Goal: Task Accomplishment & Management: Manage account settings

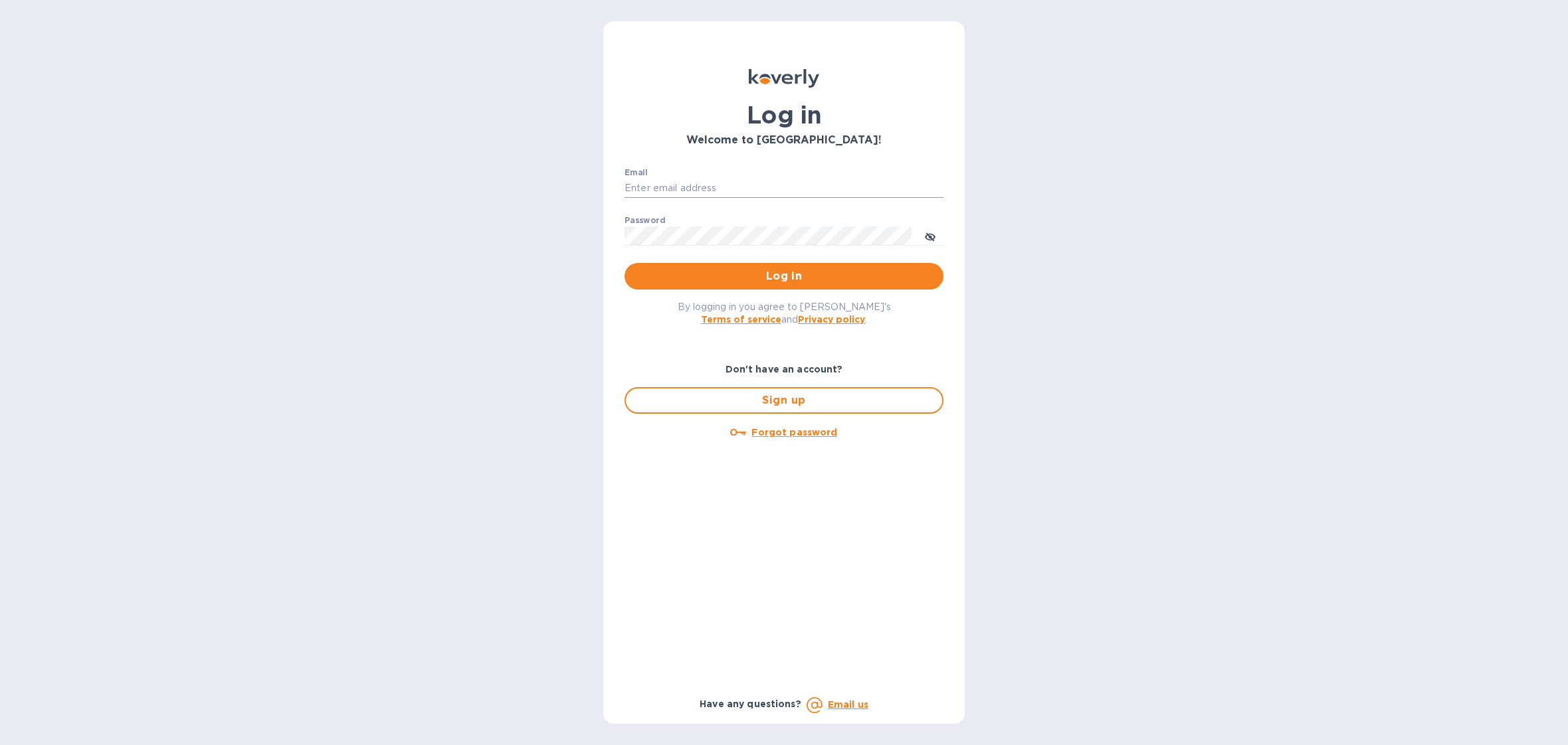
click at [703, 186] on input "Email" at bounding box center [783, 188] width 319 height 20
type input "[EMAIL_ADDRESS][DOMAIN_NAME]"
click at [799, 280] on span "Log in" at bounding box center [784, 276] width 298 height 16
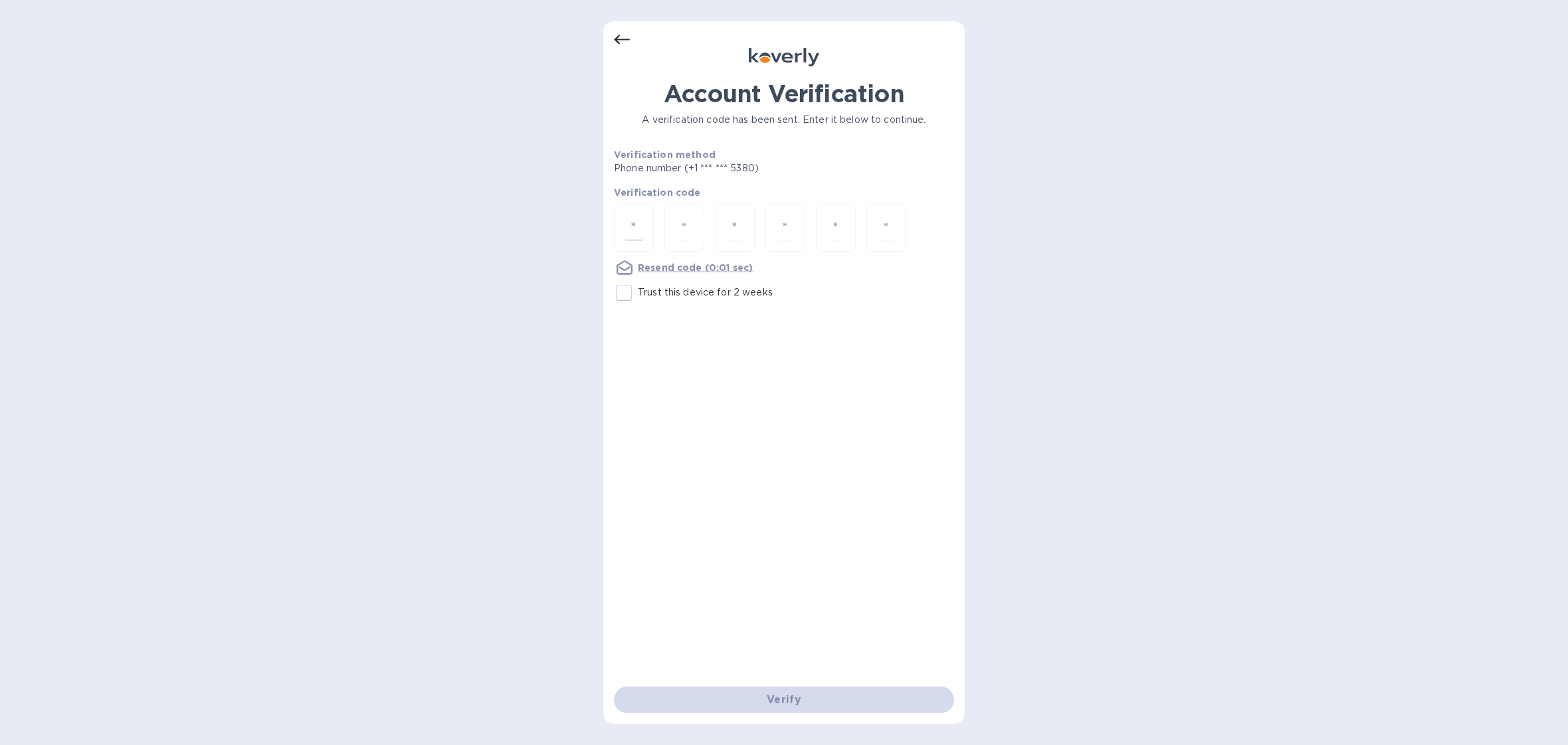
click at [644, 231] on div at bounding box center [633, 228] width 40 height 47
type input "5"
type input "1"
type input "2"
type input "5"
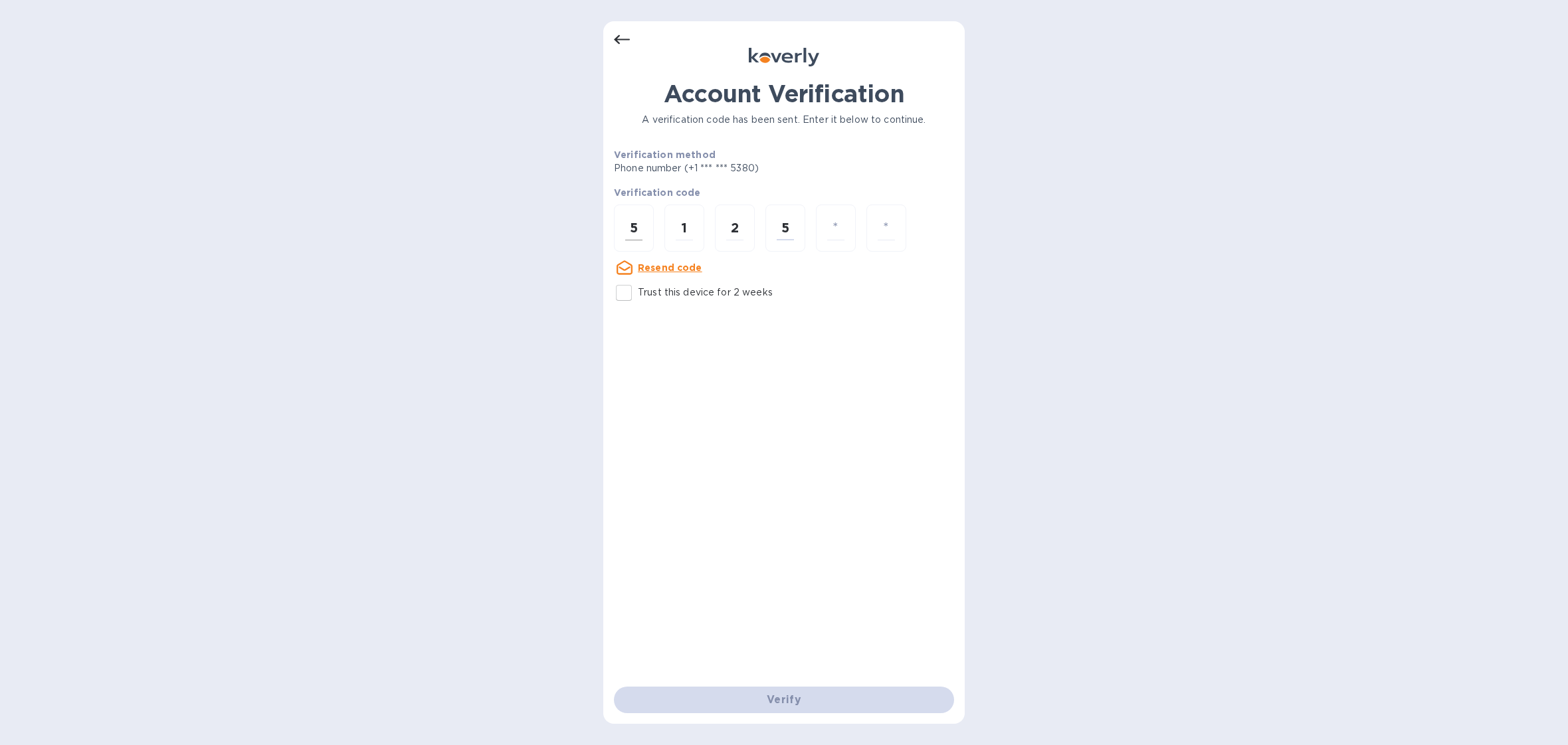
type input "5"
type input "7"
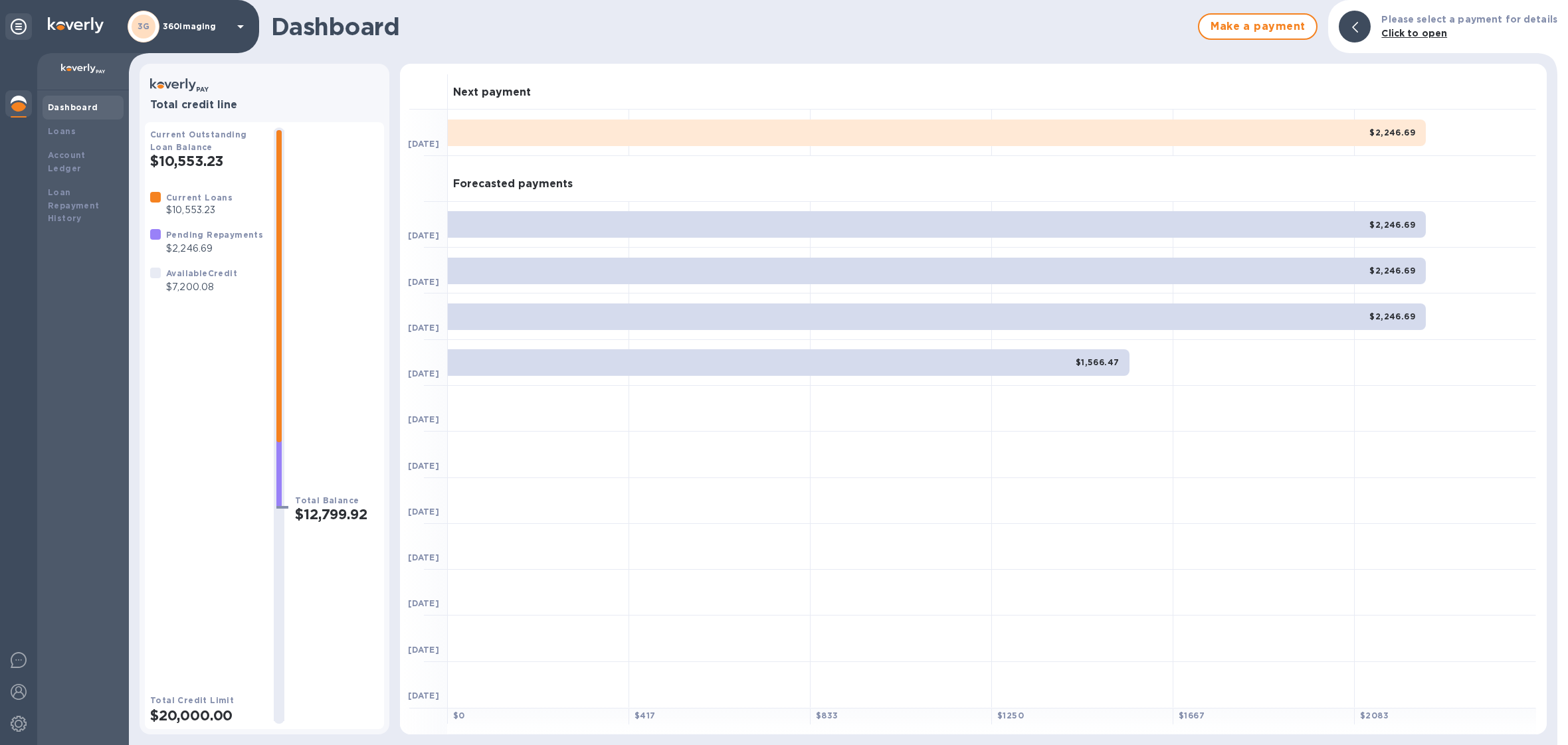
click at [207, 40] on div "3G 360imaging" at bounding box center [188, 26] width 121 height 32
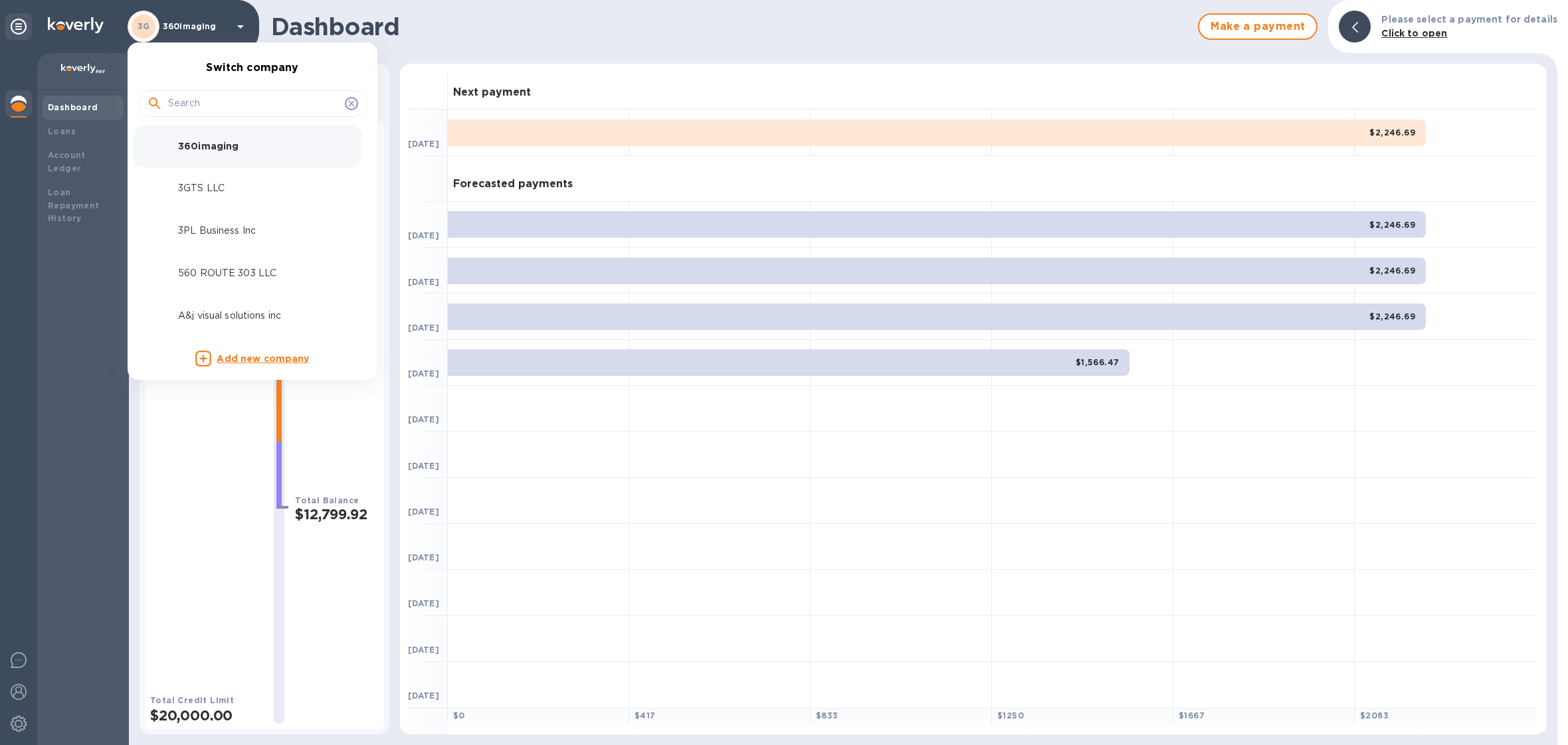
click at [213, 95] on input "text" at bounding box center [254, 104] width 171 height 20
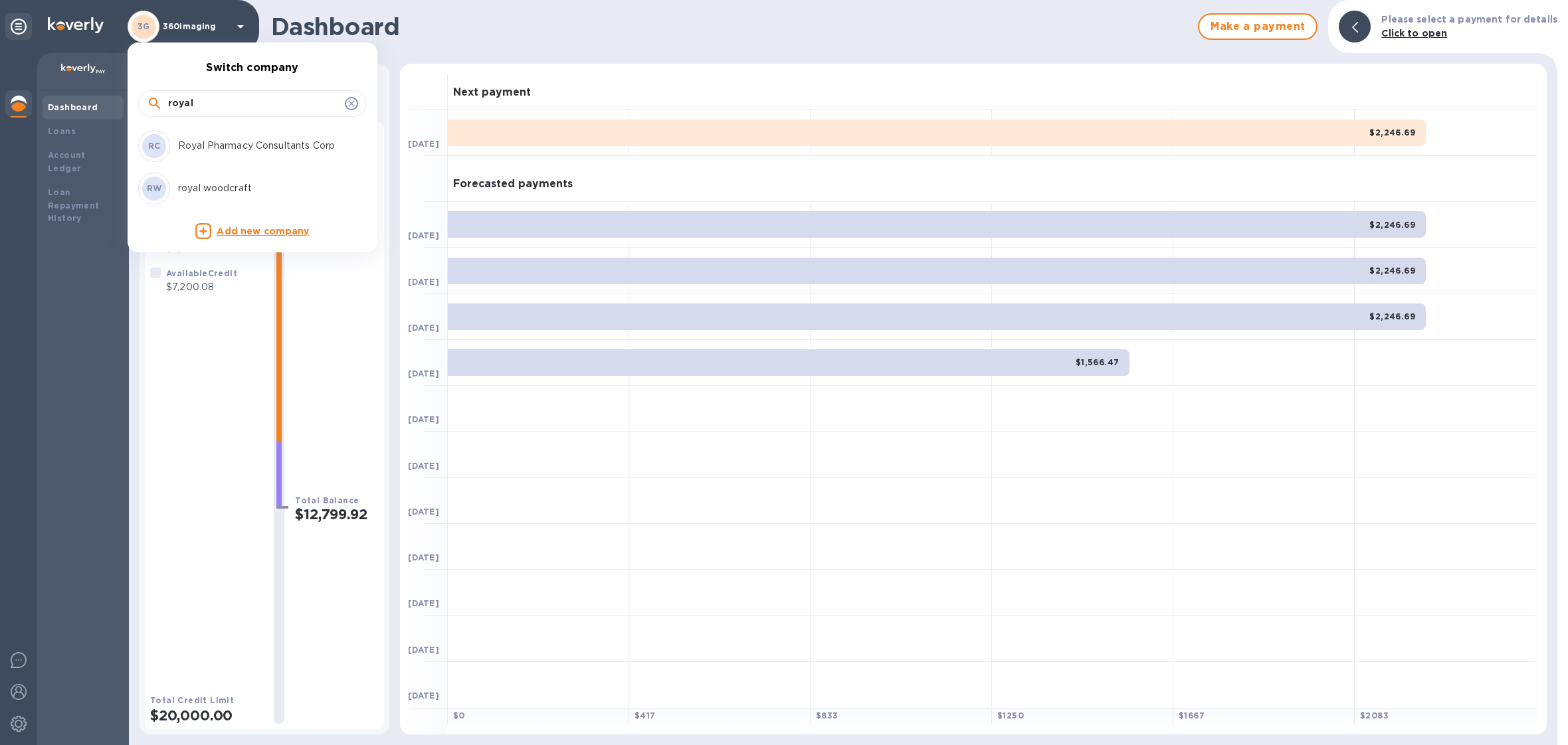
type input "royal"
click at [231, 181] on p "royal woodcraft" at bounding box center [262, 188] width 168 height 14
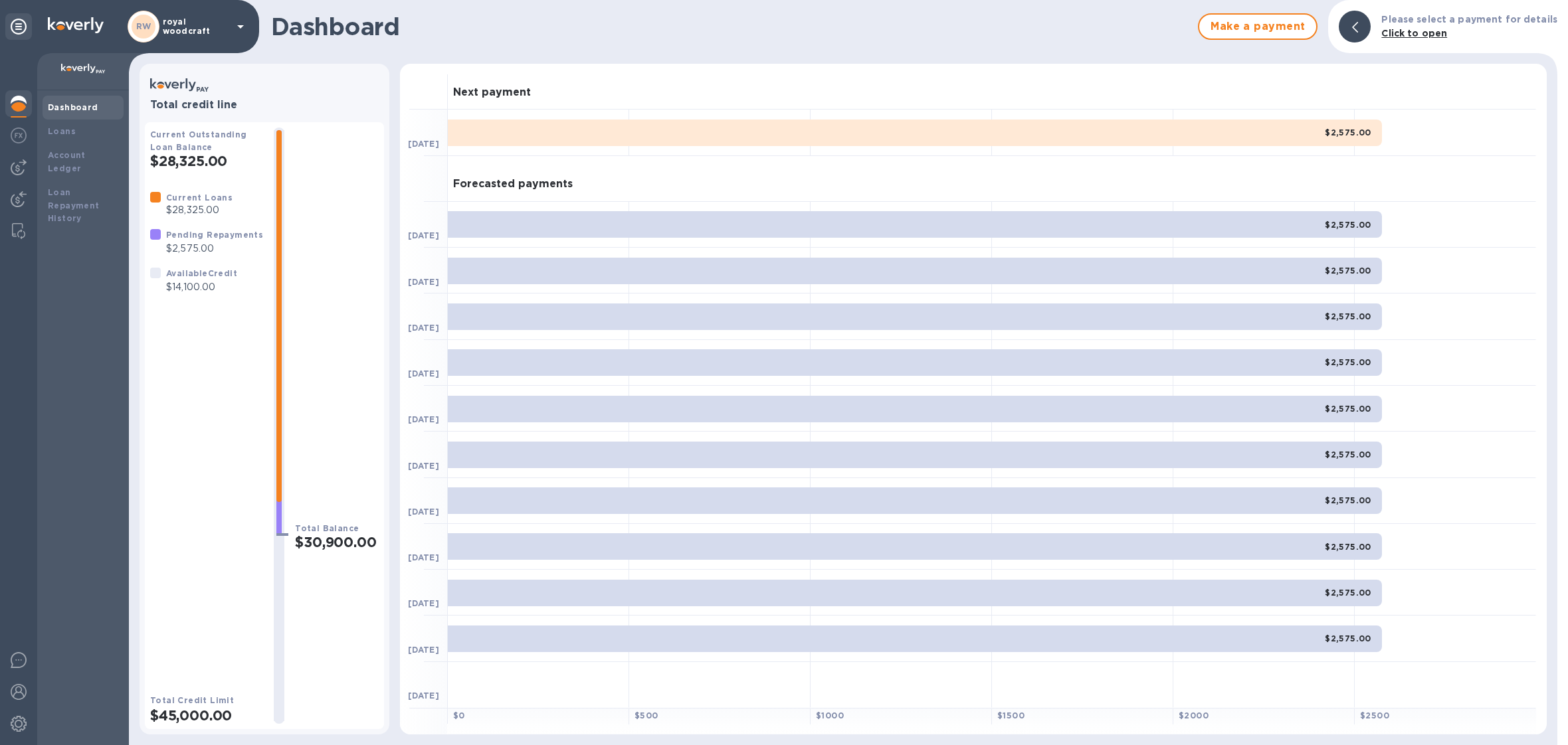
click at [202, 37] on div "RW royal woodcraft" at bounding box center [188, 26] width 121 height 32
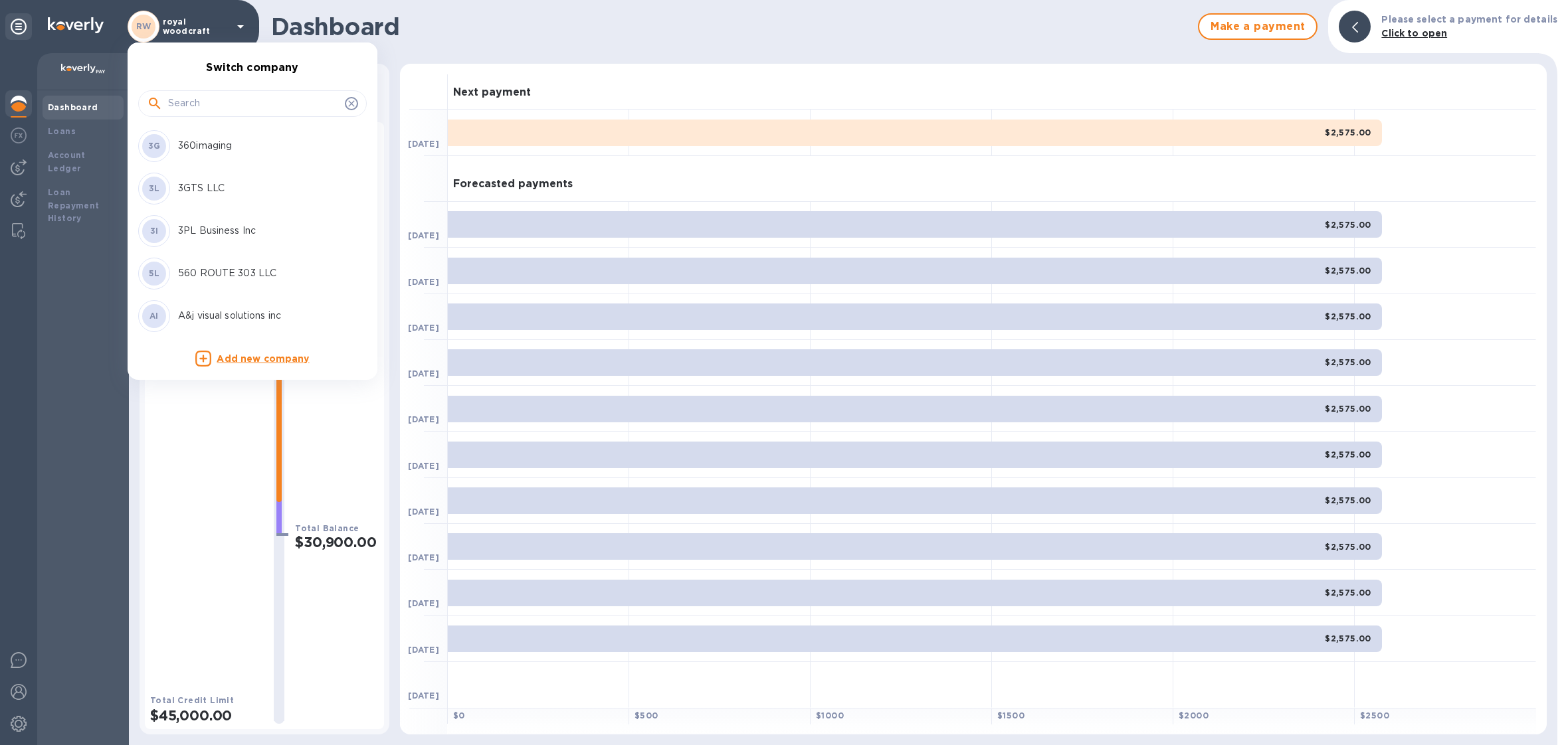
click at [207, 103] on input "text" at bounding box center [254, 104] width 171 height 20
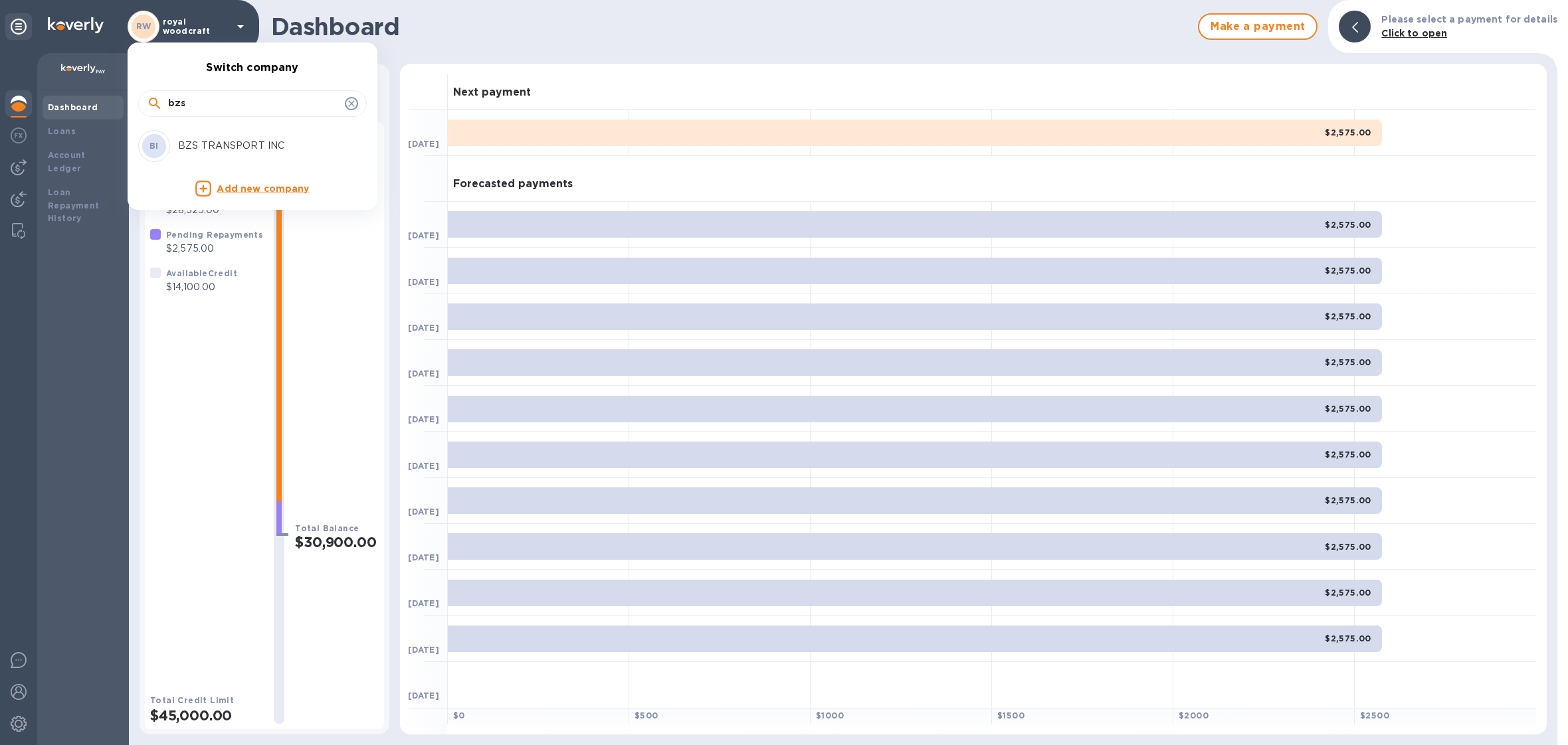
type input "bzs"
click at [230, 150] on p "BZS TRANSPORT INC" at bounding box center [262, 146] width 168 height 14
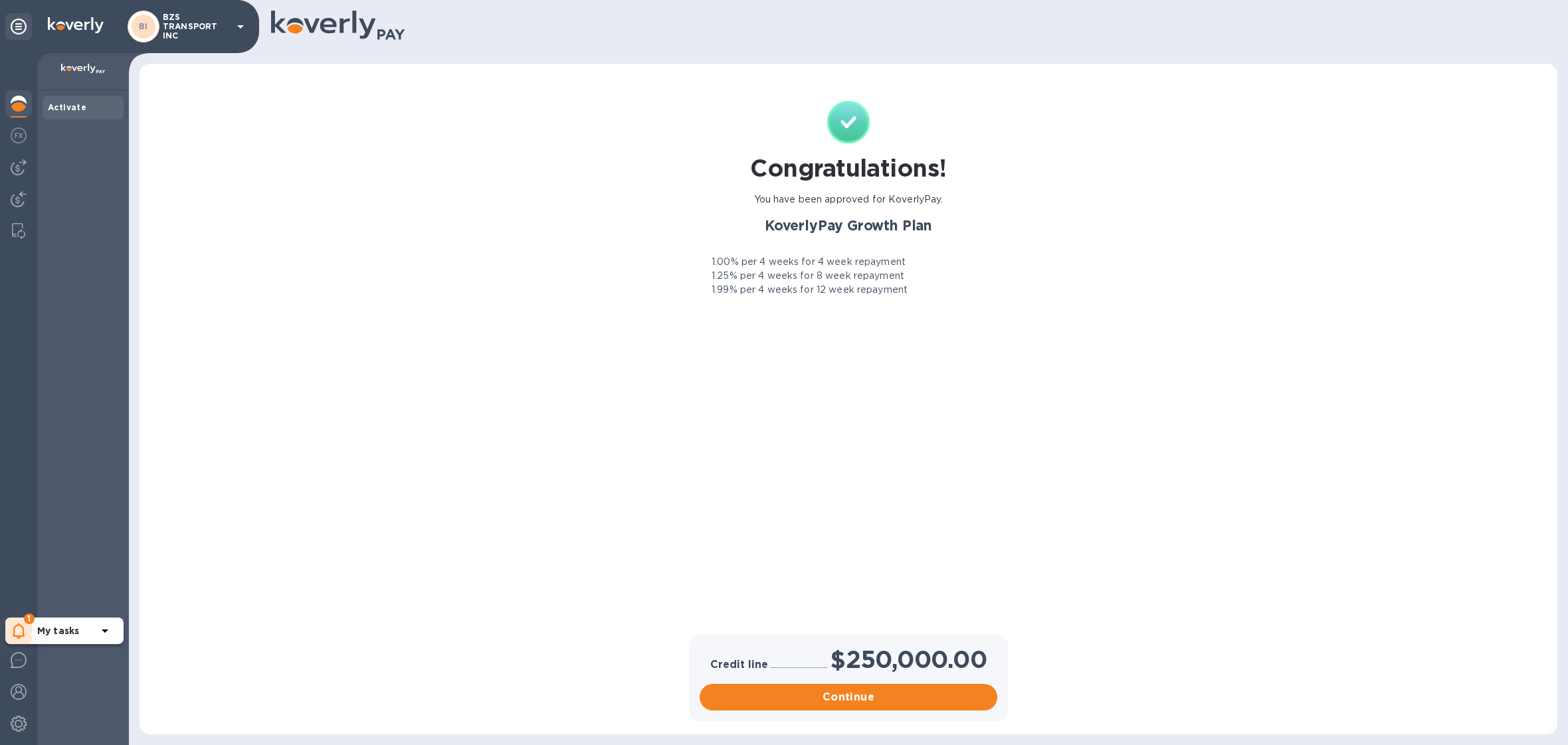
click at [33, 619] on span "1" at bounding box center [29, 619] width 11 height 11
click at [9, 730] on div at bounding box center [19, 726] width 26 height 29
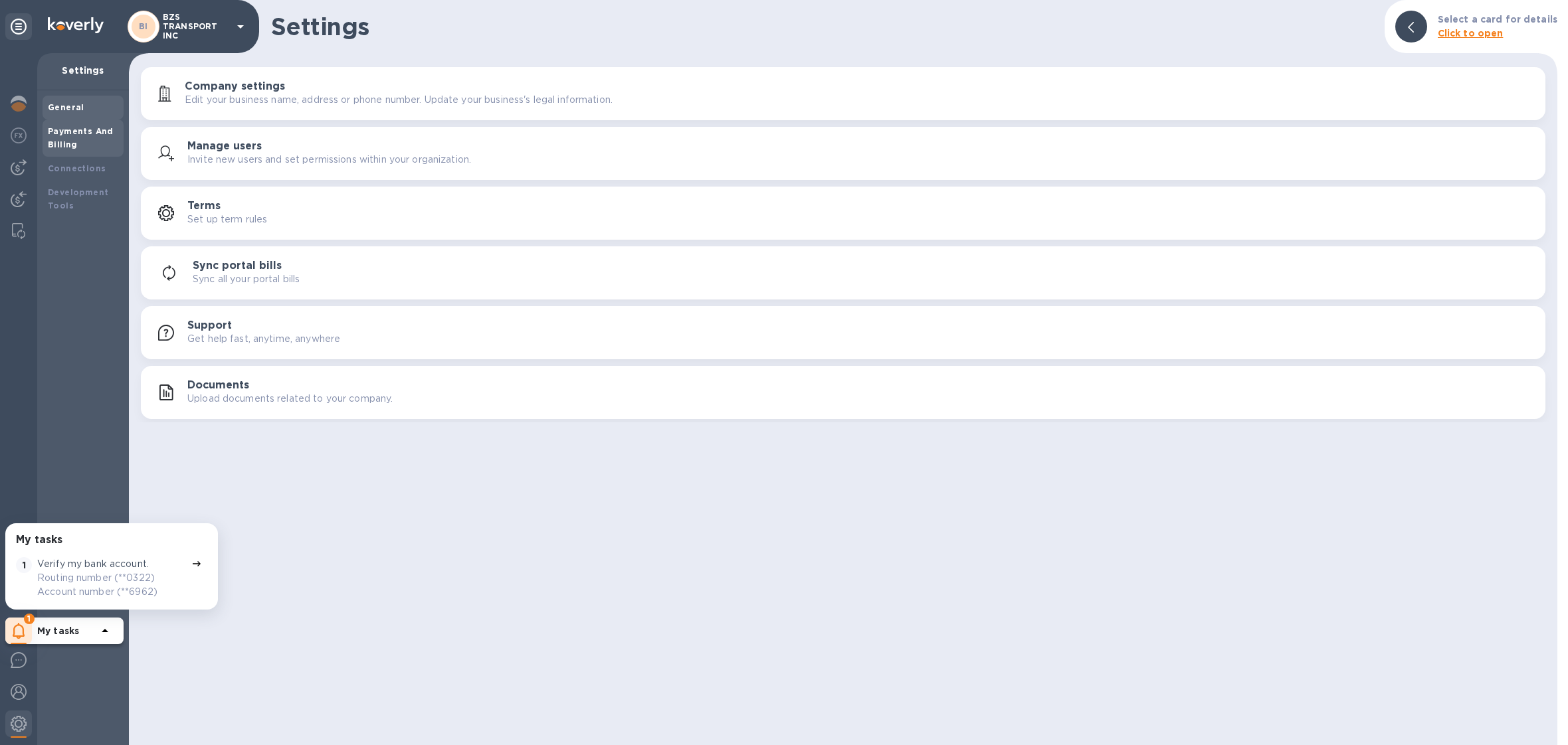
click at [96, 127] on b "Payments And Billing" at bounding box center [81, 138] width 66 height 23
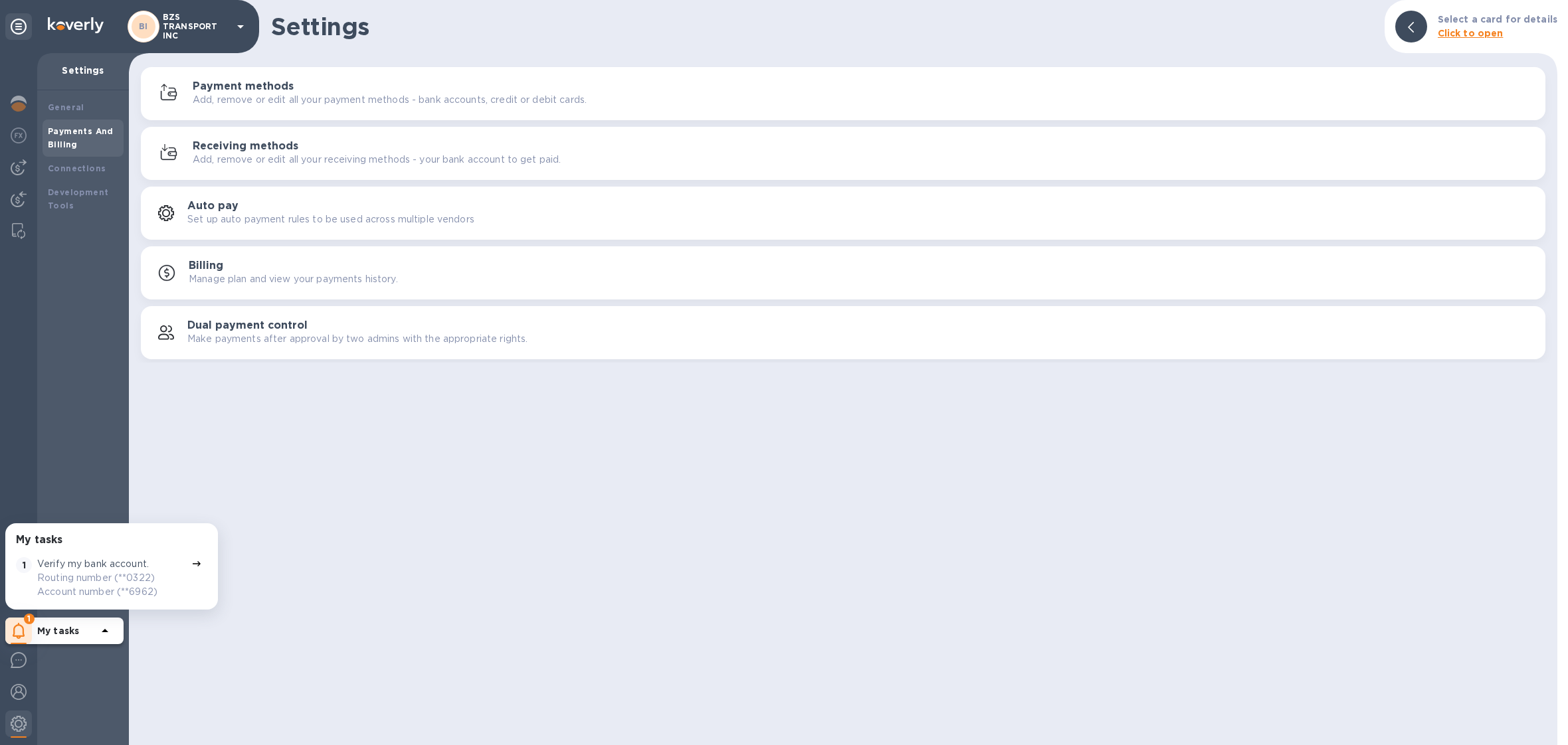
click at [240, 98] on p "Add, remove or edit all your payment methods - bank accounts, credit or debit c…" at bounding box center [389, 100] width 394 height 14
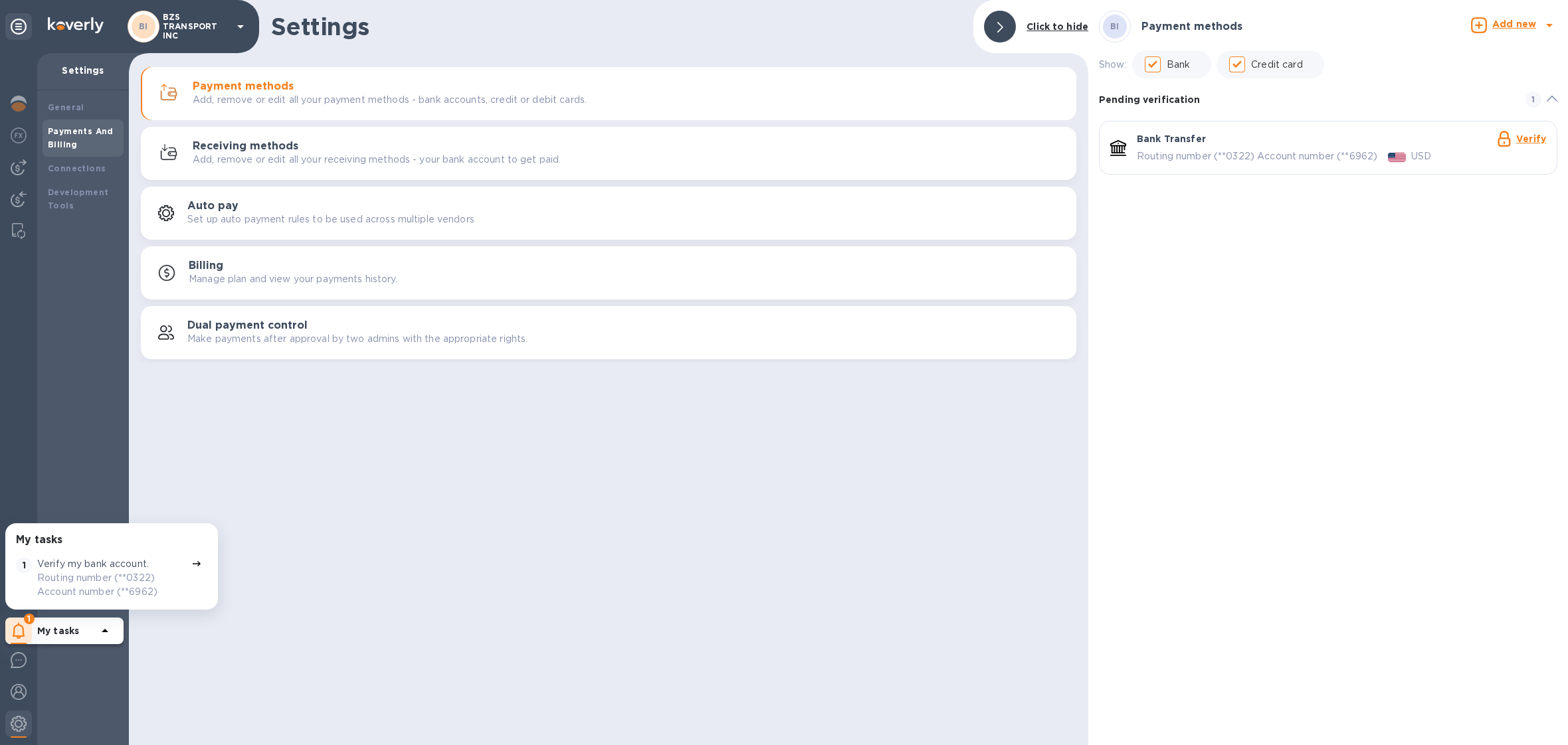
click at [216, 147] on h3 "Receiving methods" at bounding box center [245, 147] width 105 height 12
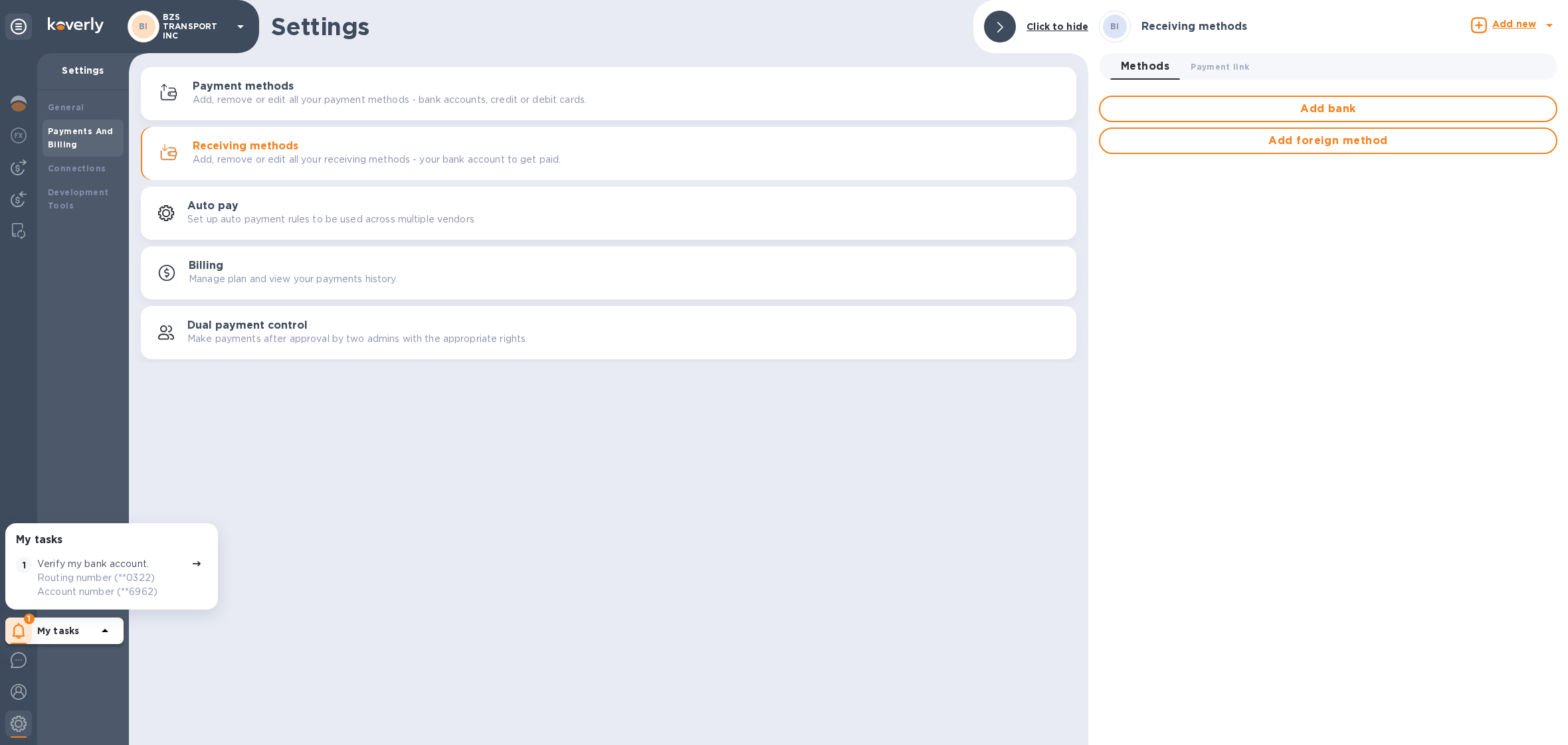
click at [292, 94] on p "Add, remove or edit all your payment methods - bank accounts, credit or debit c…" at bounding box center [389, 100] width 394 height 14
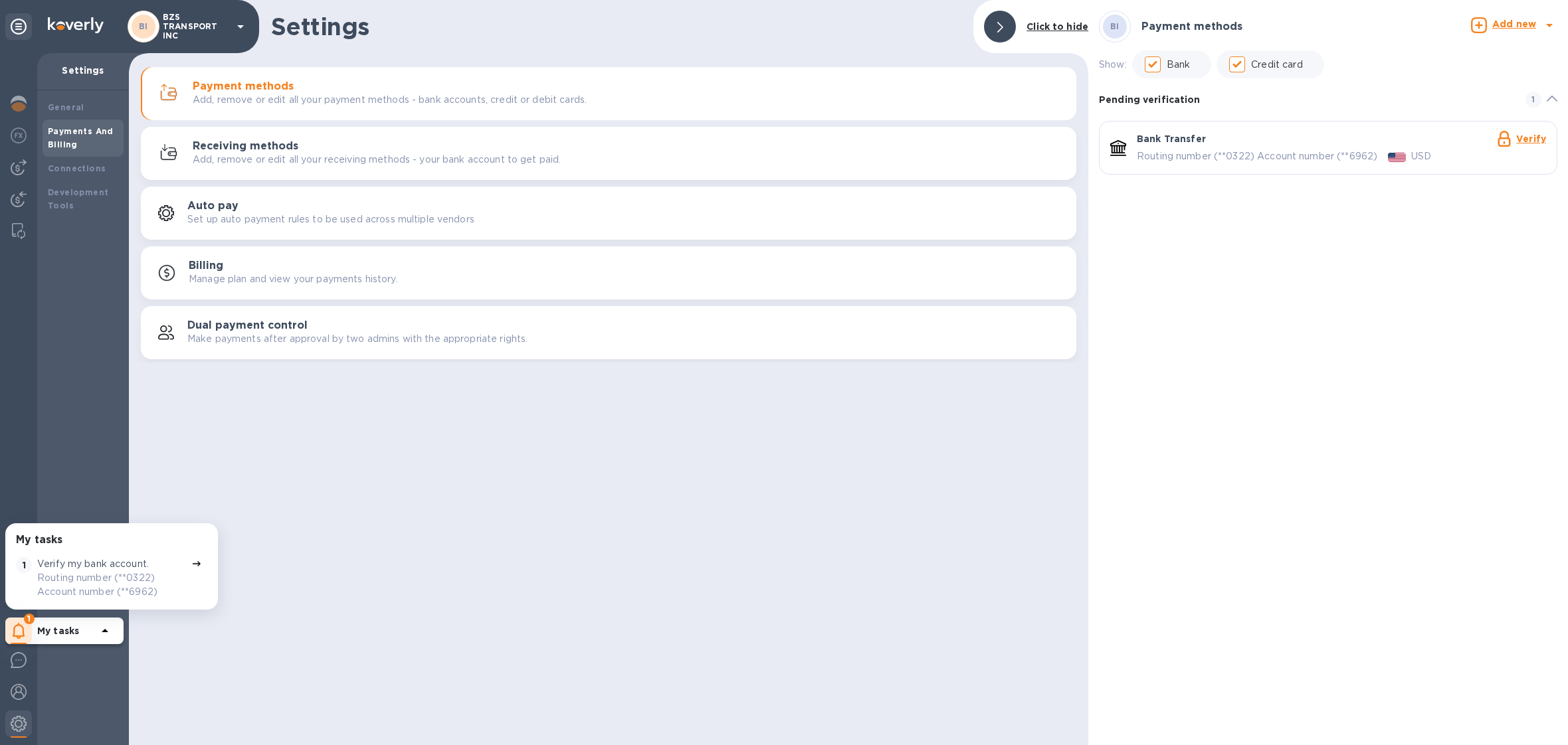
click at [200, 33] on p "BZS TRANSPORT INC" at bounding box center [196, 26] width 67 height 28
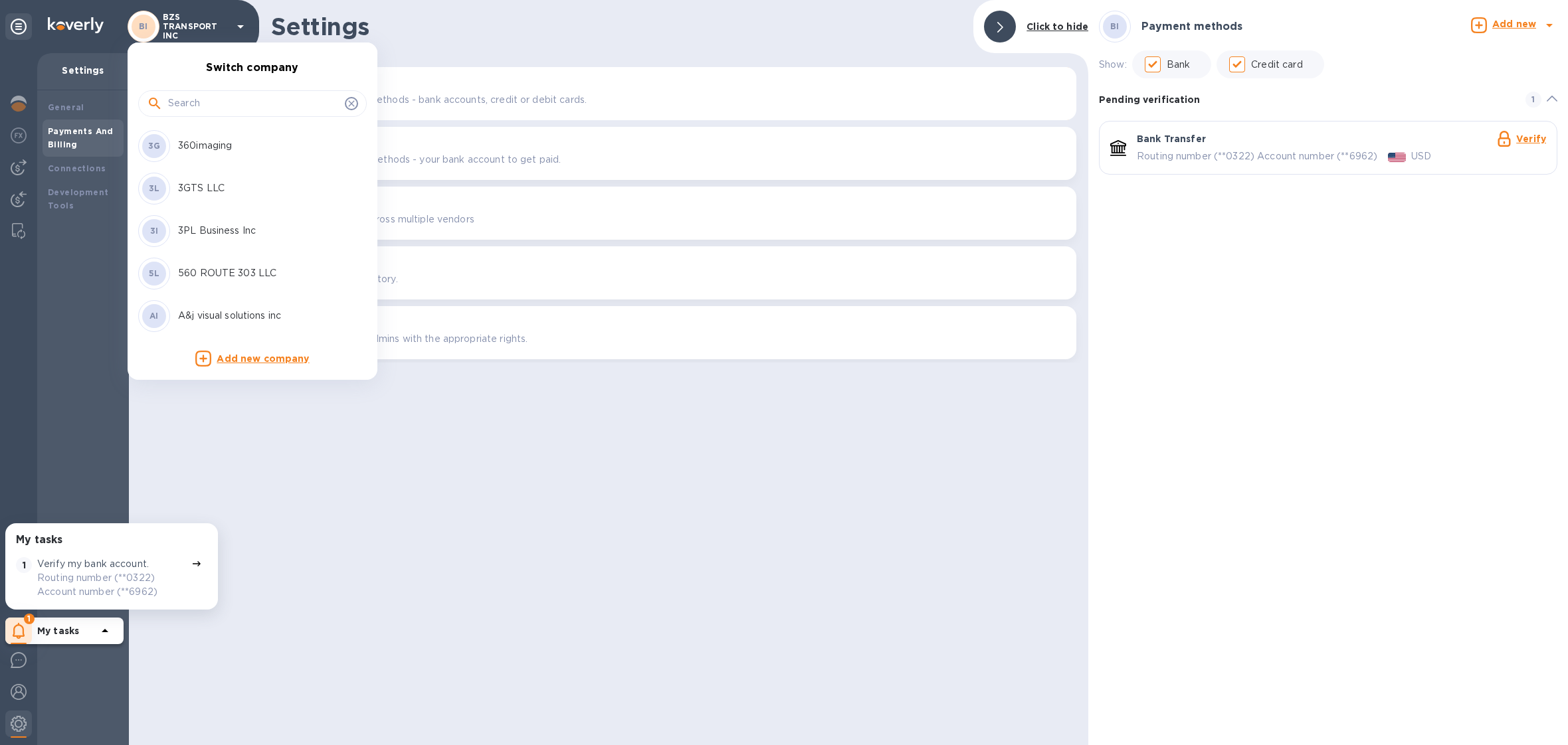
click at [202, 105] on input "text" at bounding box center [254, 104] width 171 height 20
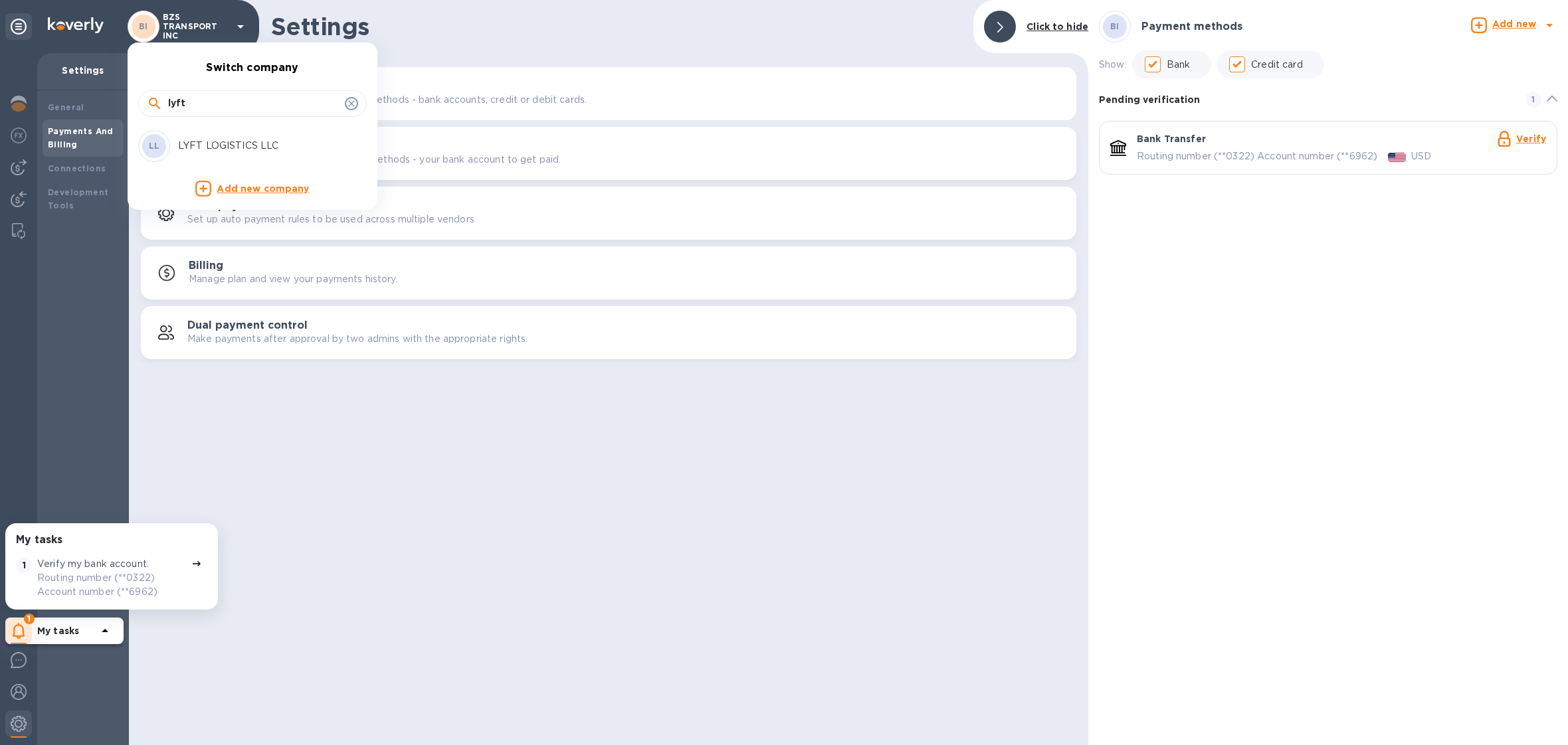
type input "lyft"
click at [221, 136] on div "LL LYFT LOGISTICS LLC" at bounding box center [241, 146] width 207 height 32
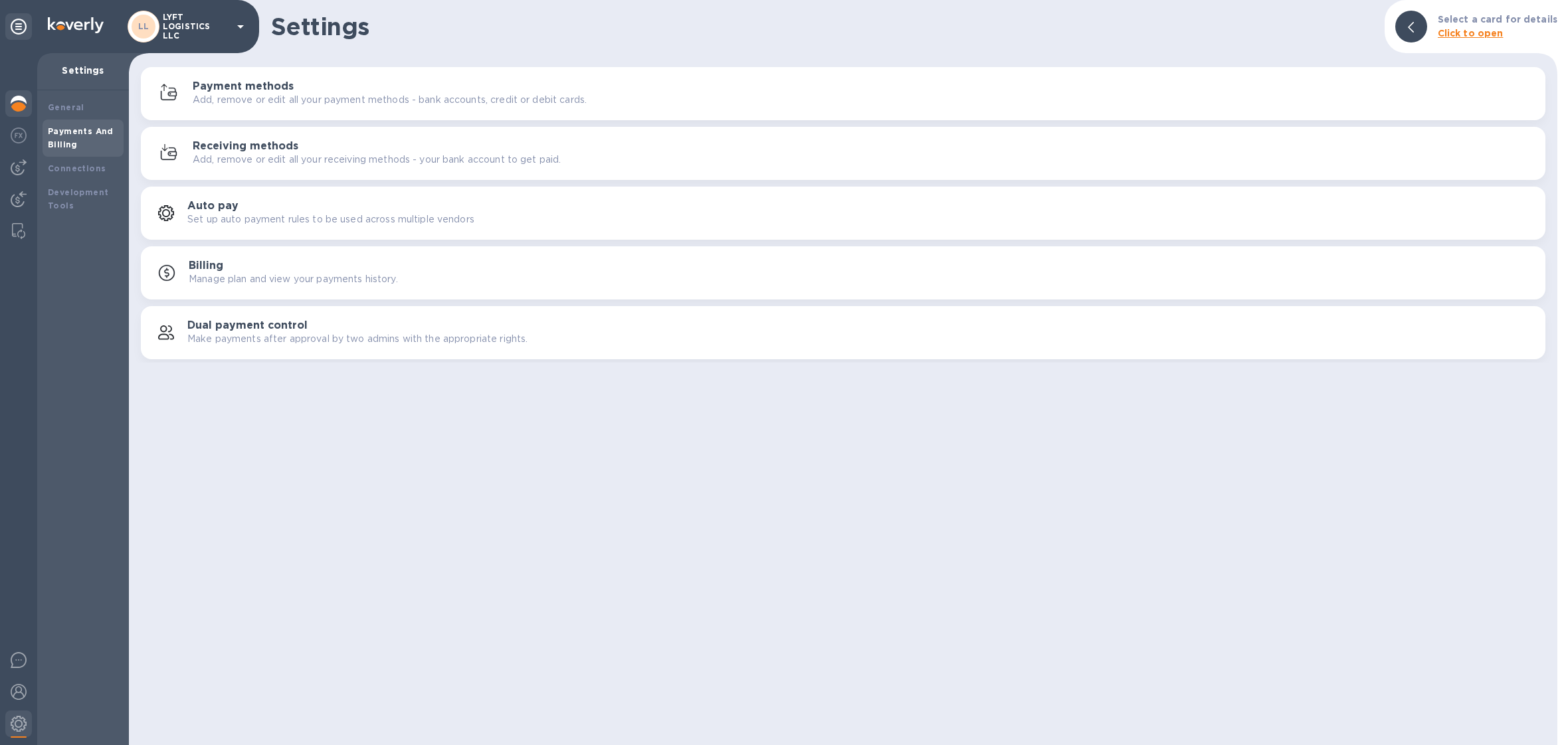
click at [7, 104] on div at bounding box center [19, 105] width 26 height 29
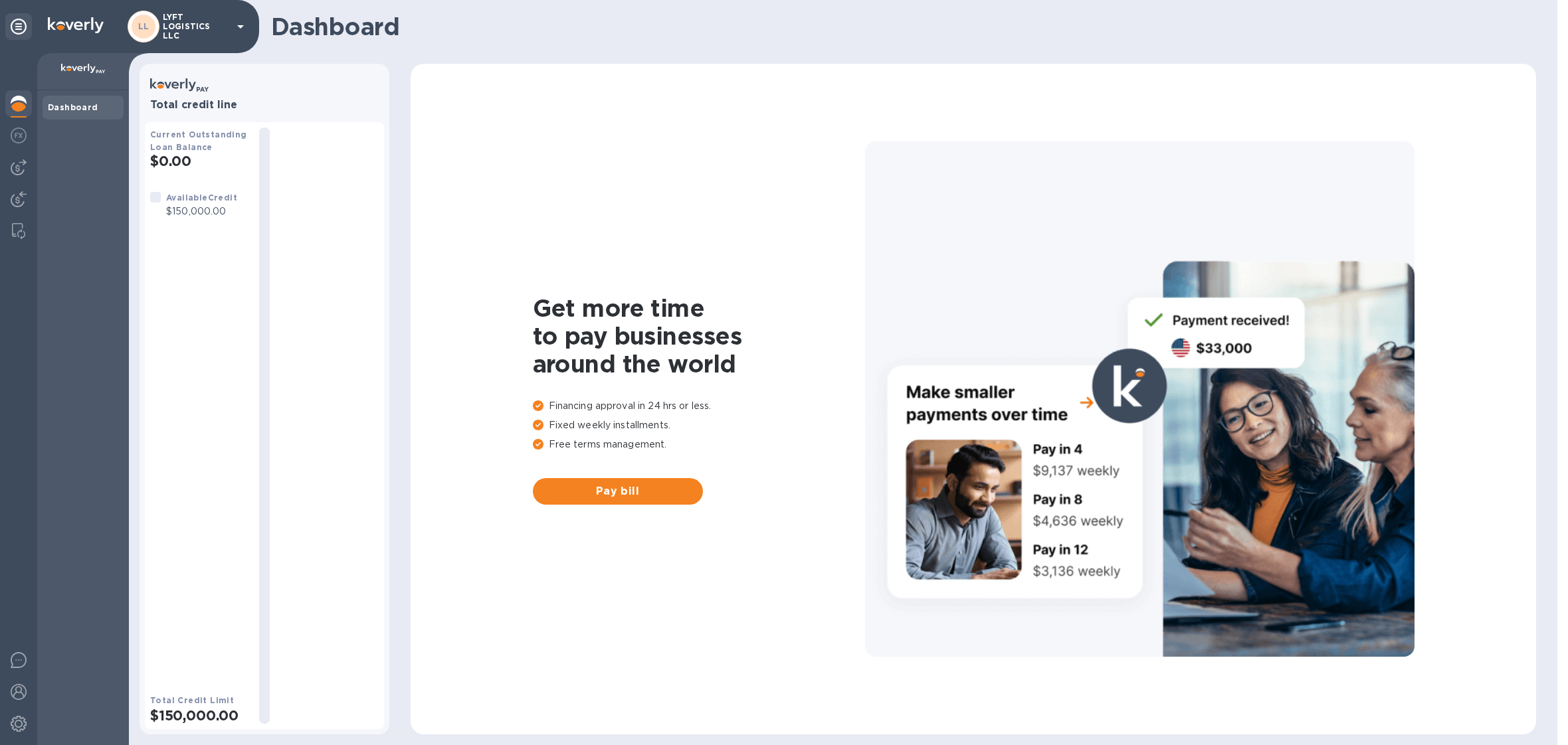
click at [217, 42] on div "LL LYFT LOGISTICS LLC" at bounding box center [188, 26] width 121 height 32
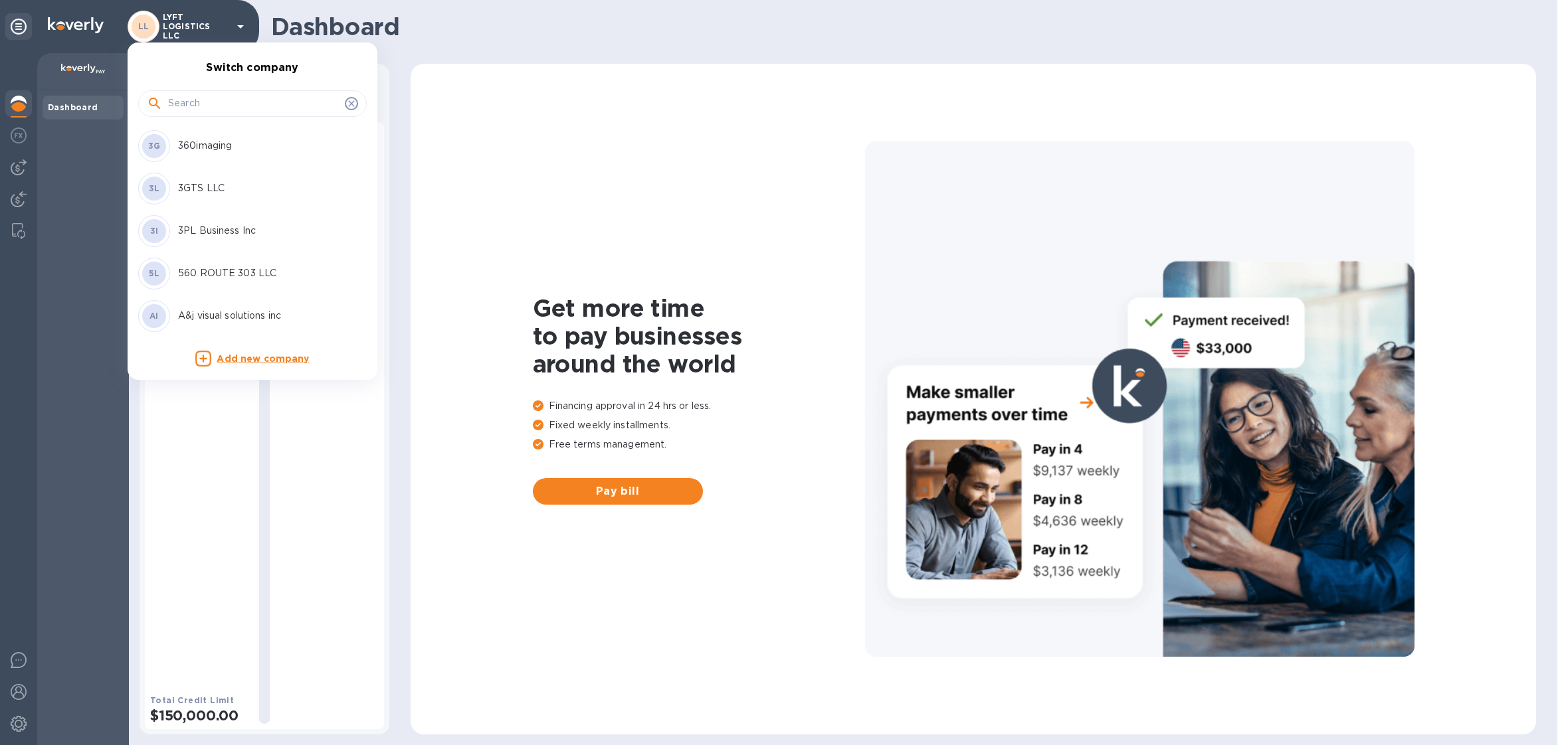
click at [212, 112] on input "text" at bounding box center [254, 104] width 171 height 20
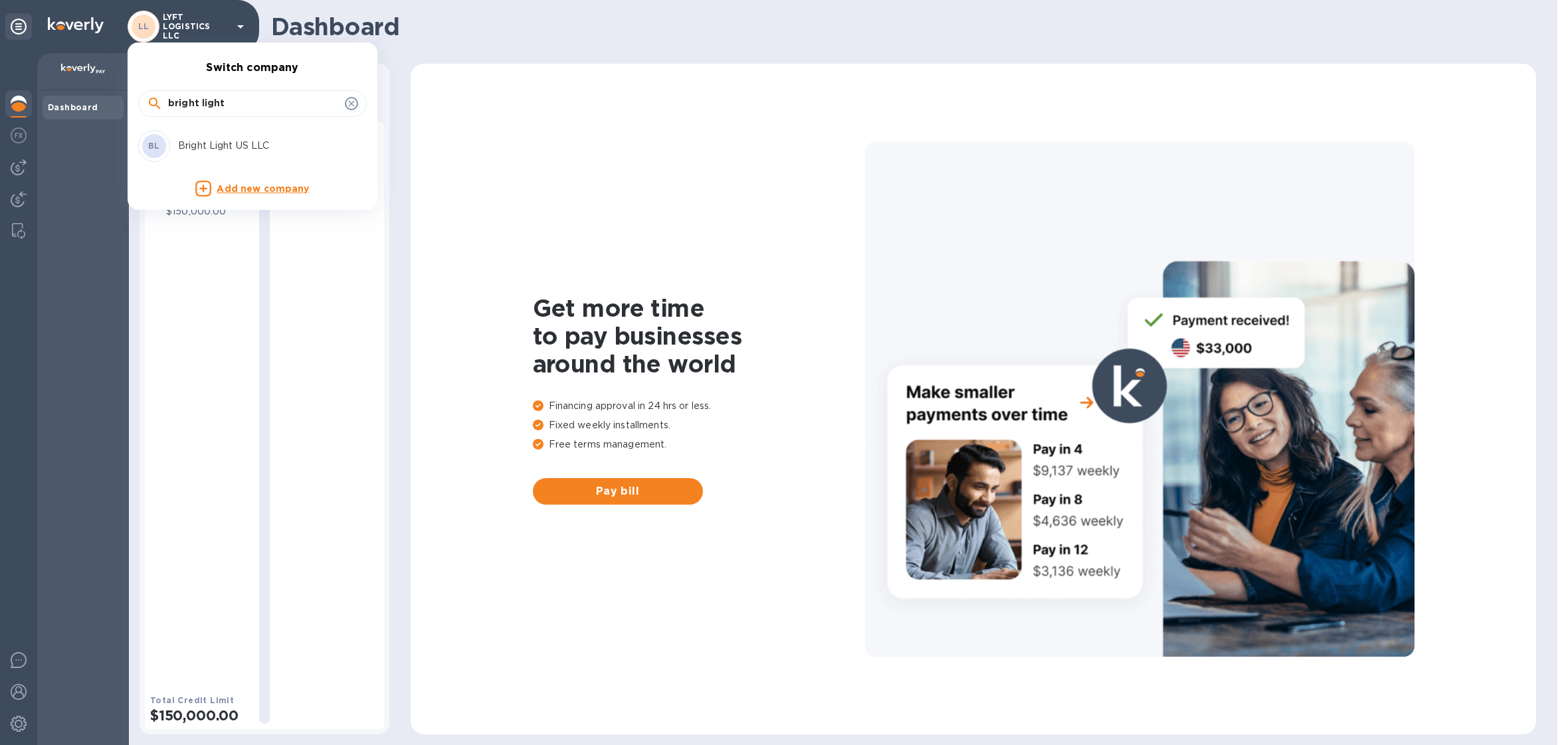
type input "bright light"
click at [205, 150] on p "Bright Light US LLC" at bounding box center [262, 146] width 168 height 14
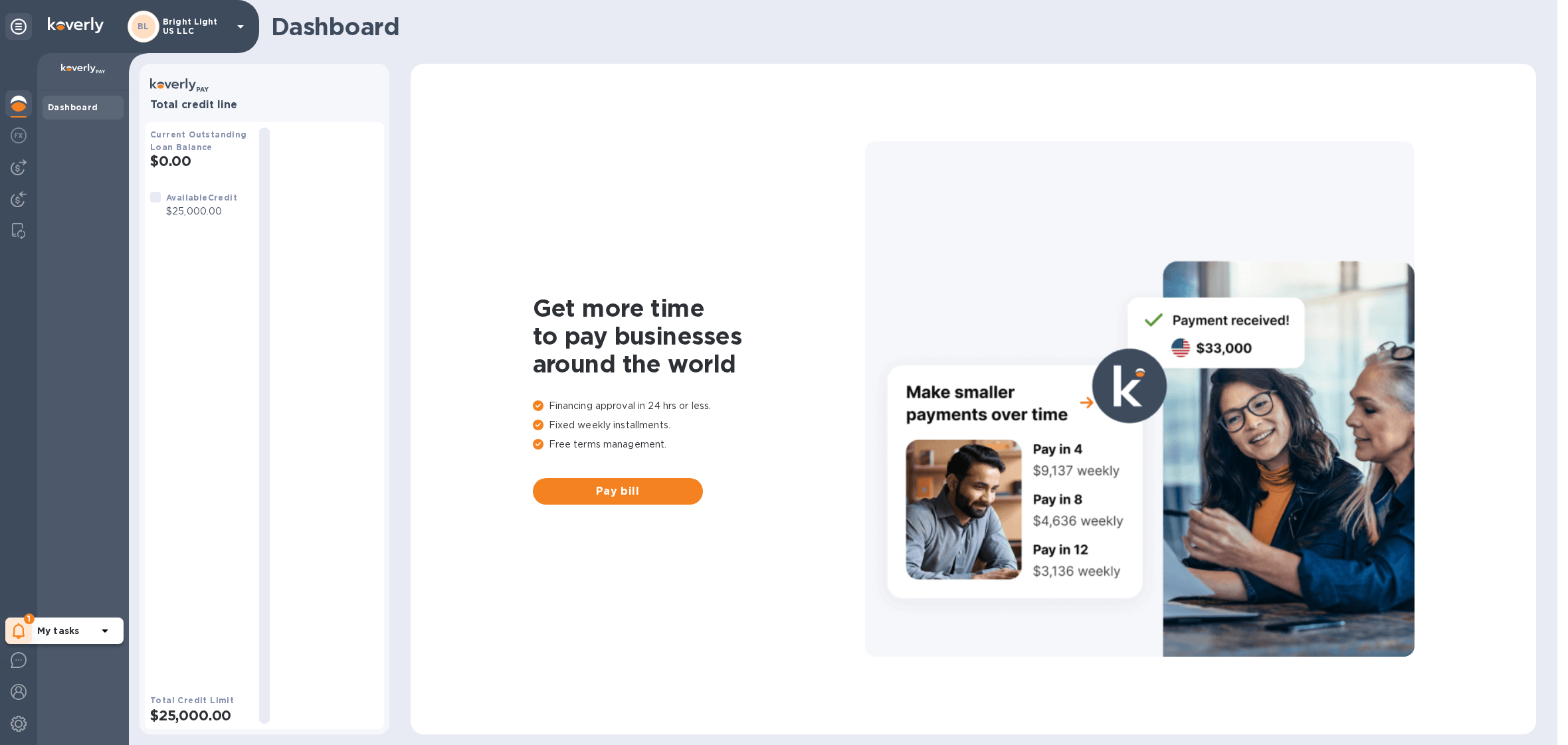
click at [16, 623] on icon at bounding box center [19, 630] width 12 height 16
click at [16, 729] on img at bounding box center [19, 723] width 16 height 16
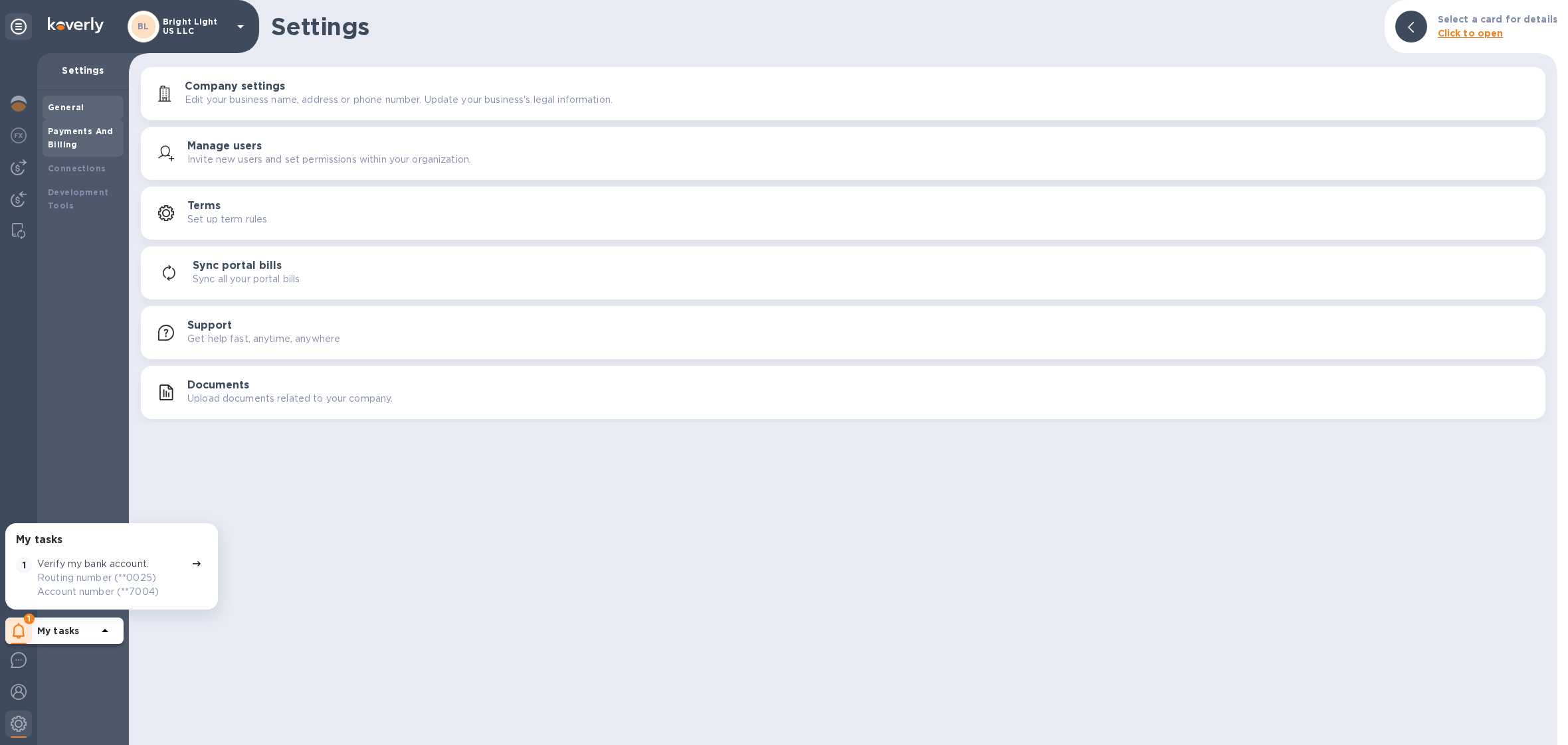
click at [51, 135] on b "Payments And Billing" at bounding box center [81, 138] width 66 height 23
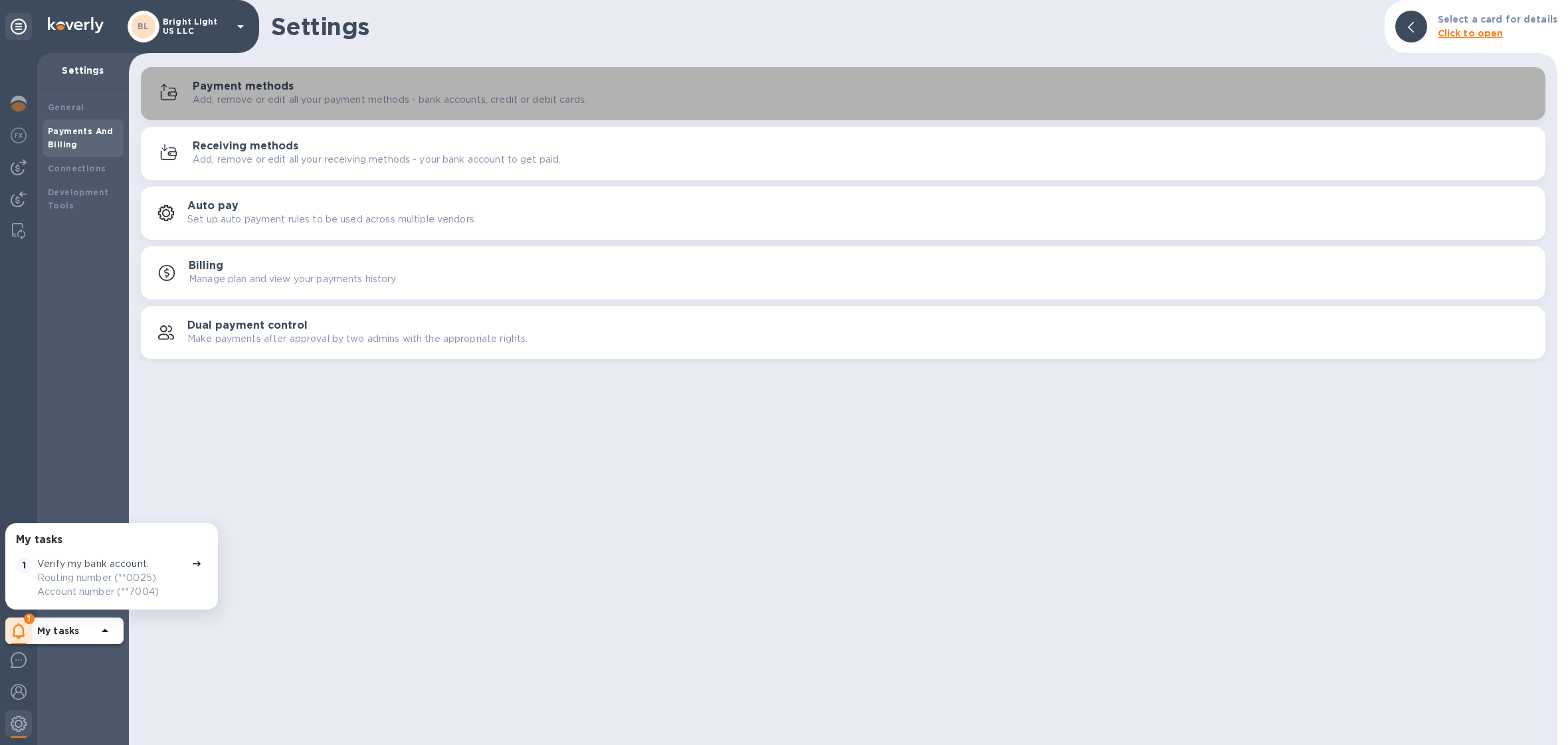
click at [309, 104] on p "Add, remove or edit all your payment methods - bank accounts, credit or debit c…" at bounding box center [389, 100] width 394 height 14
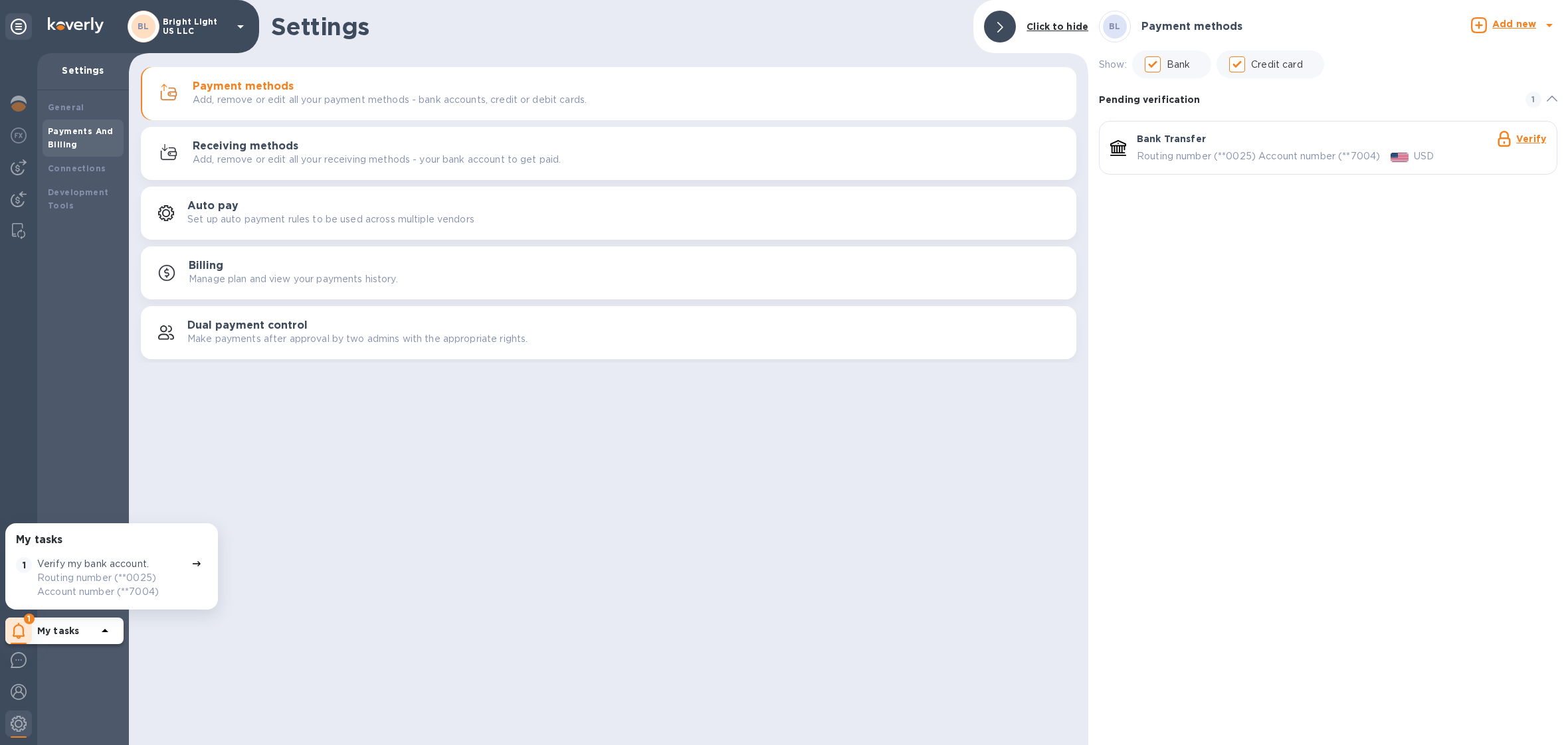
click at [195, 33] on p "Bright Light US LLC" at bounding box center [196, 26] width 67 height 19
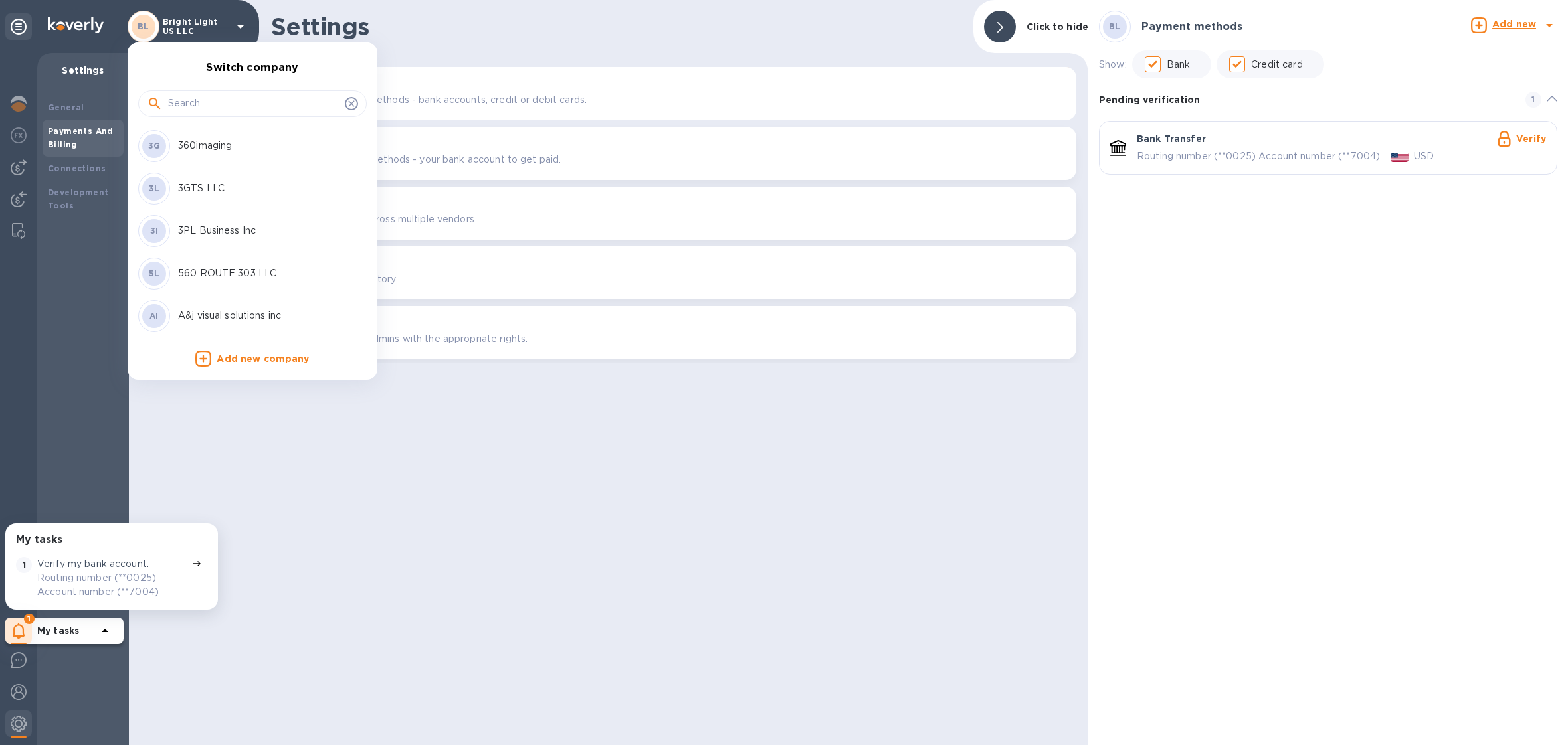
click at [283, 102] on input "text" at bounding box center [254, 104] width 171 height 20
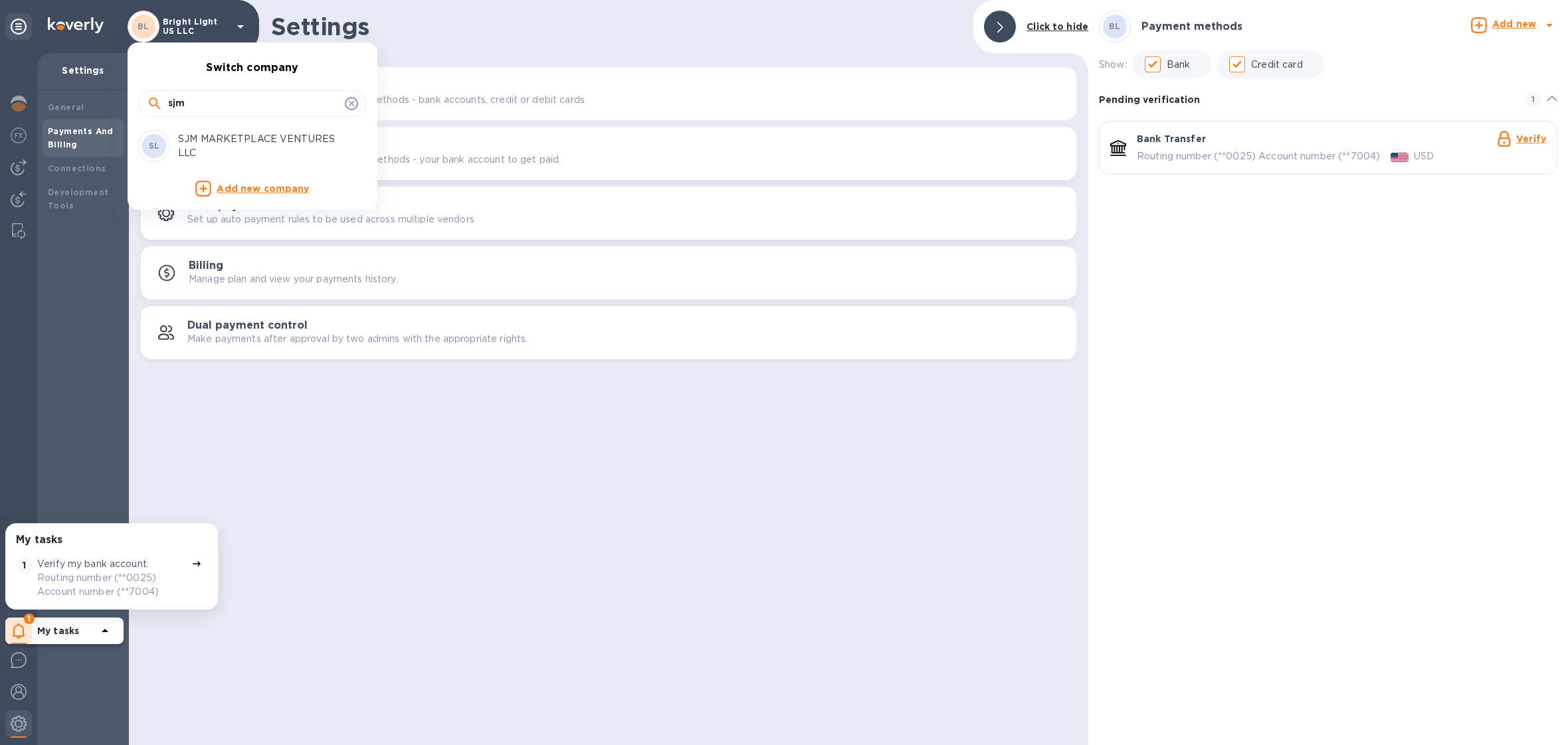
type input "sjm"
click at [291, 136] on p "SJM MARKETPLACE VENTURES LLC" at bounding box center [262, 146] width 168 height 28
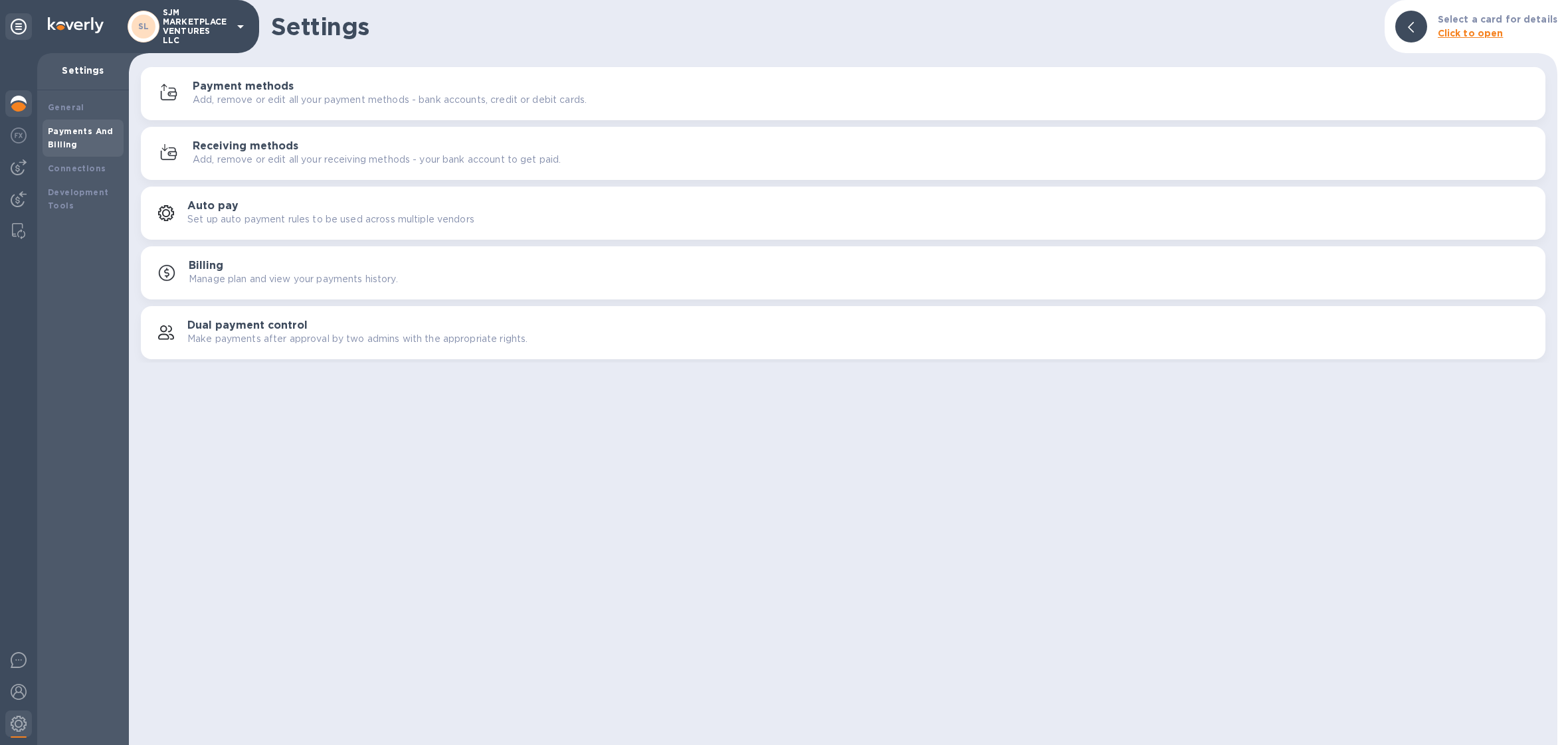
click at [16, 98] on img at bounding box center [19, 103] width 16 height 16
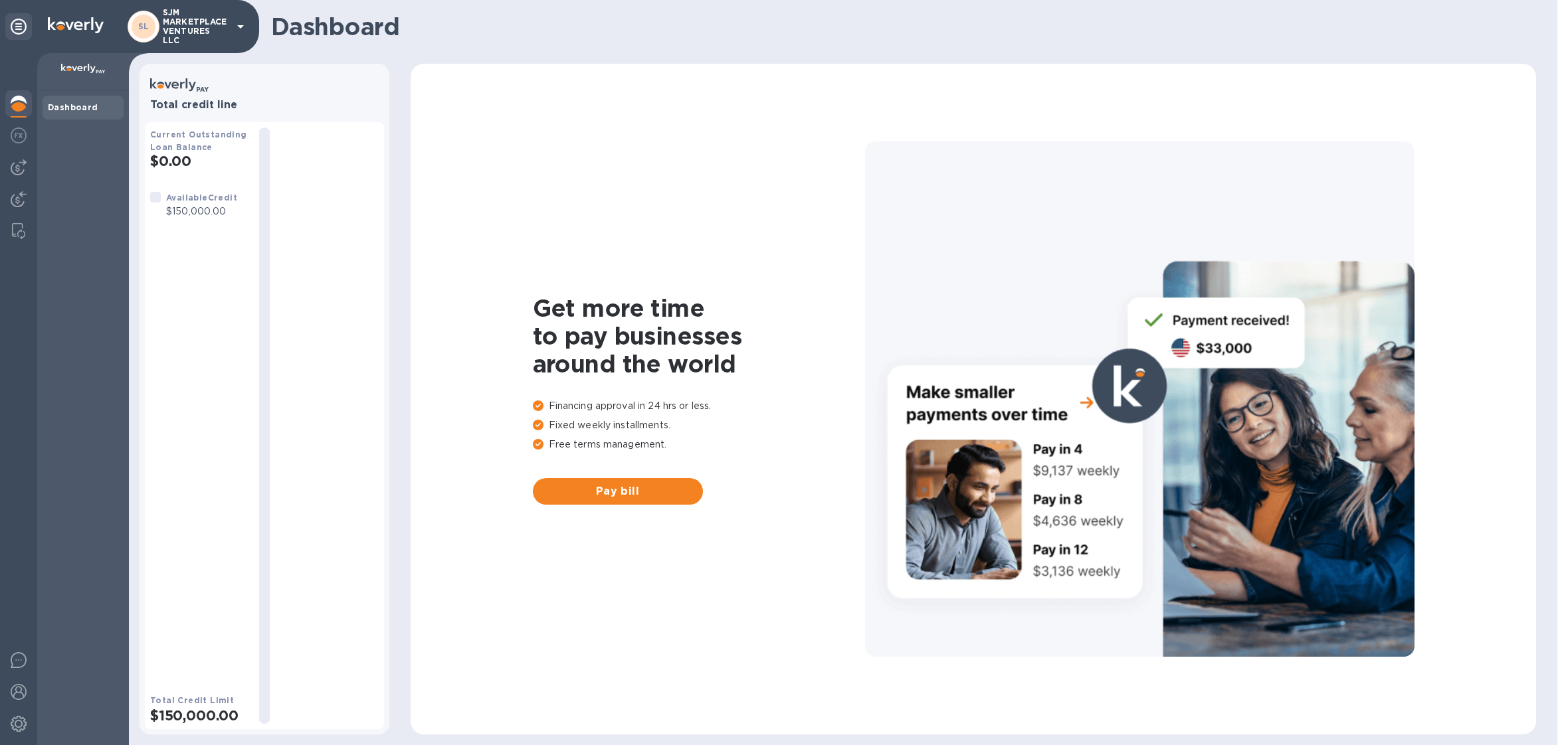
click at [208, 33] on p "SJM MARKETPLACE VENTURES LLC" at bounding box center [196, 26] width 67 height 37
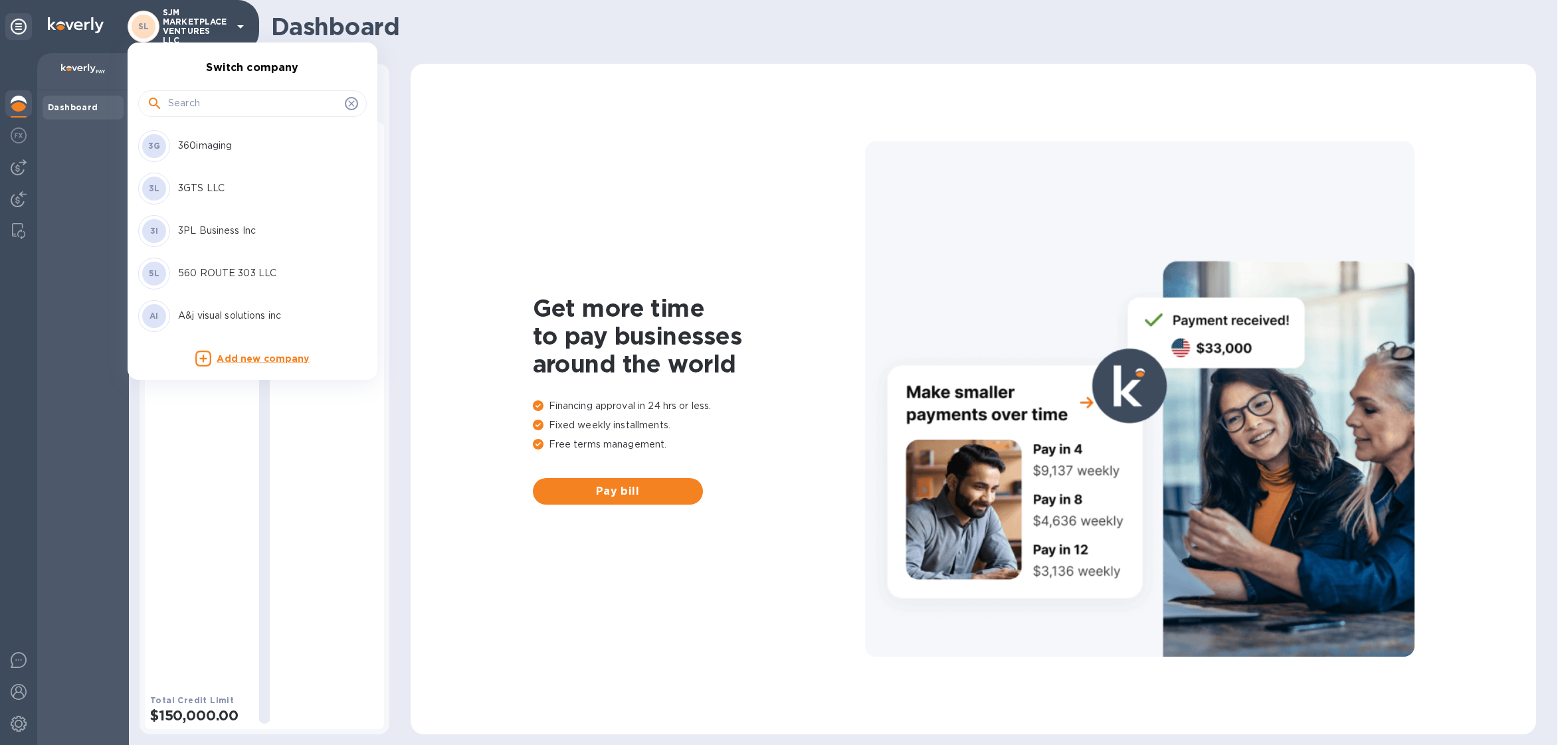
click at [209, 113] on div at bounding box center [252, 103] width 229 height 26
click at [210, 113] on div at bounding box center [252, 103] width 229 height 26
click at [215, 108] on input "text" at bounding box center [254, 104] width 171 height 20
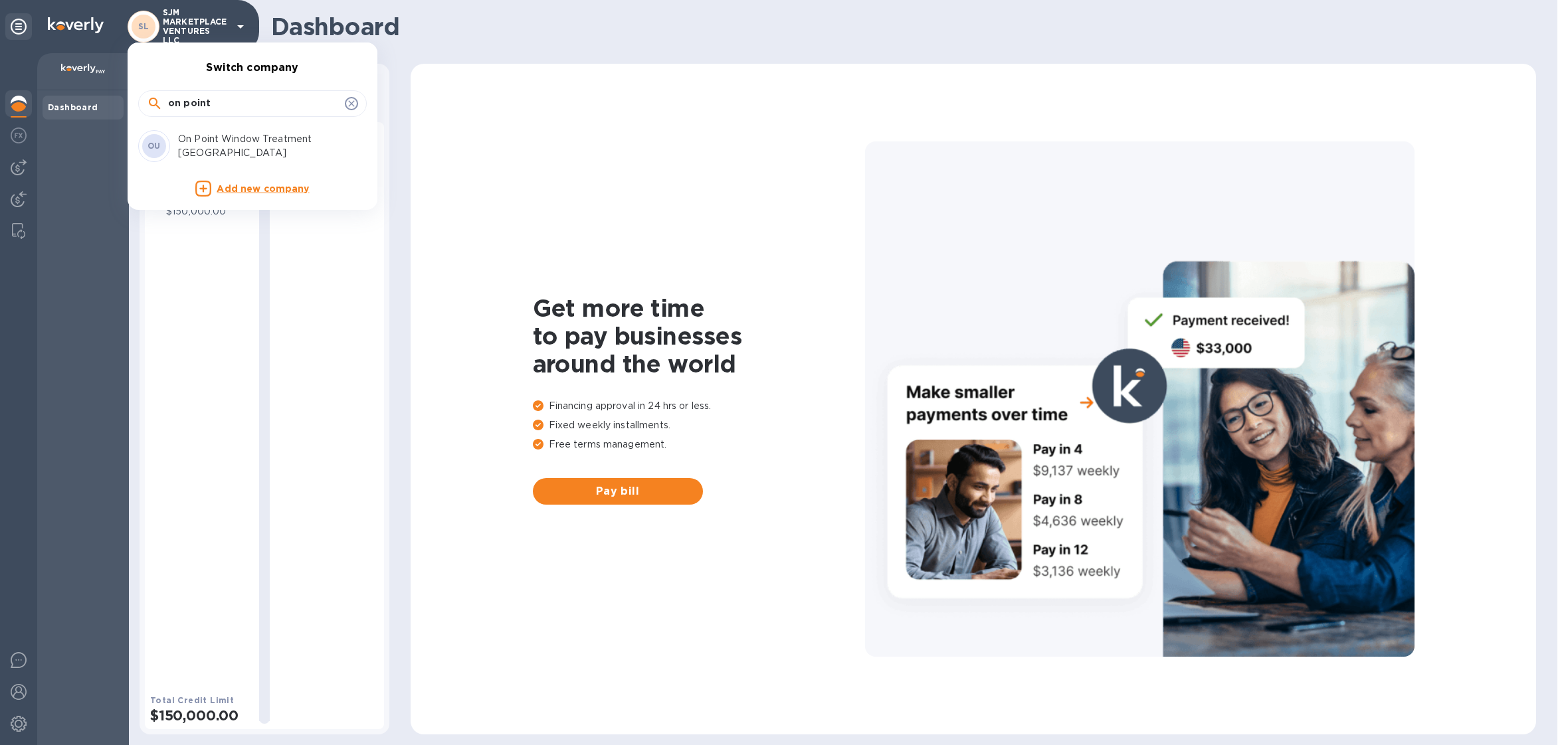
type input "on point"
click at [223, 136] on div "OU On Point Window Treatment USA" at bounding box center [241, 146] width 207 height 32
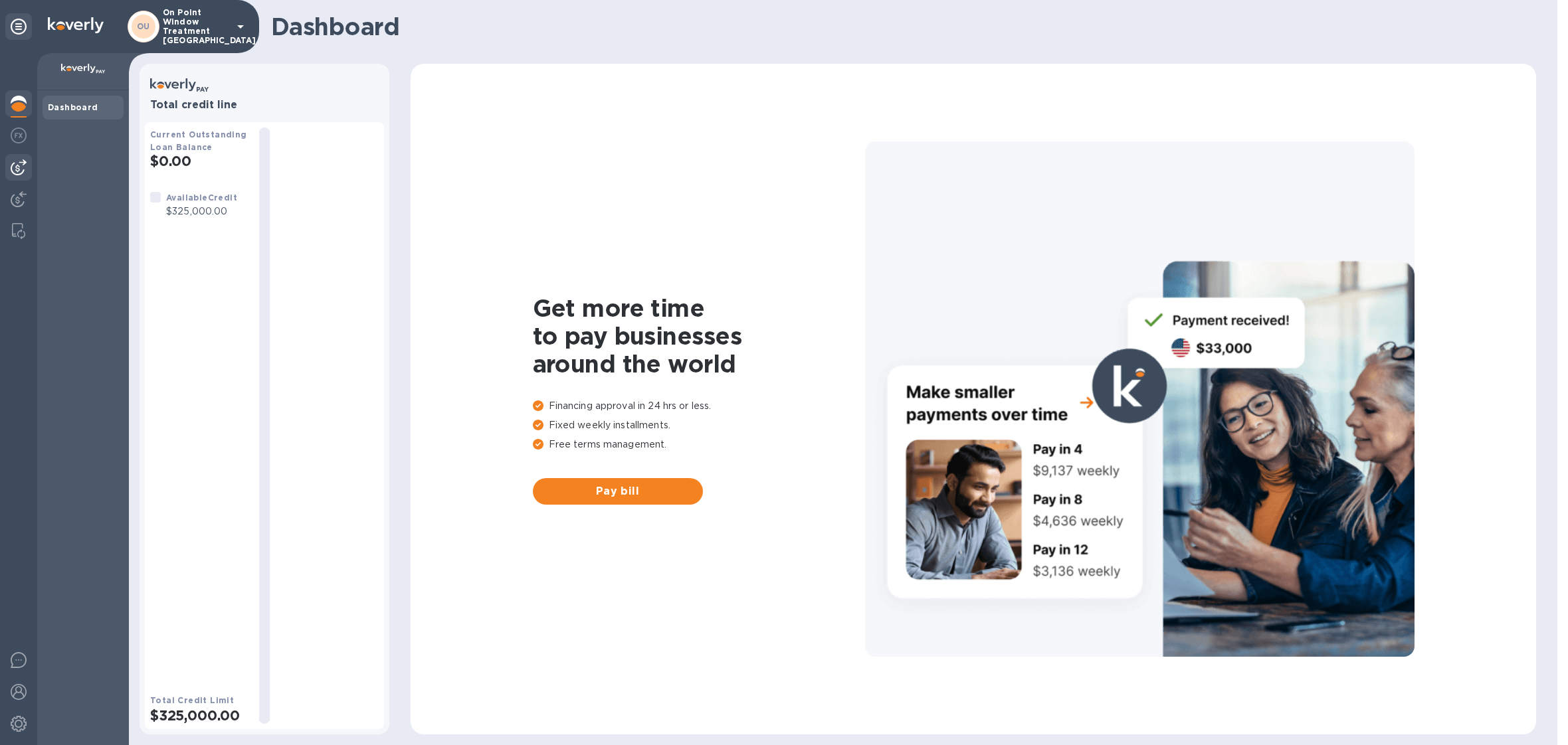
click at [17, 178] on div at bounding box center [19, 167] width 26 height 26
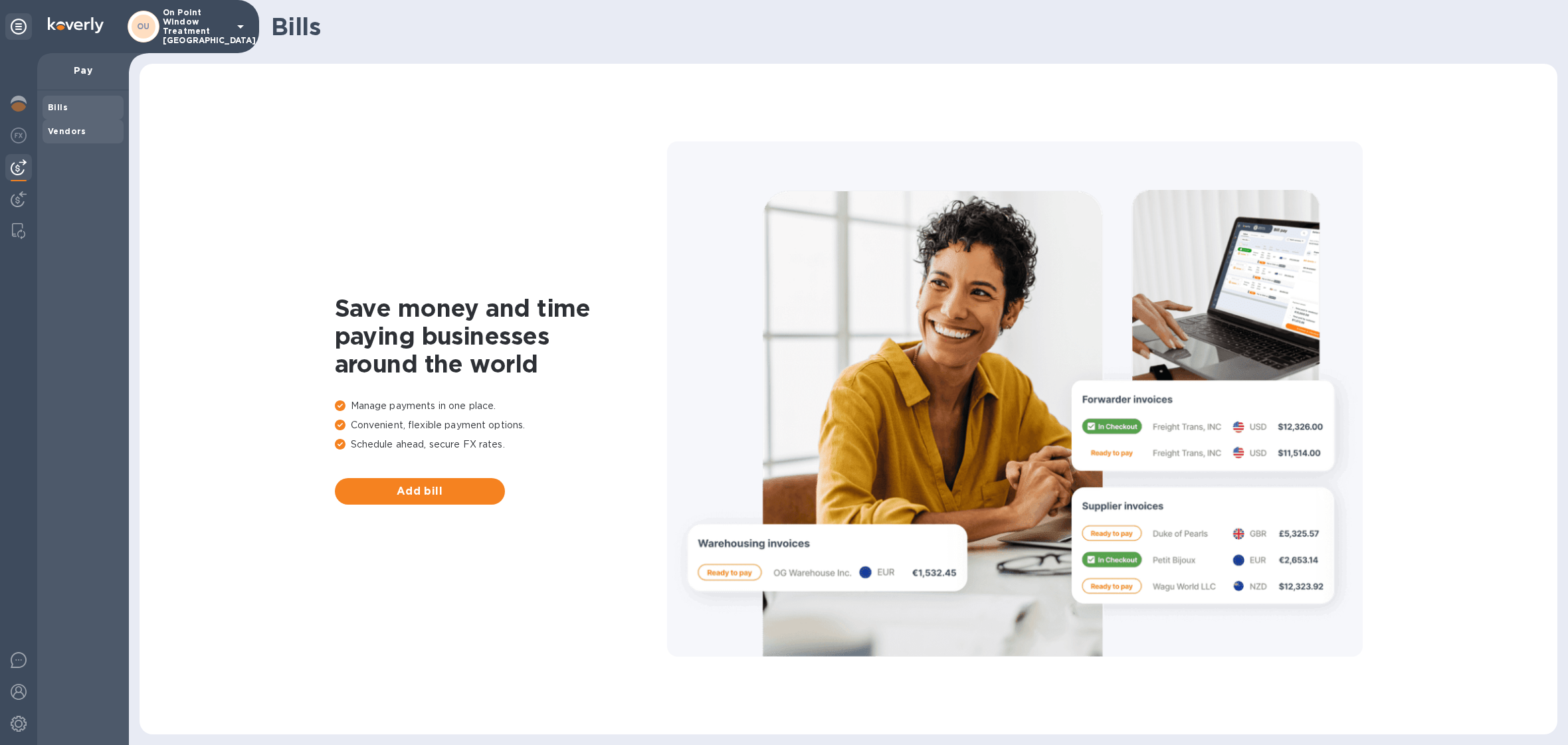
click at [85, 127] on span "Vendors" at bounding box center [83, 131] width 71 height 13
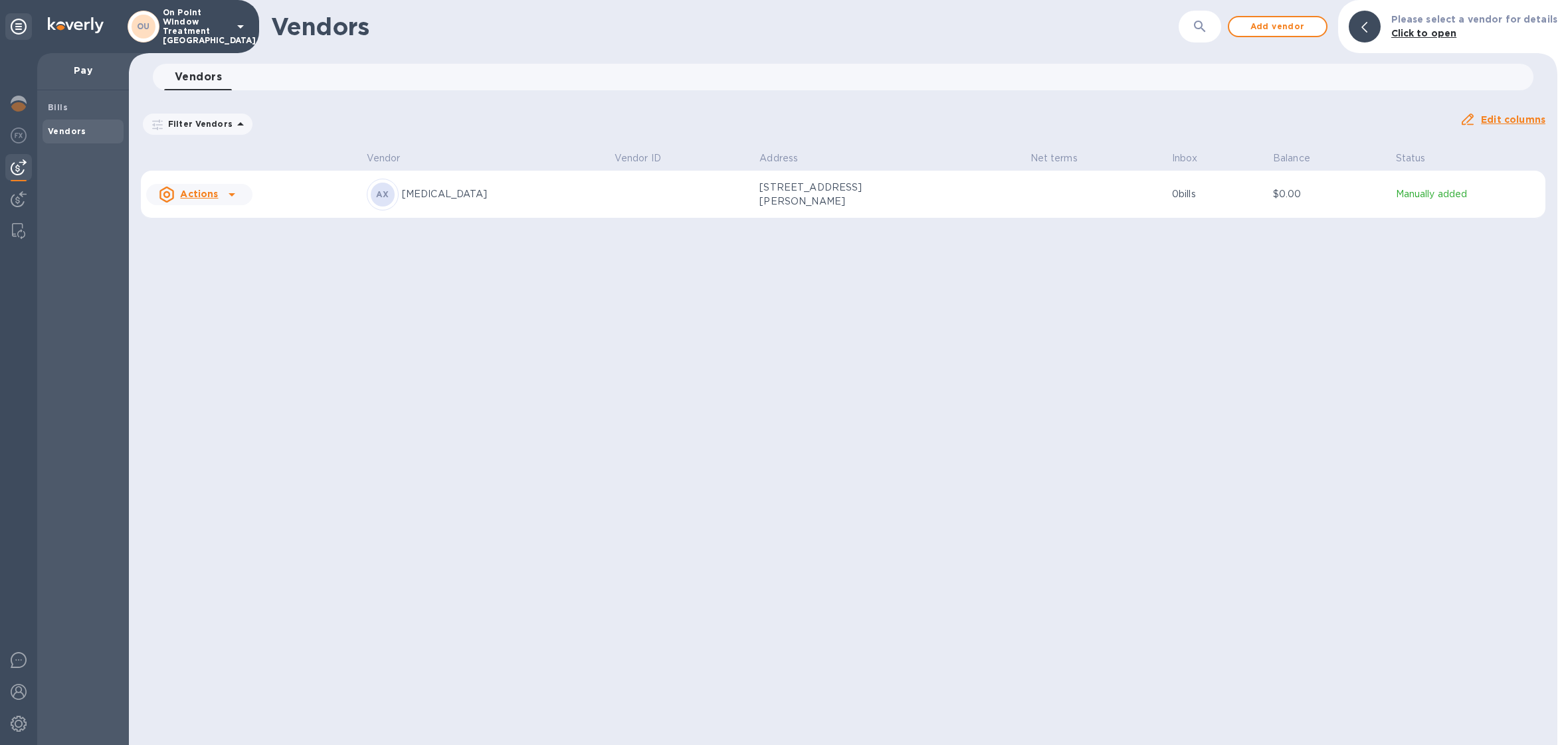
click at [210, 20] on p "On Point Window Treatment [GEOGRAPHIC_DATA]" at bounding box center [196, 26] width 67 height 37
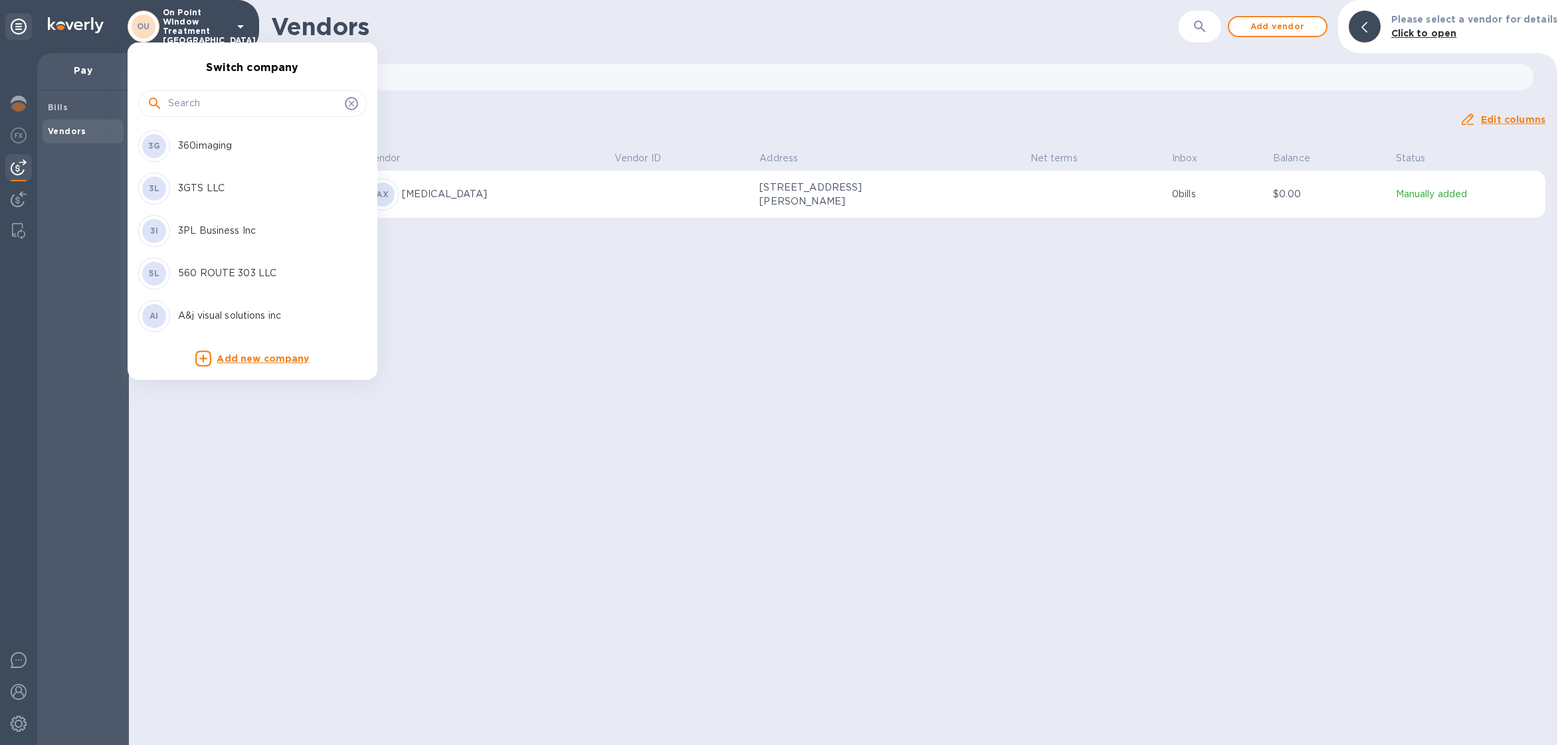
click at [202, 102] on input "text" at bounding box center [254, 104] width 171 height 20
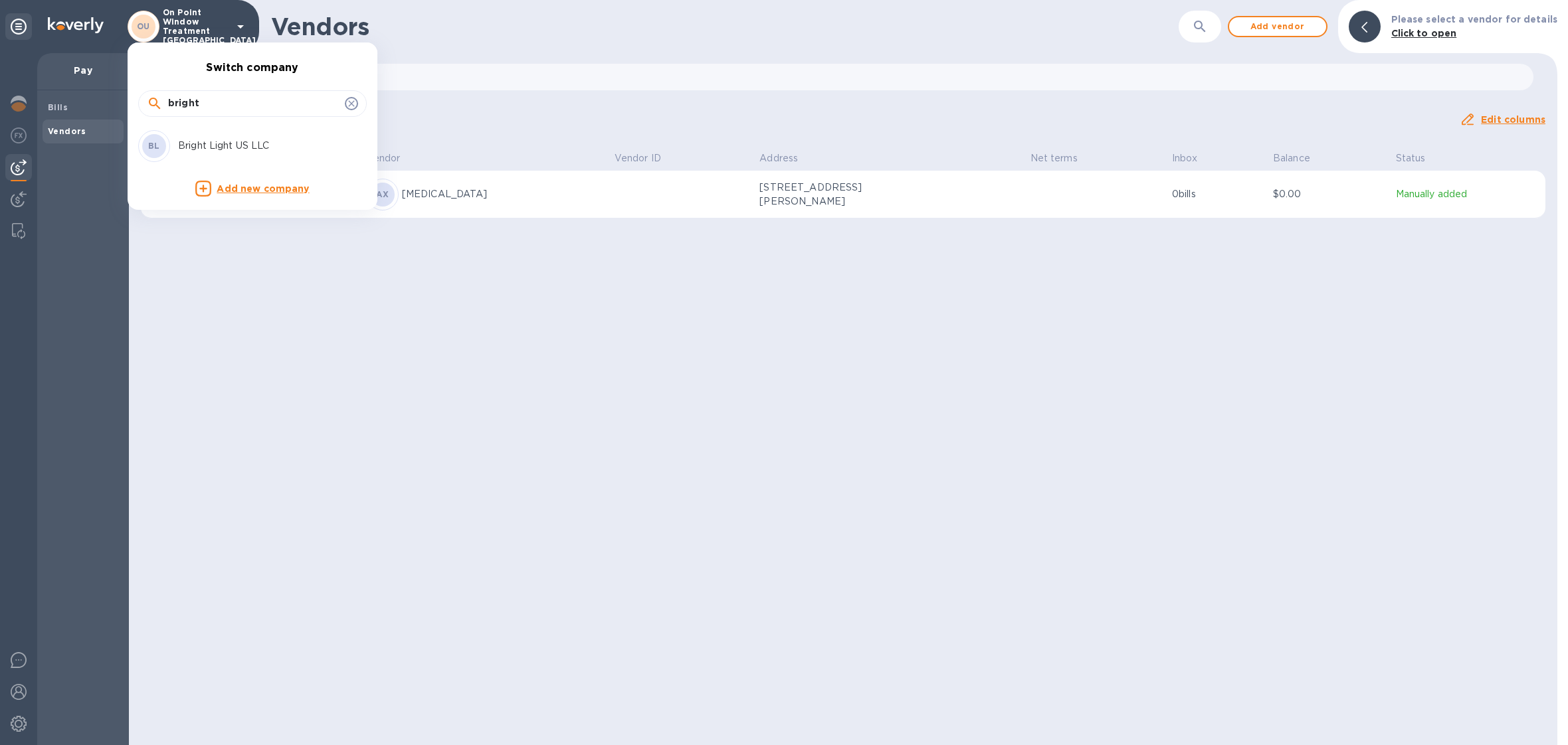
type input "bright"
click at [213, 140] on p "Bright Light US LLC" at bounding box center [262, 146] width 168 height 14
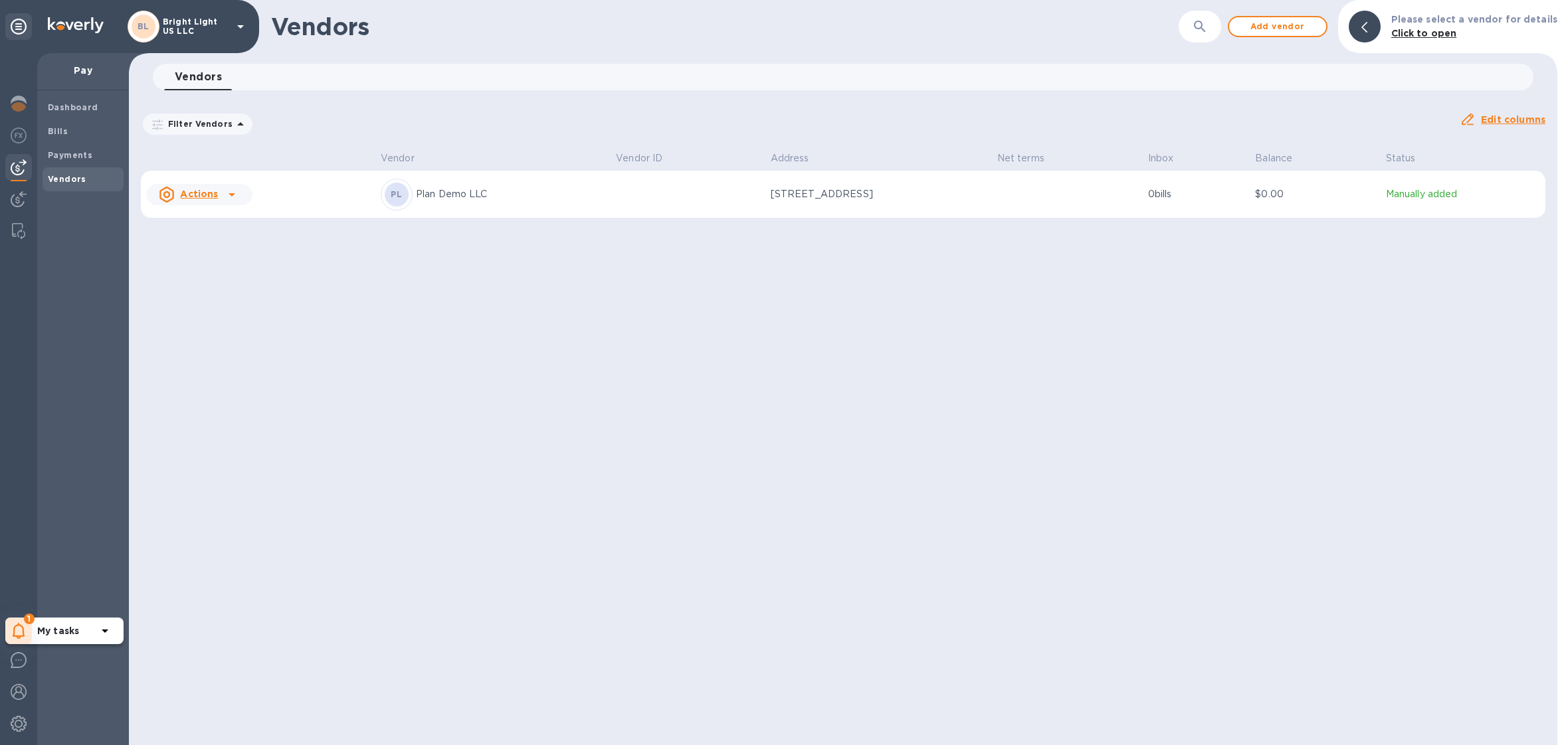
click at [22, 629] on icon at bounding box center [18, 630] width 12 height 16
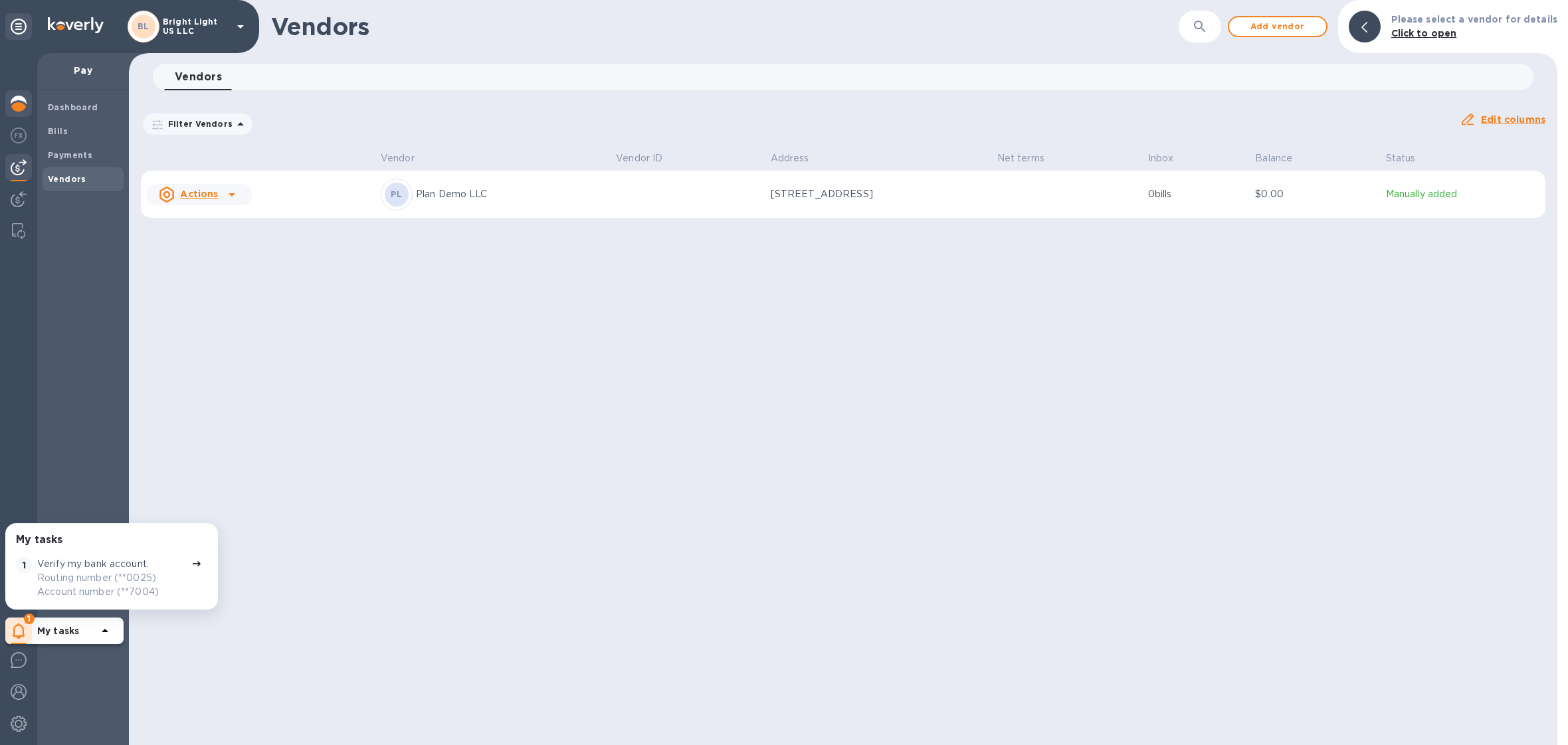
click at [13, 104] on img at bounding box center [19, 103] width 16 height 16
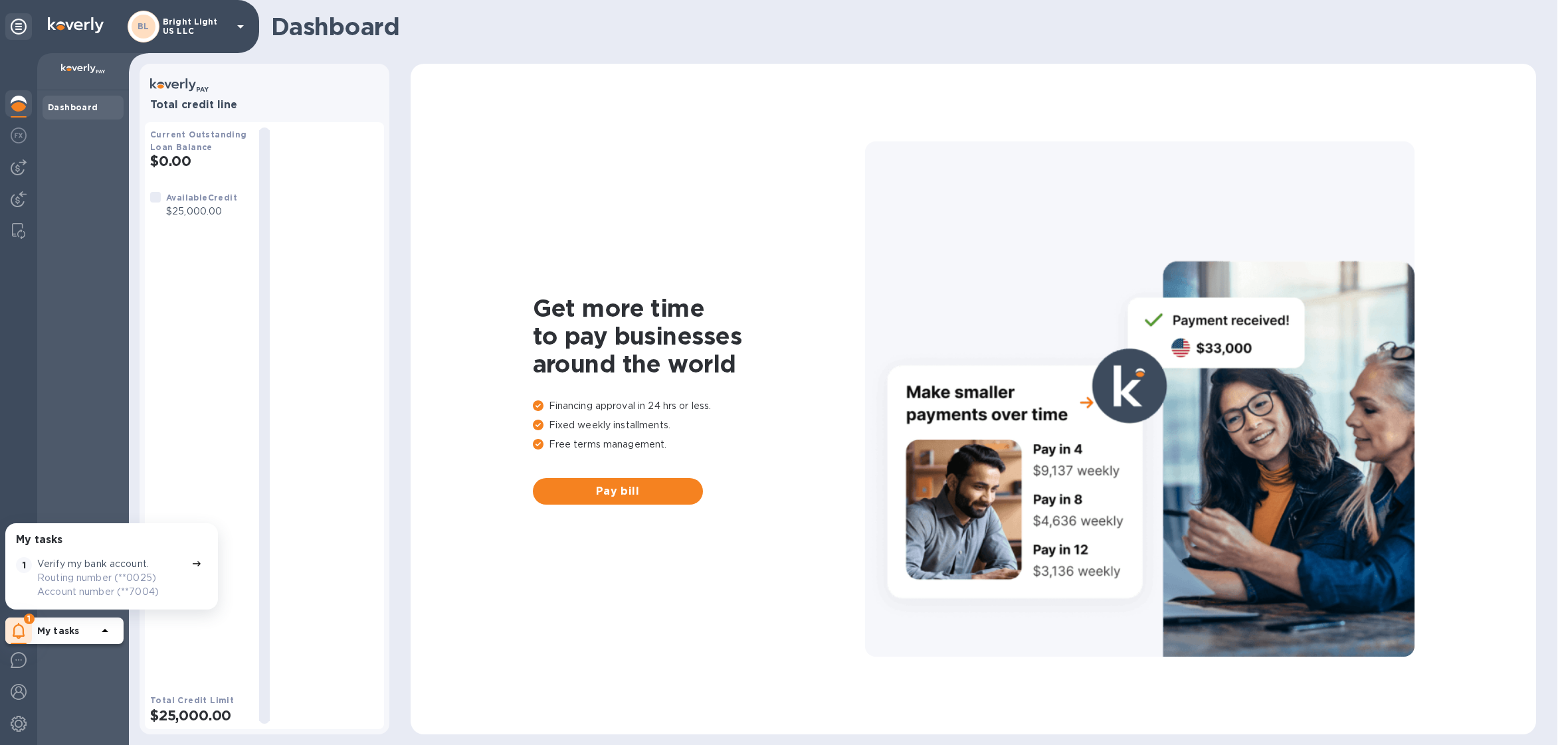
click at [210, 13] on div "BL Bright Light US LLC" at bounding box center [188, 26] width 121 height 32
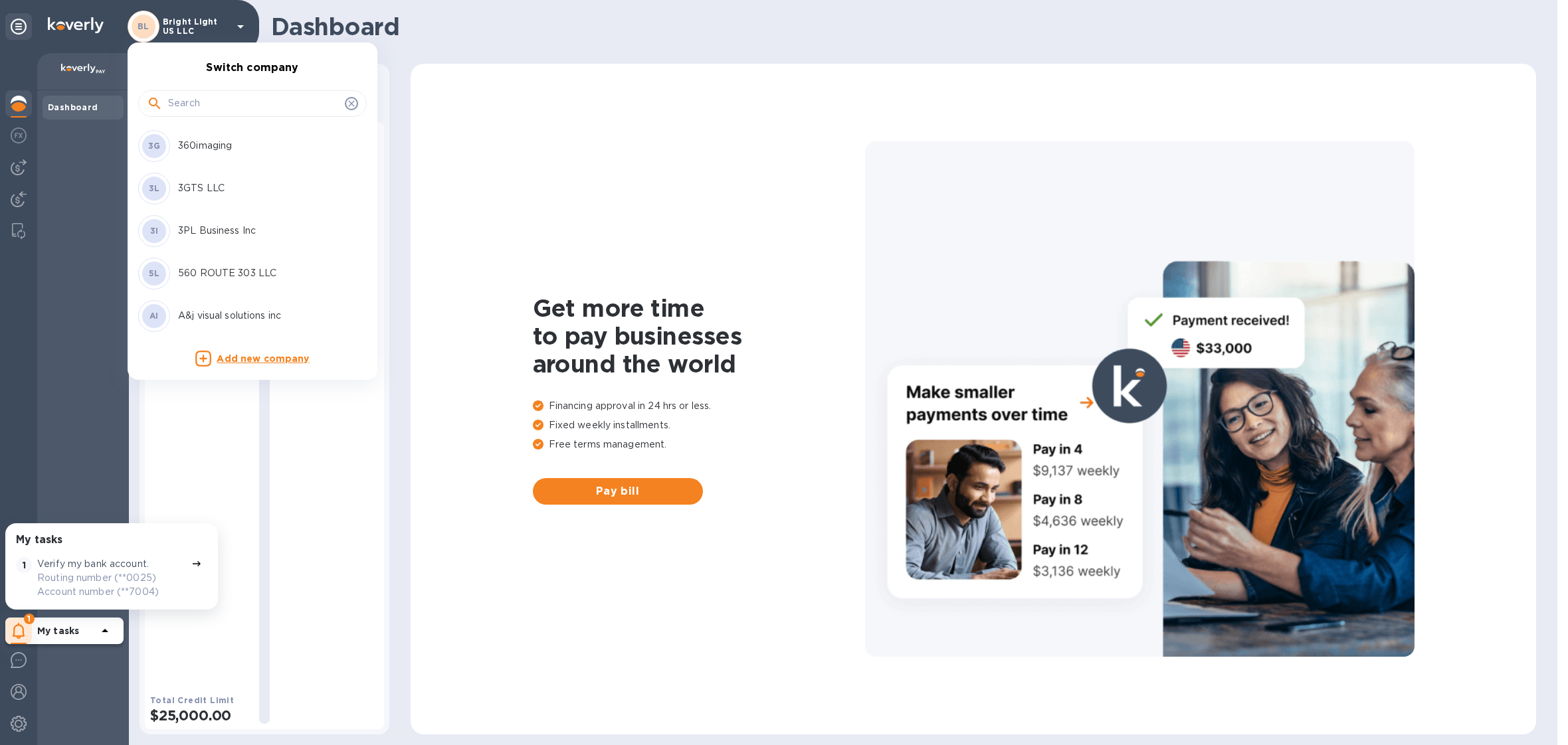
click at [209, 105] on input "text" at bounding box center [254, 104] width 171 height 20
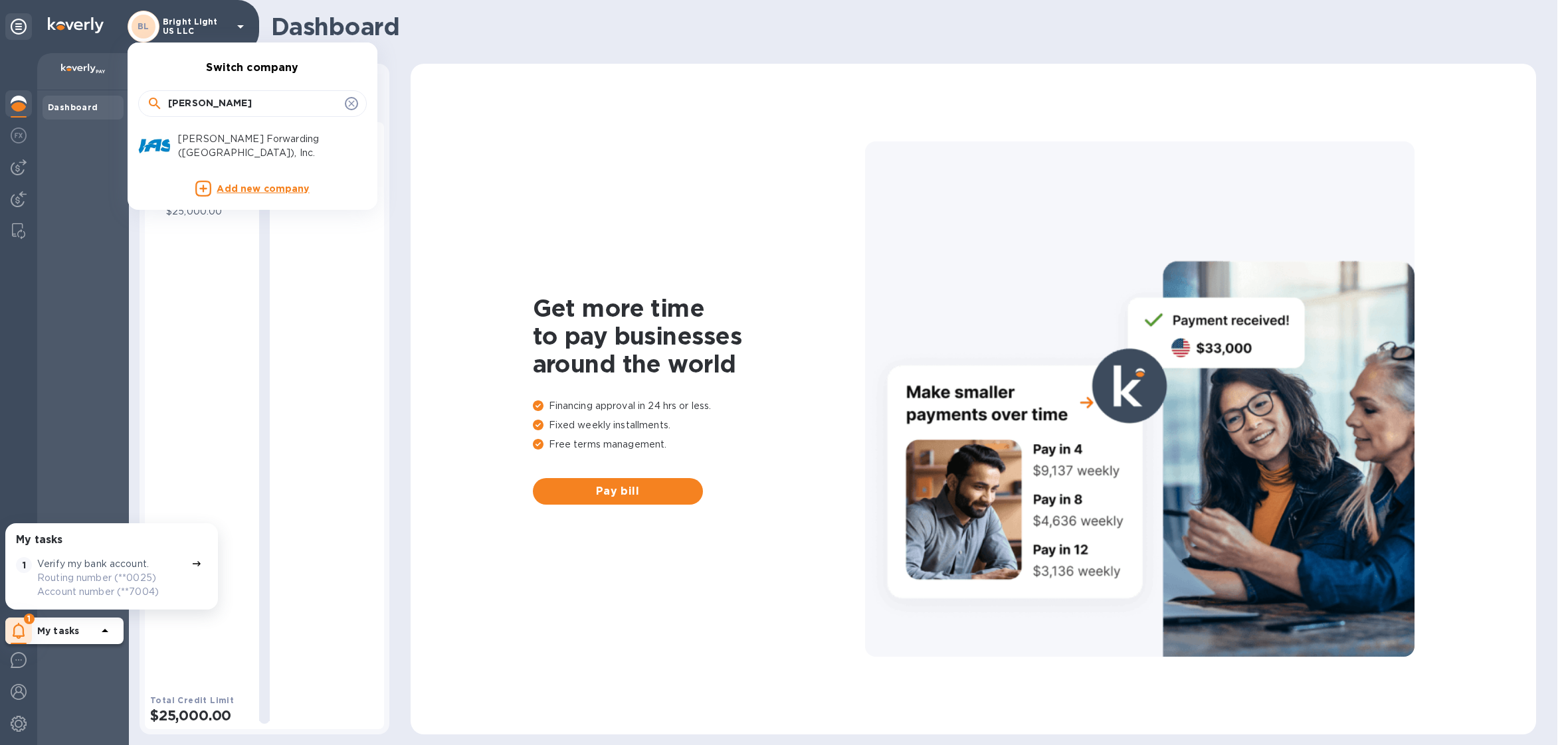
type input "jas"
click at [228, 144] on p "[PERSON_NAME] Forwarding ([GEOGRAPHIC_DATA]), Inc." at bounding box center [262, 146] width 168 height 28
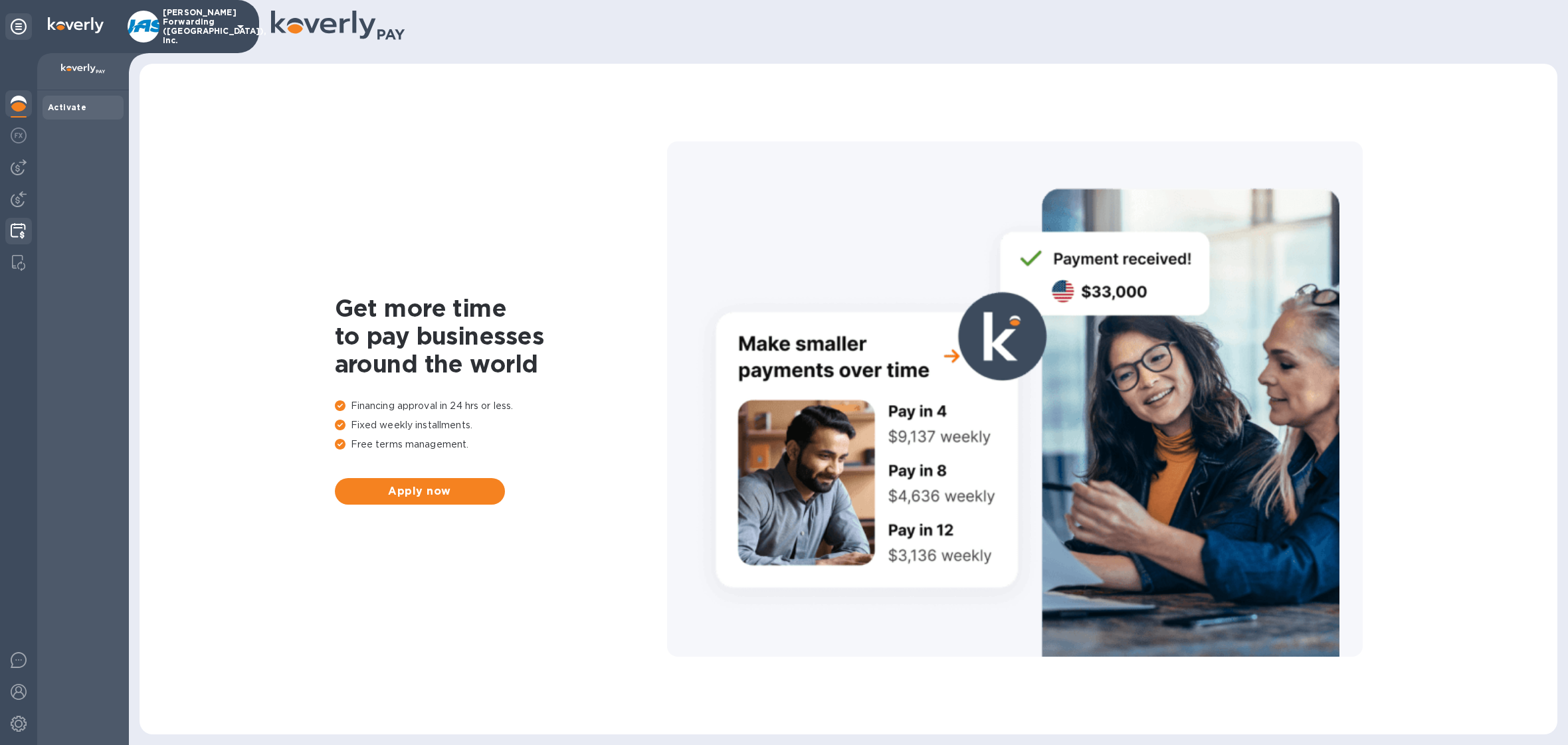
click at [18, 227] on img at bounding box center [19, 231] width 16 height 16
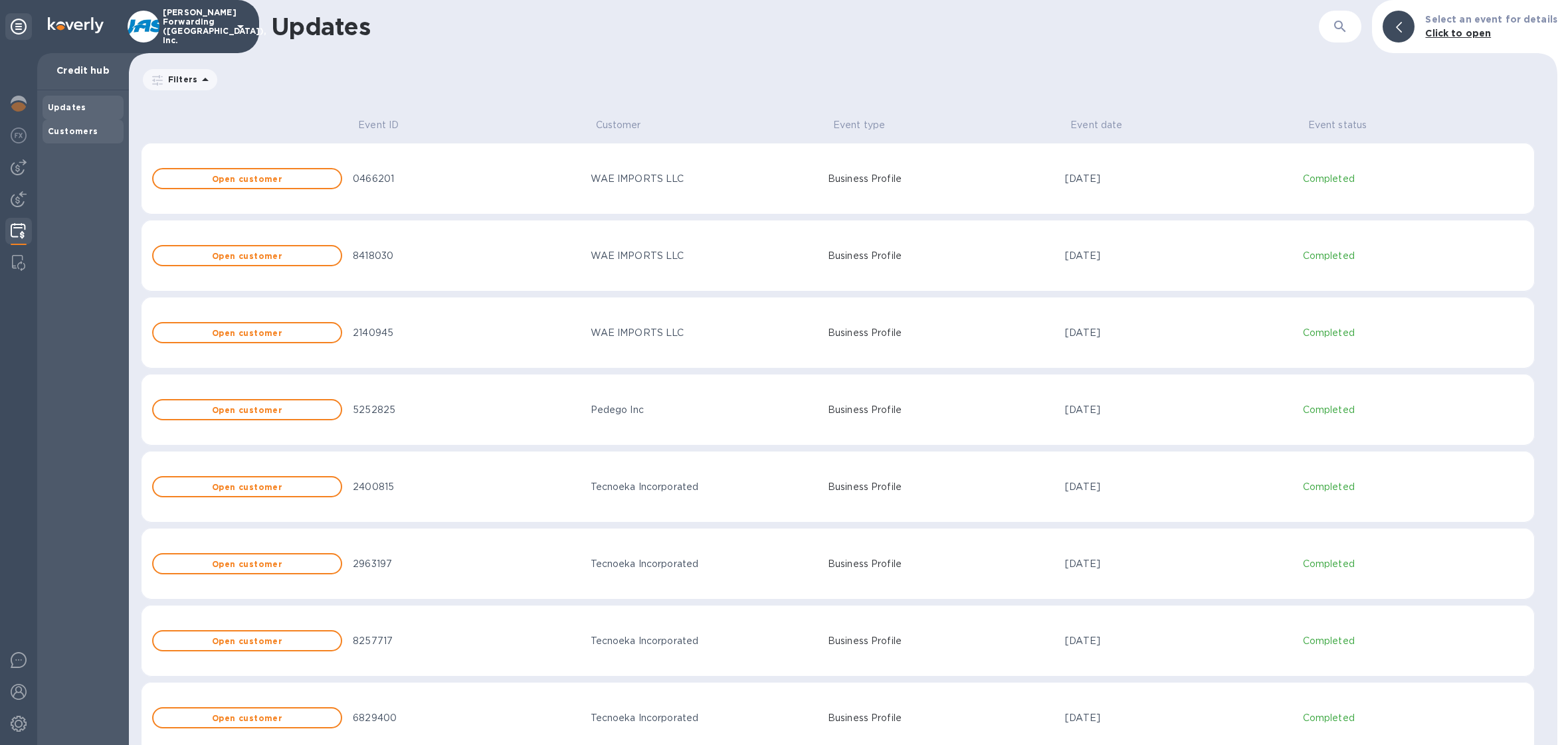
click at [95, 133] on div "Customers" at bounding box center [83, 131] width 71 height 13
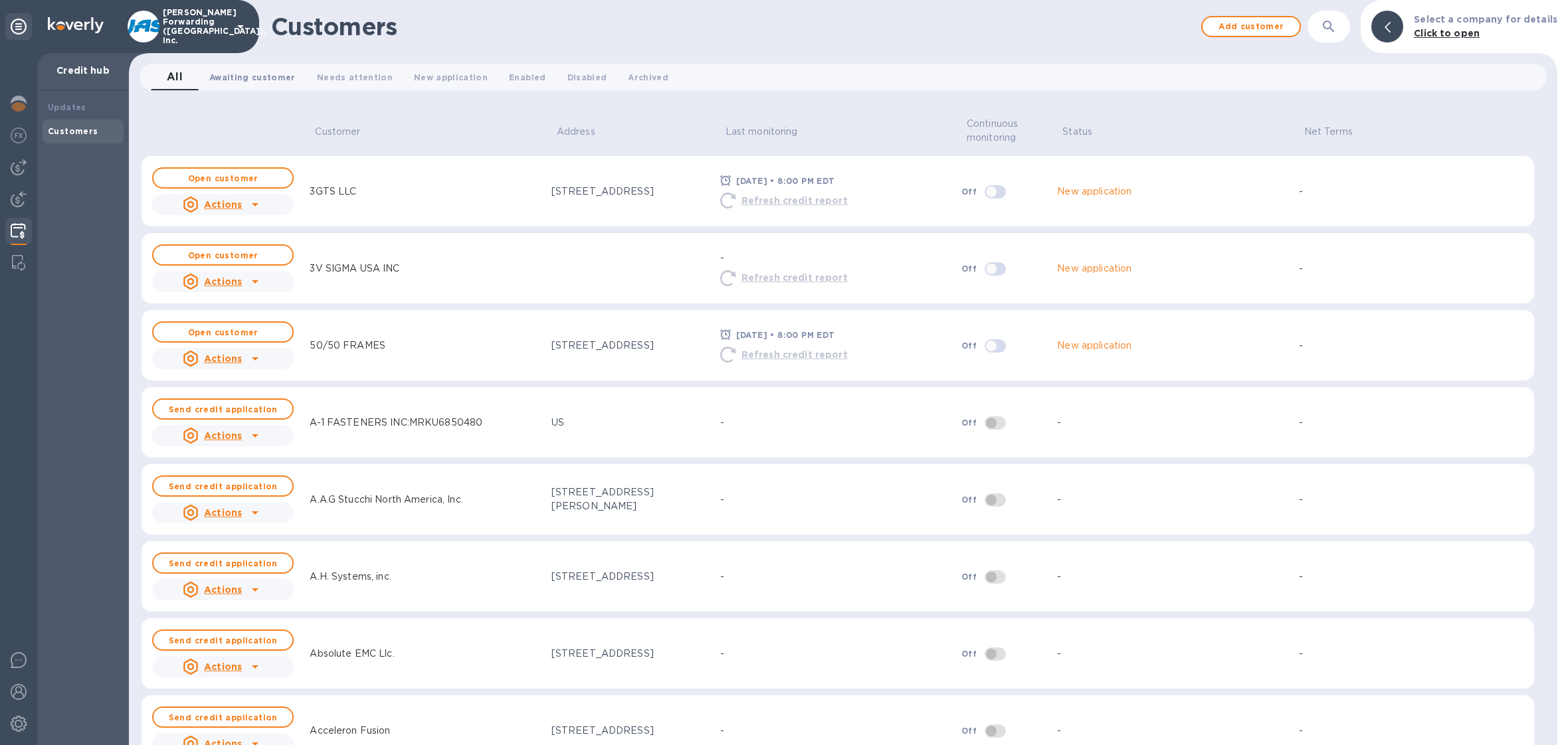
click at [277, 79] on span "Awaiting customer 0" at bounding box center [252, 78] width 86 height 14
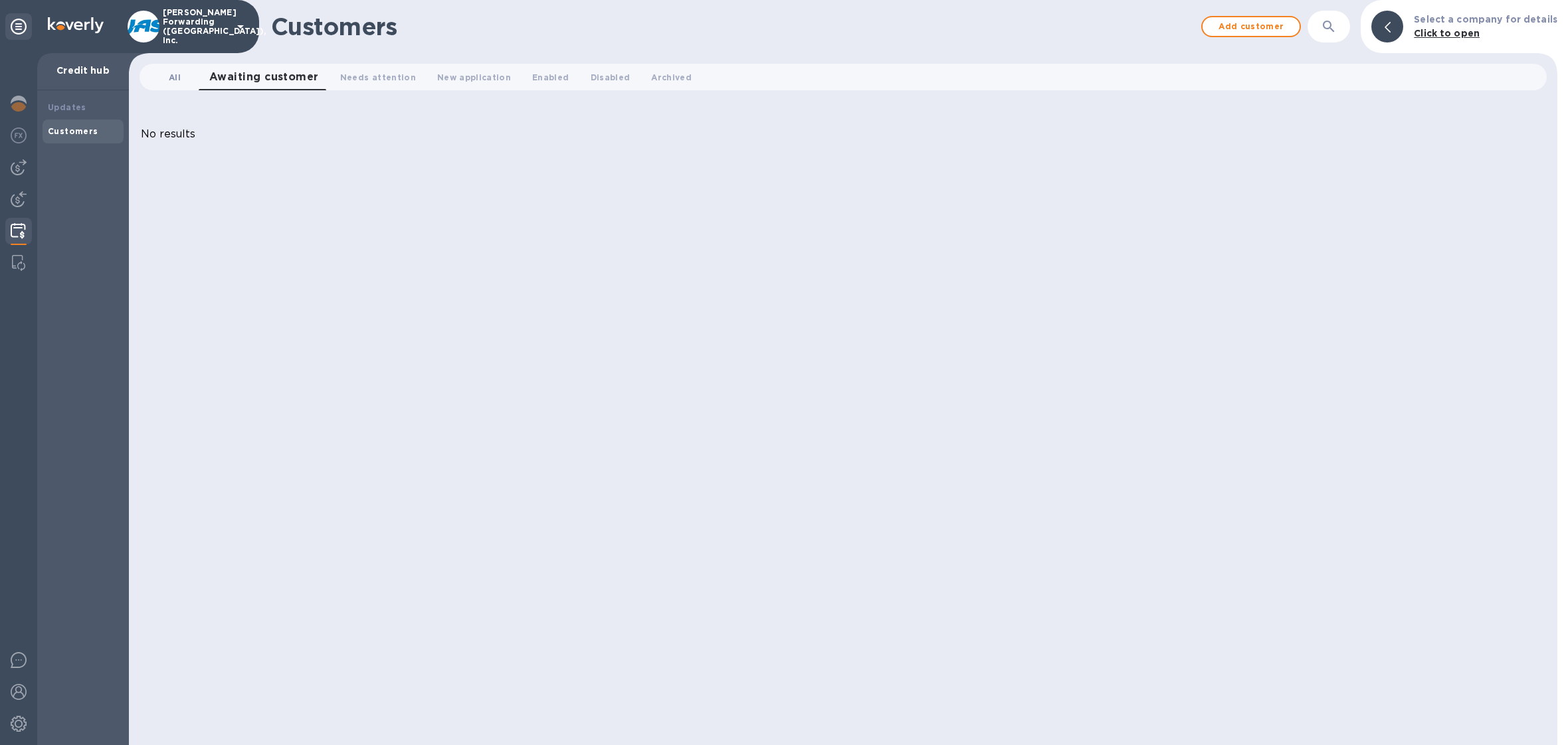
click at [167, 75] on span "All 0" at bounding box center [174, 78] width 26 height 14
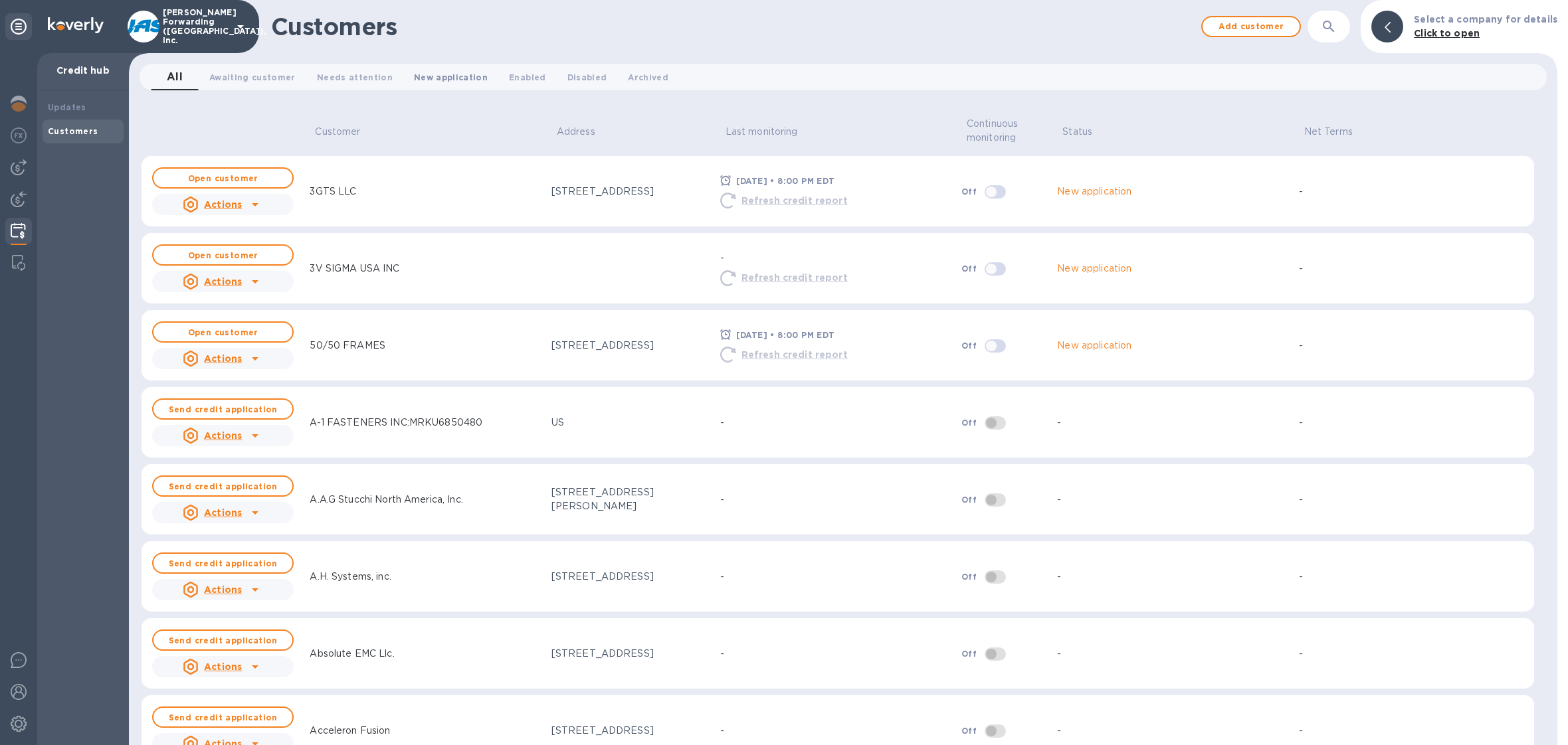
click at [441, 71] on span "New application 0" at bounding box center [451, 78] width 74 height 14
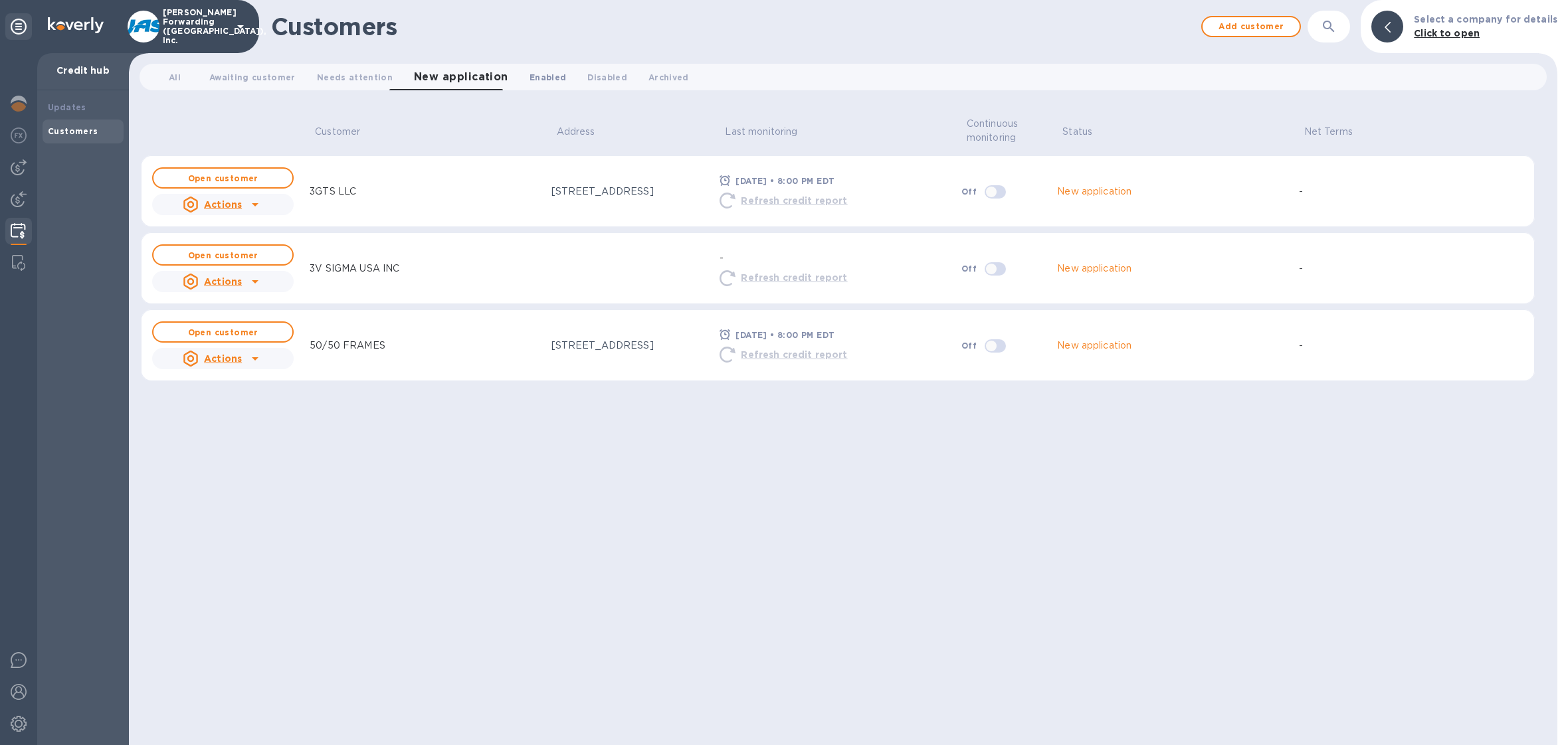
click at [534, 75] on span "Enabled 0" at bounding box center [547, 78] width 36 height 14
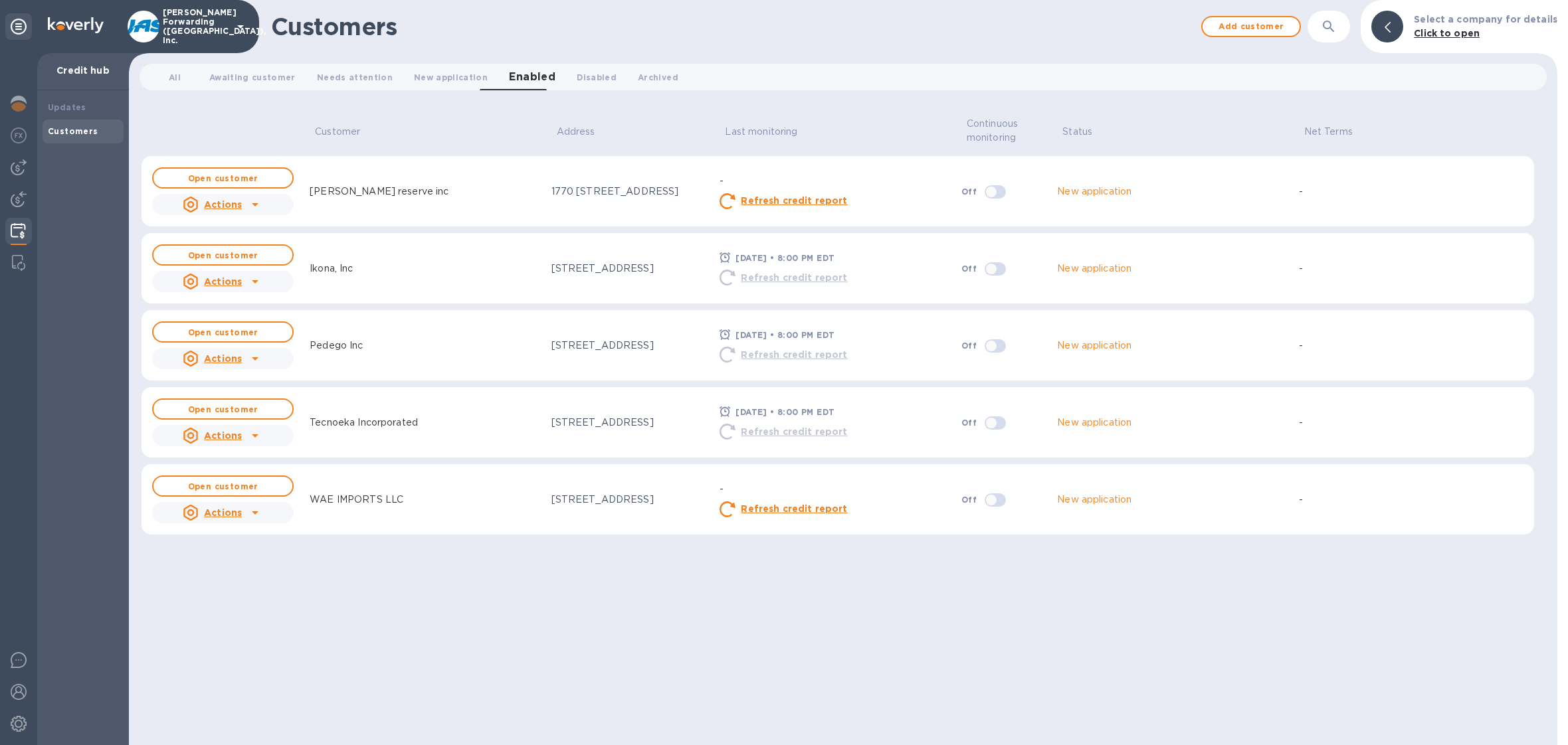
click at [216, 23] on p "JAS Forwarding (USA), Inc." at bounding box center [196, 26] width 67 height 37
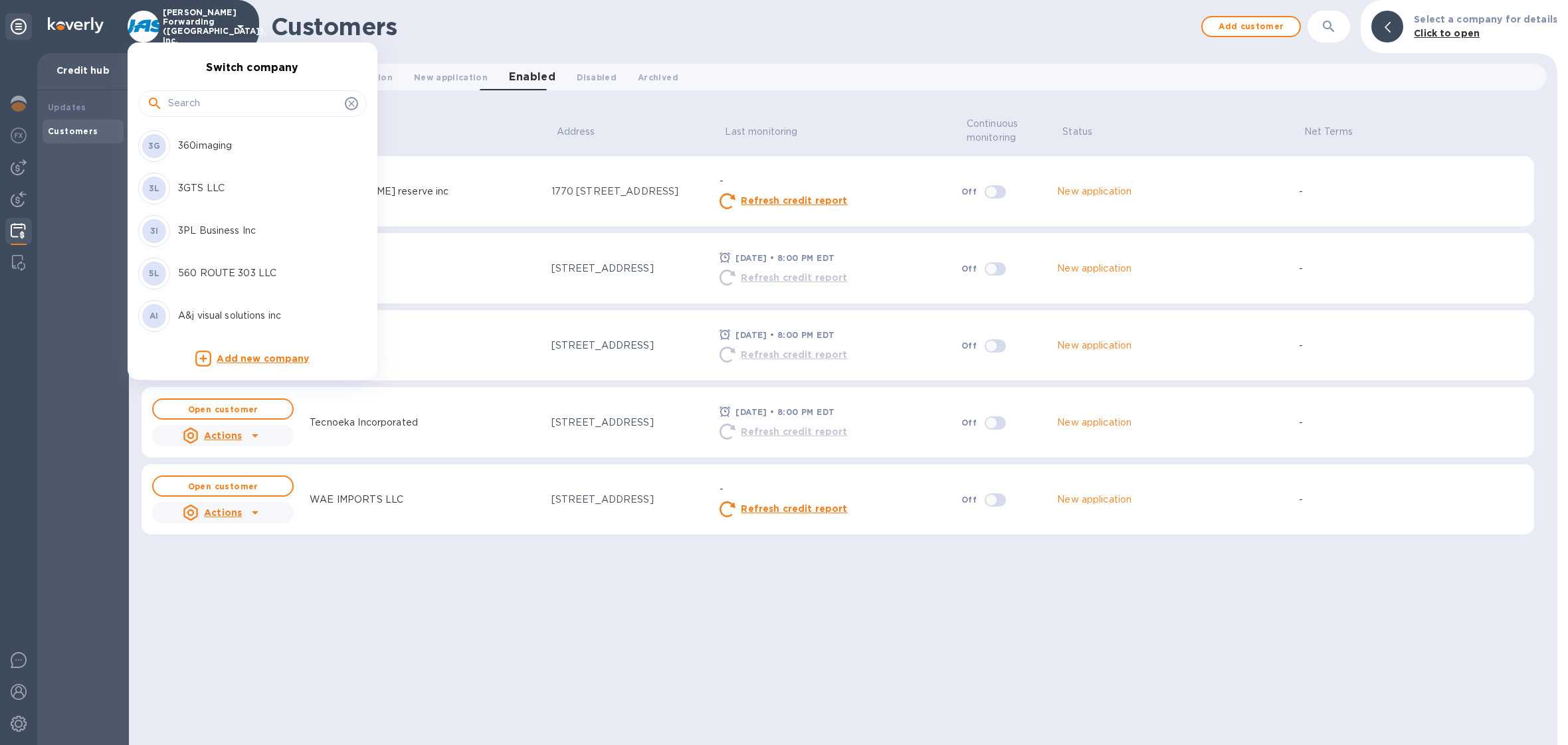
click at [234, 112] on input "text" at bounding box center [254, 104] width 171 height 20
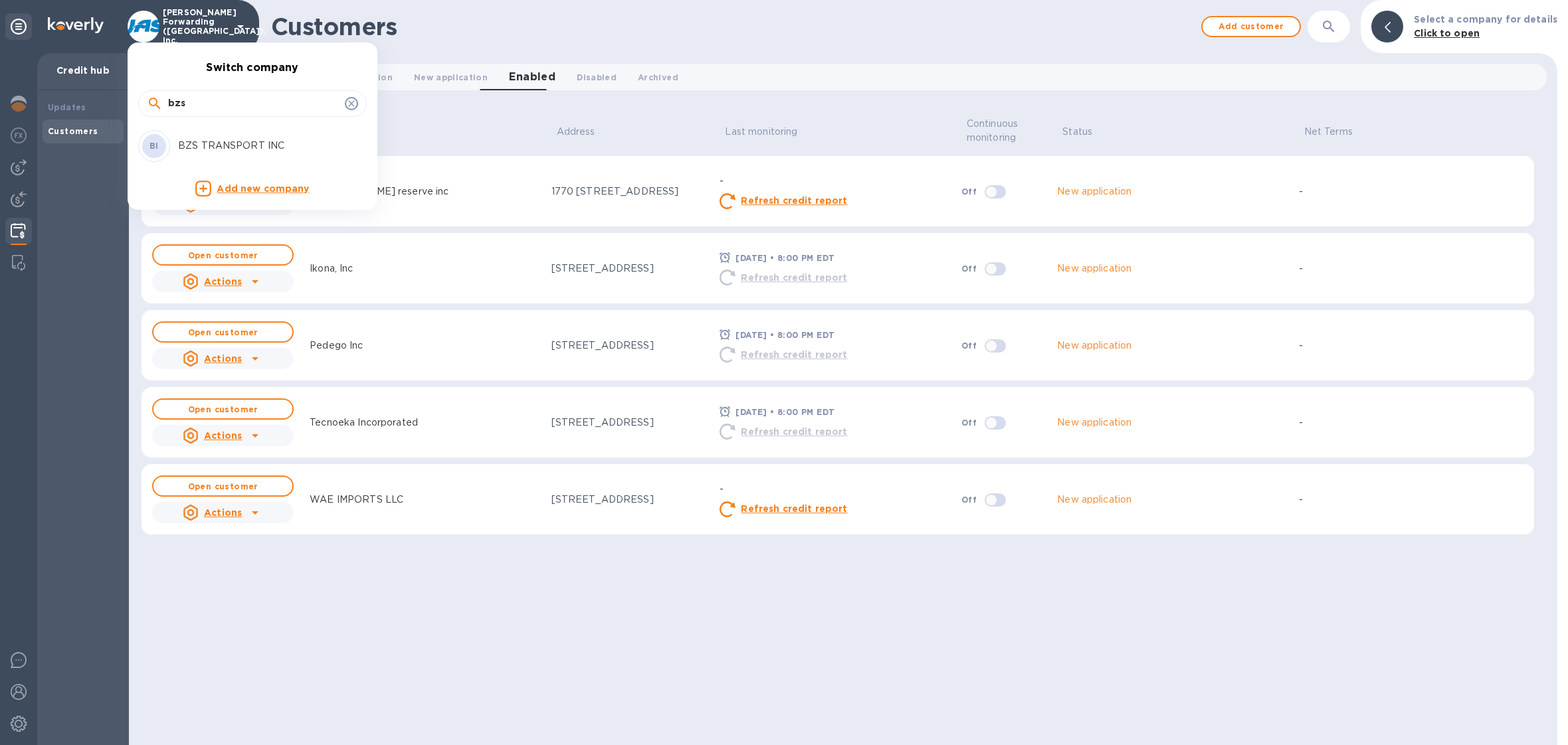
type input "bzs"
click at [258, 151] on p "BZS TRANSPORT INC" at bounding box center [262, 146] width 168 height 14
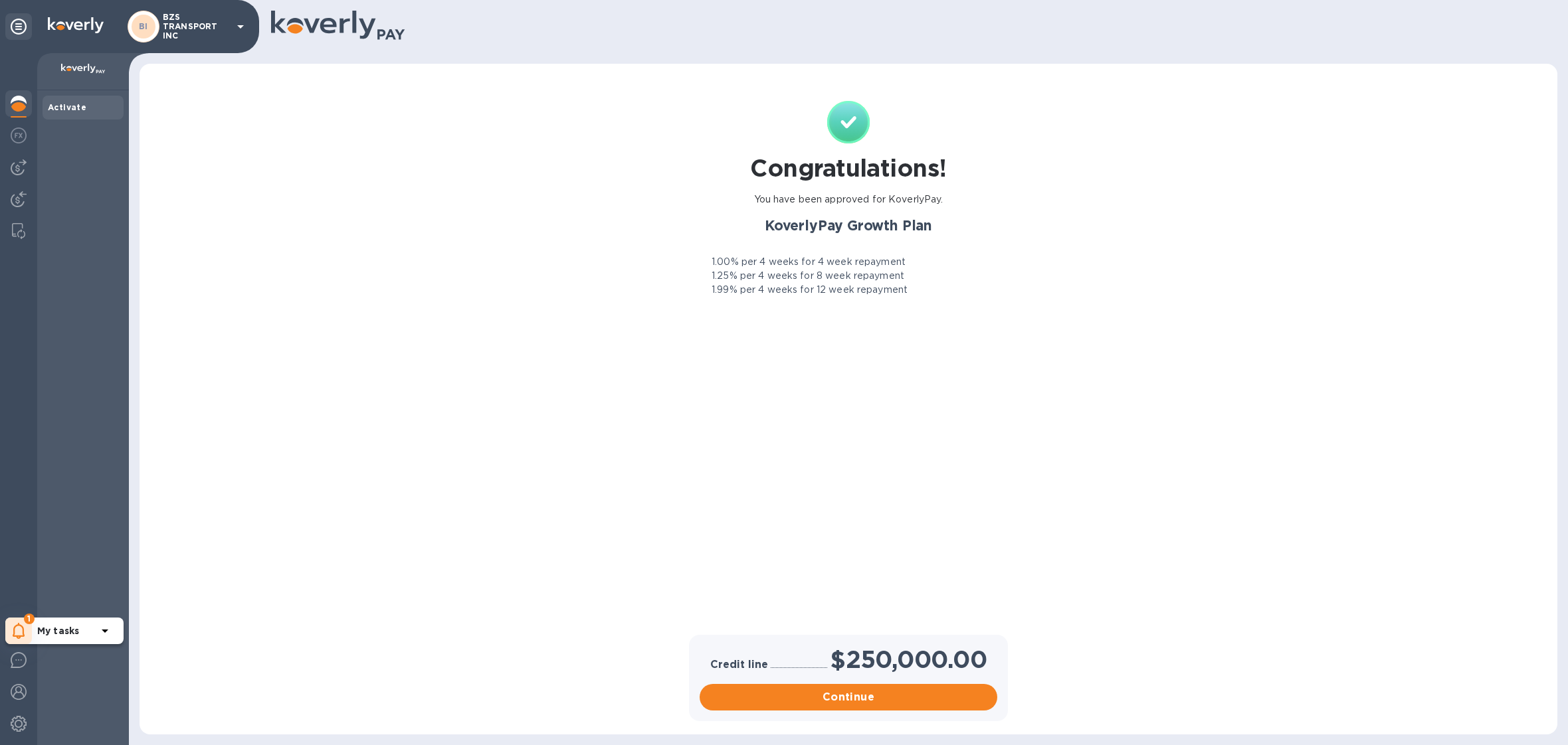
click at [22, 627] on icon at bounding box center [18, 630] width 12 height 16
click at [196, 33] on p "BZS TRANSPORT INC" at bounding box center [196, 26] width 67 height 28
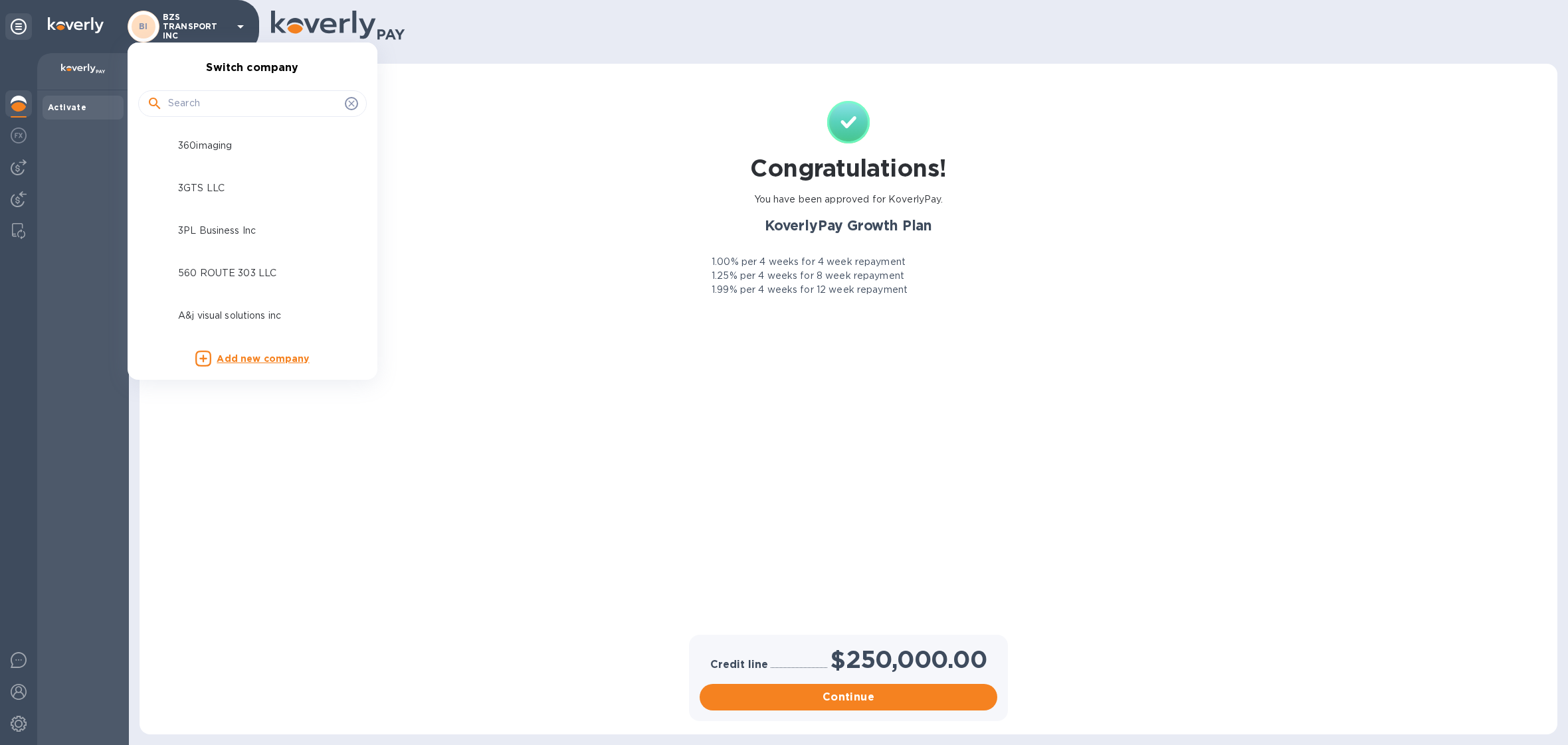
click at [202, 99] on input "text" at bounding box center [254, 104] width 171 height 20
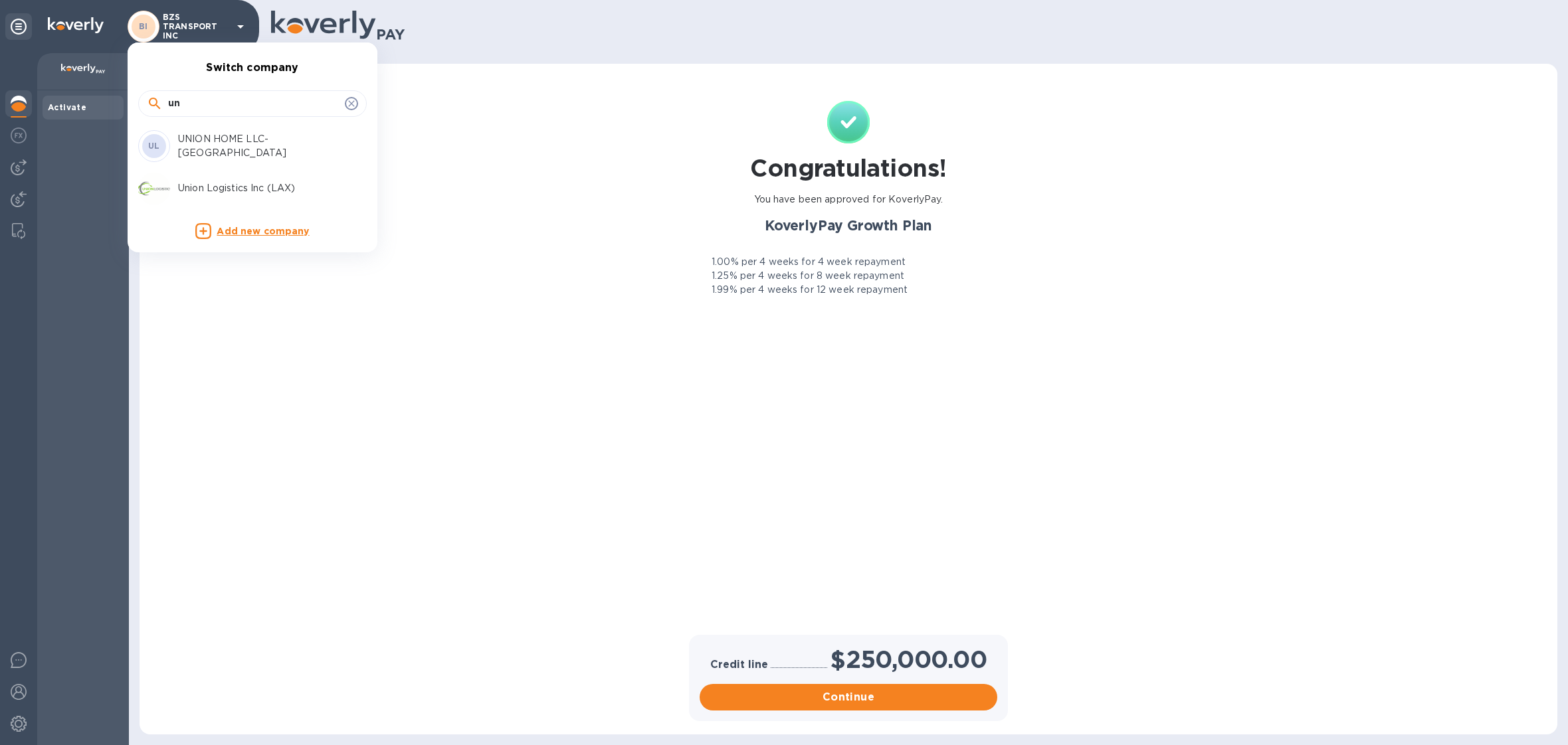
type input "u"
type input "gold"
click at [923, 407] on div at bounding box center [784, 372] width 1568 height 745
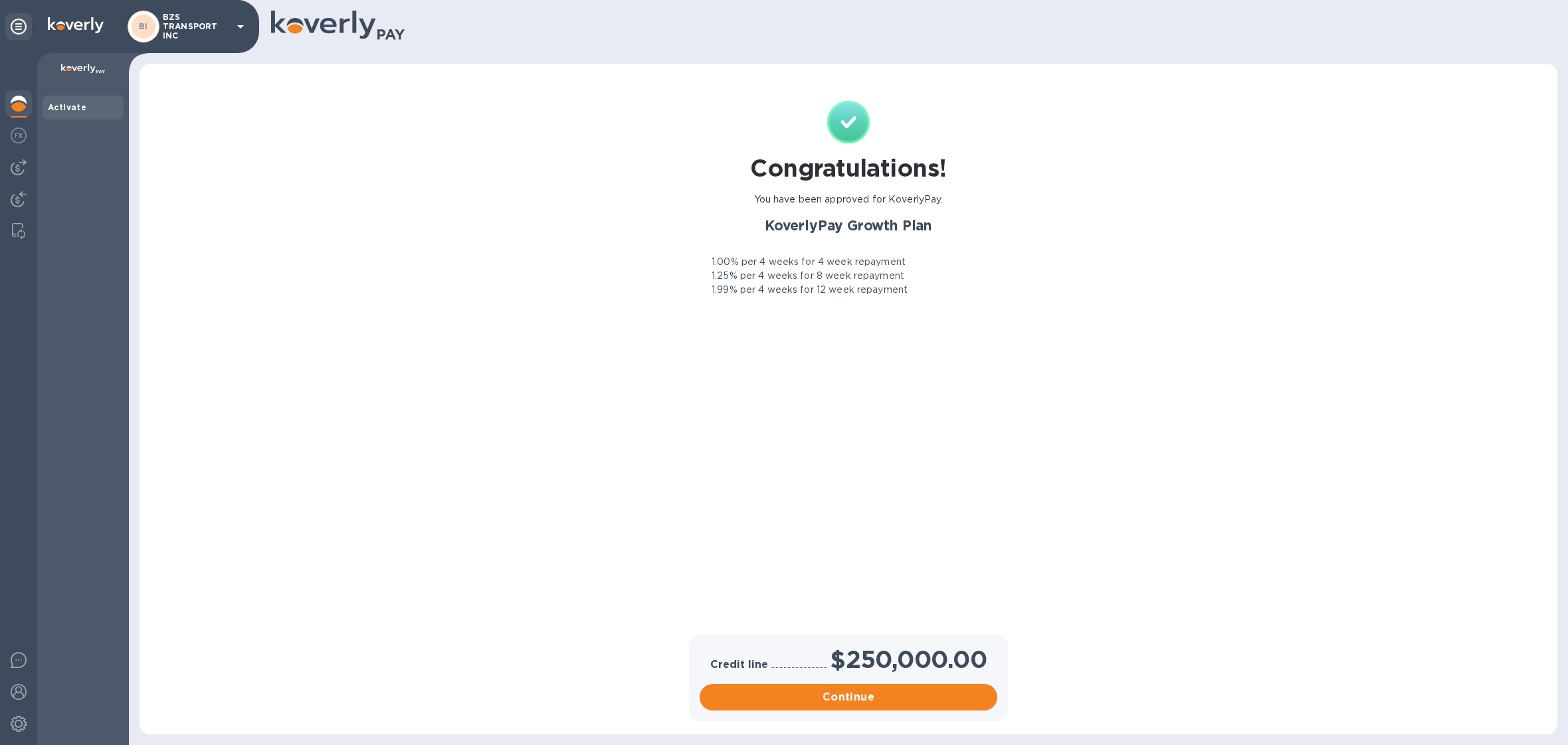
click at [206, 19] on p "BZS TRANSPORT INC" at bounding box center [196, 26] width 67 height 28
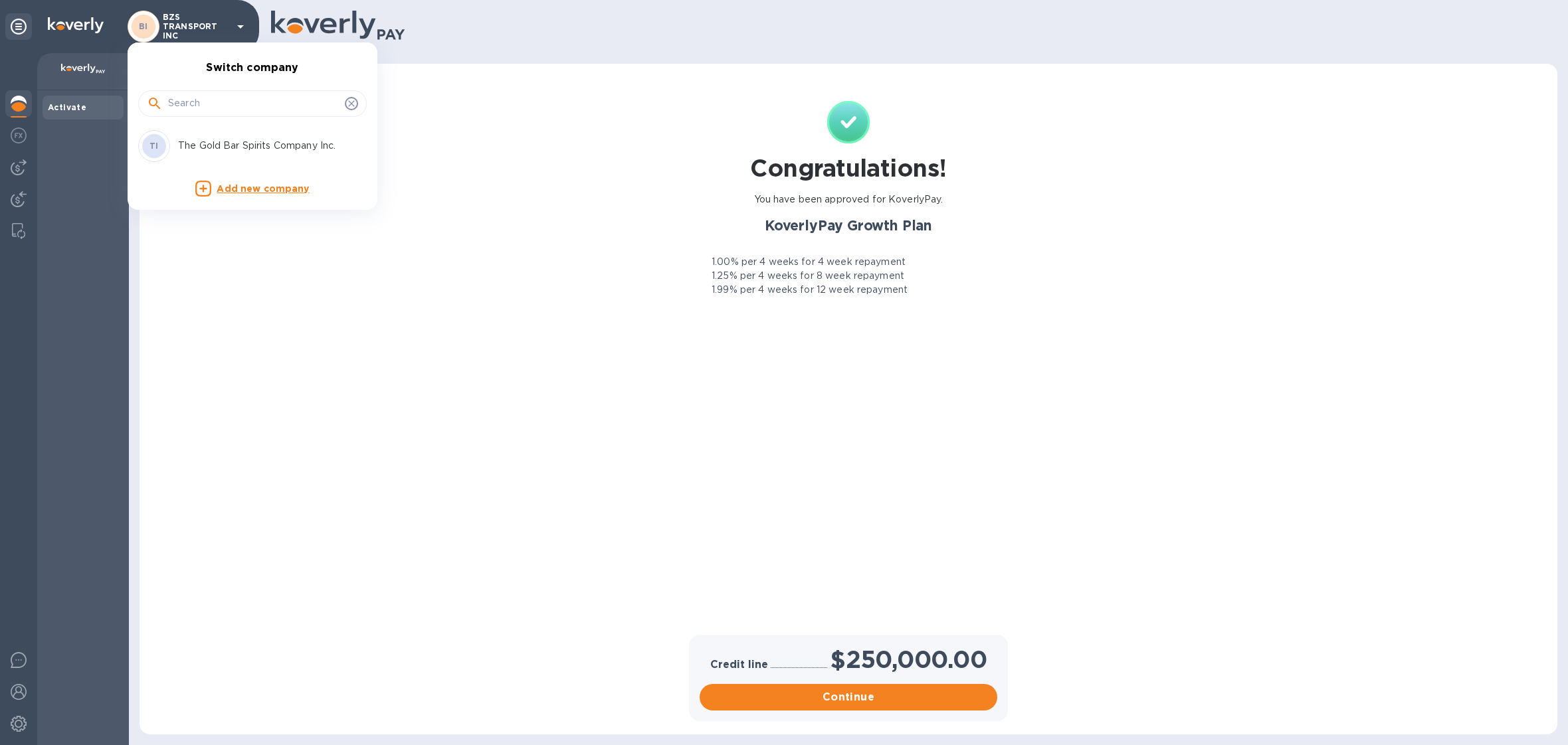
click at [243, 104] on input "text" at bounding box center [254, 104] width 171 height 20
type input "won trans"
click at [261, 137] on div "WI WON TRANS, INC" at bounding box center [241, 146] width 207 height 32
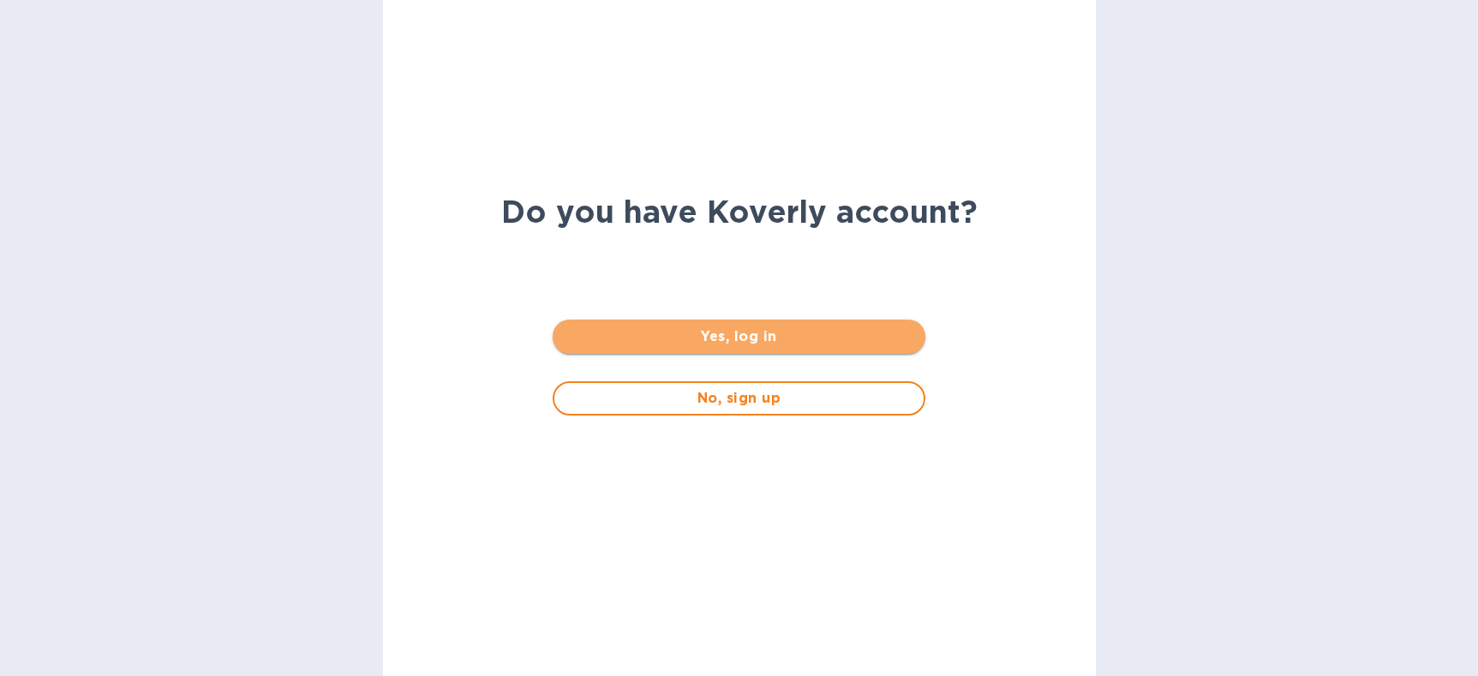
click at [675, 336] on span "Yes, log in" at bounding box center [738, 336] width 345 height 21
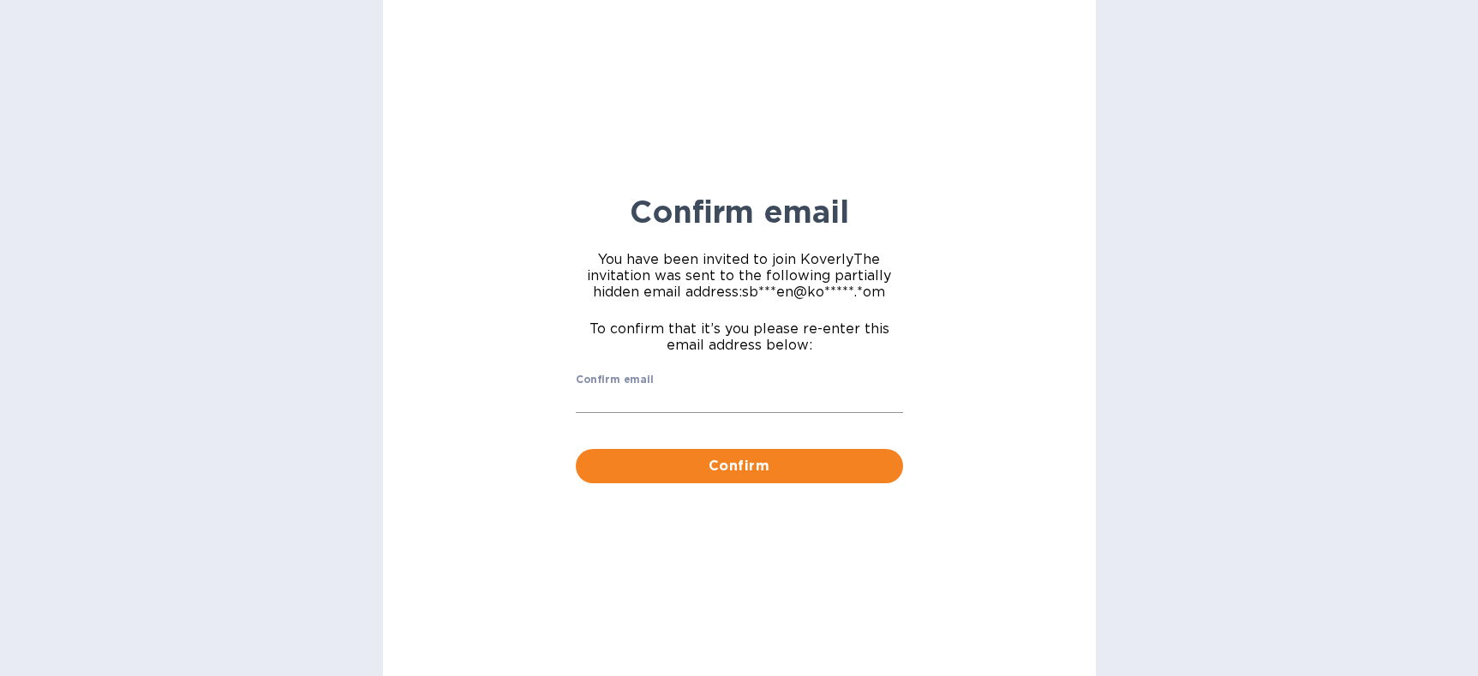
click at [679, 397] on input "Confirm email" at bounding box center [739, 400] width 327 height 26
type input "[EMAIL_ADDRESS][DOMAIN_NAME]"
click at [794, 468] on span "Confirm" at bounding box center [739, 466] width 300 height 21
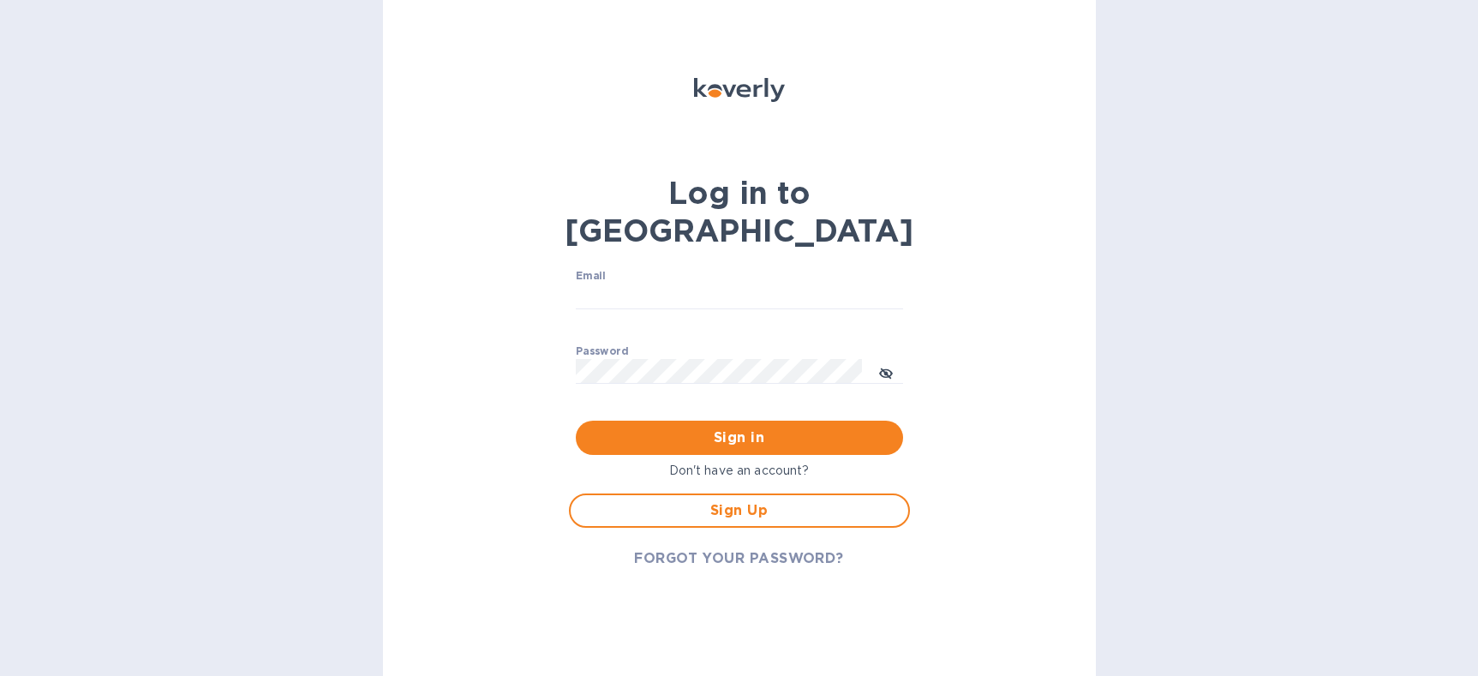
click at [690, 312] on p "​" at bounding box center [739, 322] width 327 height 20
click at [690, 284] on input "Email" at bounding box center [739, 297] width 327 height 26
type input "sballen@koverly.com"
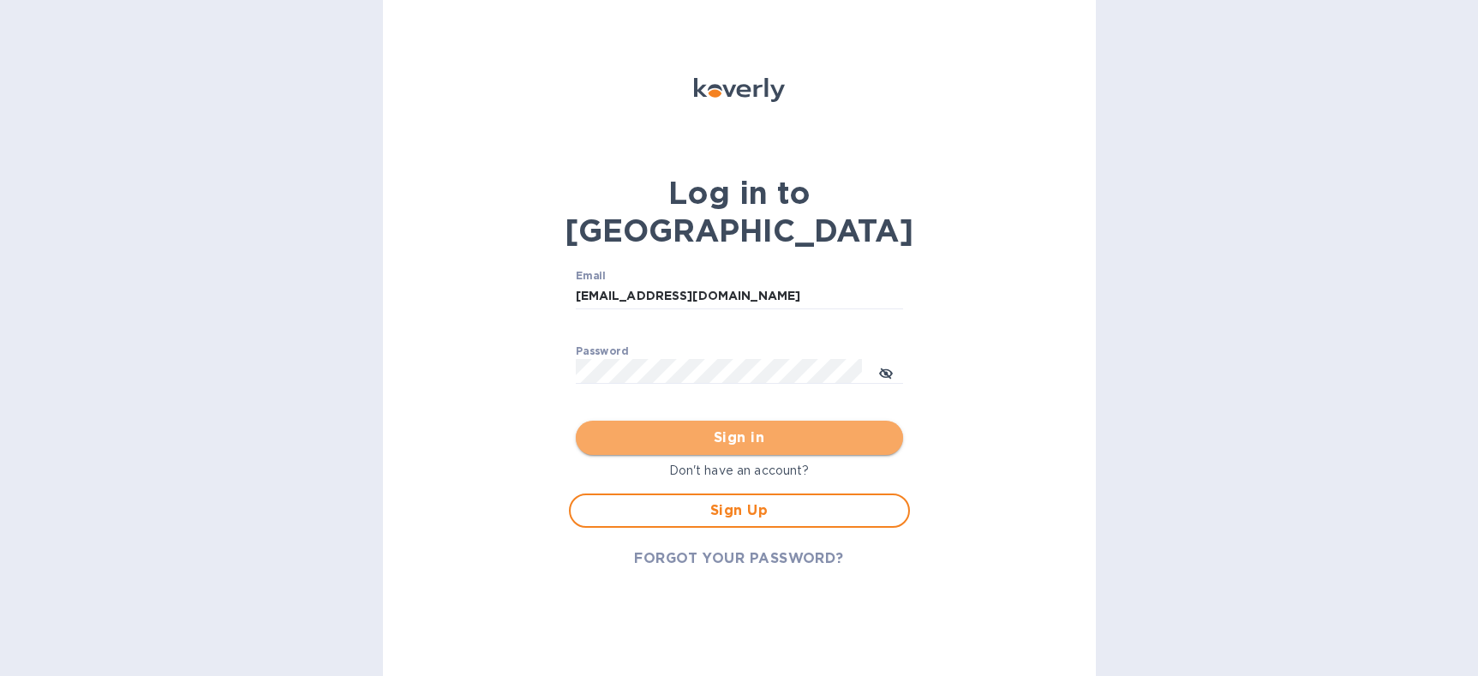
click at [739, 427] on span "Sign in" at bounding box center [739, 437] width 300 height 21
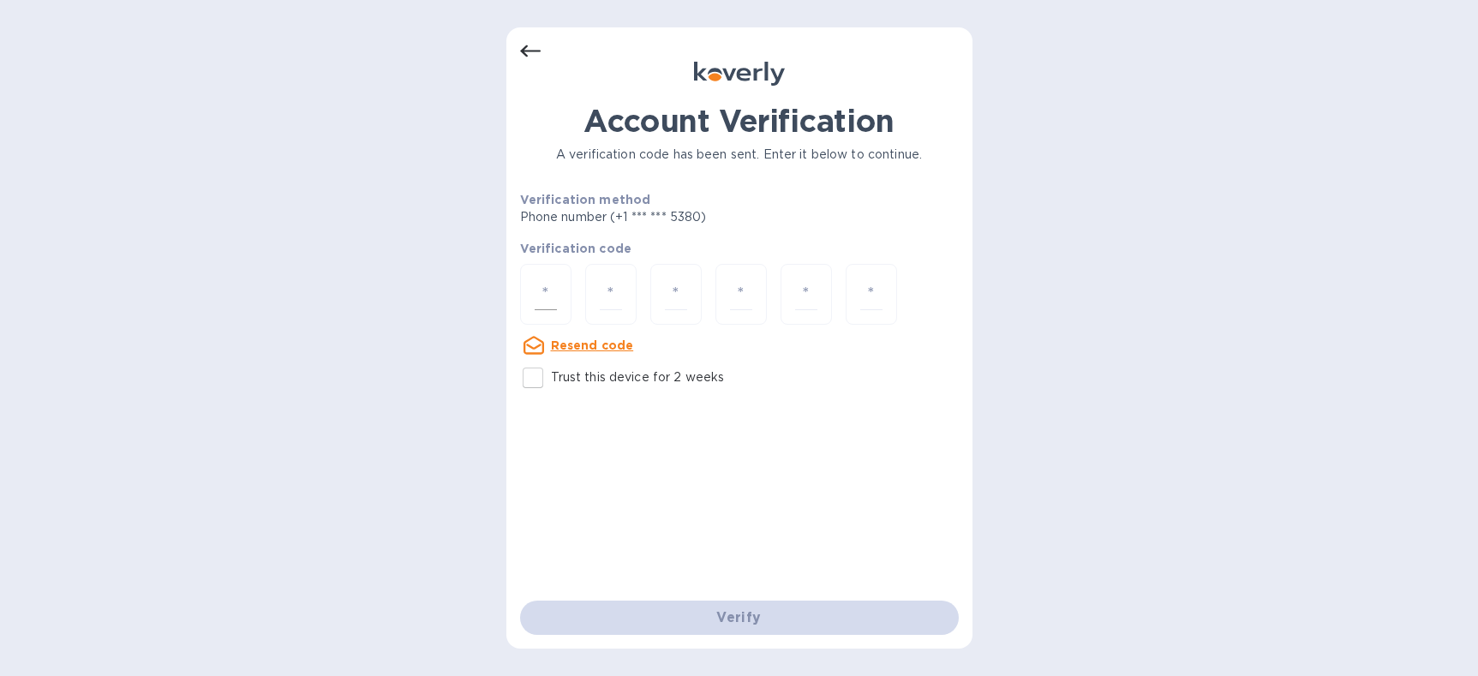
click at [559, 284] on div at bounding box center [545, 294] width 51 height 61
type input "6"
type input "0"
type input "7"
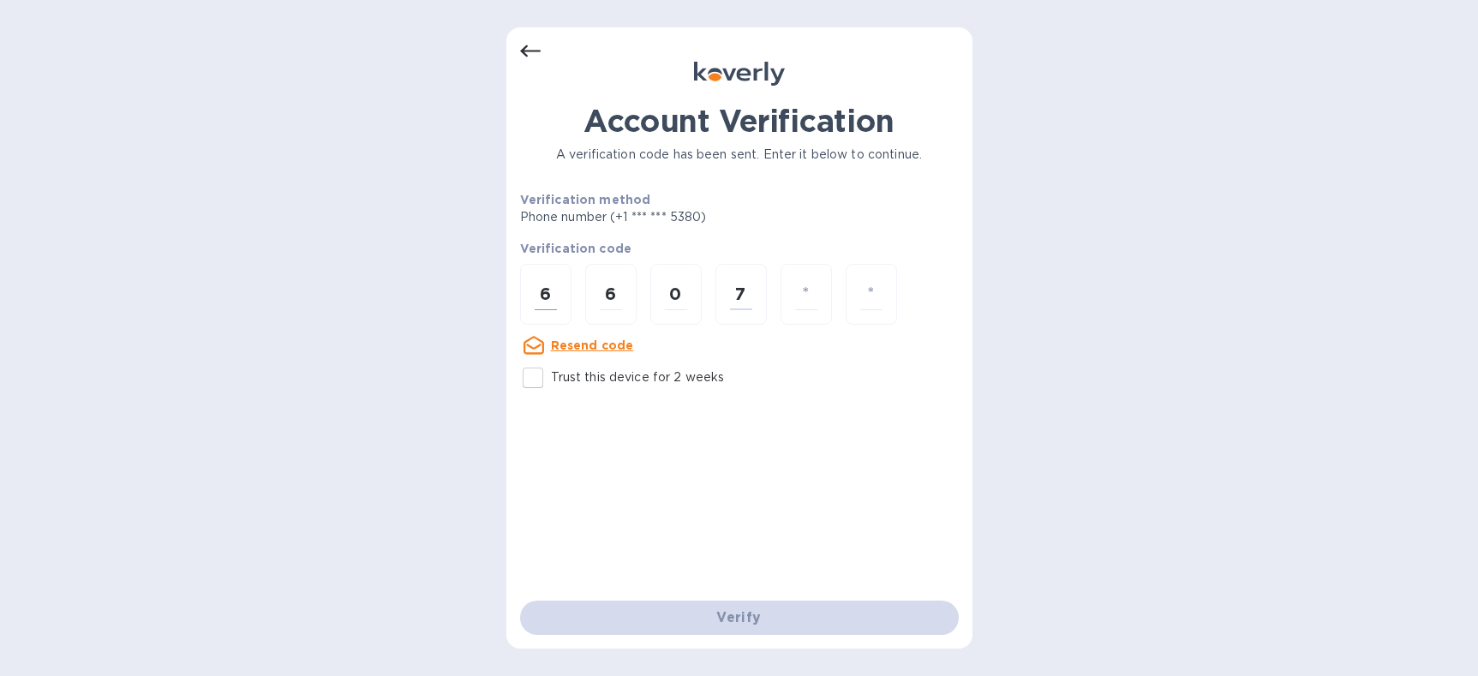
type input "2"
type input "9"
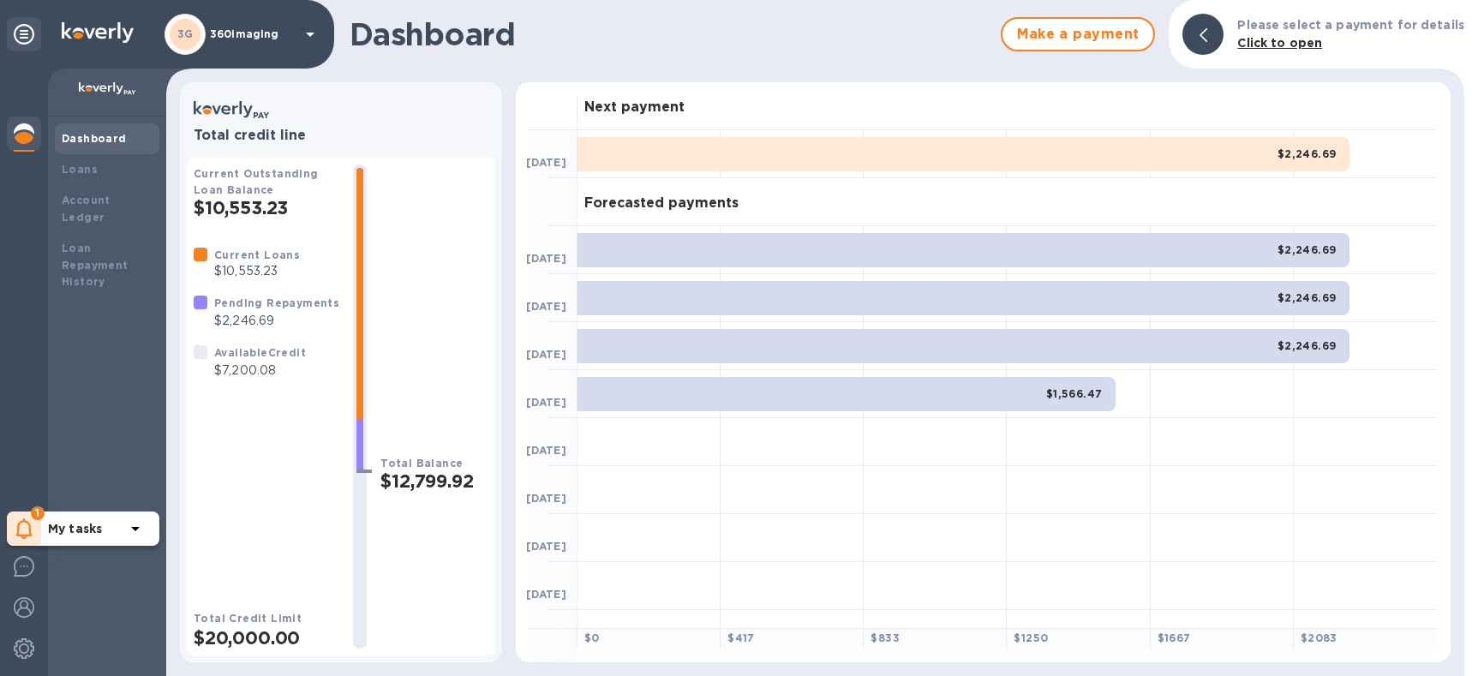
click at [33, 518] on span "1" at bounding box center [38, 513] width 14 height 14
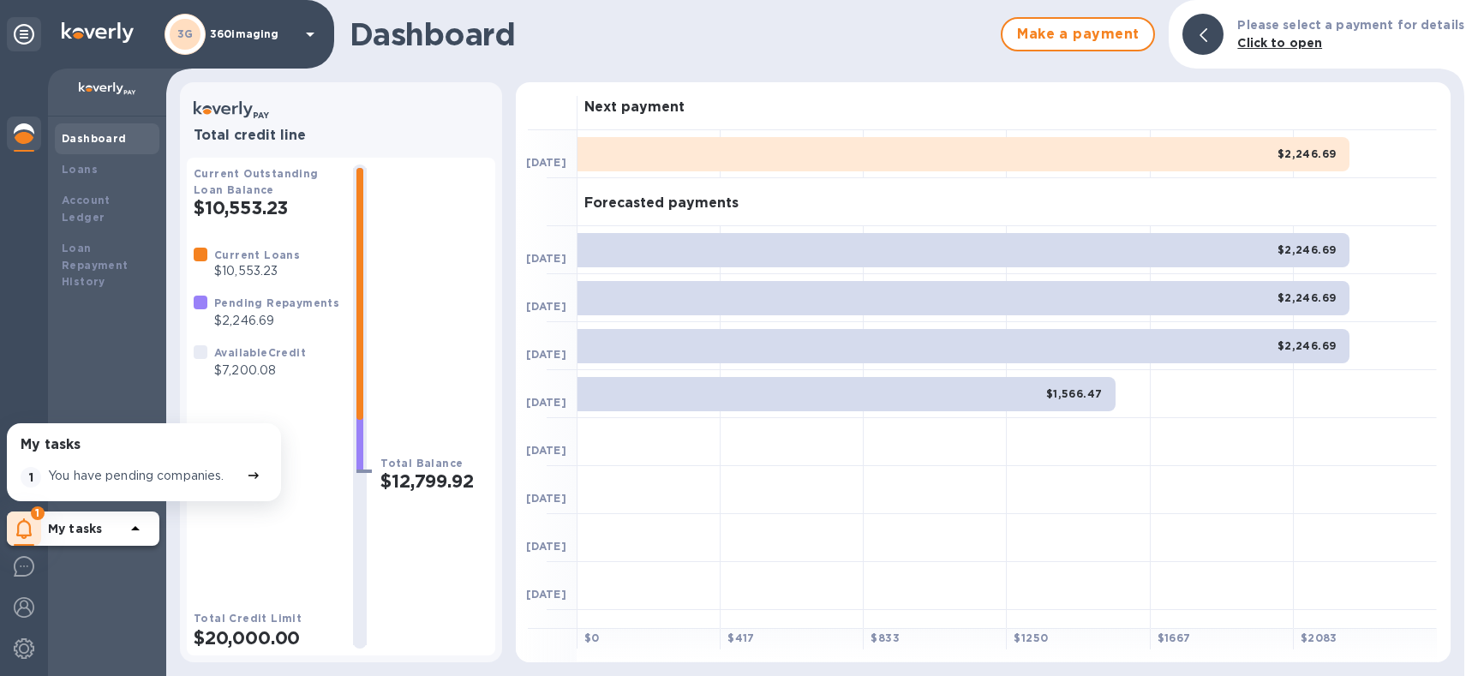
click at [128, 465] on div "You have pending companies." at bounding box center [144, 476] width 199 height 27
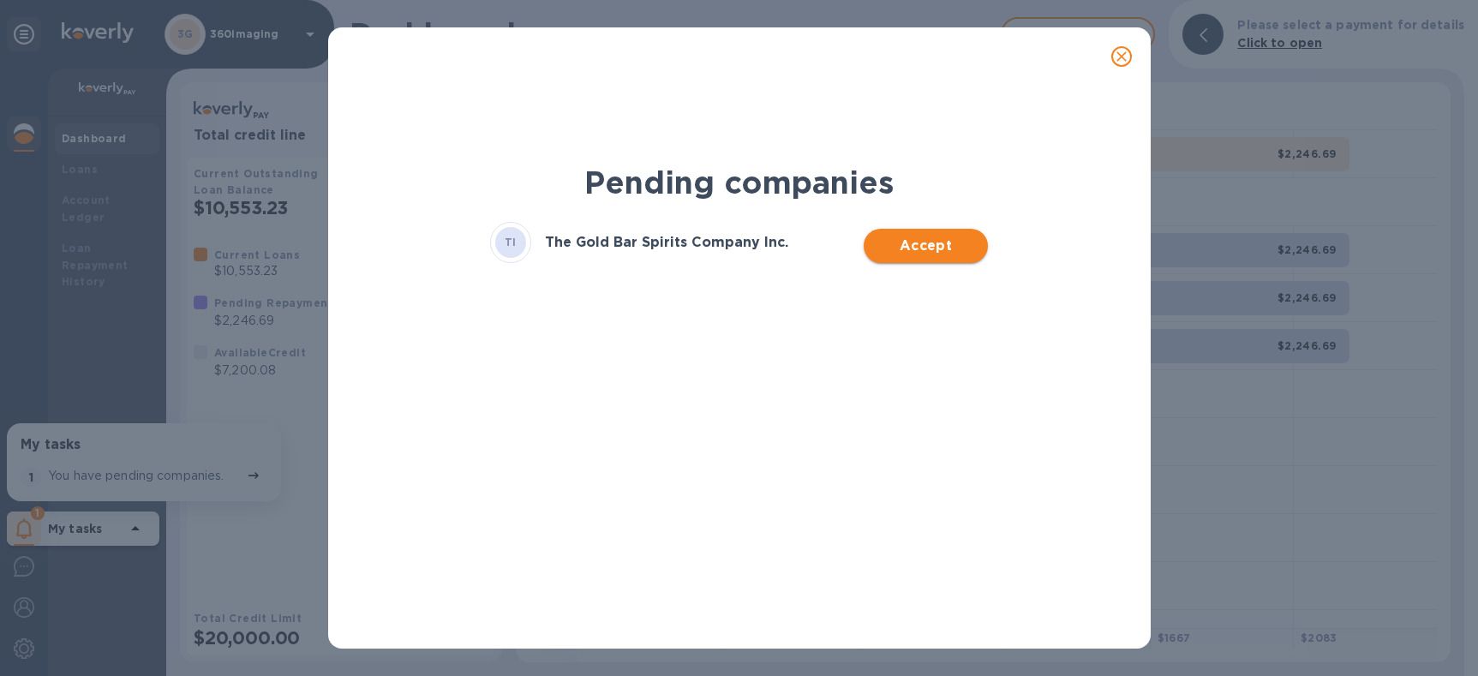
click at [965, 238] on span "Accept" at bounding box center [925, 246] width 97 height 21
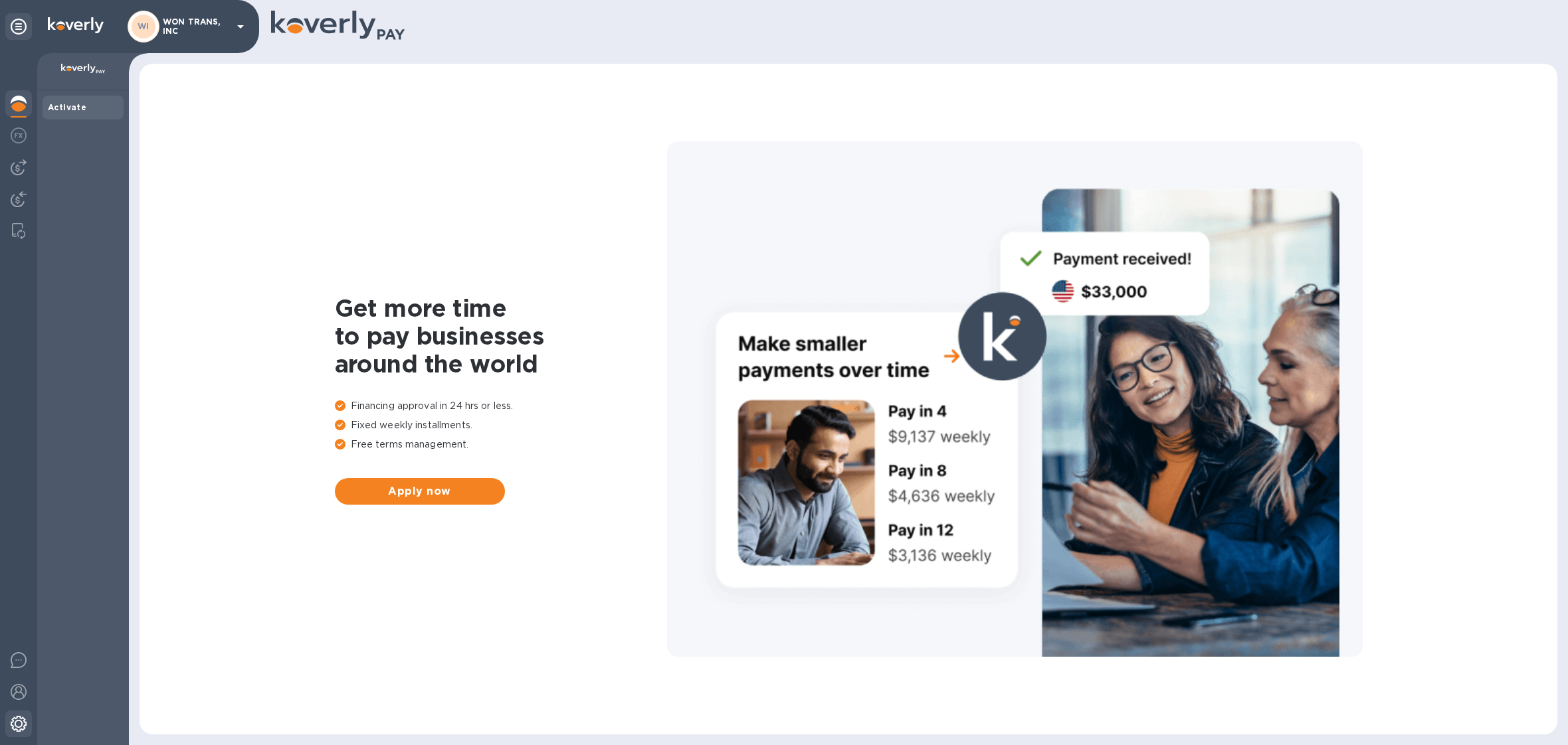
click at [13, 730] on img at bounding box center [19, 723] width 16 height 16
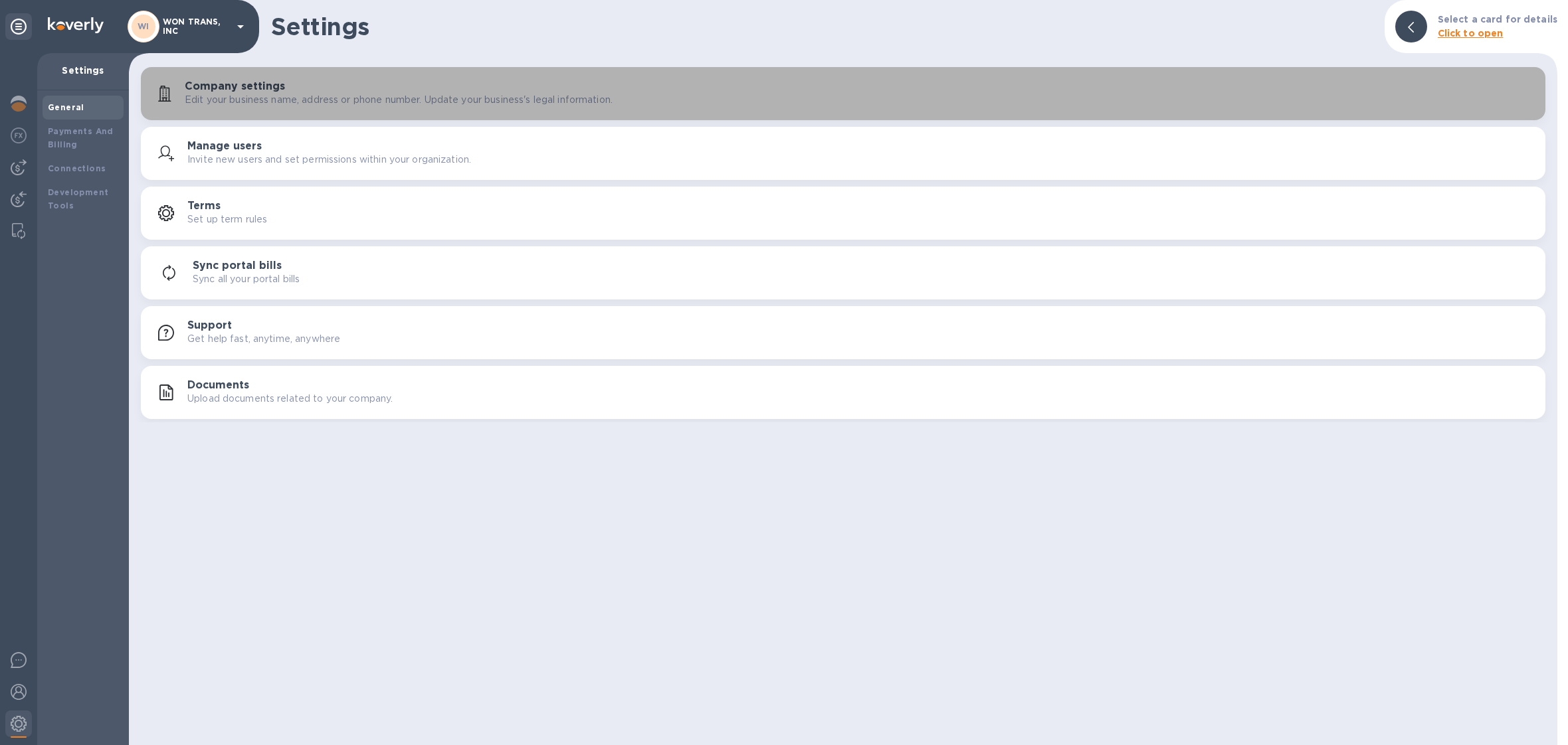
click at [291, 109] on button "Company settings Edit your business name, address or phone number. Update your …" at bounding box center [843, 94] width 1404 height 53
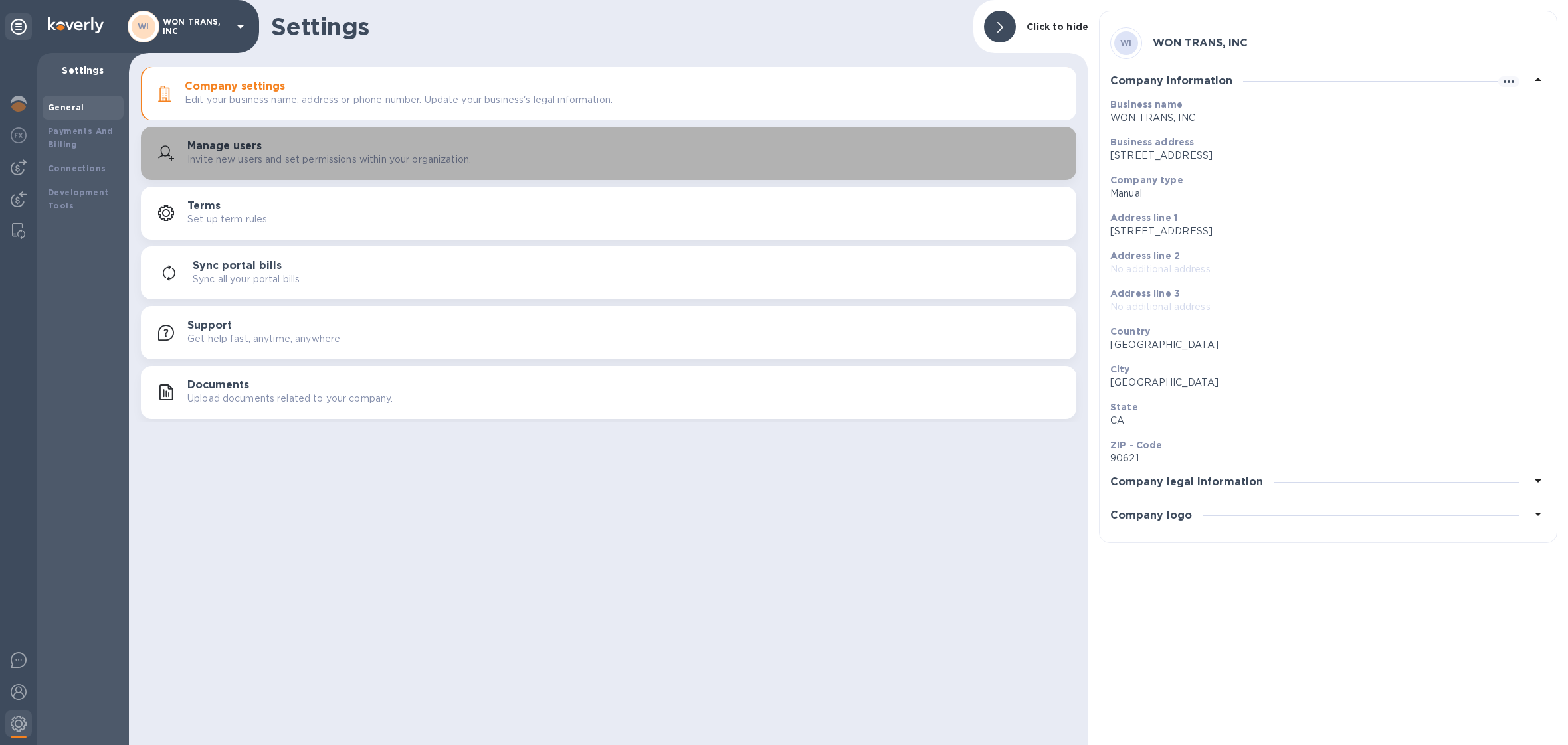
click at [293, 151] on div "Manage users Invite new users and set permissions within your organization." at bounding box center [627, 153] width 878 height 26
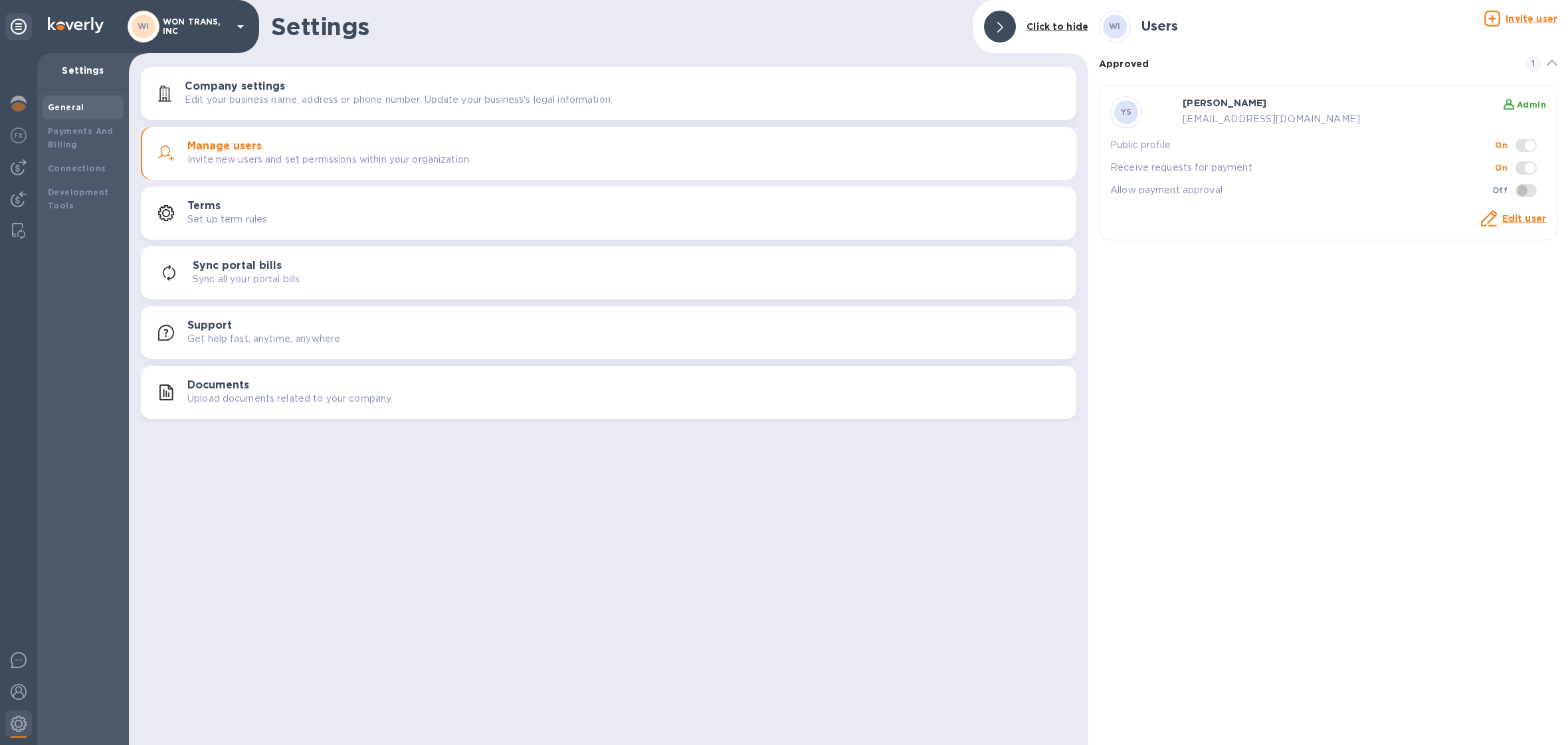
click at [169, 37] on div "WI WON TRANS, INC" at bounding box center [188, 26] width 121 height 32
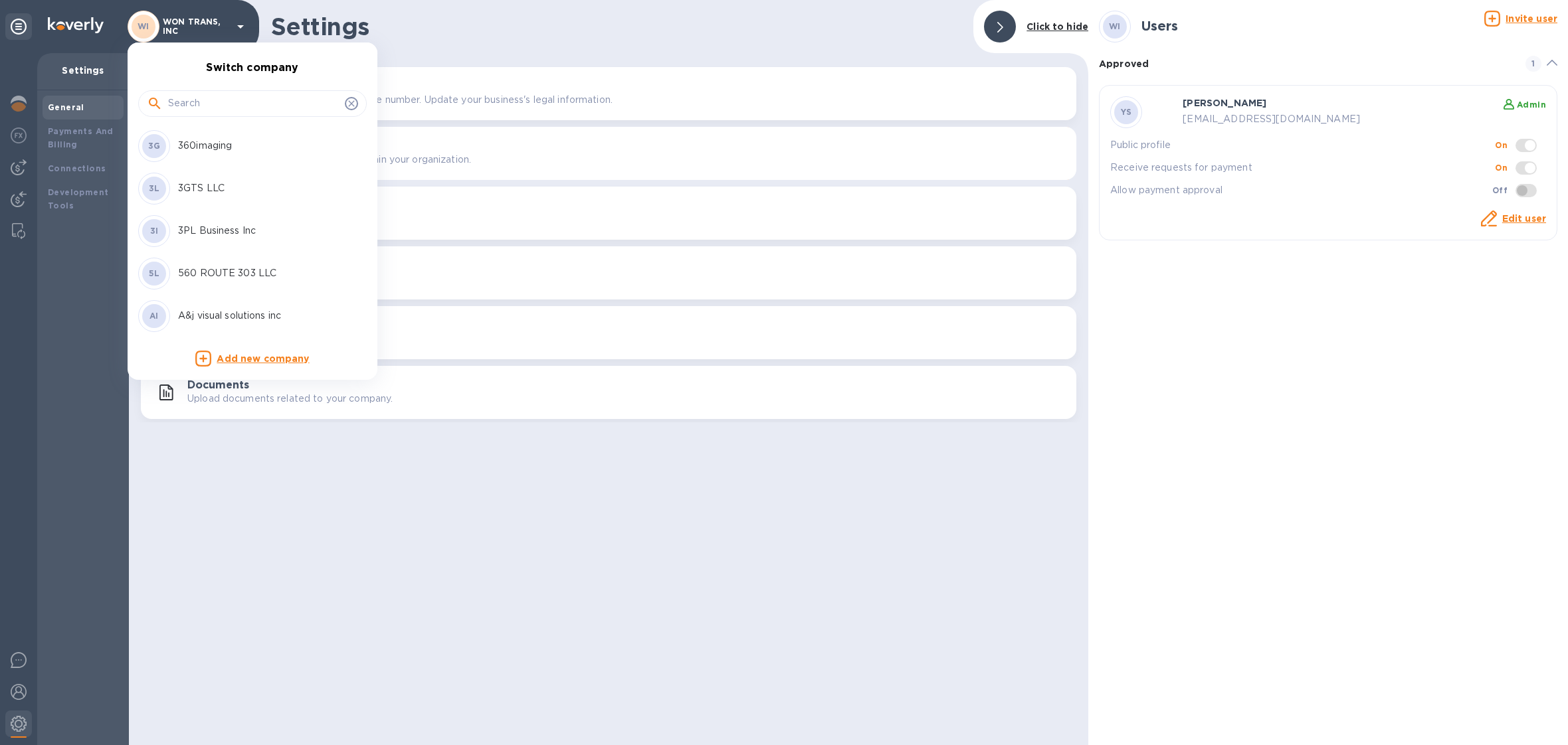
drag, startPoint x: 192, startPoint y: 122, endPoint x: 192, endPoint y: 110, distance: 12.0
click at [192, 121] on div at bounding box center [252, 102] width 229 height 45
click at [192, 110] on input "text" at bounding box center [254, 104] width 171 height 20
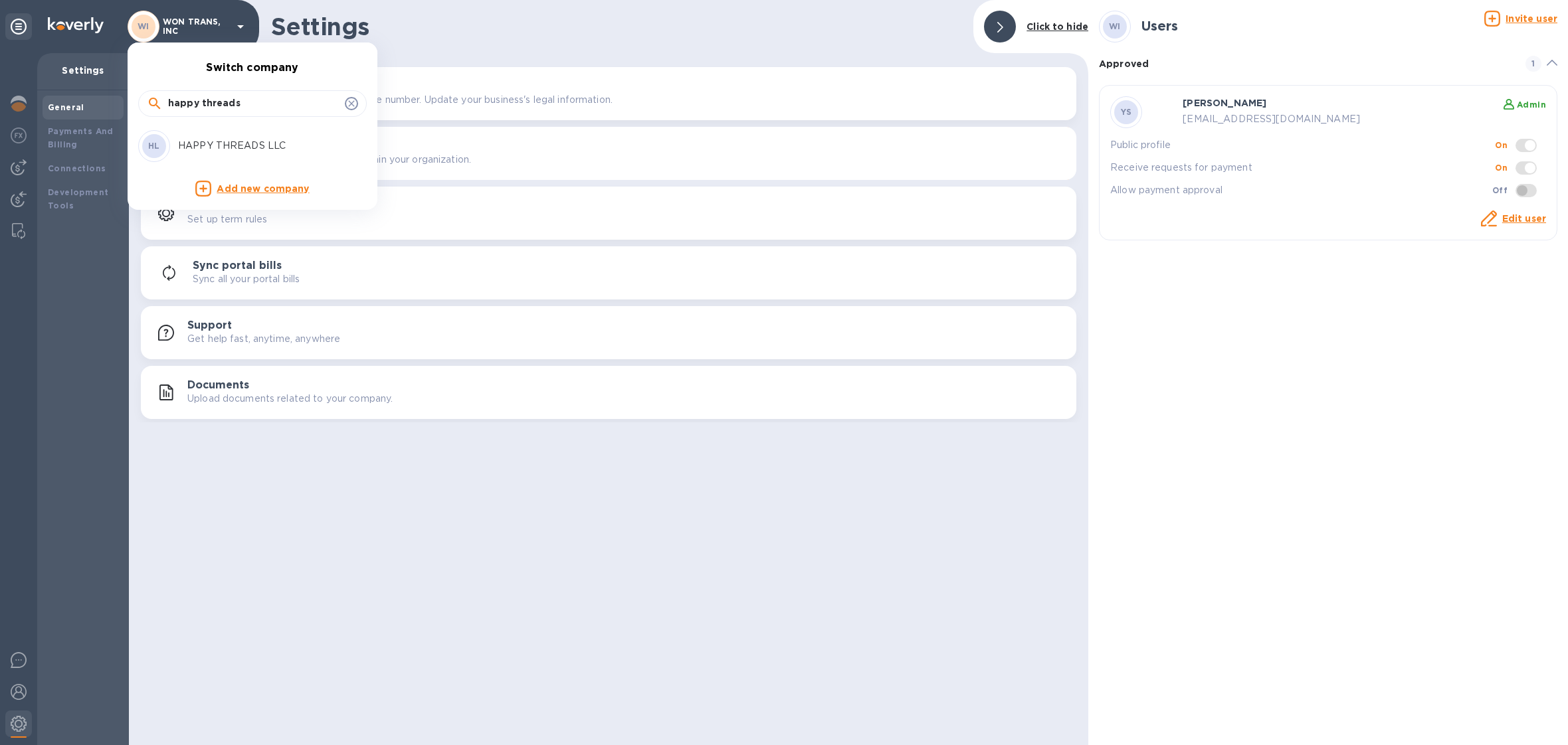
type input "happy threads"
click at [204, 147] on p "HAPPY THREADS LLC" at bounding box center [262, 146] width 168 height 14
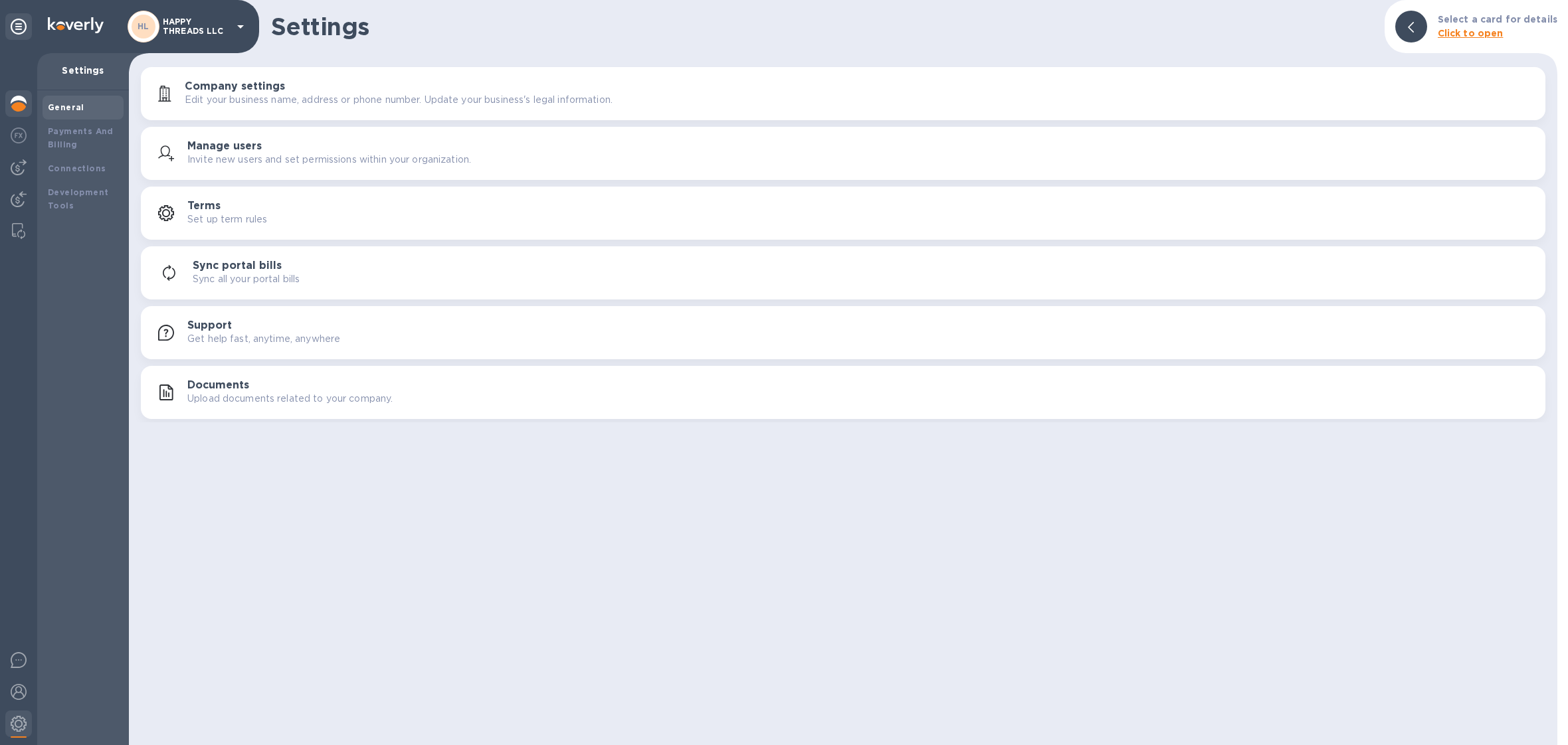
click at [17, 104] on img at bounding box center [19, 103] width 16 height 16
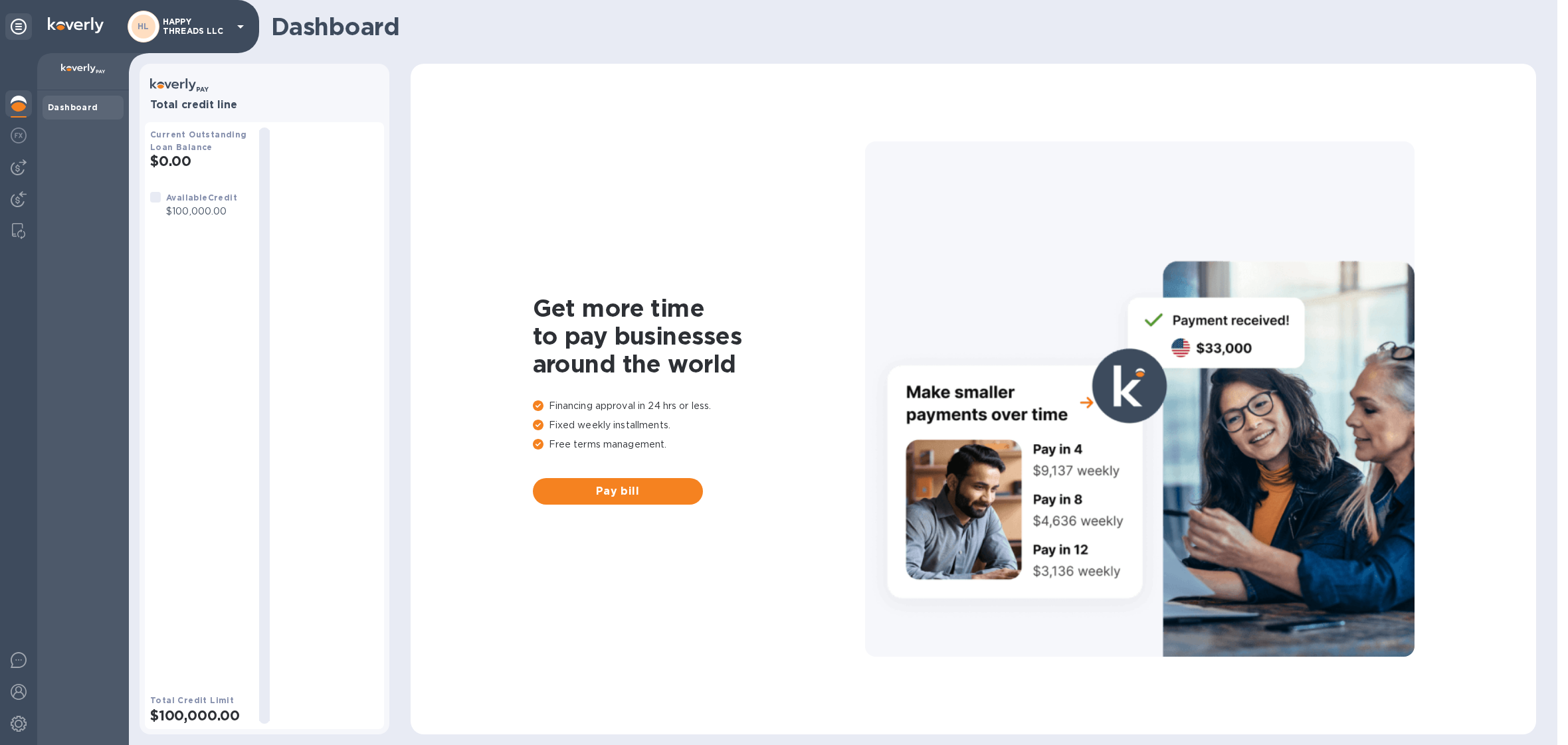
click at [228, 35] on p "HAPPY THREADS LLC" at bounding box center [196, 26] width 67 height 19
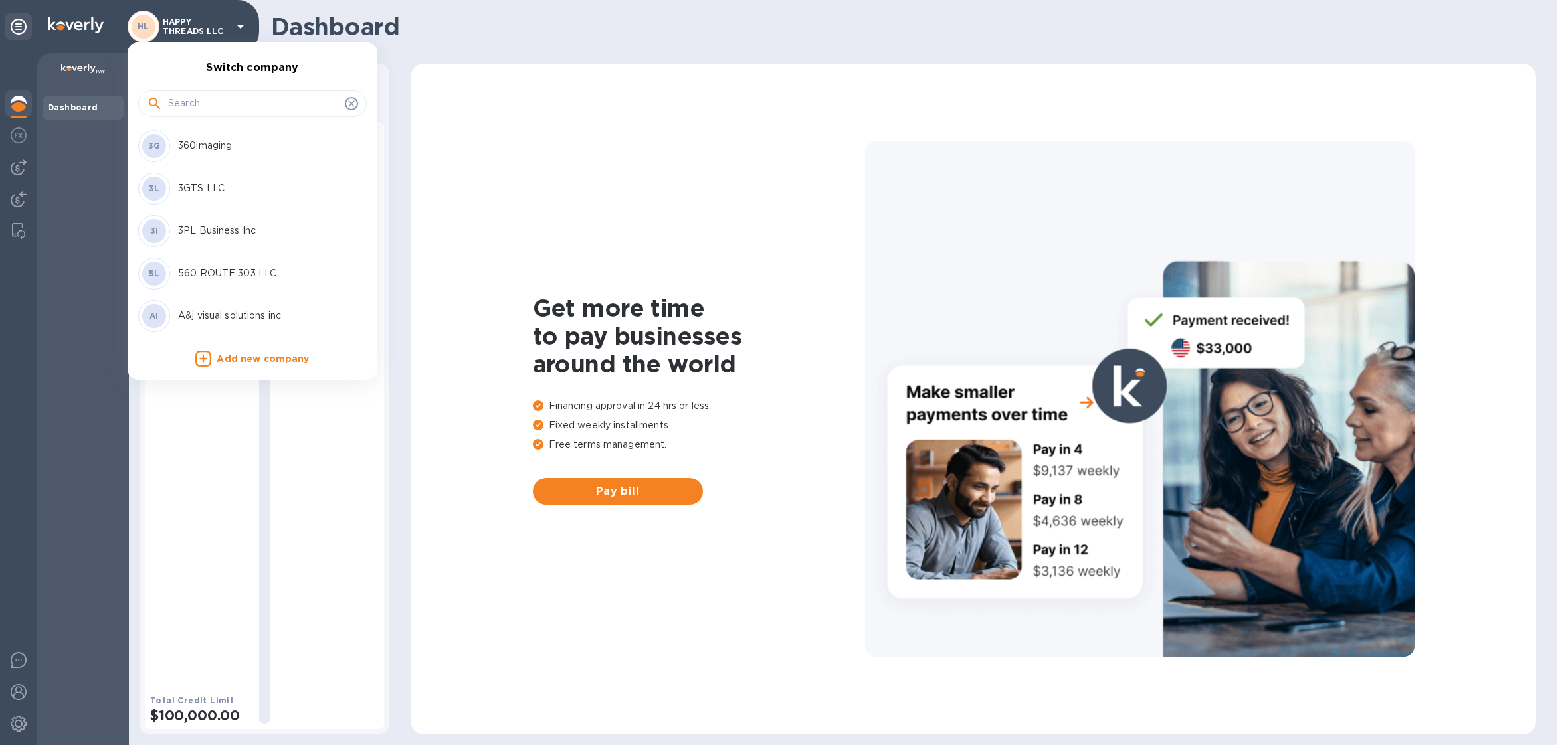
click at [197, 98] on input "text" at bounding box center [254, 104] width 171 height 20
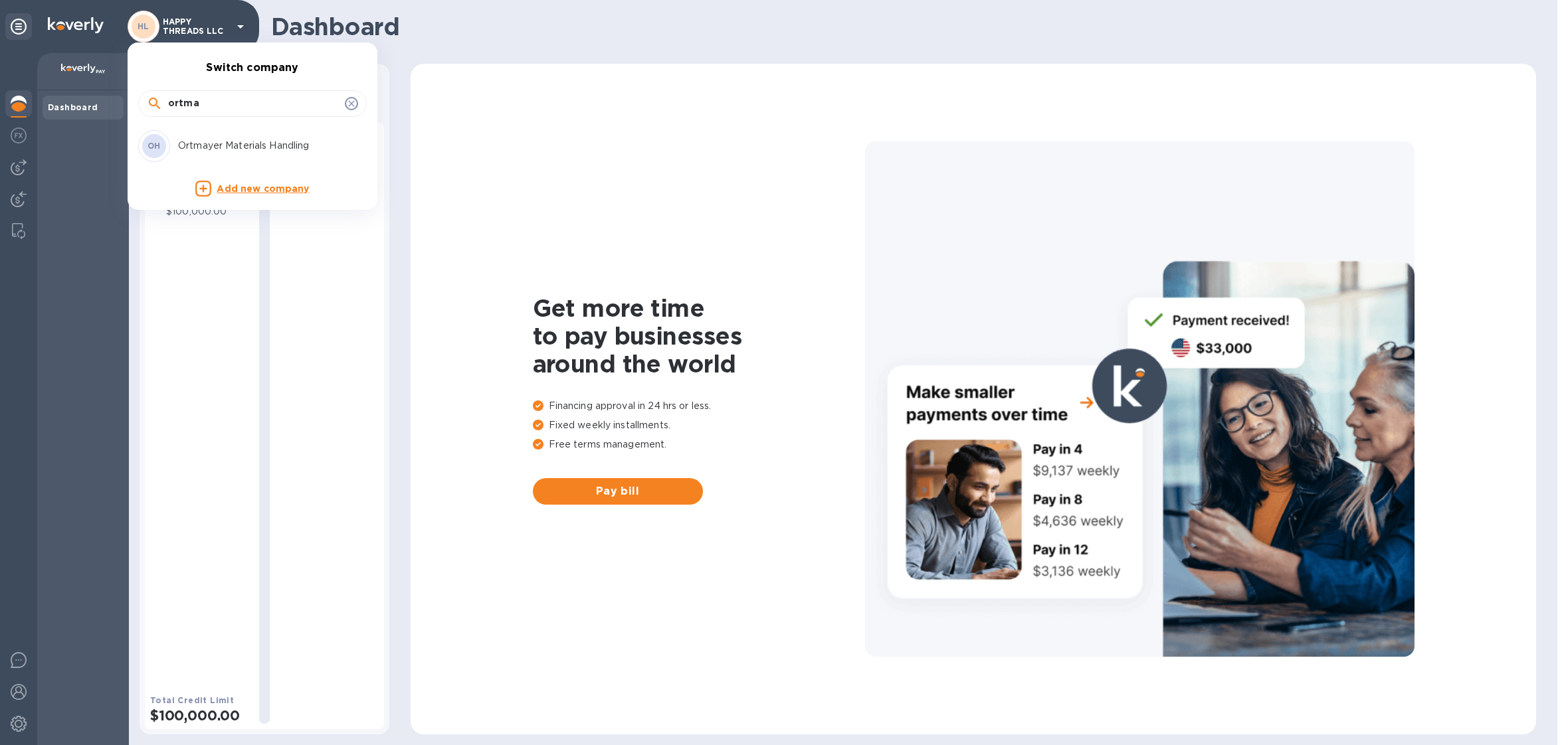
type input "ortma"
click at [226, 136] on div "OH Ortmayer Materials Handling" at bounding box center [241, 146] width 207 height 32
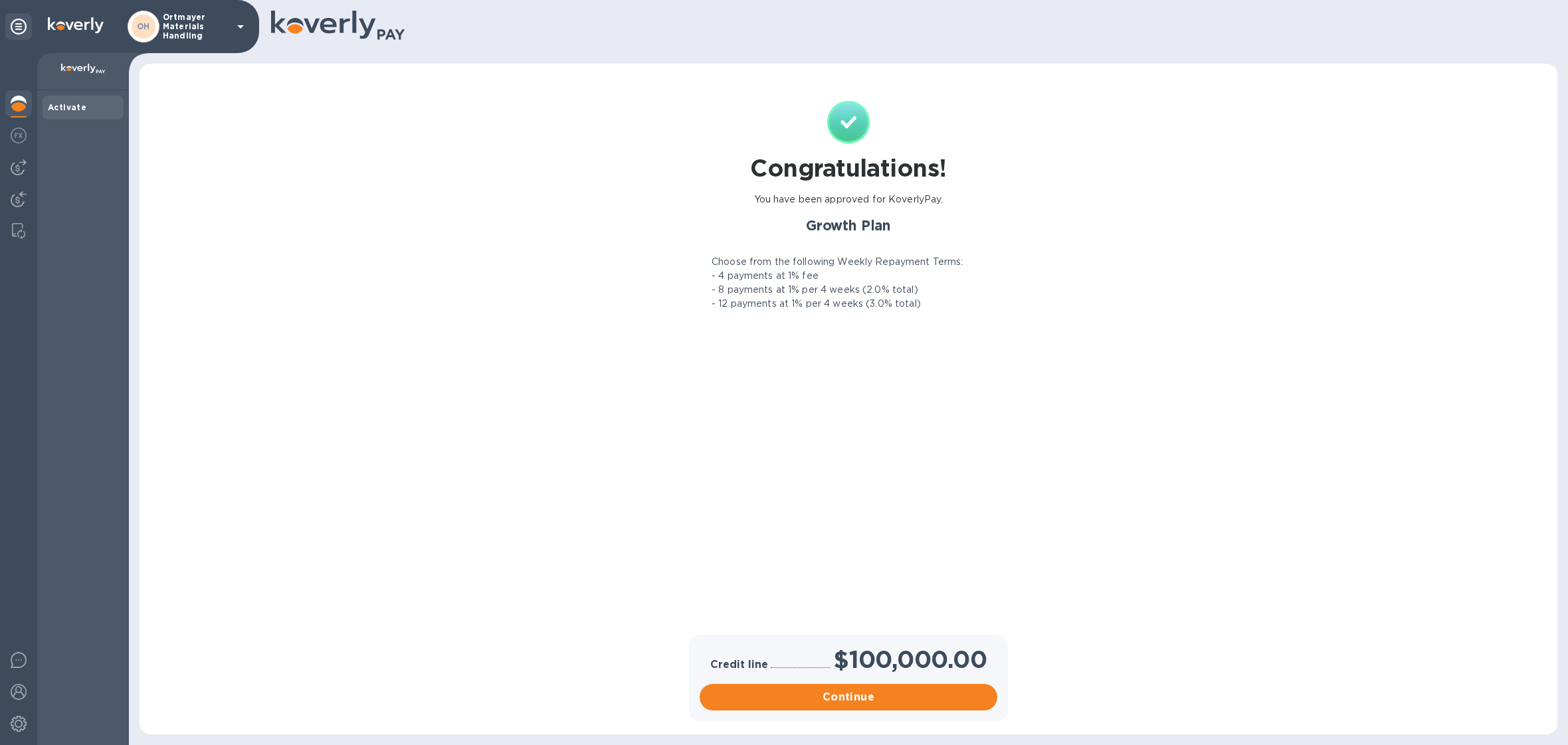
click at [216, 21] on p "Ortmayer Materials Handling" at bounding box center [196, 26] width 67 height 28
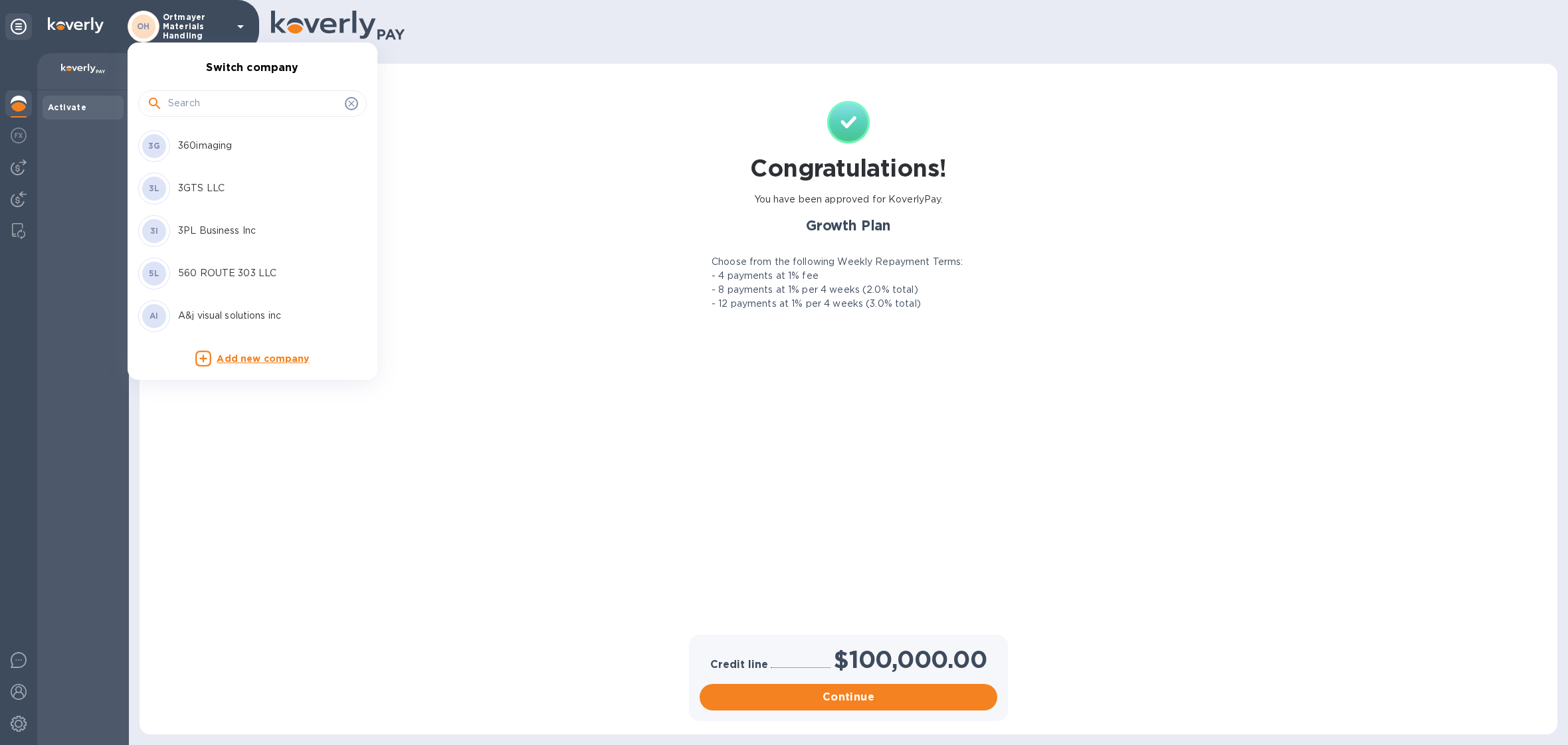
click at [271, 95] on input "text" at bounding box center [254, 104] width 171 height 20
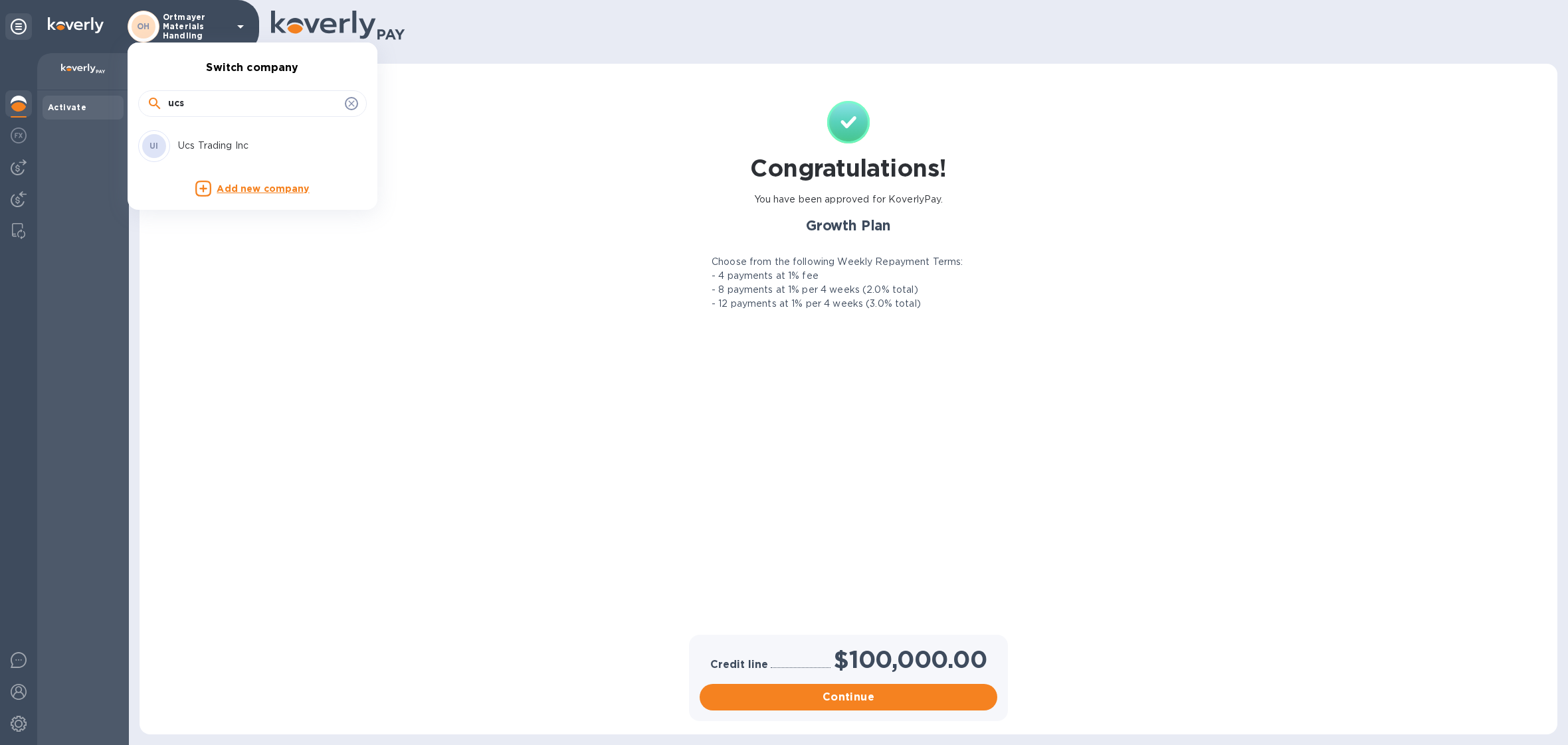
type input "ucs"
click at [281, 133] on div "UI Ucs Trading Inc" at bounding box center [241, 146] width 207 height 32
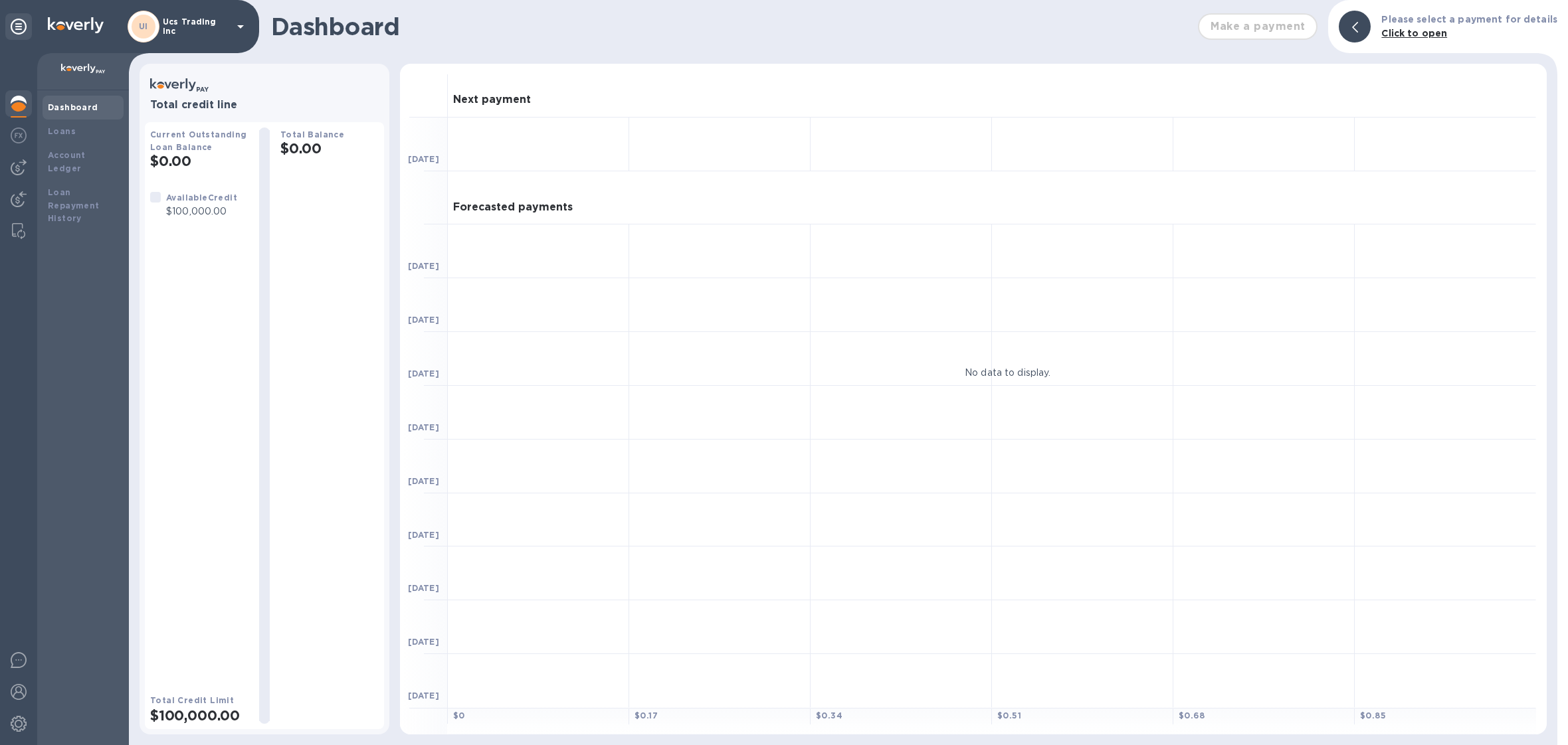
click at [220, 23] on p "Ucs Trading Inc" at bounding box center [196, 26] width 67 height 19
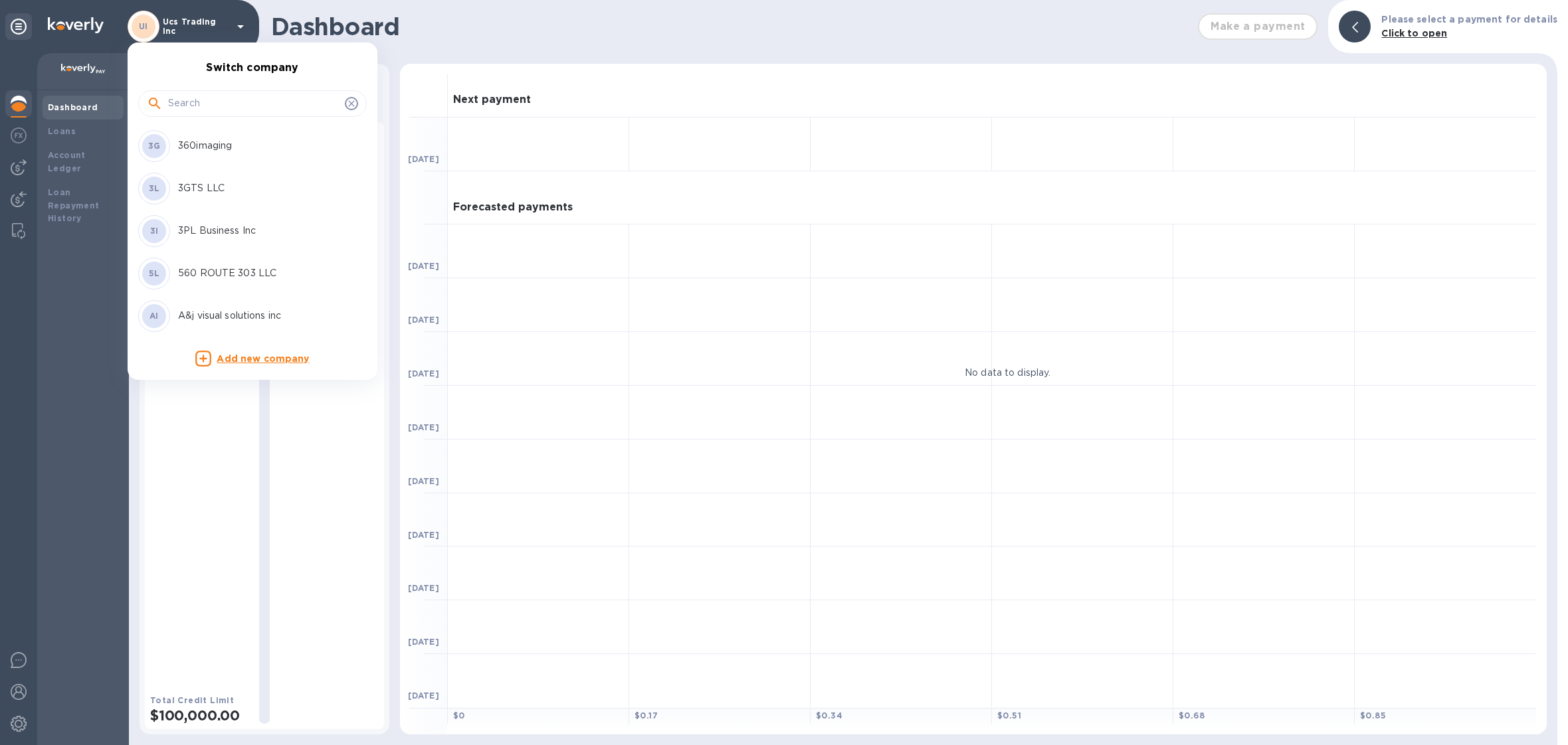
click at [197, 107] on input "text" at bounding box center [254, 104] width 171 height 20
paste input "Spudnik Equipment Company"
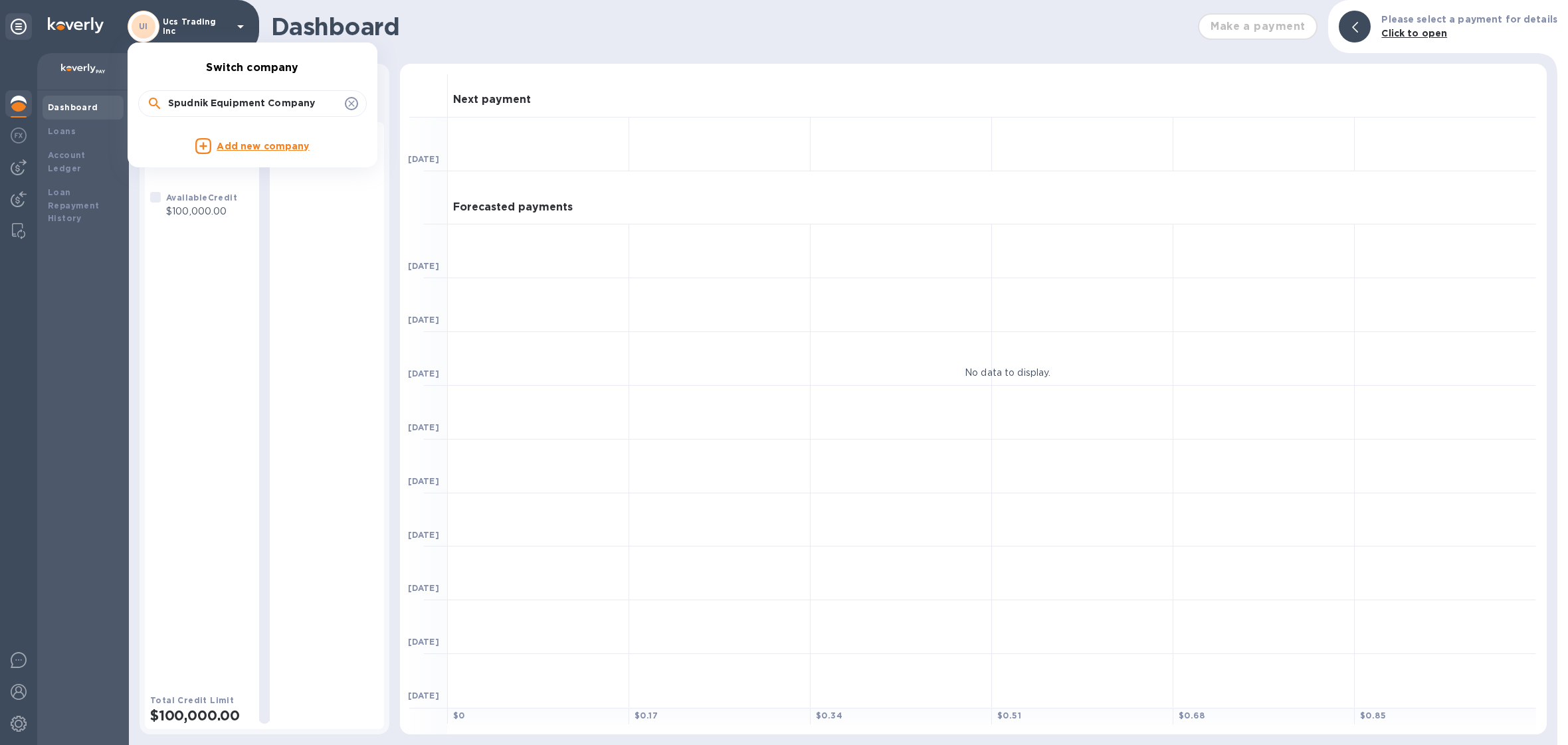
click at [308, 109] on input "Spudnik Equipment Company" at bounding box center [254, 104] width 171 height 20
type input "Spudnik Equipment Company"
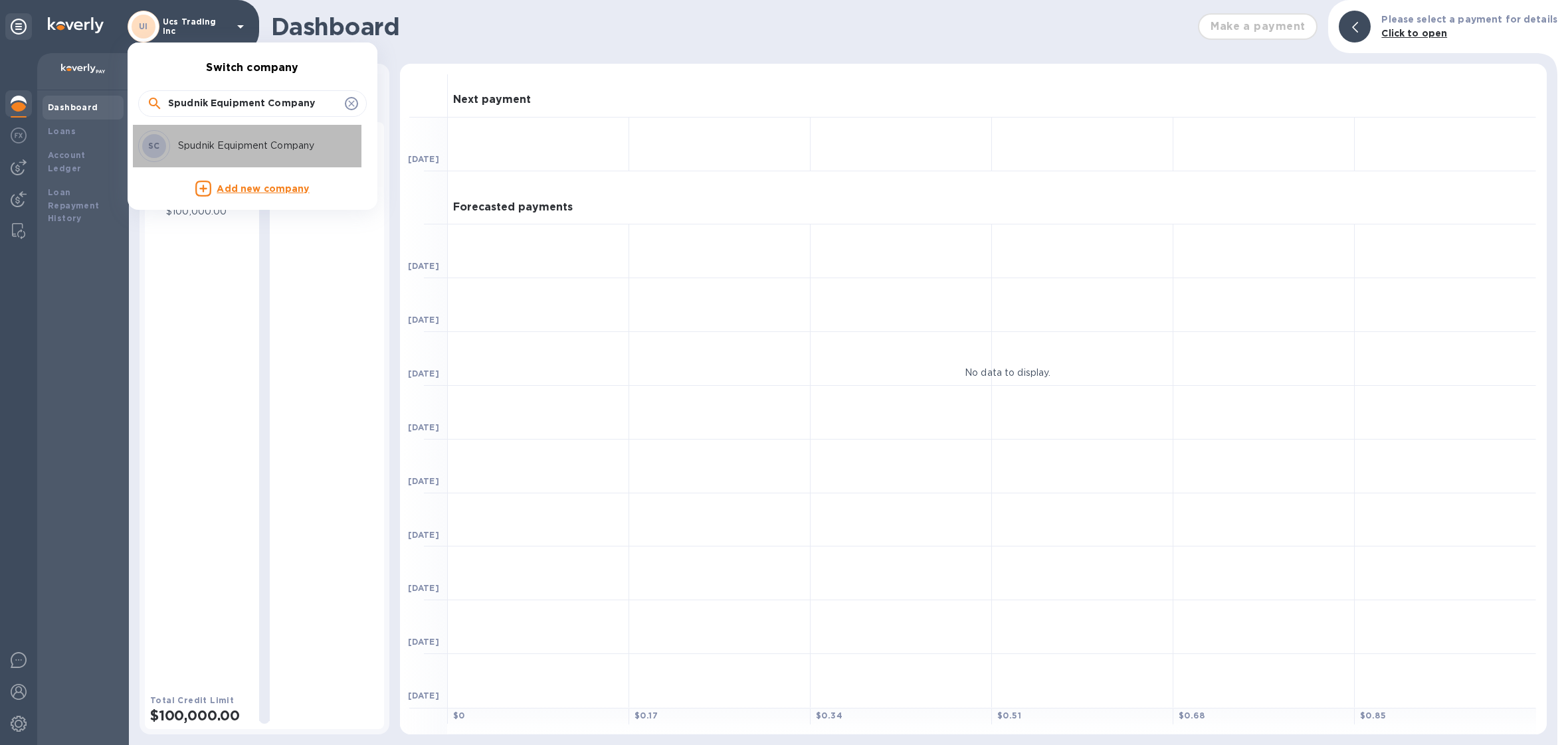
click at [272, 141] on p "Spudnik Equipment Company" at bounding box center [262, 146] width 168 height 14
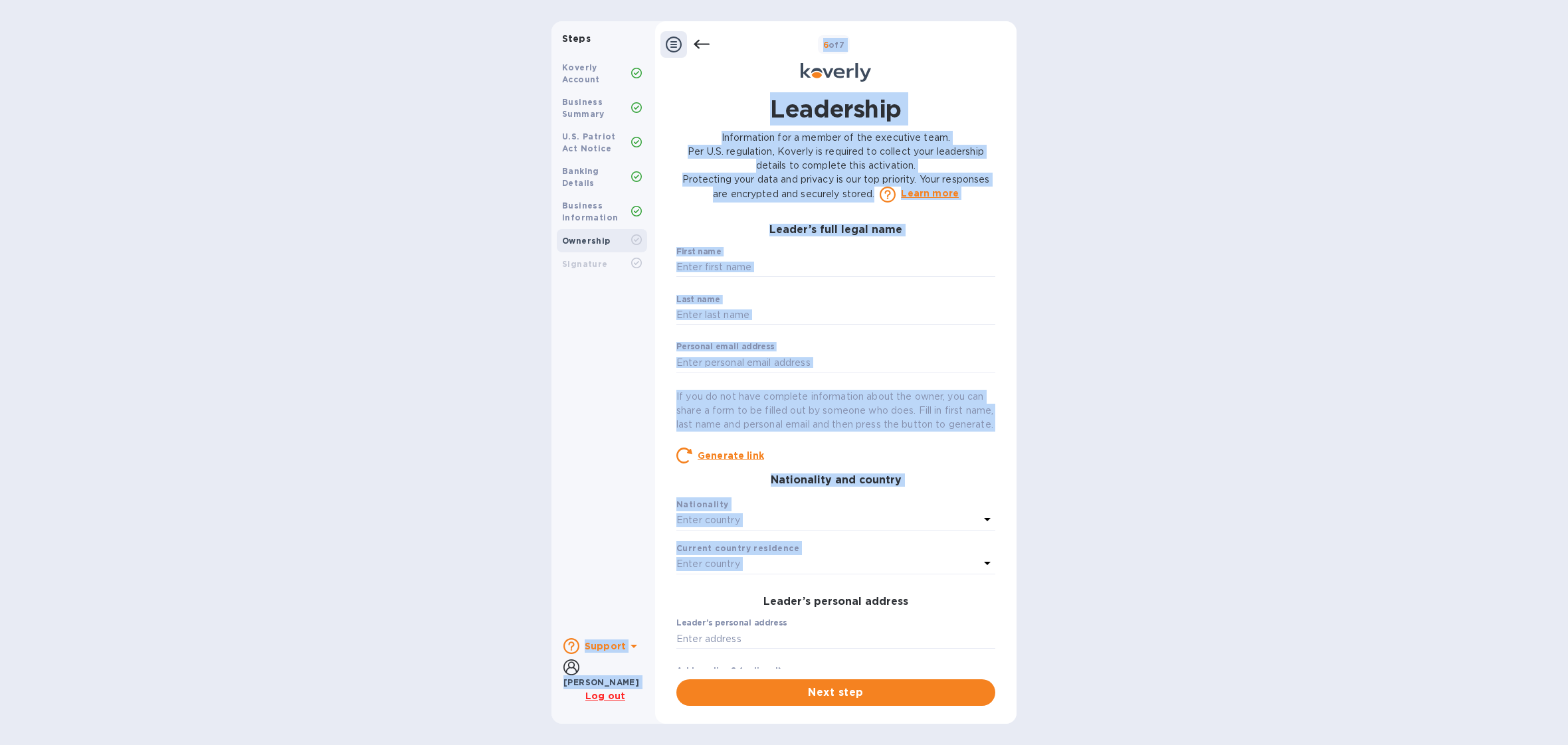
drag, startPoint x: 605, startPoint y: 640, endPoint x: 855, endPoint y: 480, distance: 296.8
click at [813, 571] on div "Steps Koverly Account Business Summary U.S. Patriot Act Notice Banking Details …" at bounding box center [784, 372] width 465 height 702
click at [1250, 312] on div "Steps Koverly Account Business Summary U.S. Patriot Act Notice Banking Details …" at bounding box center [784, 372] width 1568 height 702
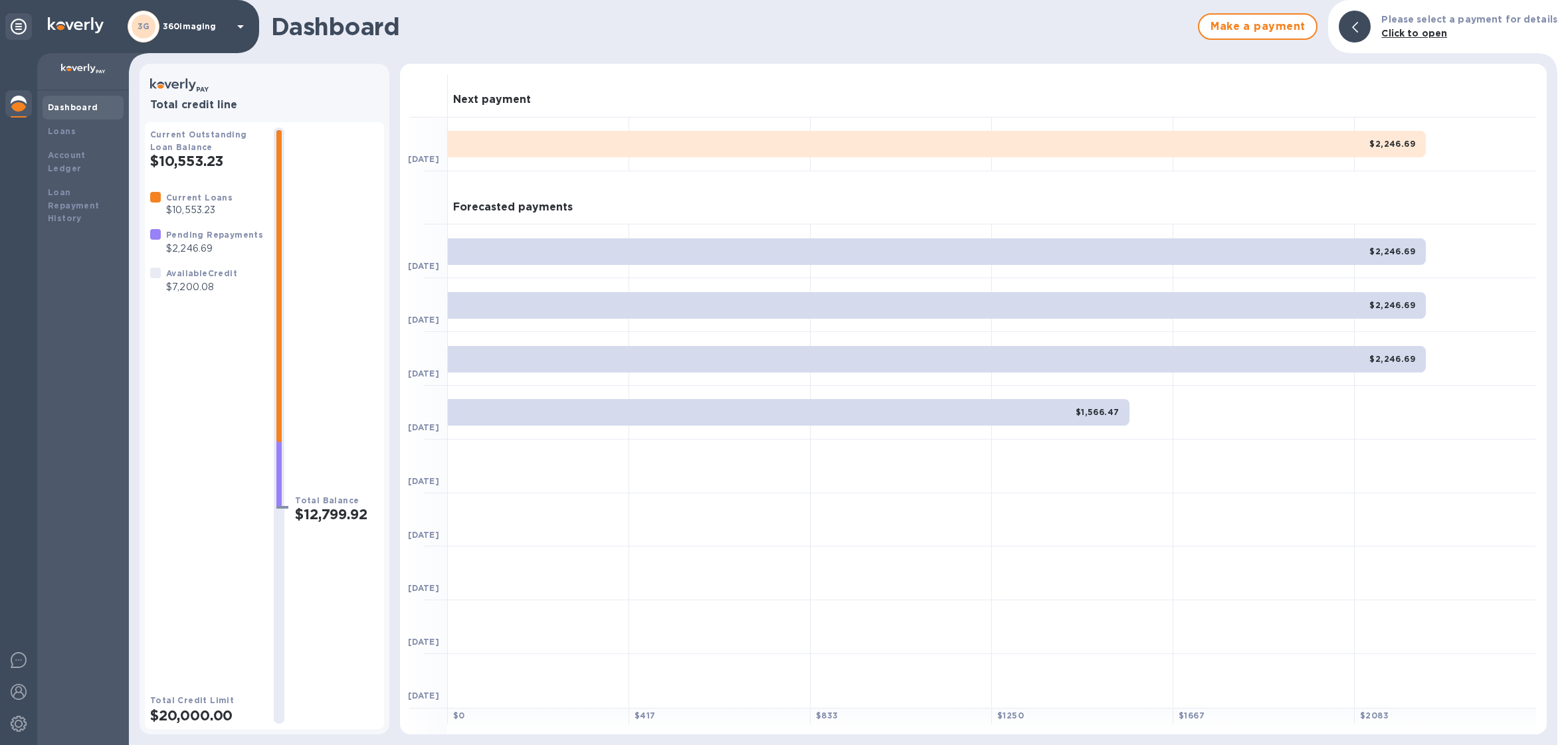
click at [198, 26] on p "360imaging" at bounding box center [196, 26] width 67 height 9
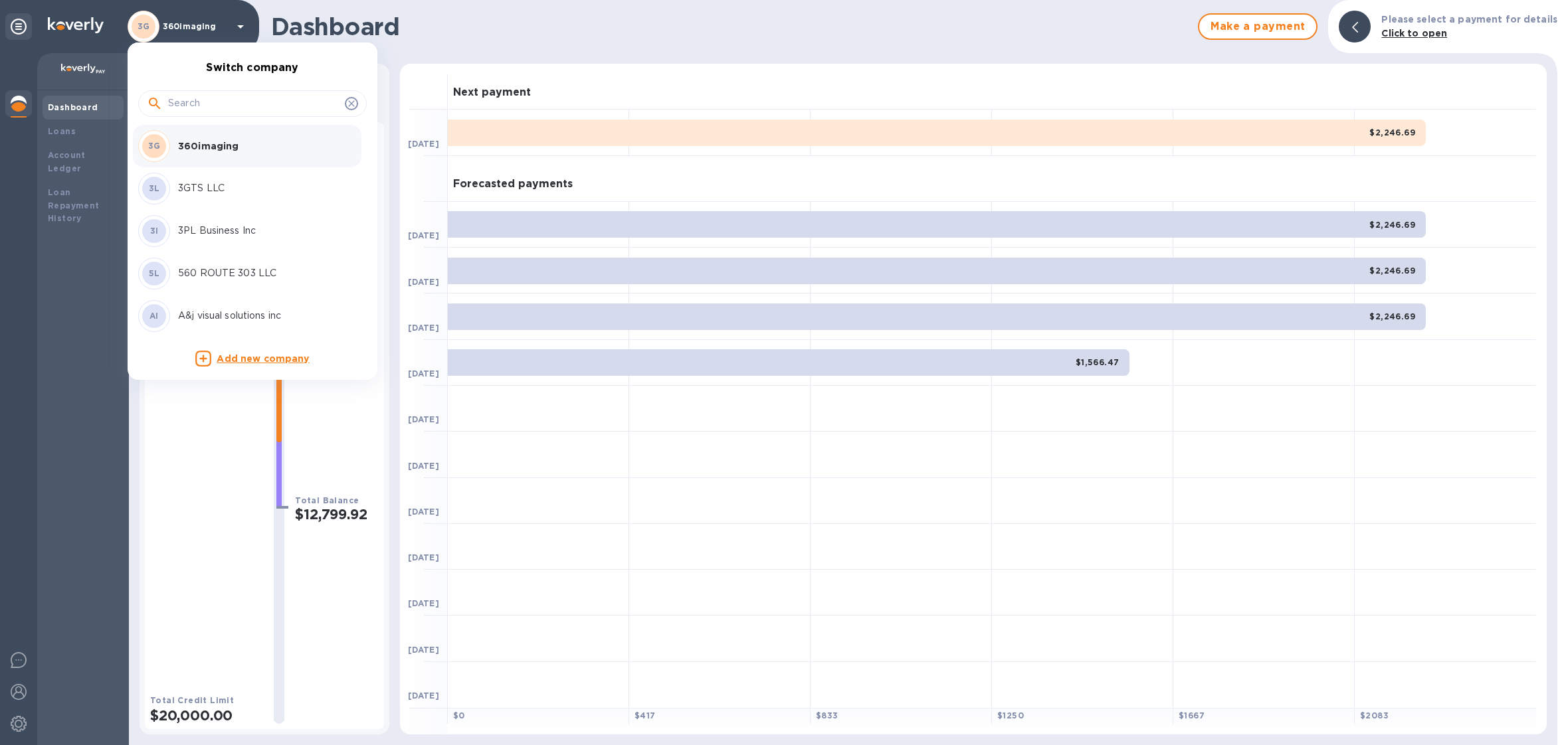
click at [254, 105] on input "text" at bounding box center [254, 104] width 171 height 20
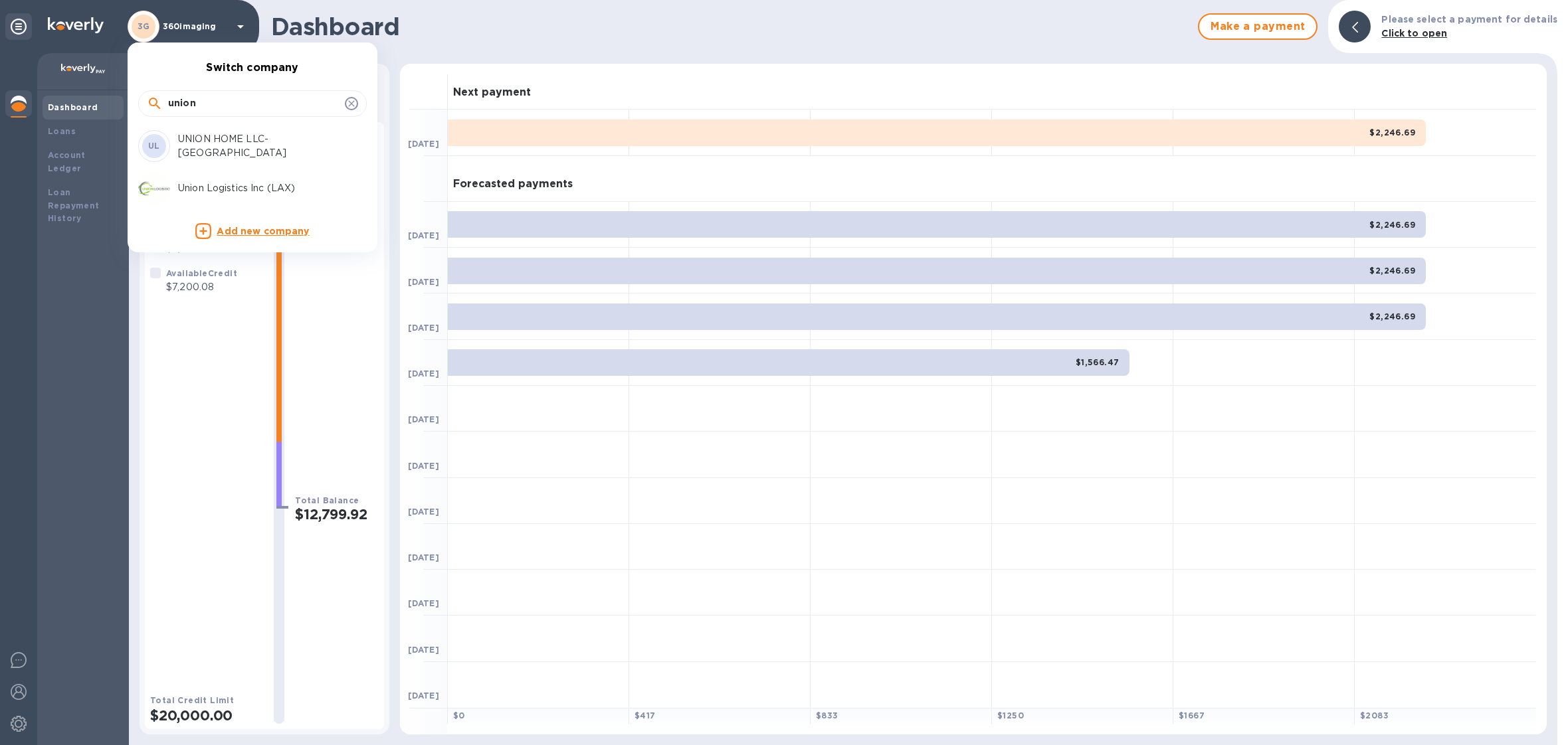
type input "union"
click at [249, 191] on p "Union Logistics Inc (LAX)" at bounding box center [262, 188] width 168 height 14
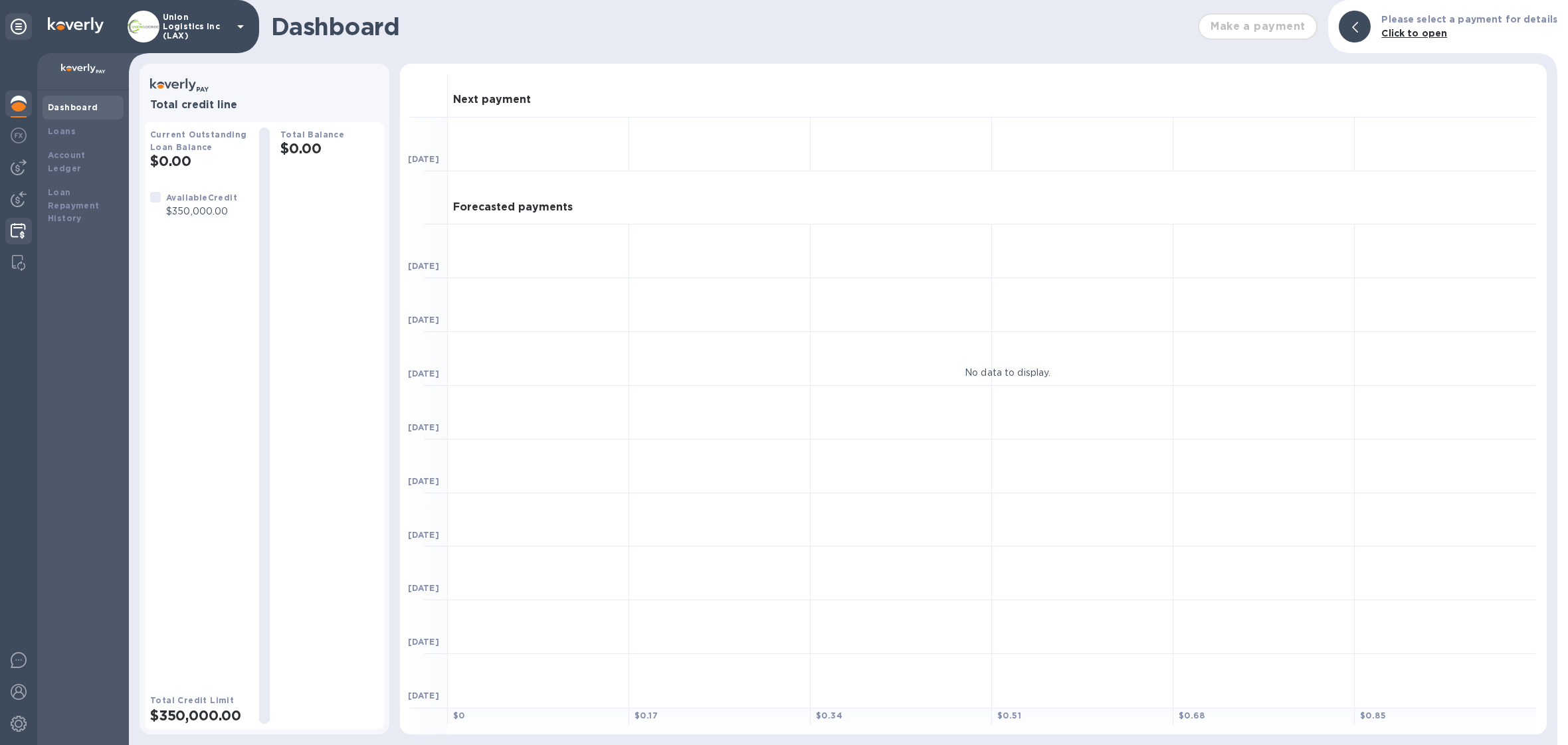
click at [26, 240] on div at bounding box center [18, 233] width 26 height 29
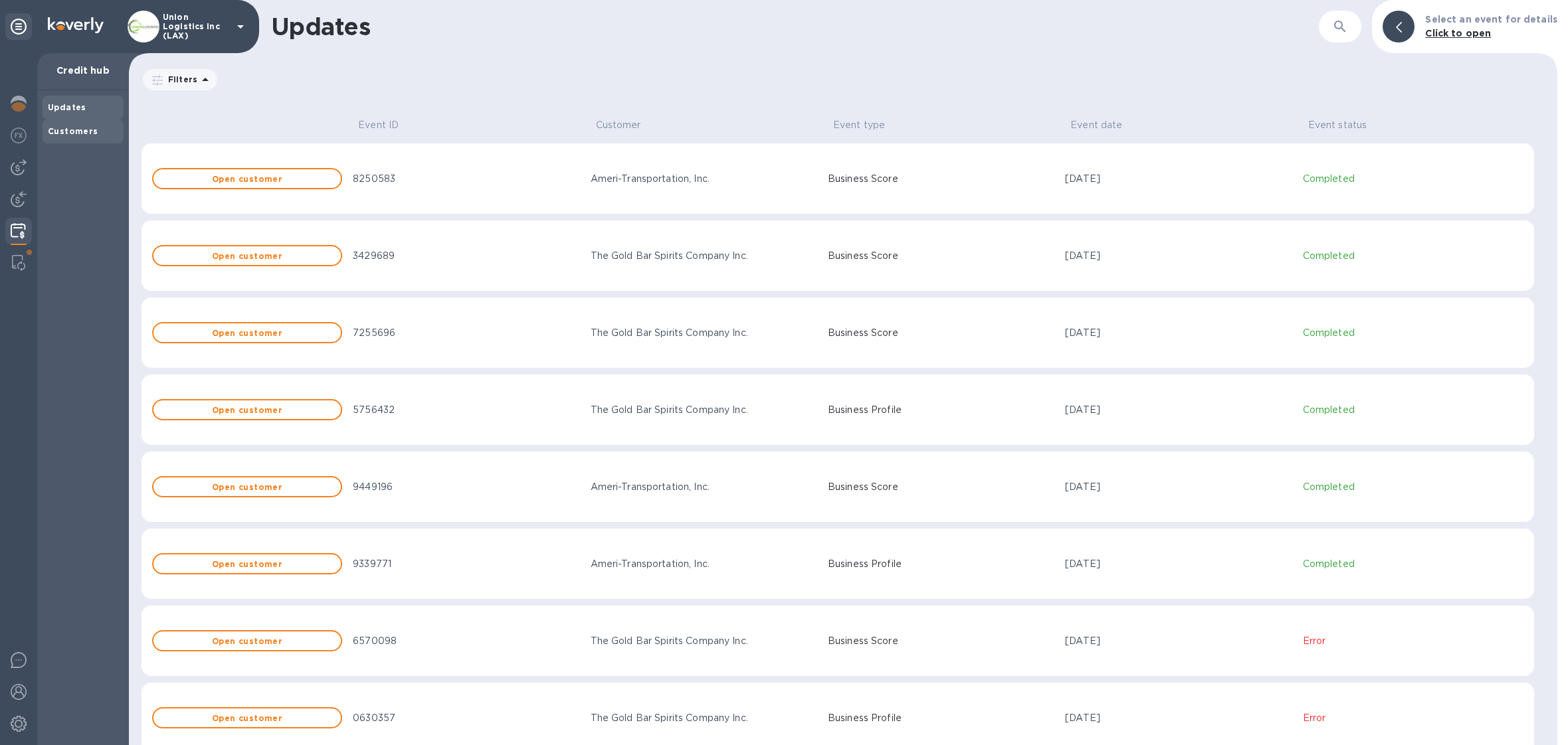
click at [91, 136] on div "Customers" at bounding box center [83, 131] width 71 height 13
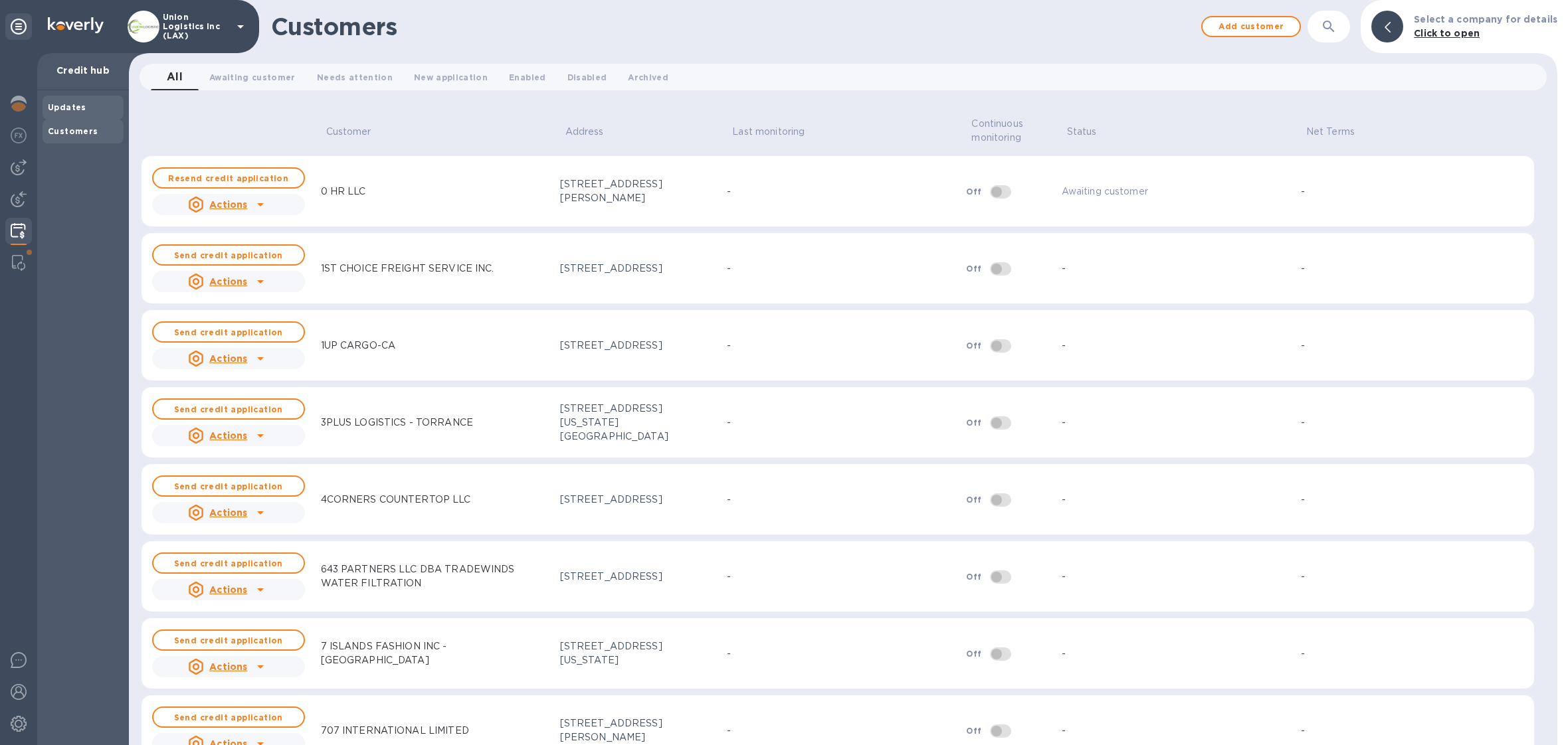
click at [75, 117] on div "Updates" at bounding box center [83, 107] width 81 height 24
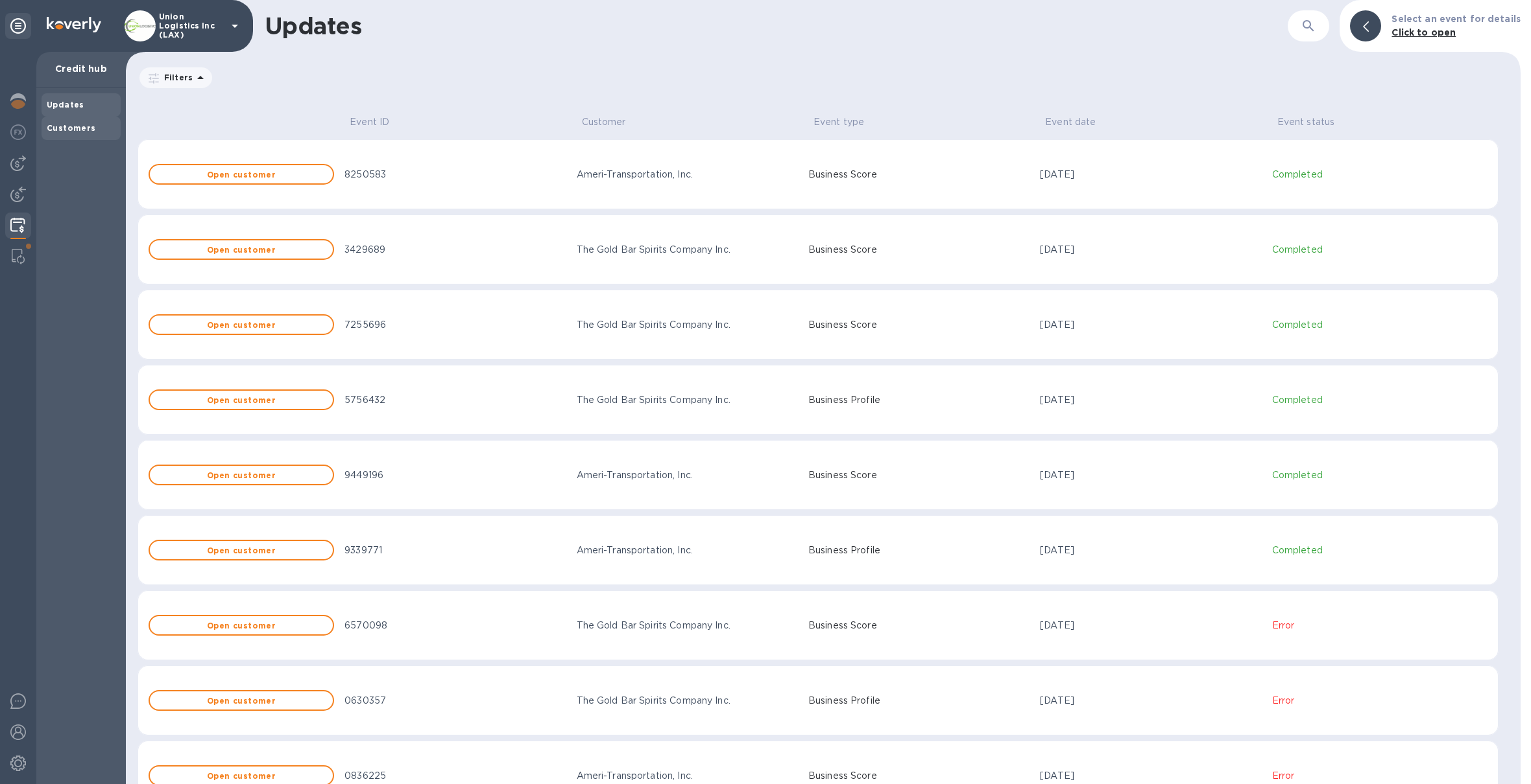
click at [80, 119] on div "Customers" at bounding box center [81, 128] width 80 height 23
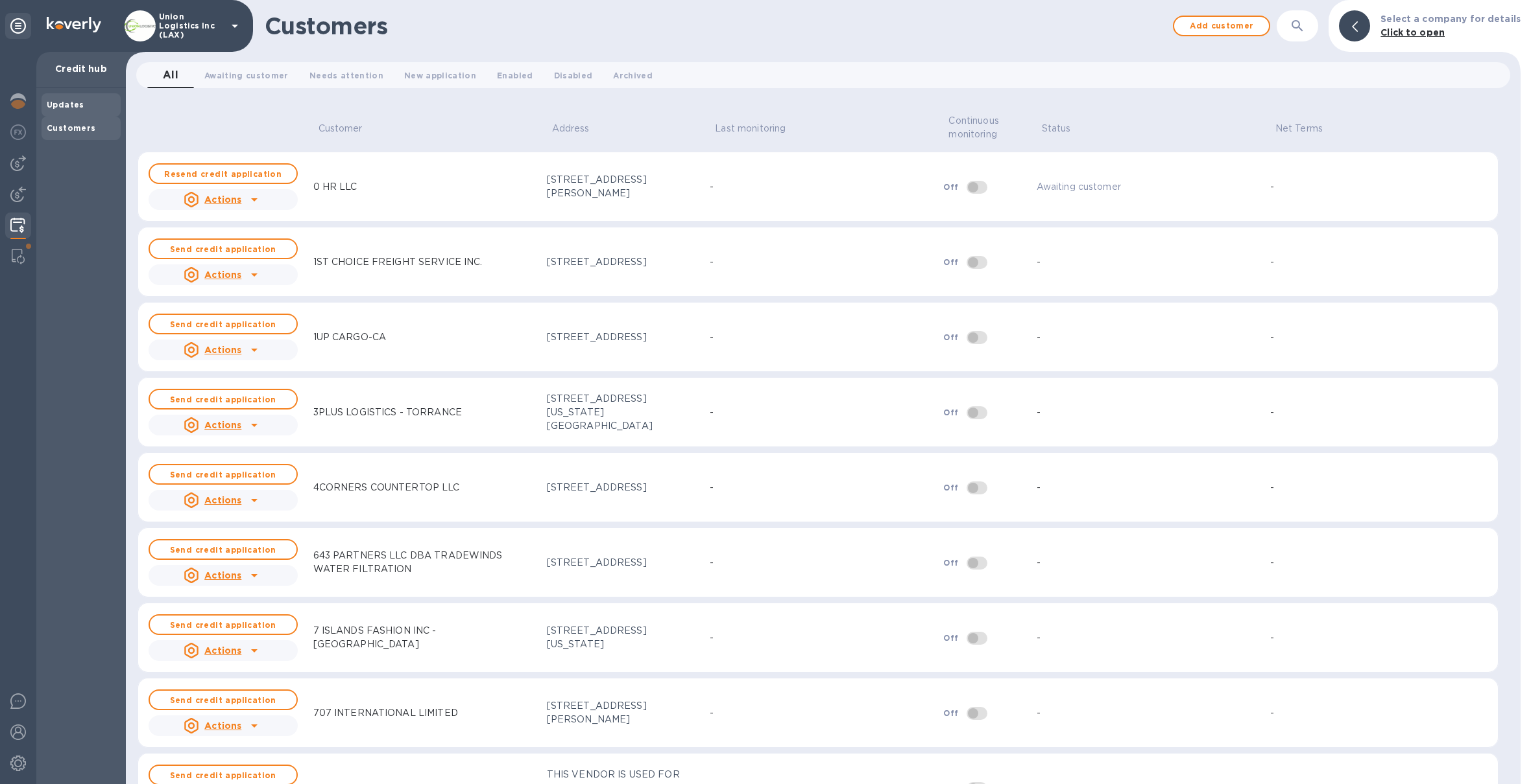
click at [89, 110] on div "Updates" at bounding box center [81, 104] width 69 height 13
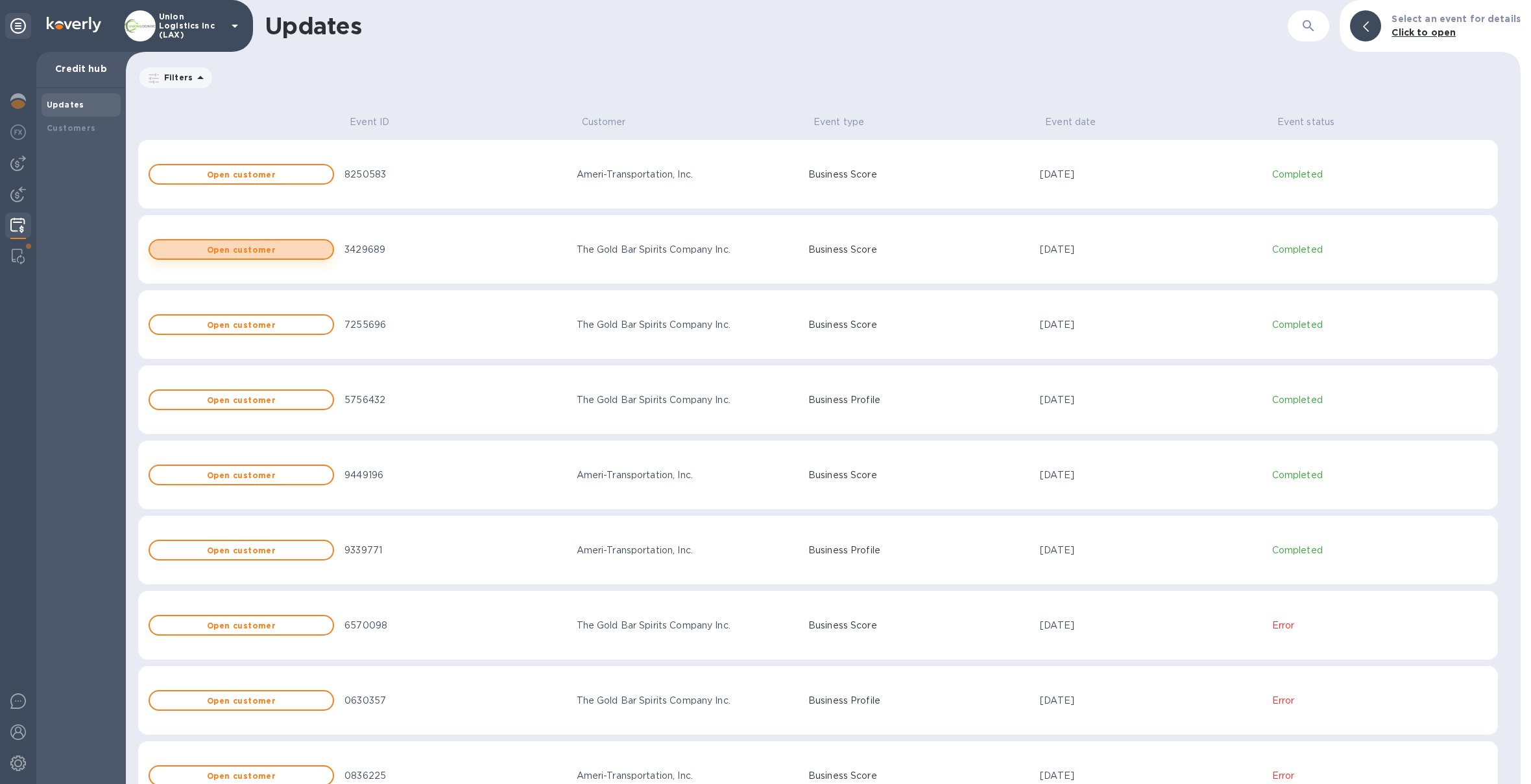
click at [296, 255] on button "Open customer" at bounding box center [241, 249] width 186 height 20
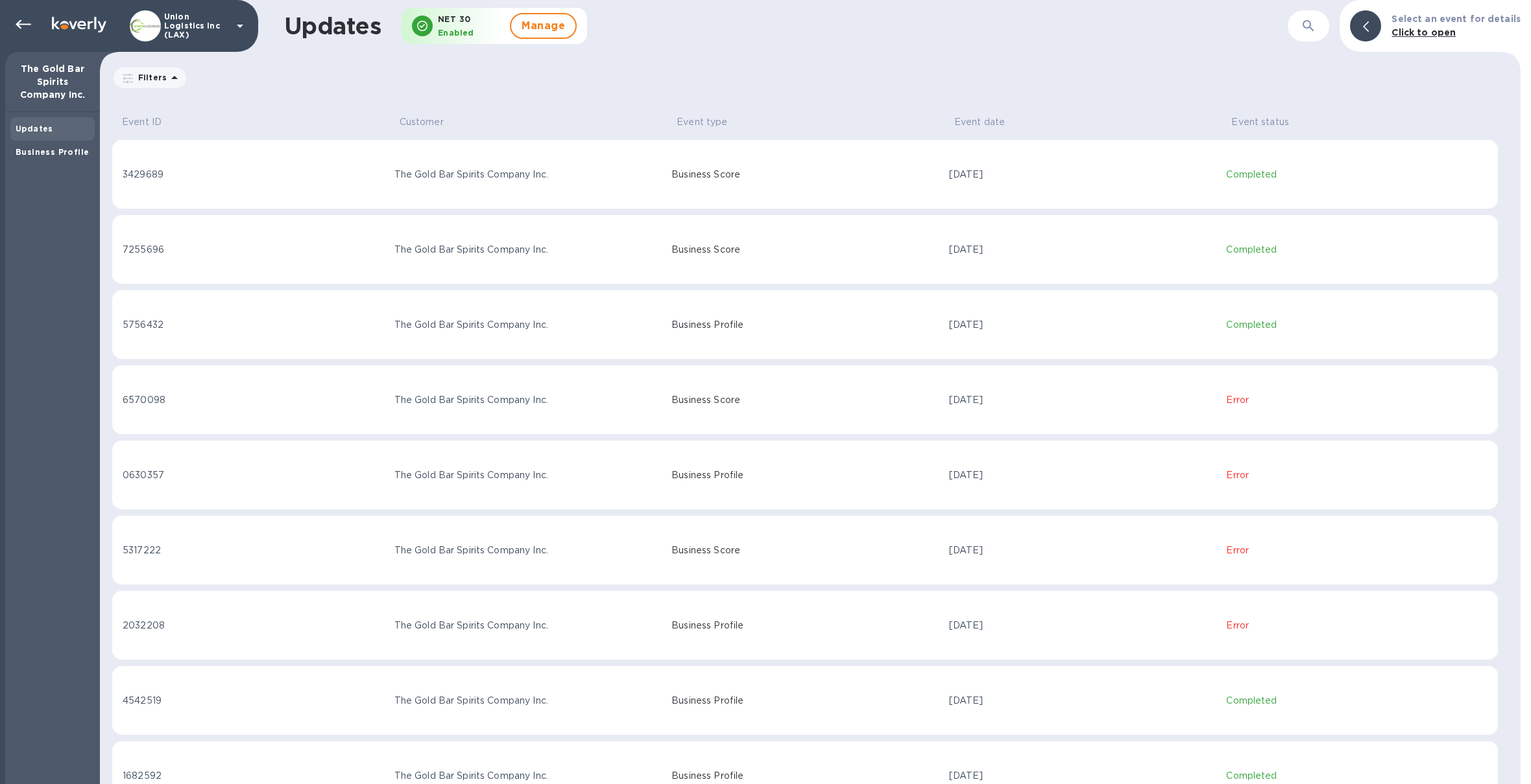
click at [326, 181] on div "3429689" at bounding box center [253, 175] width 261 height 14
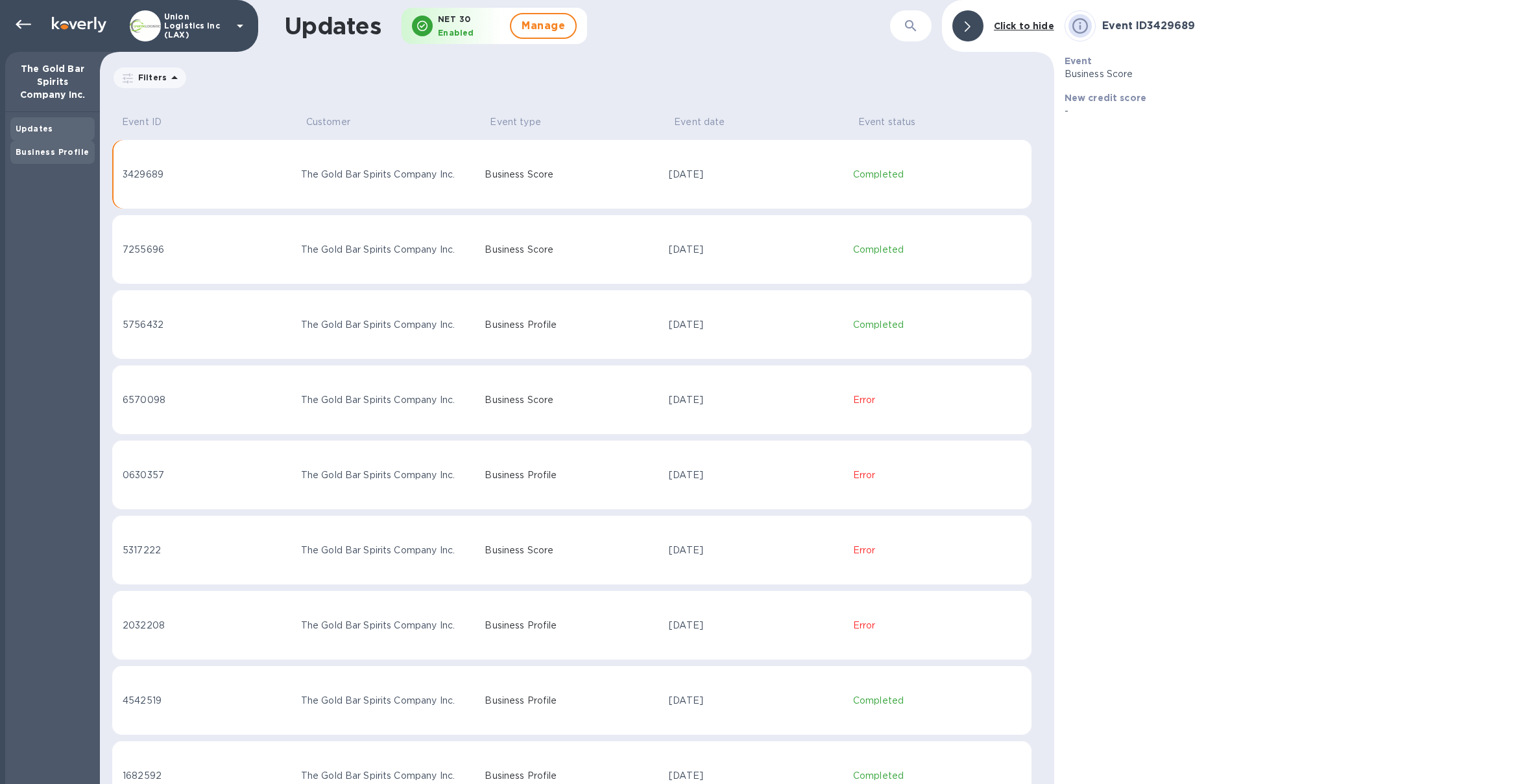
click at [68, 162] on div "Business Profile" at bounding box center [52, 152] width 84 height 23
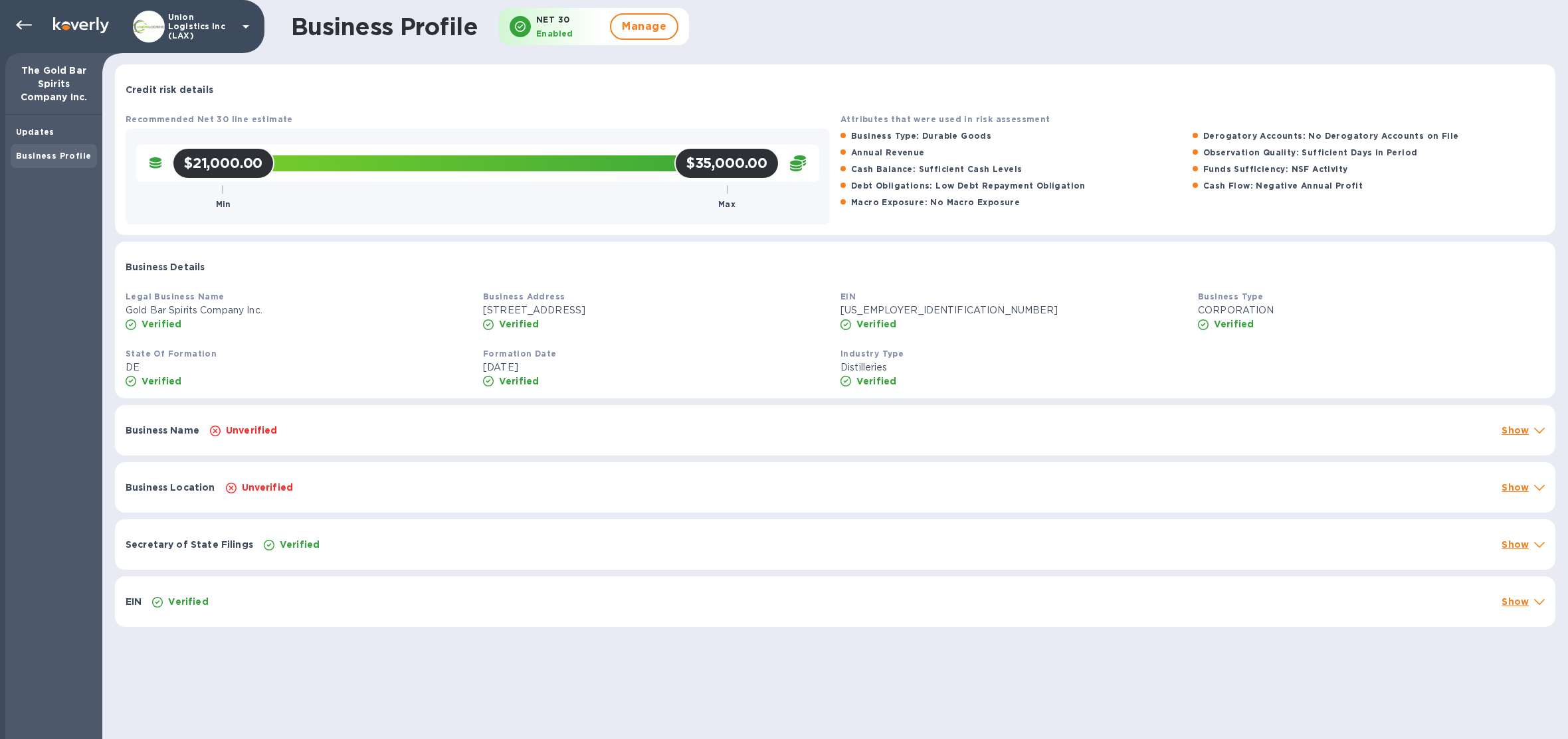
click at [199, 25] on p "Union Logistics Inc (LAX)" at bounding box center [202, 26] width 67 height 28
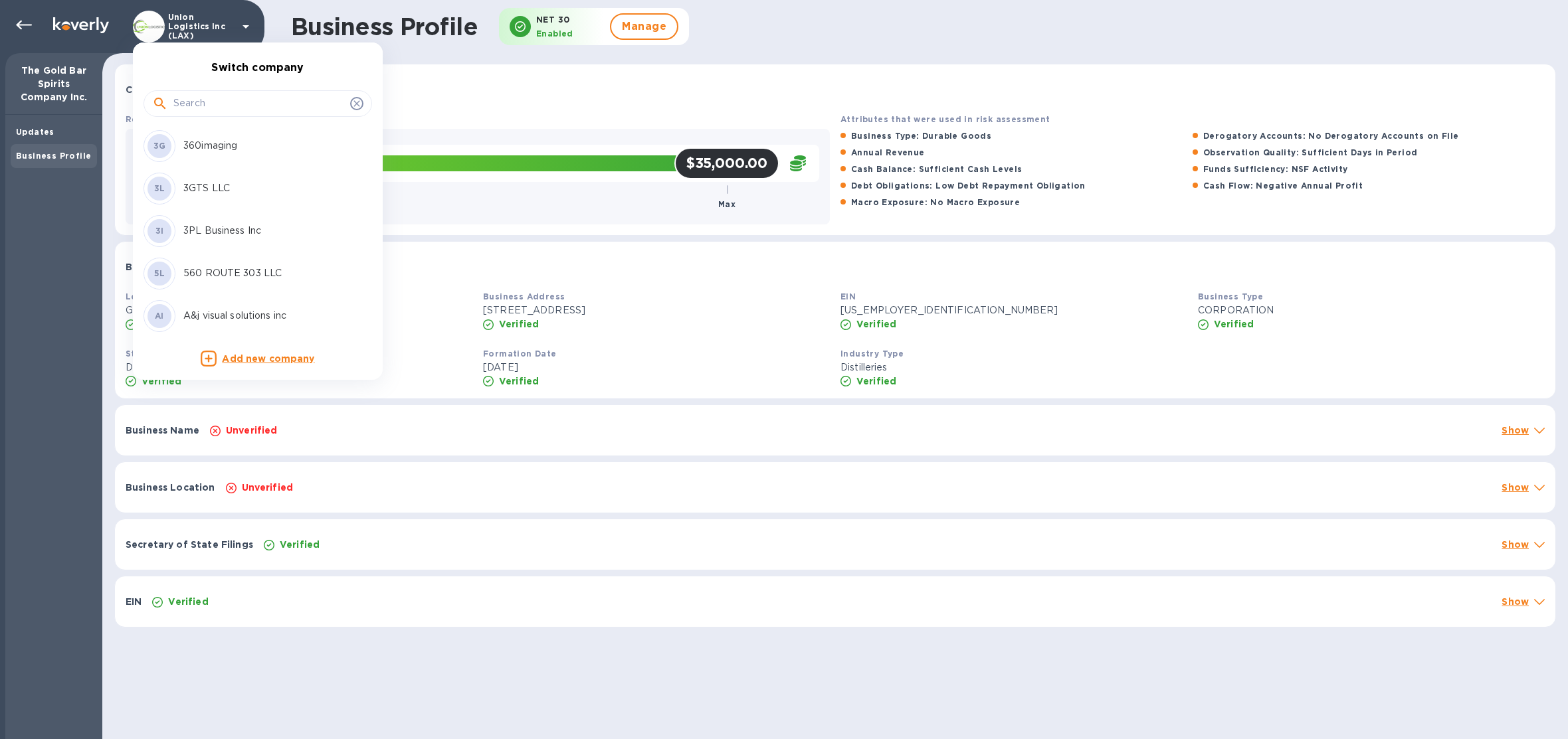
click at [195, 105] on input "text" at bounding box center [259, 104] width 171 height 20
type input "ds"
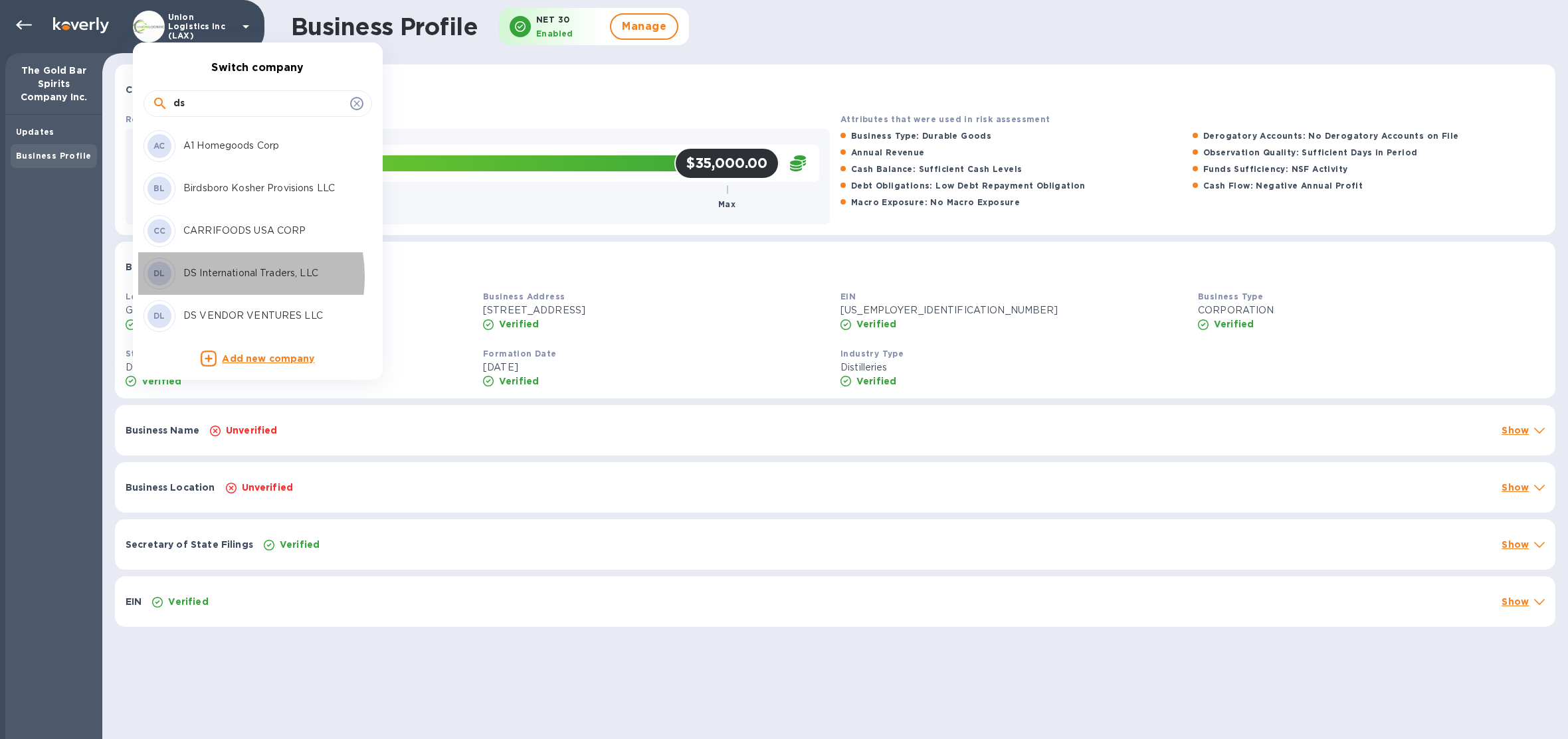
click at [220, 277] on p "DS International Traders, LLC" at bounding box center [267, 273] width 168 height 14
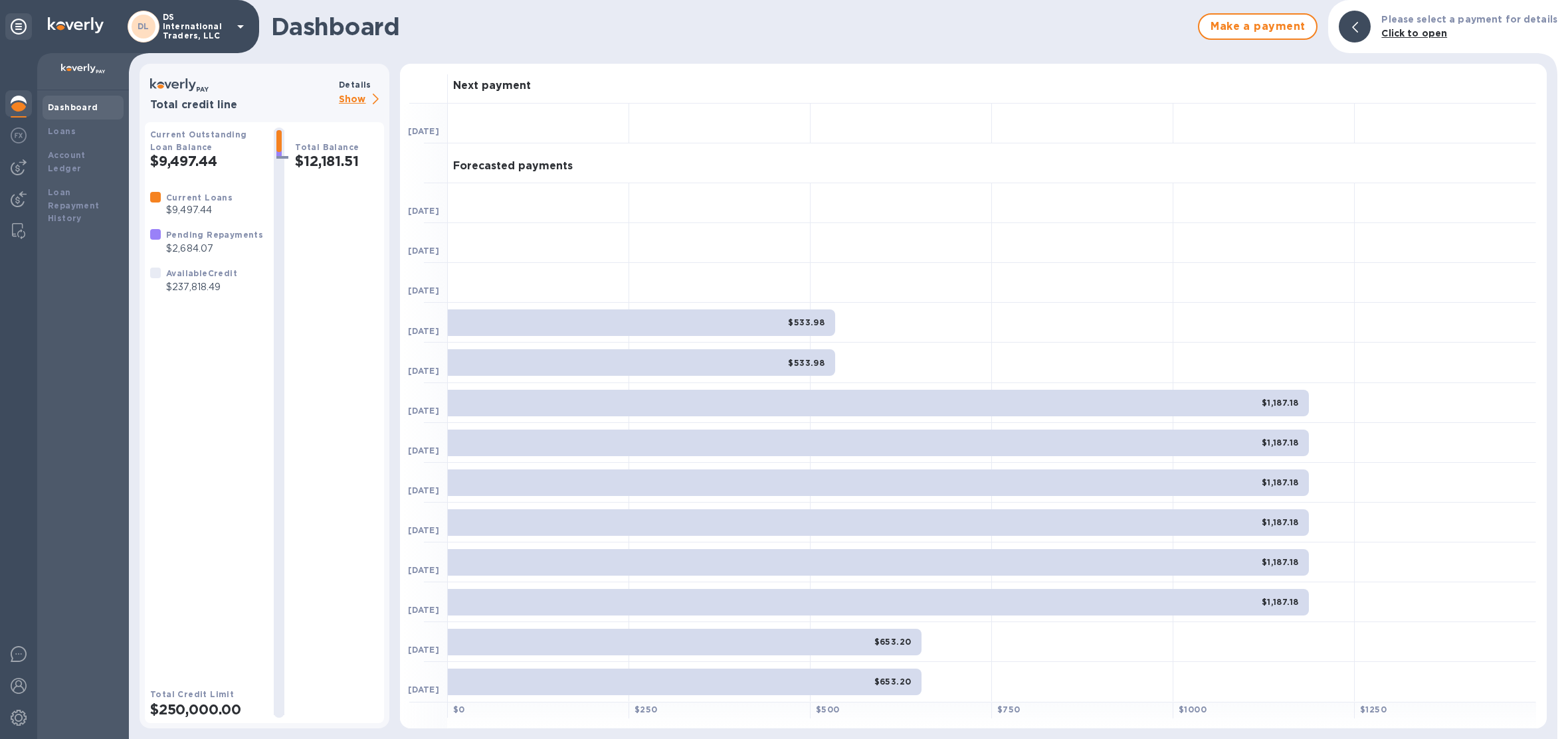
click at [357, 102] on p "Show" at bounding box center [361, 99] width 45 height 16
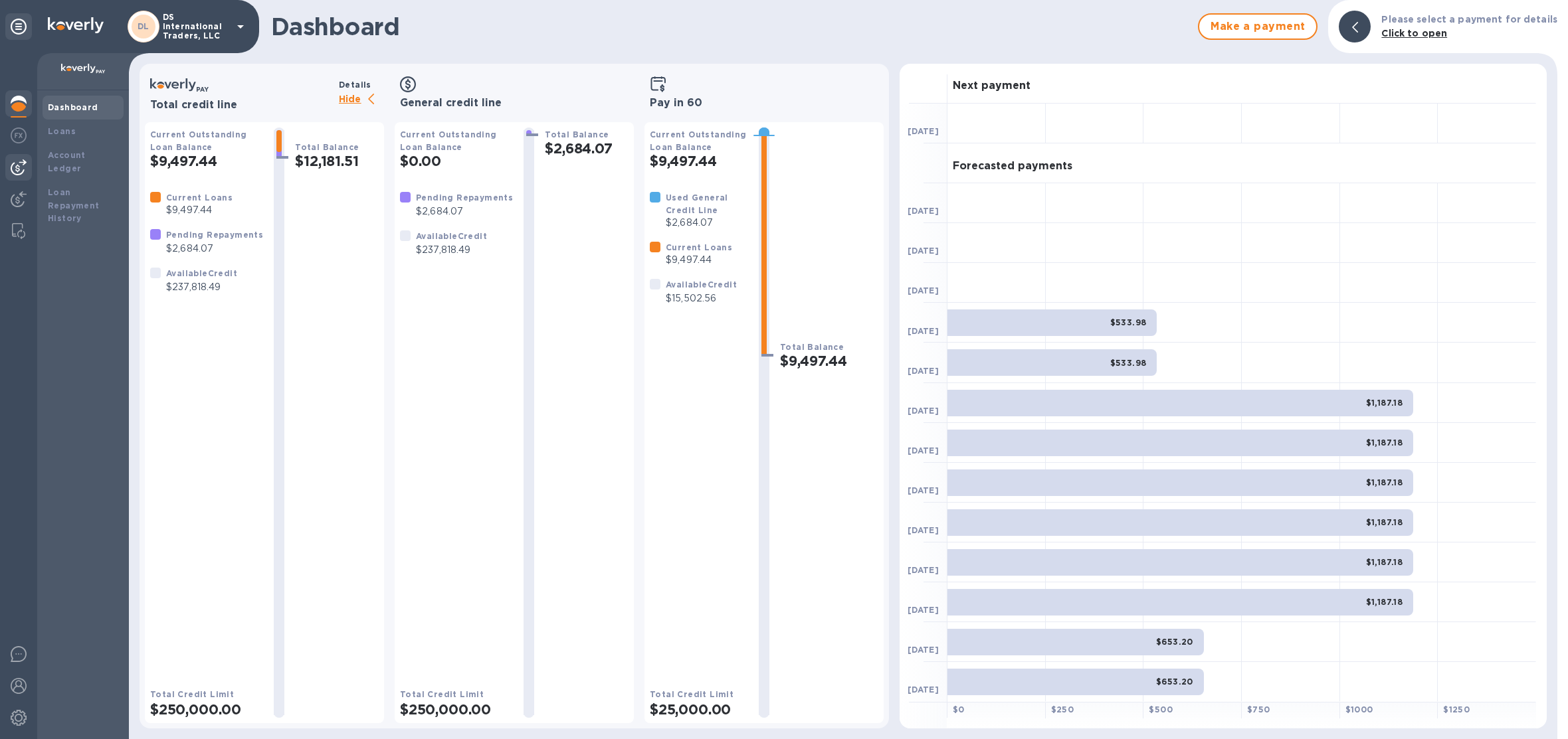
click at [21, 174] on img at bounding box center [19, 167] width 16 height 16
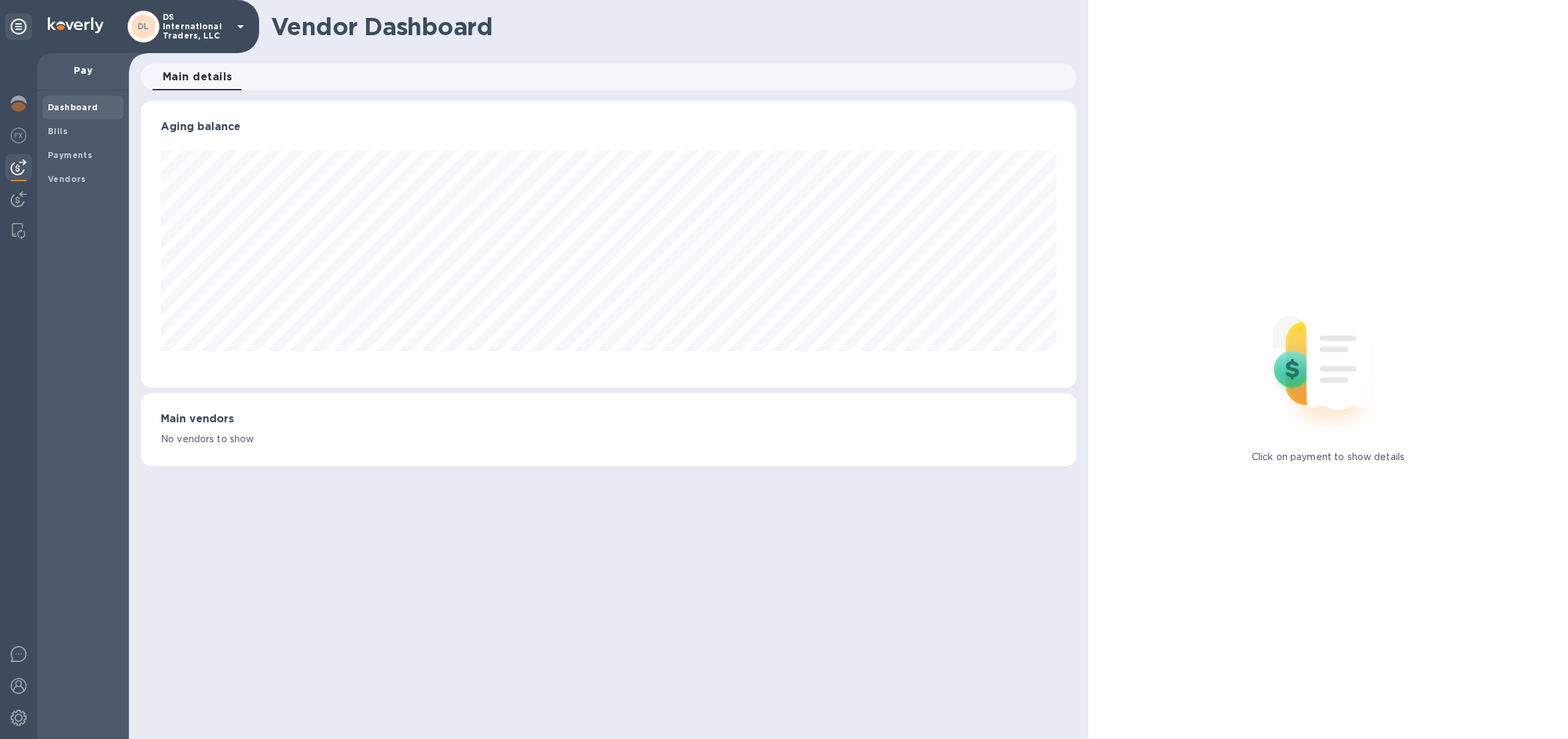
scroll to position [286, 935]
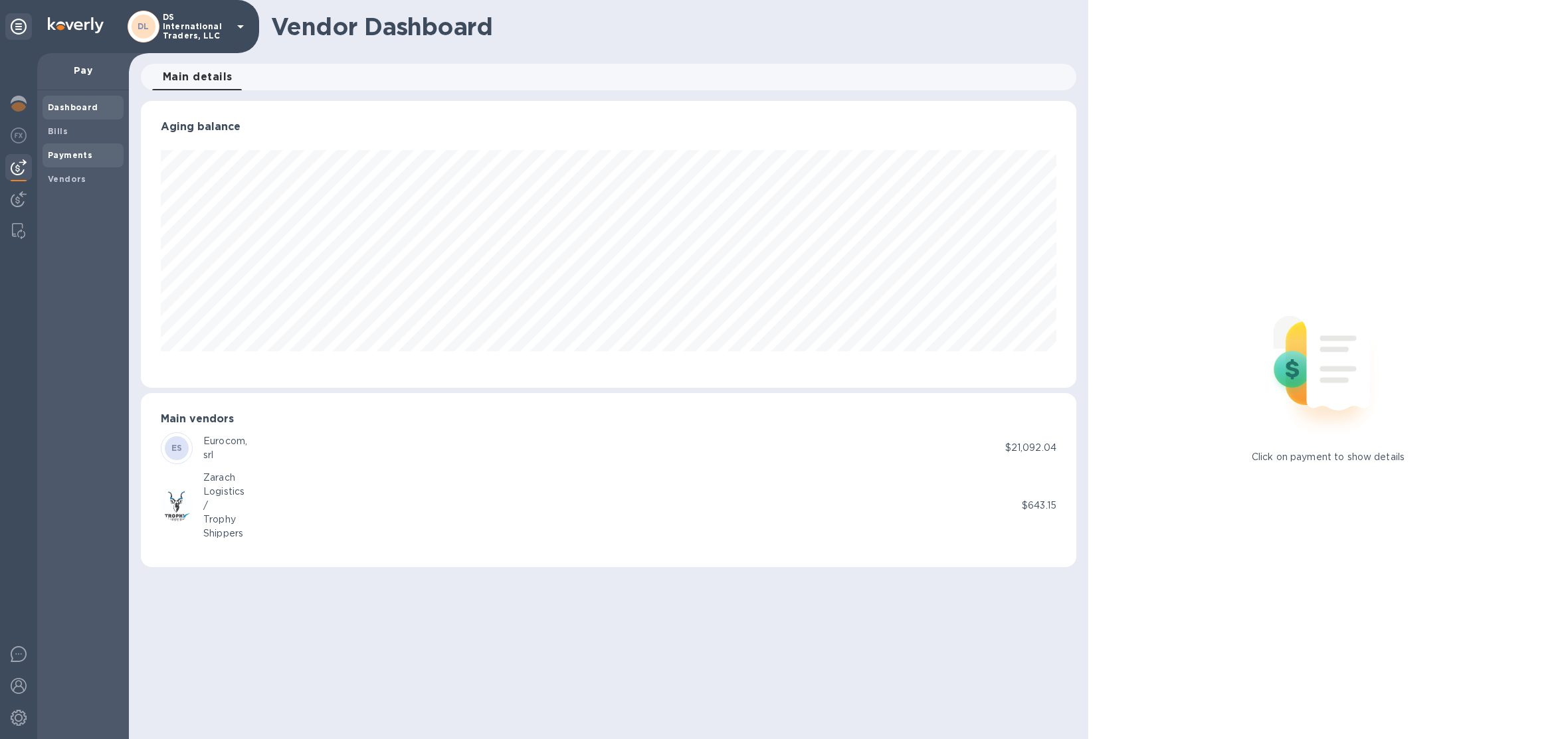
click at [86, 160] on span "Payments" at bounding box center [70, 155] width 44 height 13
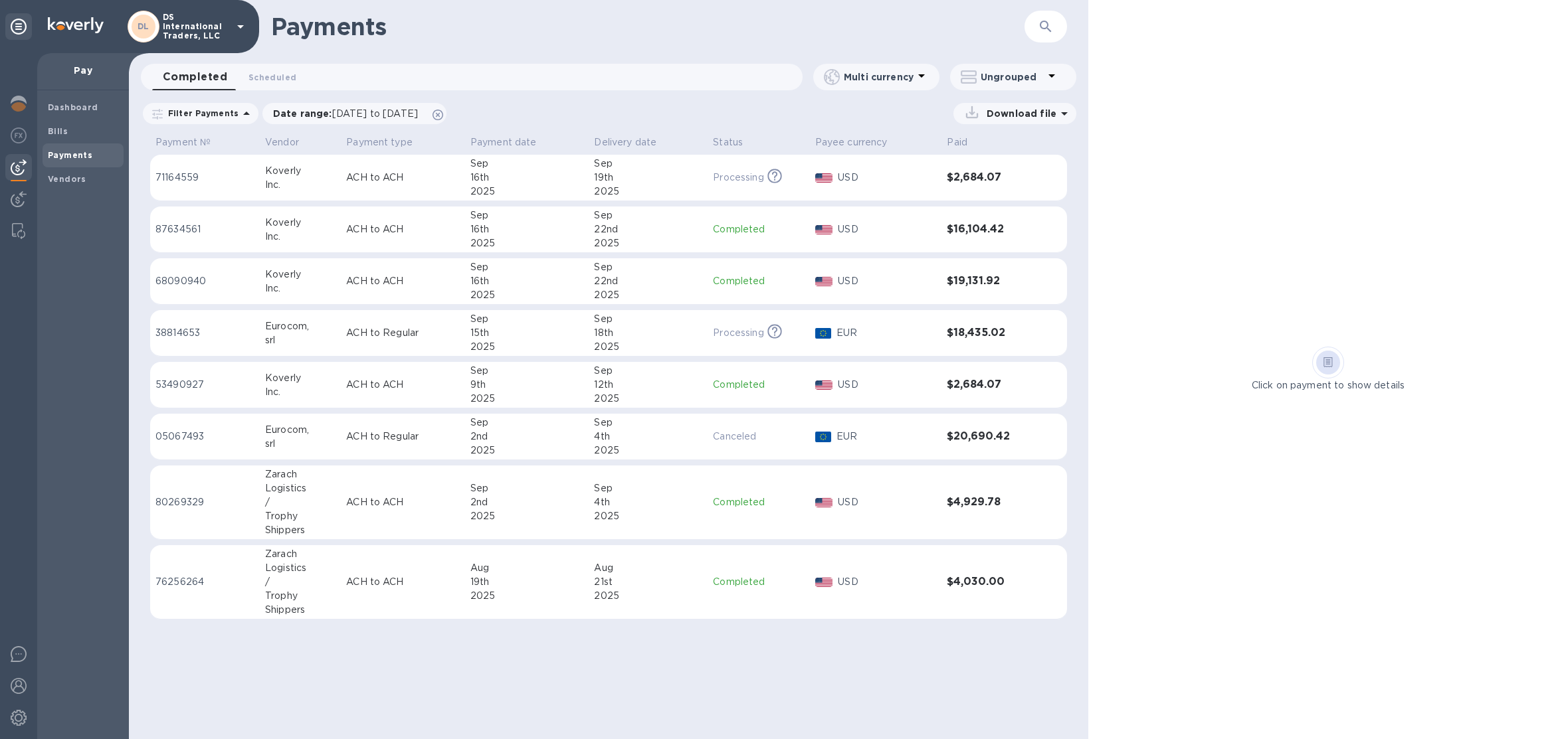
click at [320, 344] on div "srl" at bounding box center [300, 340] width 71 height 14
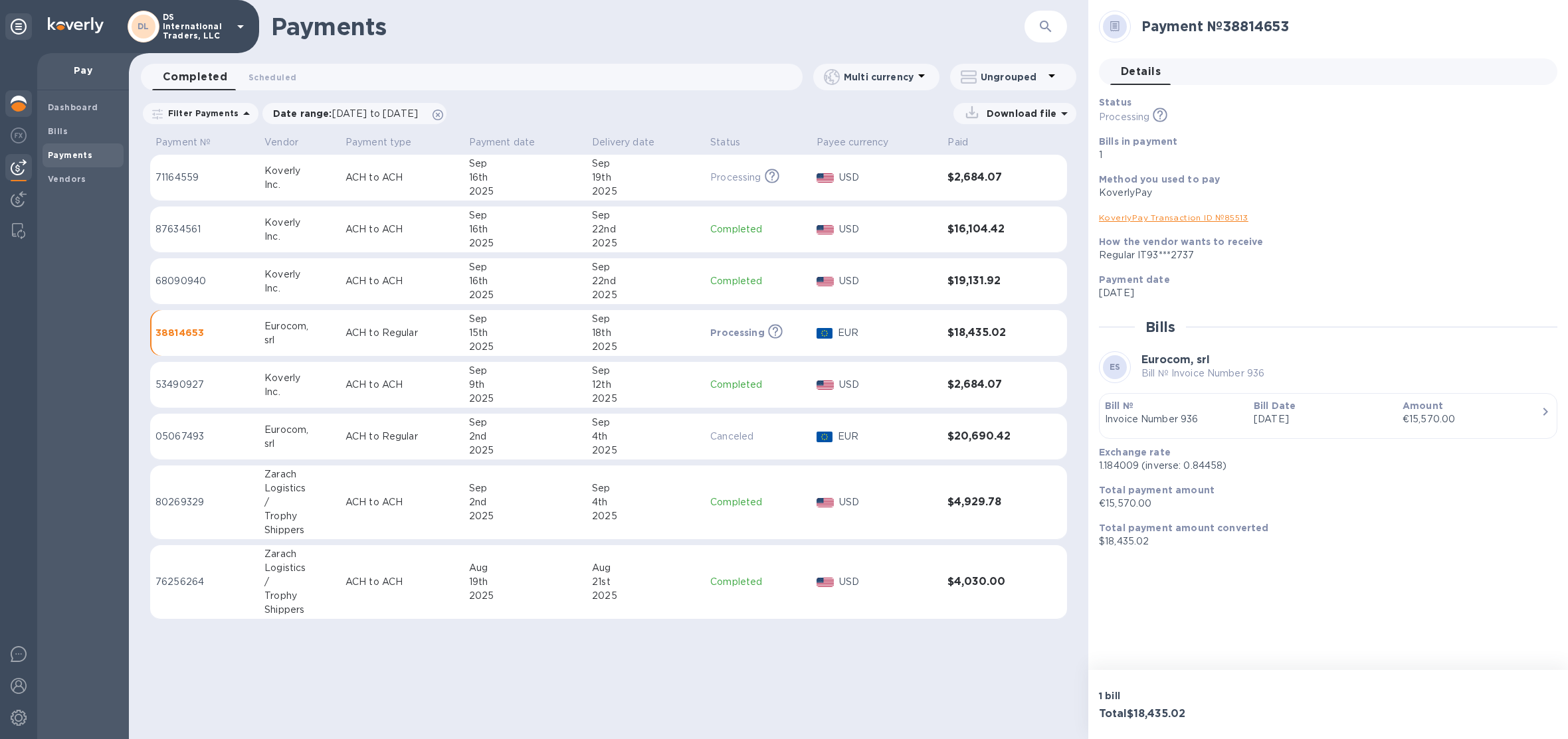
click at [16, 112] on div at bounding box center [19, 105] width 26 height 29
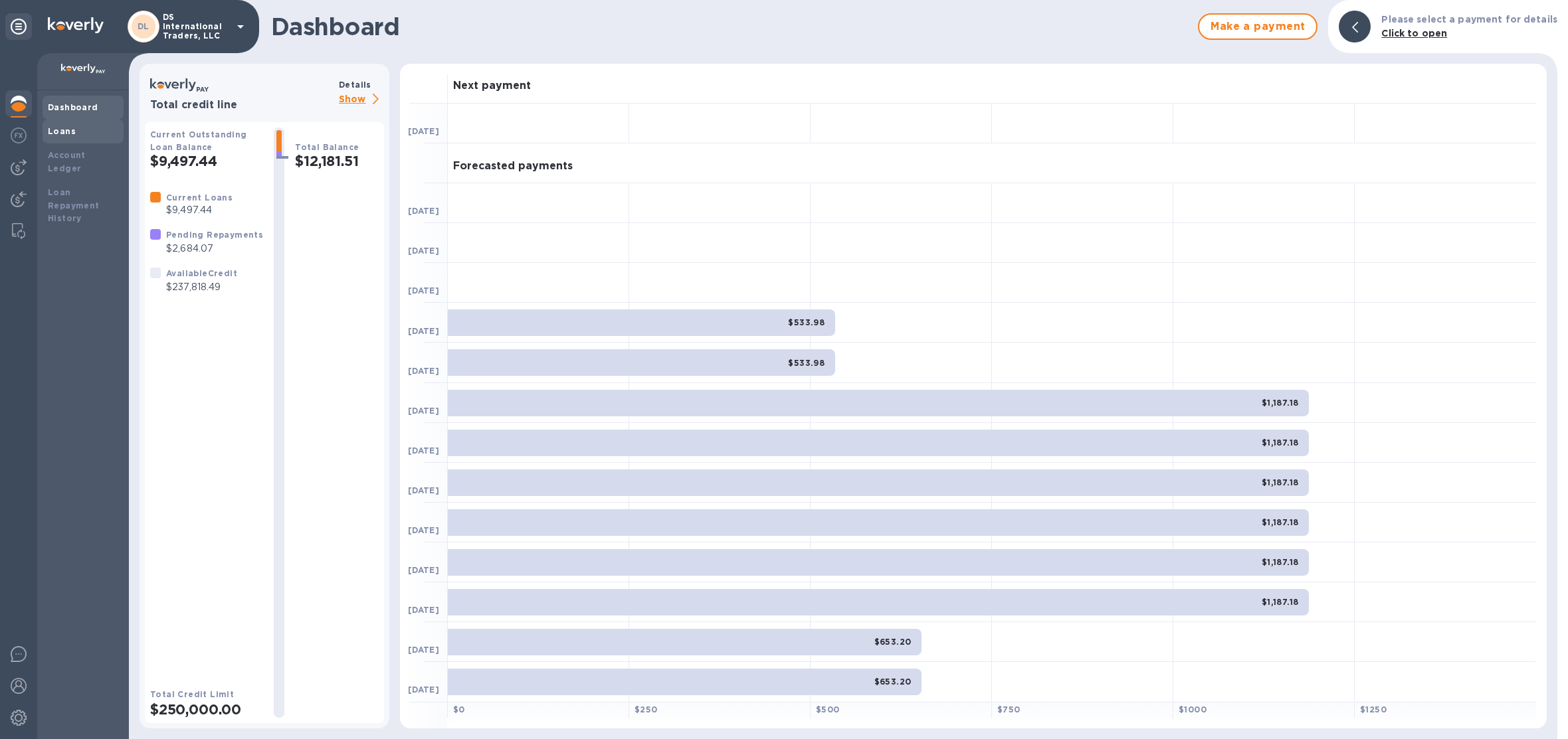
click at [102, 132] on div "Loans" at bounding box center [83, 131] width 71 height 13
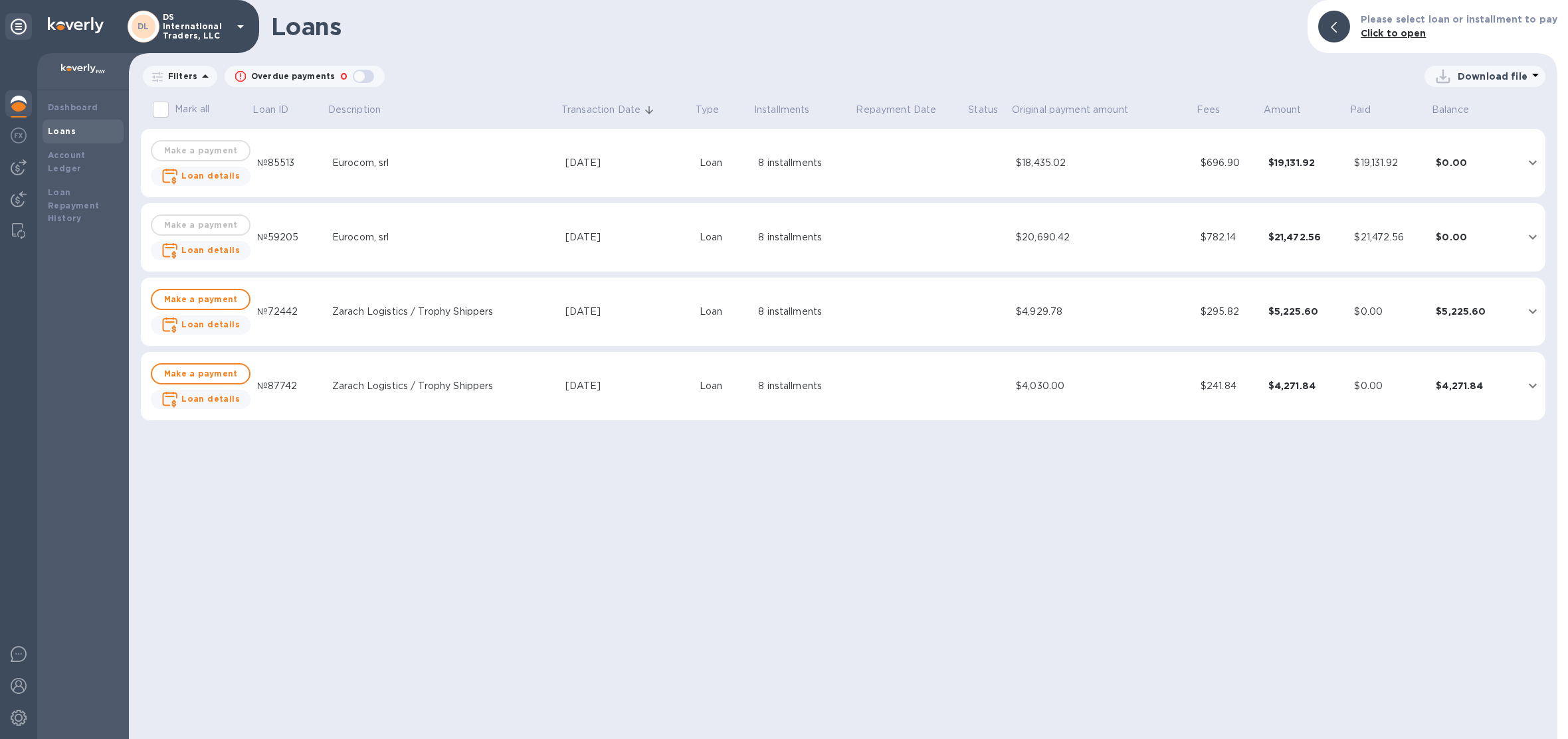
click at [1528, 158] on icon "expand row" at bounding box center [1532, 163] width 16 height 16
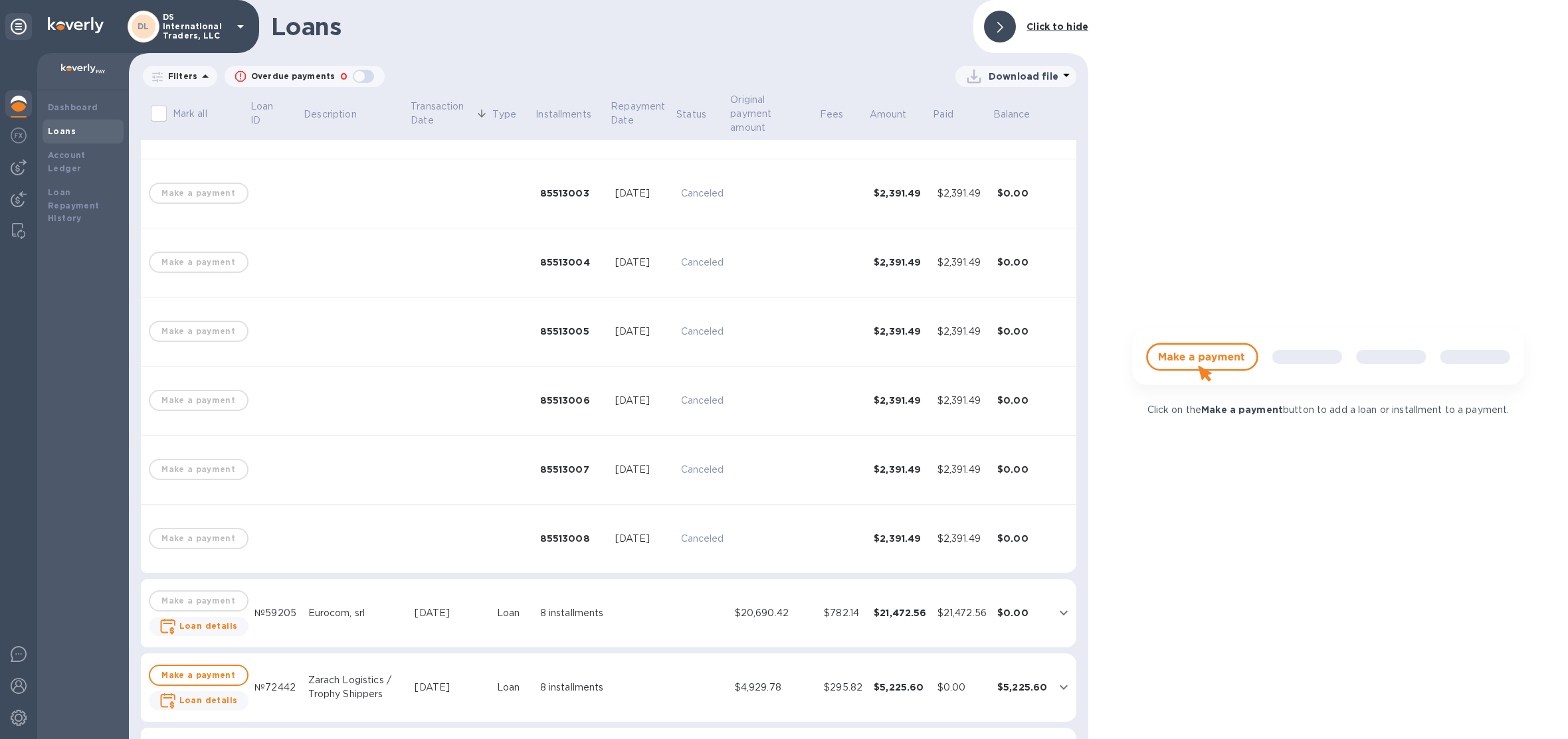
scroll to position [257, 0]
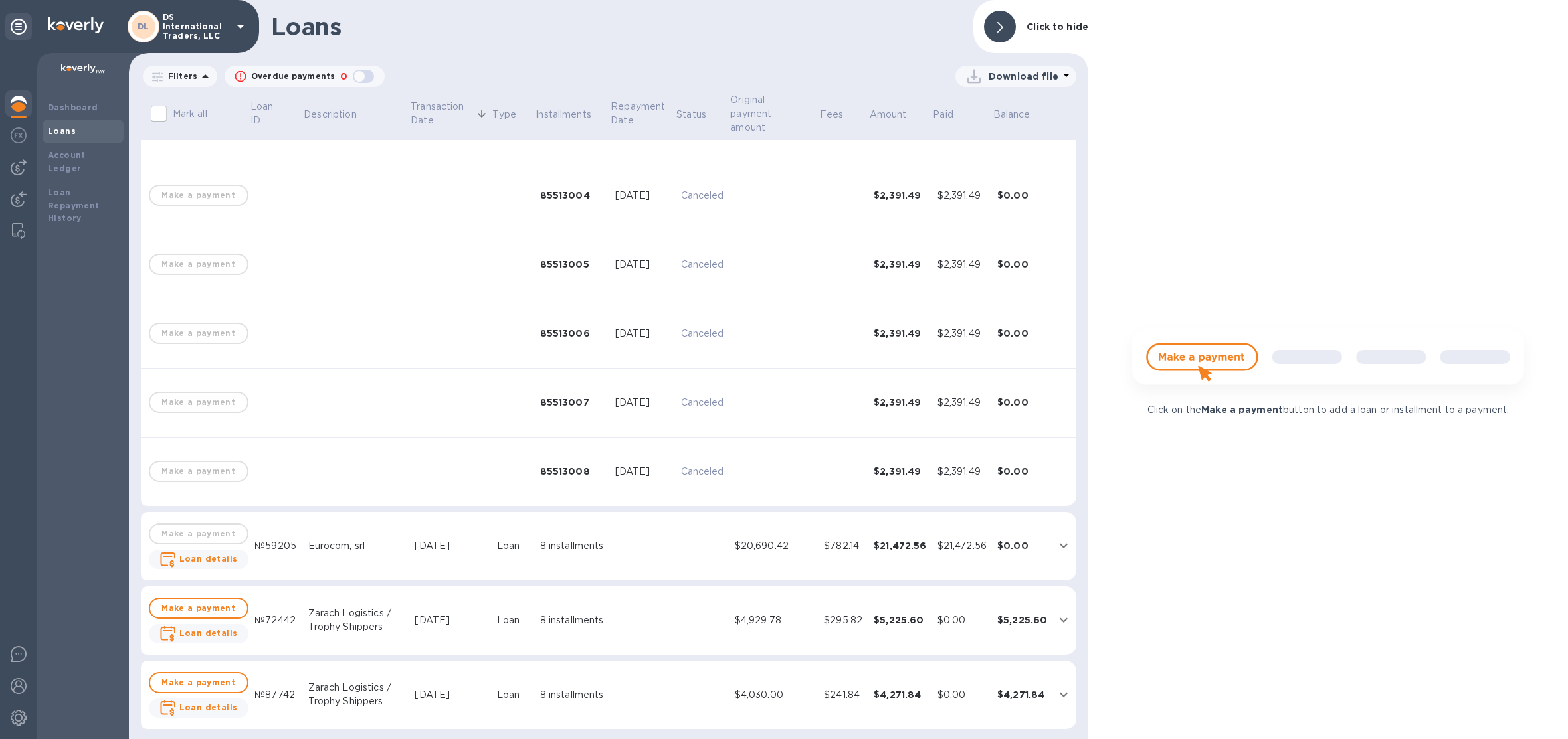
click at [620, 527] on td at bounding box center [642, 546] width 66 height 69
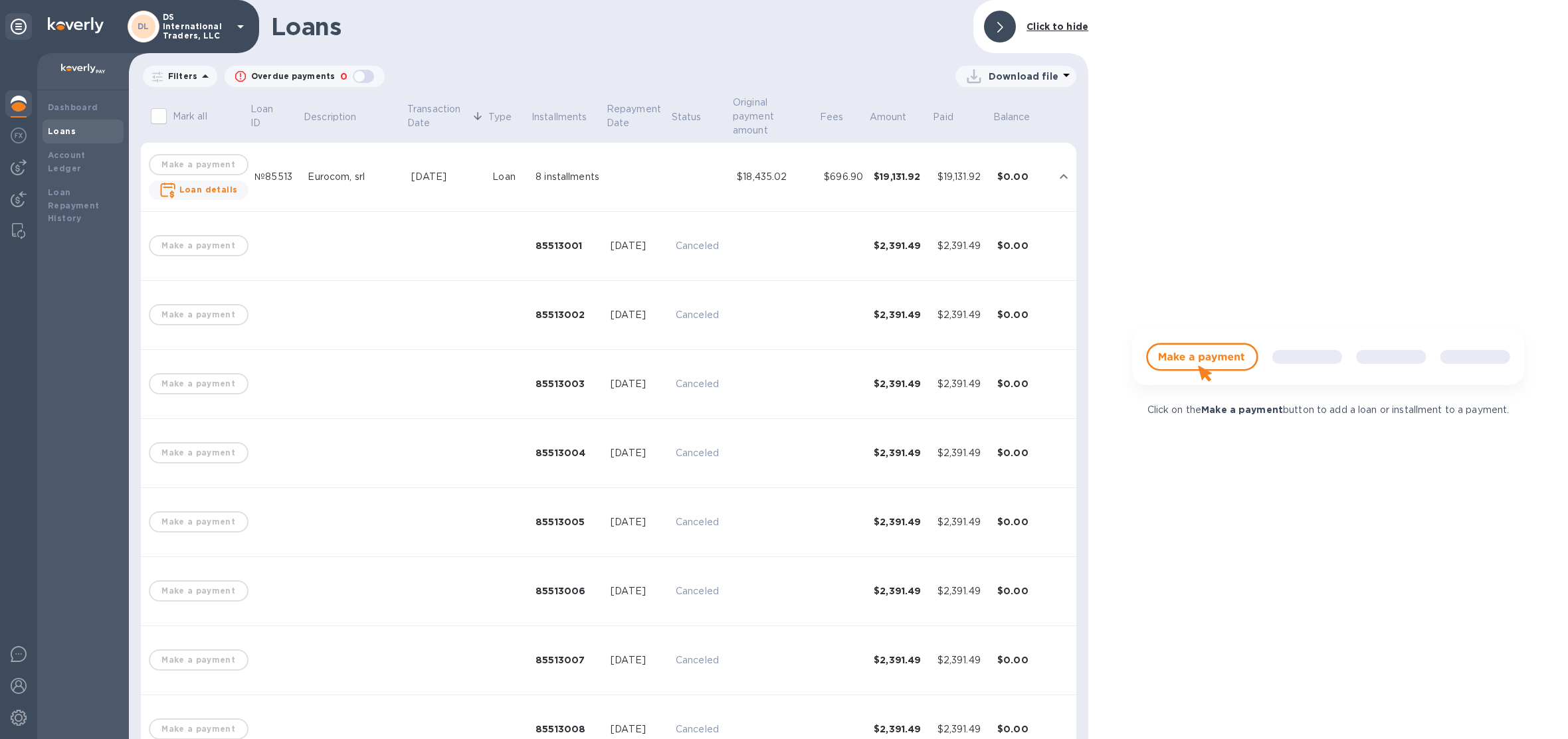
click at [997, 171] on div "$0.00" at bounding box center [1022, 176] width 50 height 13
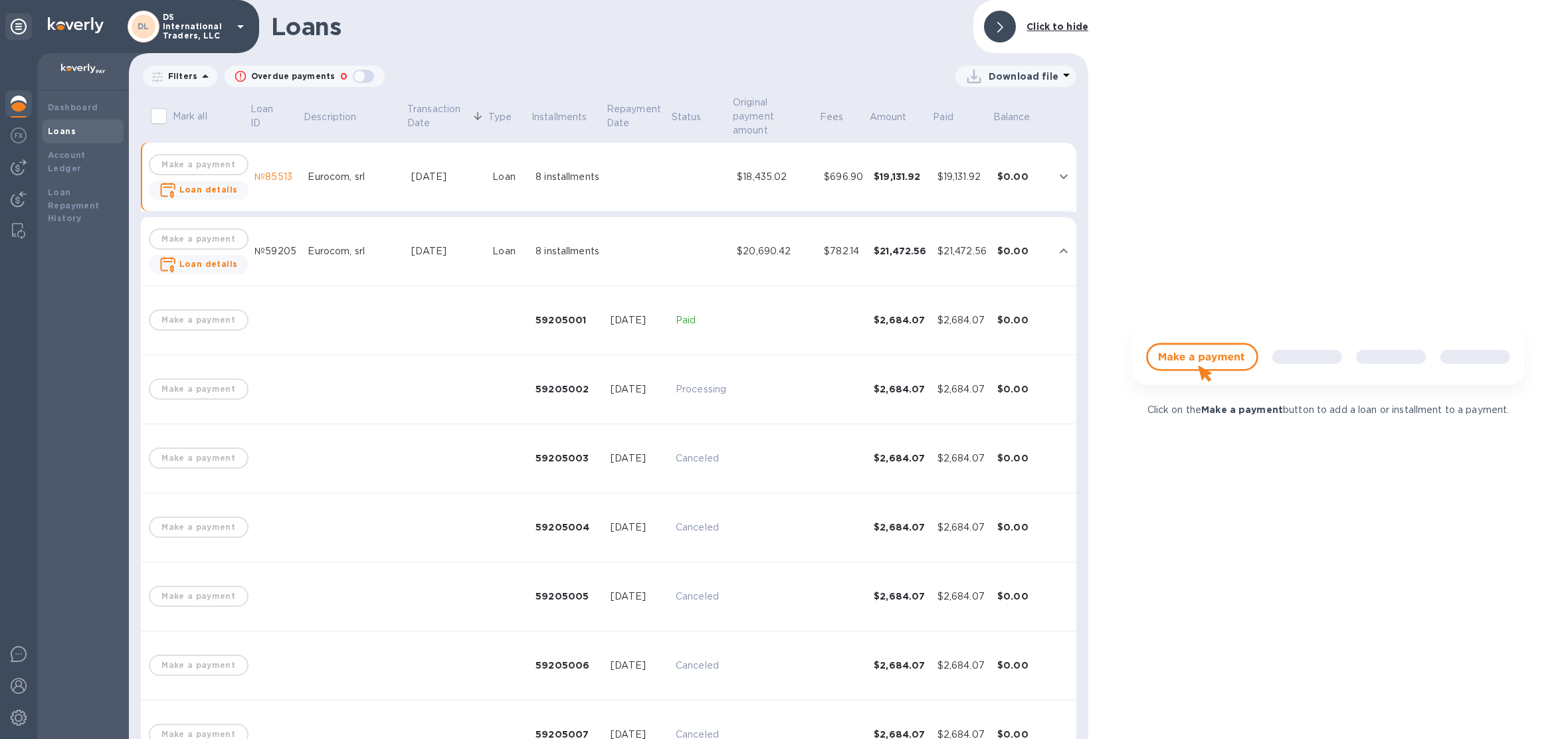
click at [938, 182] on div "$19,131.92" at bounding box center [962, 177] width 49 height 14
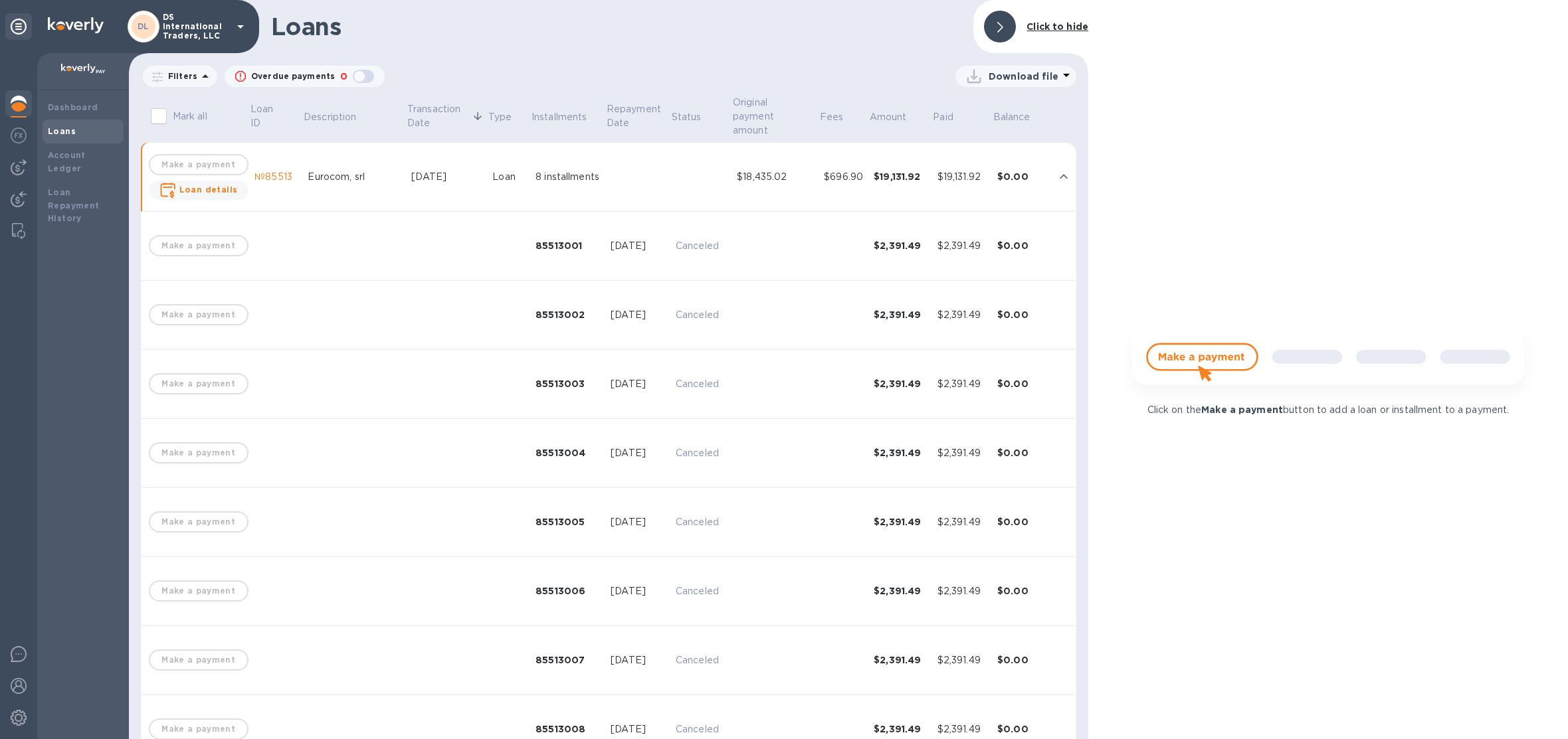
click at [938, 182] on div "$19,131.92" at bounding box center [962, 177] width 49 height 14
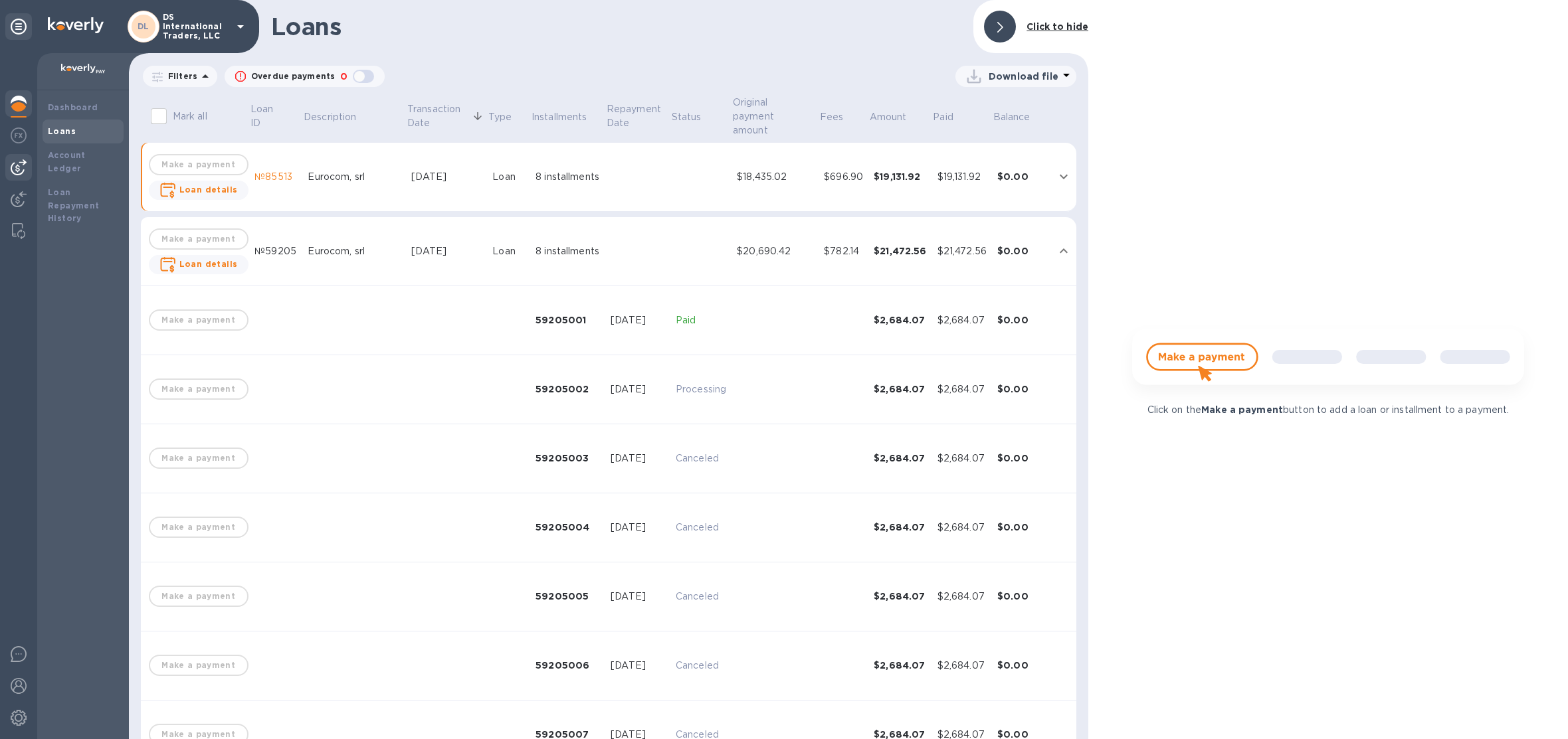
click at [28, 169] on div at bounding box center [19, 167] width 26 height 26
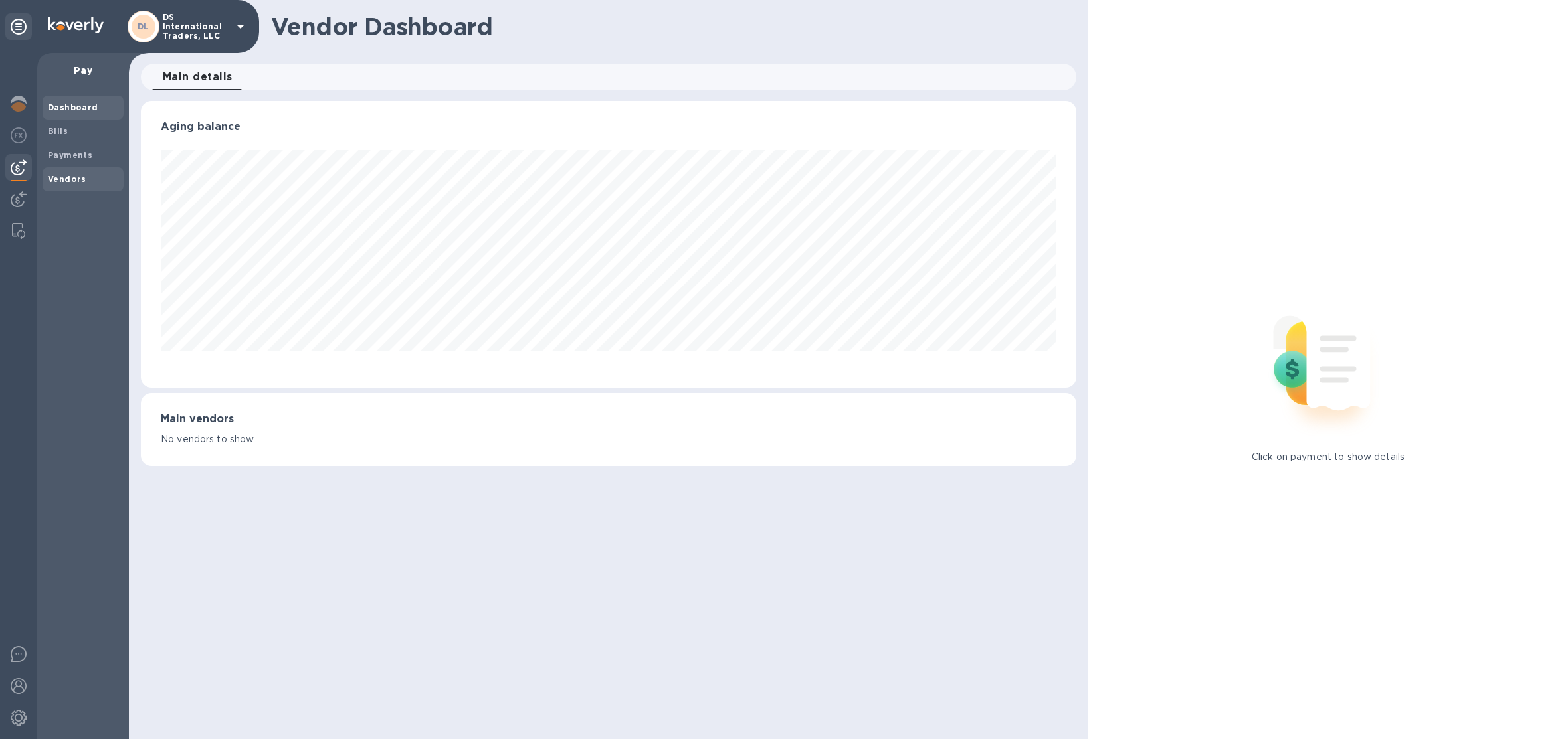
scroll to position [286, 935]
click at [86, 182] on span "Vendors" at bounding box center [83, 179] width 71 height 13
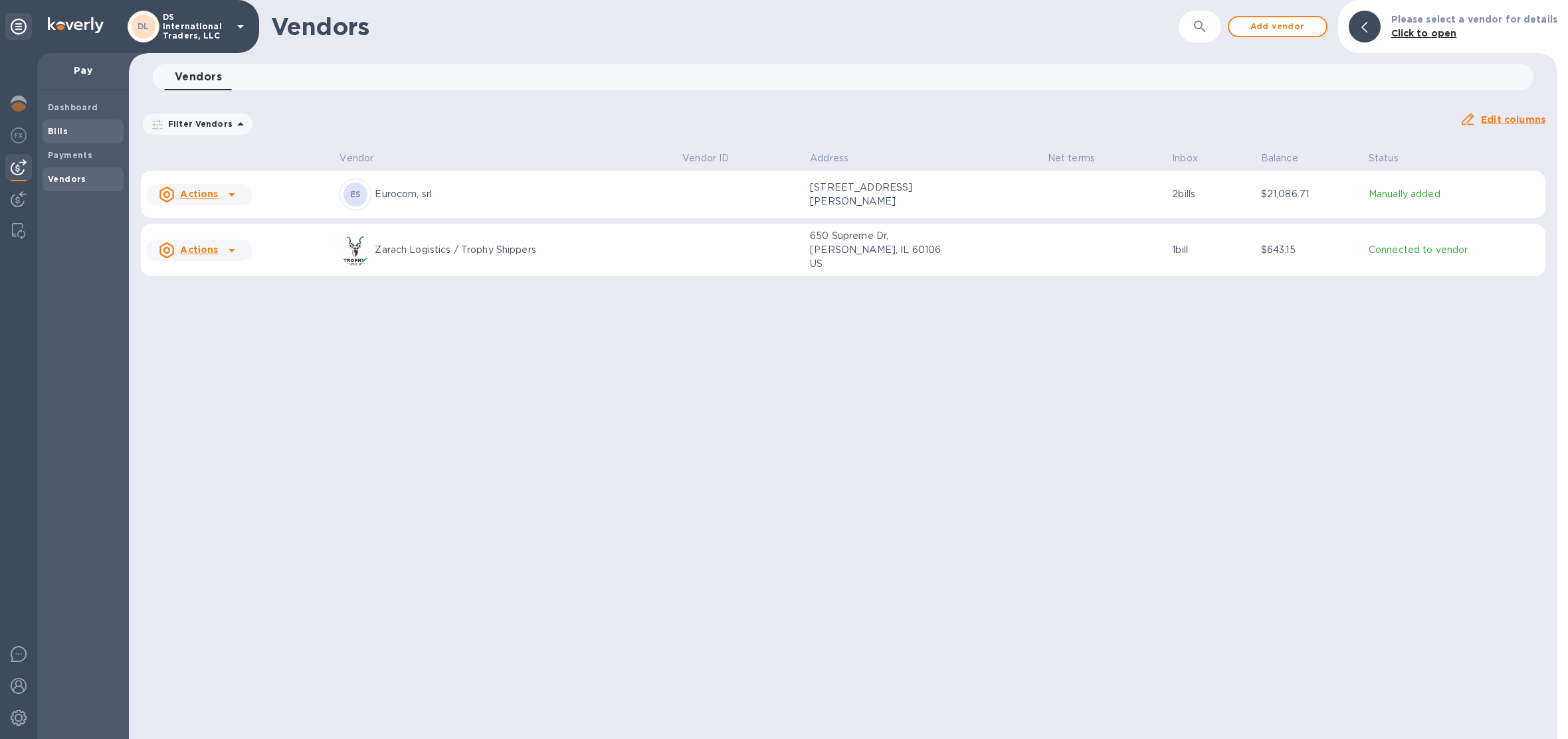
click at [78, 130] on span "Bills" at bounding box center [83, 131] width 71 height 13
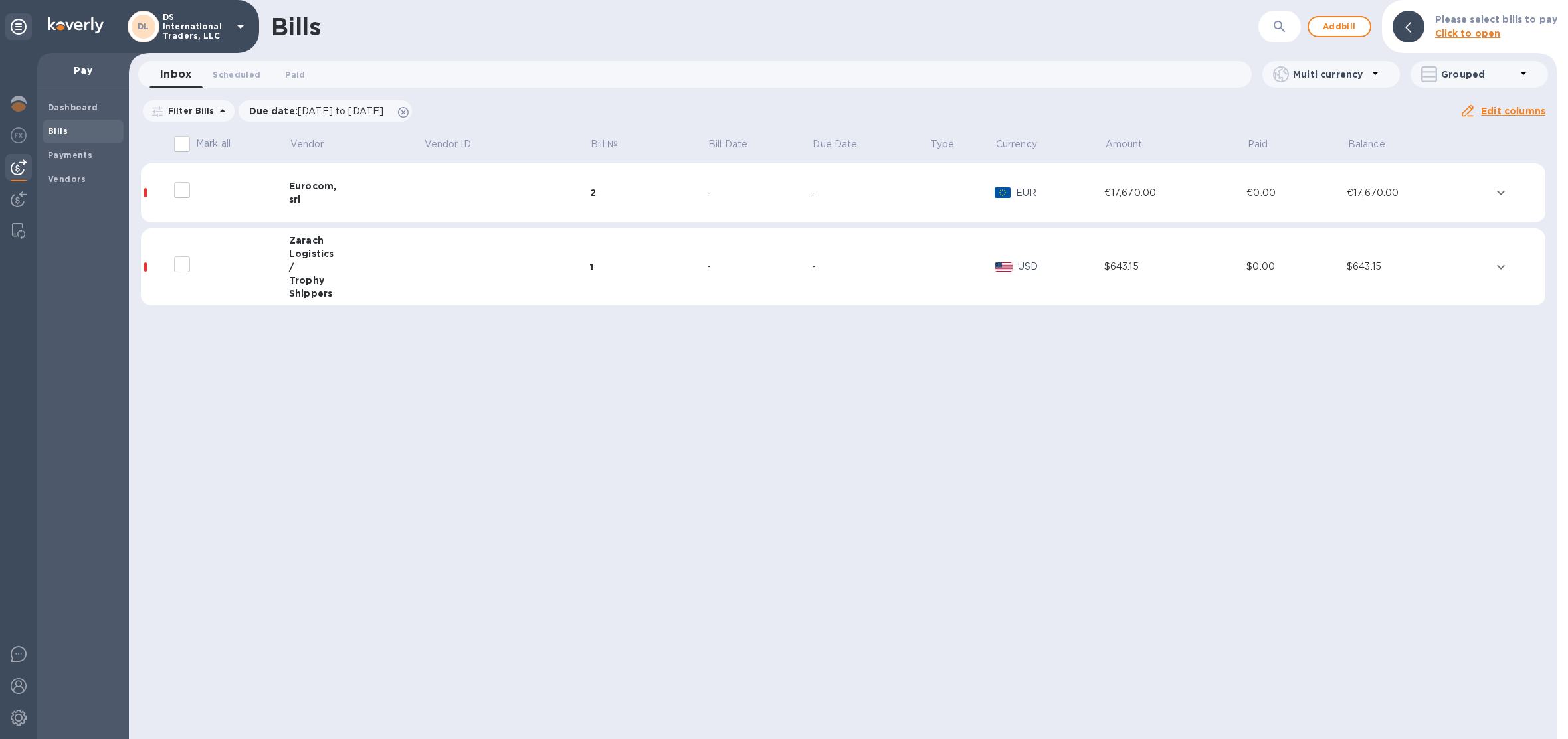
click at [735, 192] on div "-" at bounding box center [758, 193] width 105 height 14
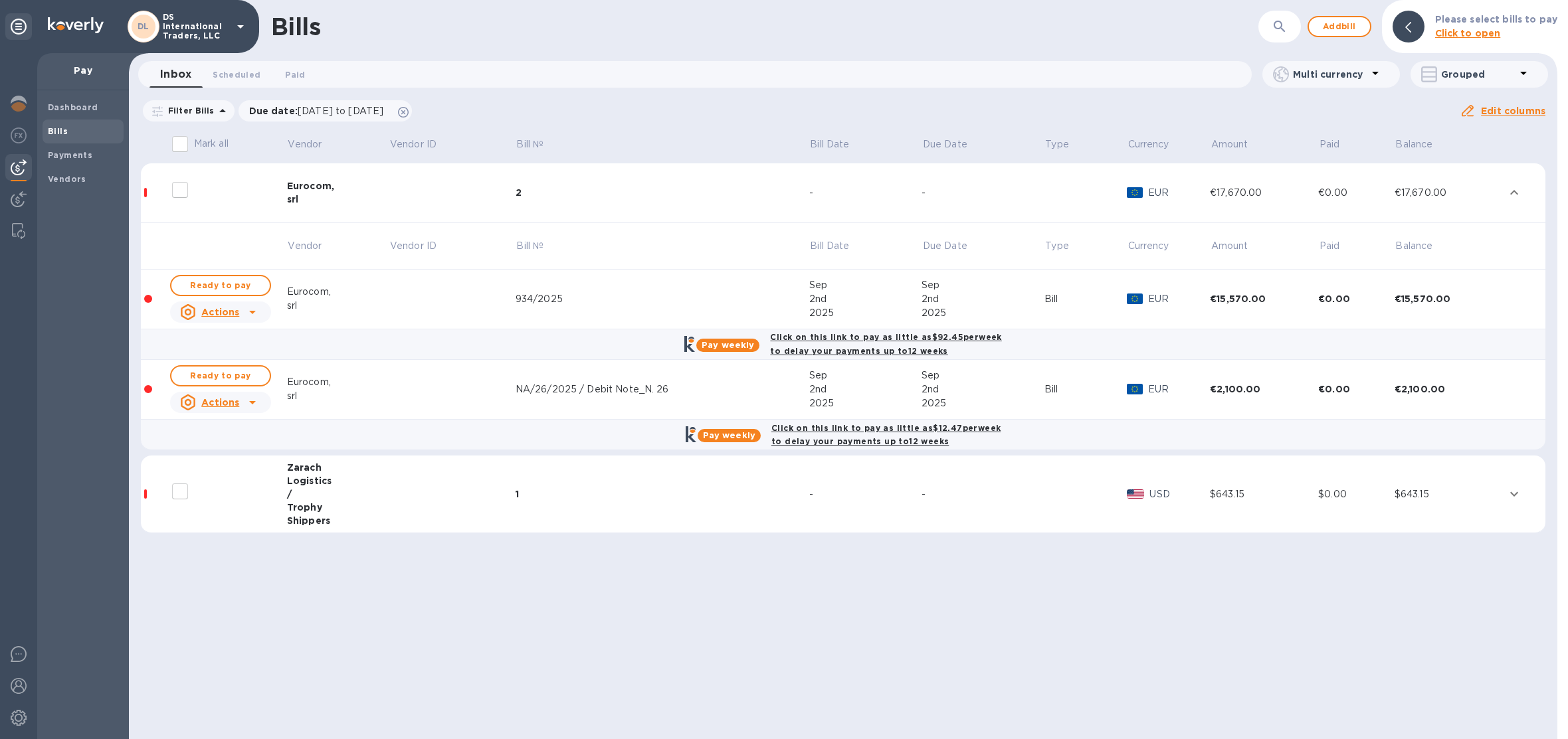
click at [735, 192] on div "2" at bounding box center [662, 192] width 294 height 13
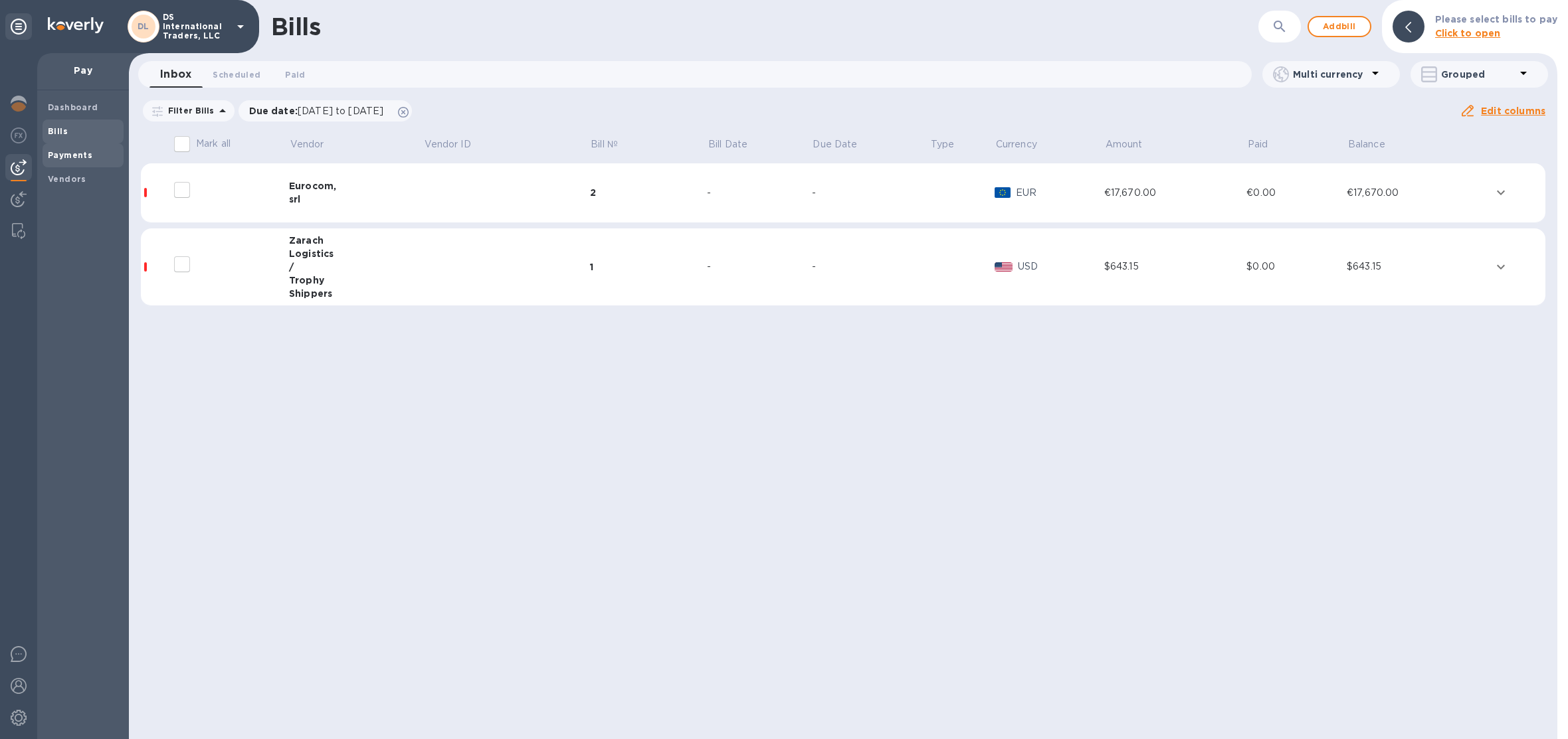
click at [59, 157] on b "Payments" at bounding box center [70, 155] width 44 height 10
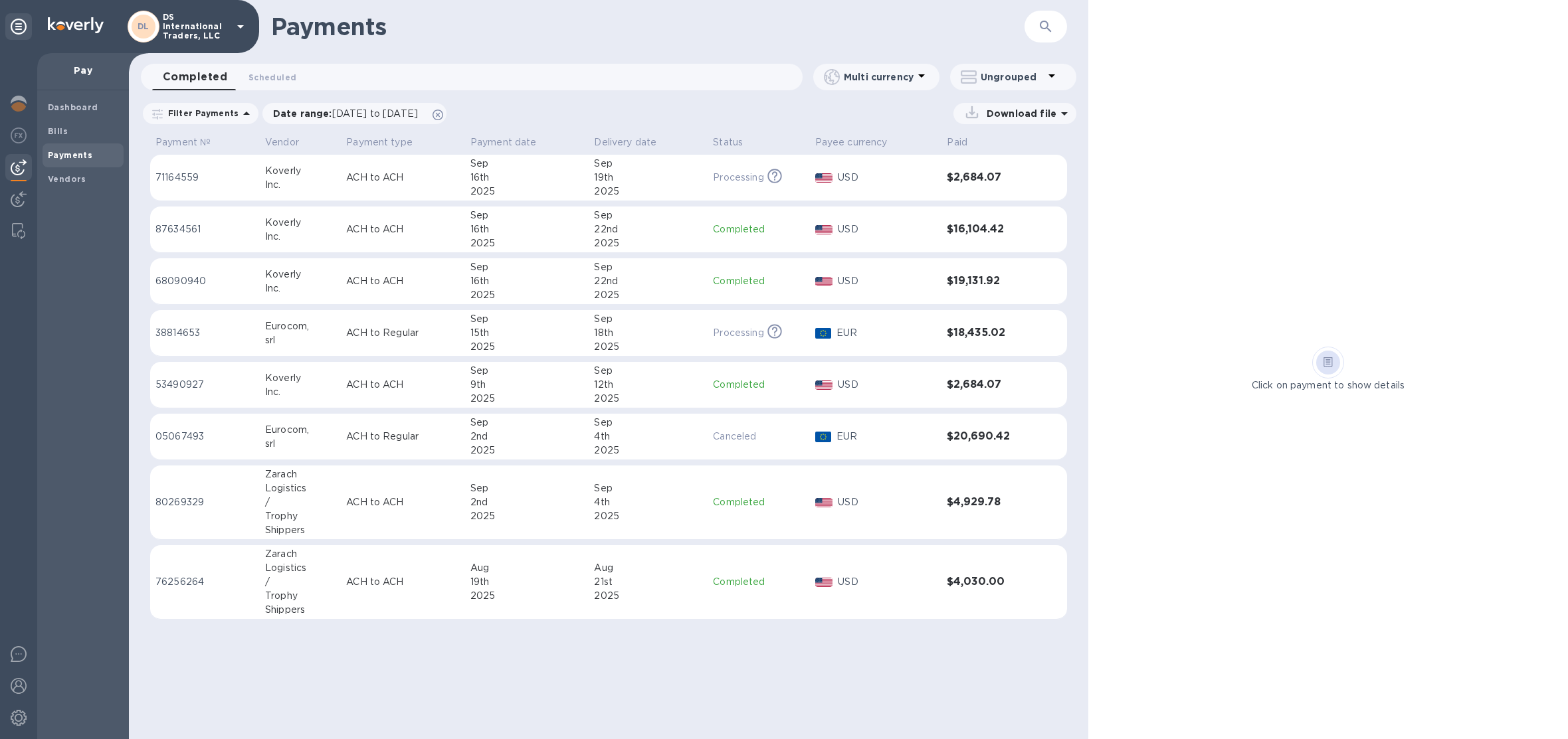
click at [518, 337] on div "15th" at bounding box center [527, 333] width 113 height 14
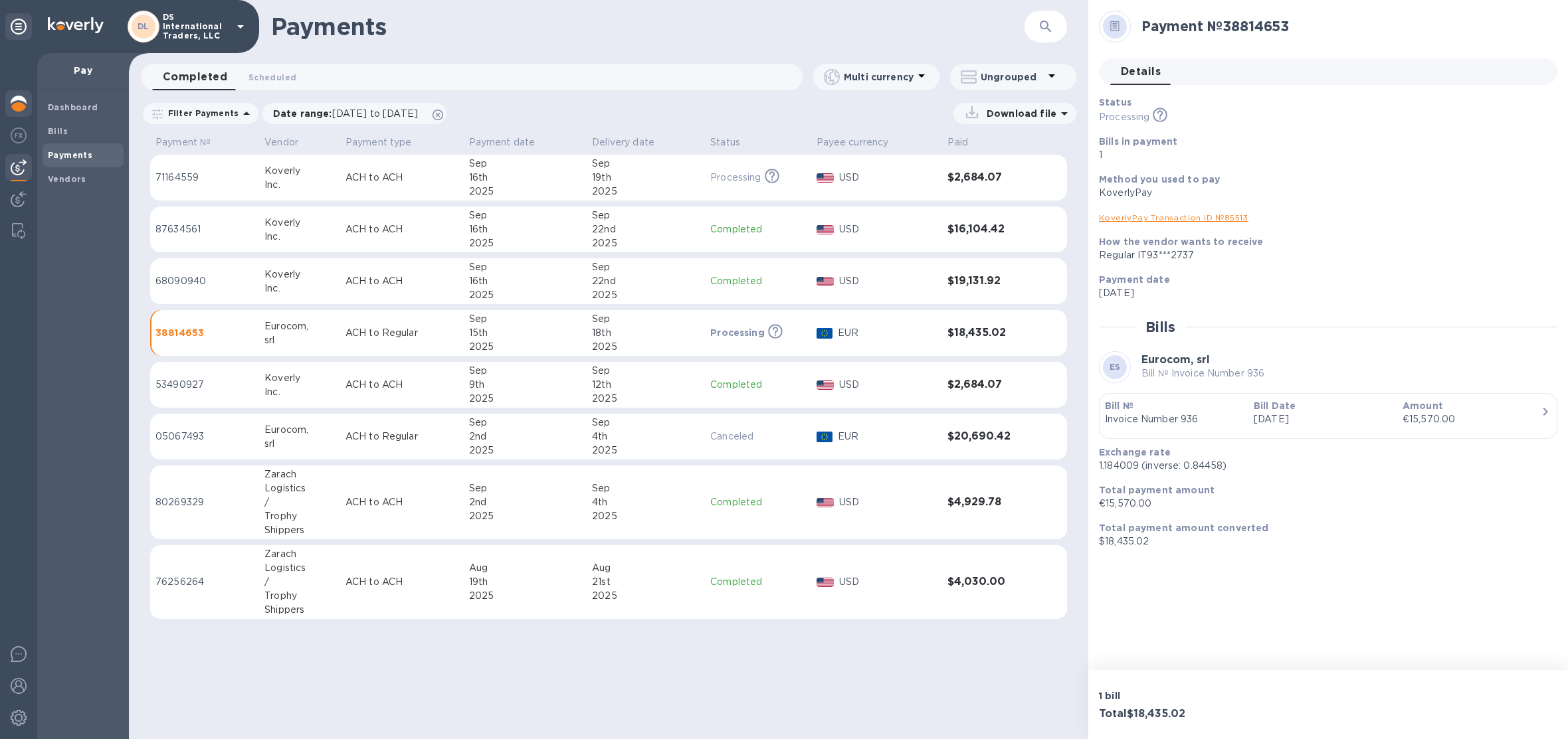
click at [27, 109] on div at bounding box center [19, 105] width 26 height 29
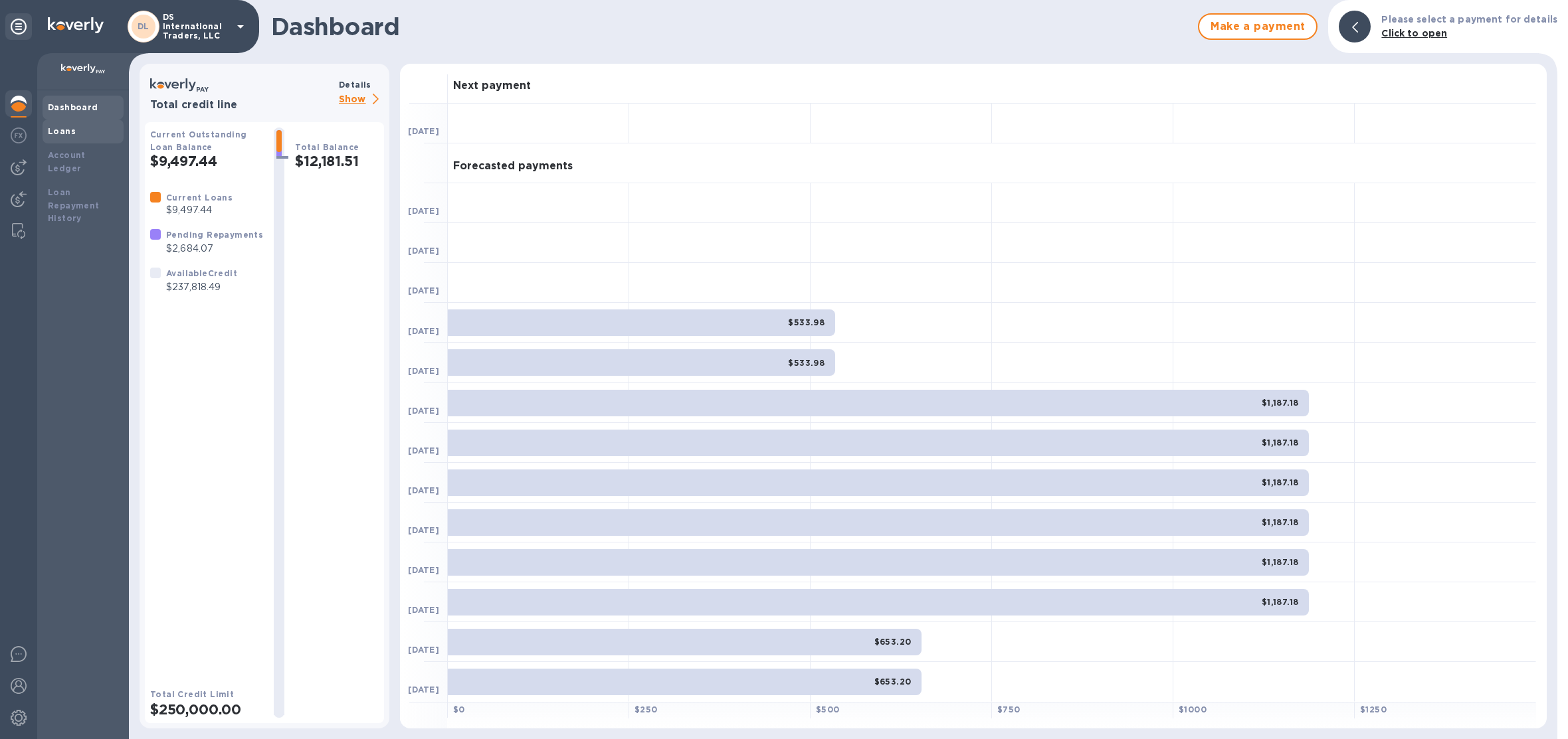
click at [103, 132] on div "Loans" at bounding box center [83, 131] width 71 height 13
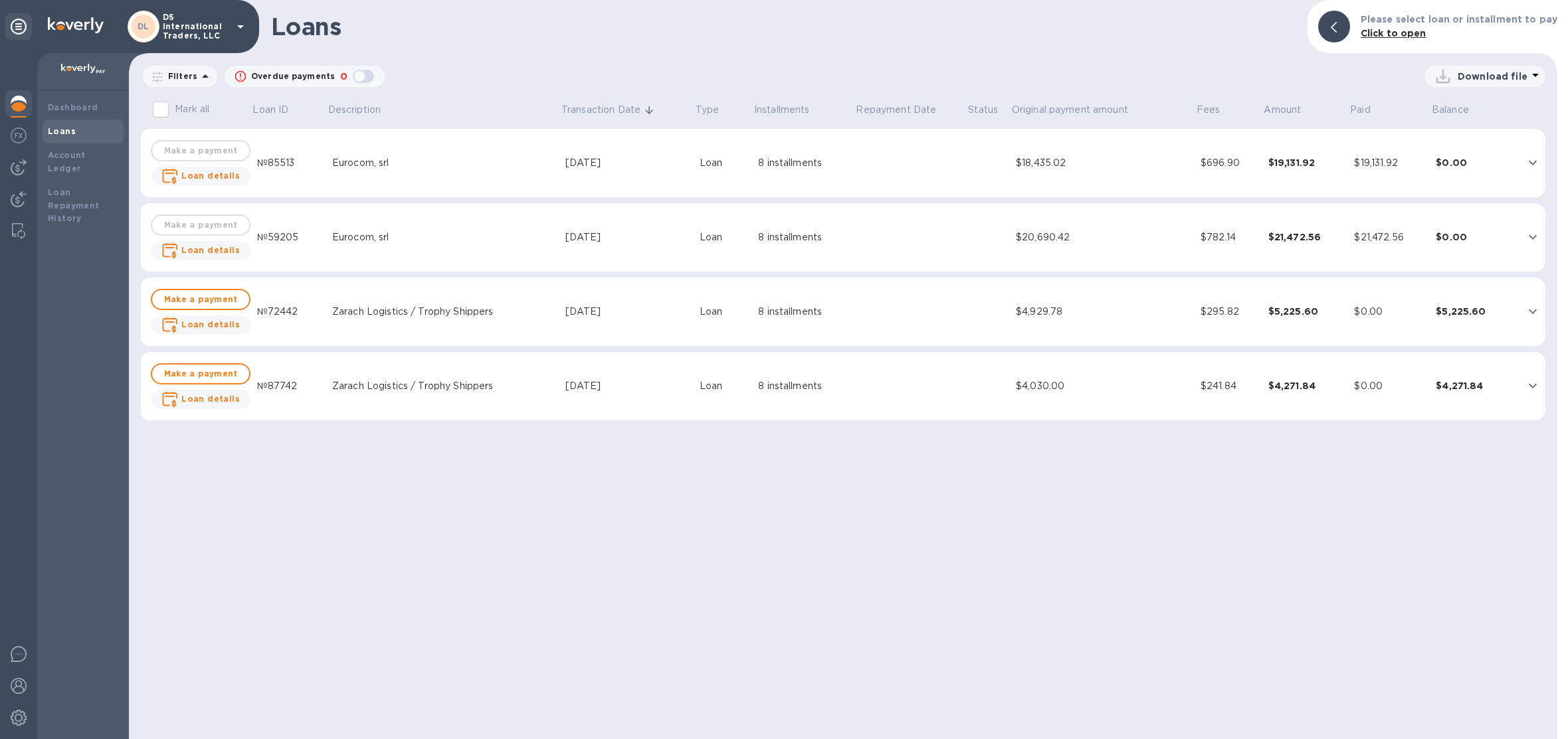
click at [1407, 161] on div "$19,131.92" at bounding box center [1390, 163] width 71 height 14
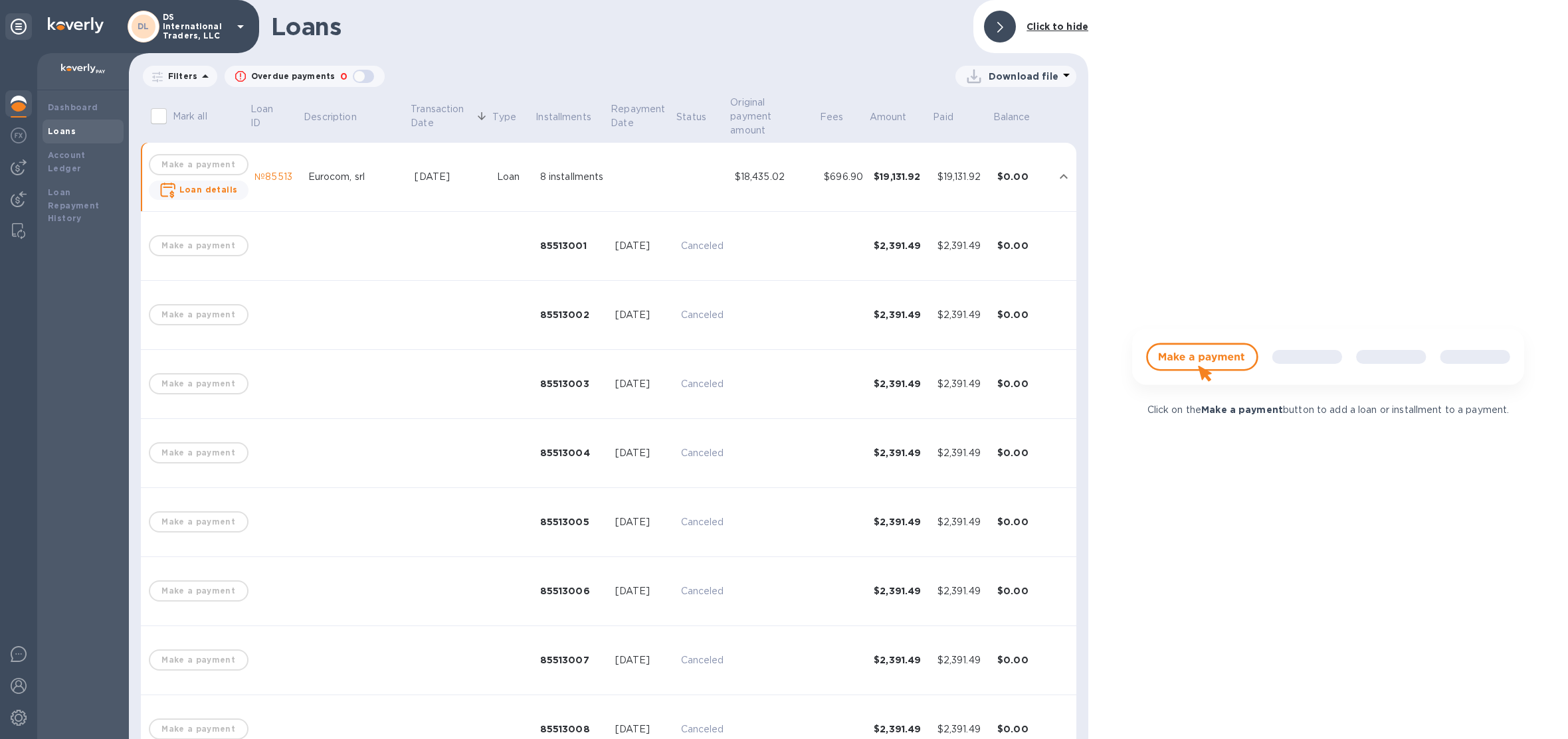
scroll to position [257, 0]
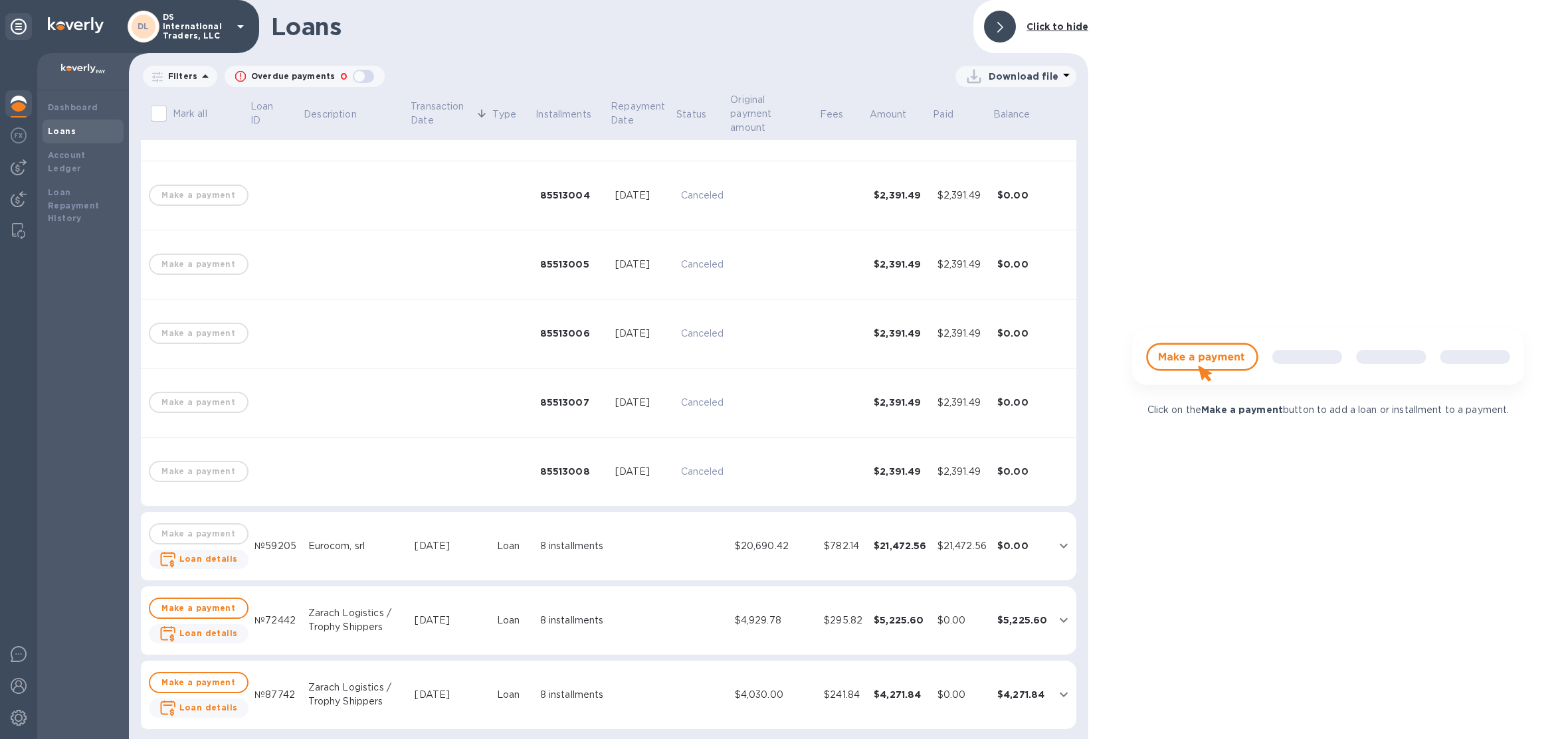
click at [739, 552] on div "$20,690.42" at bounding box center [774, 547] width 79 height 14
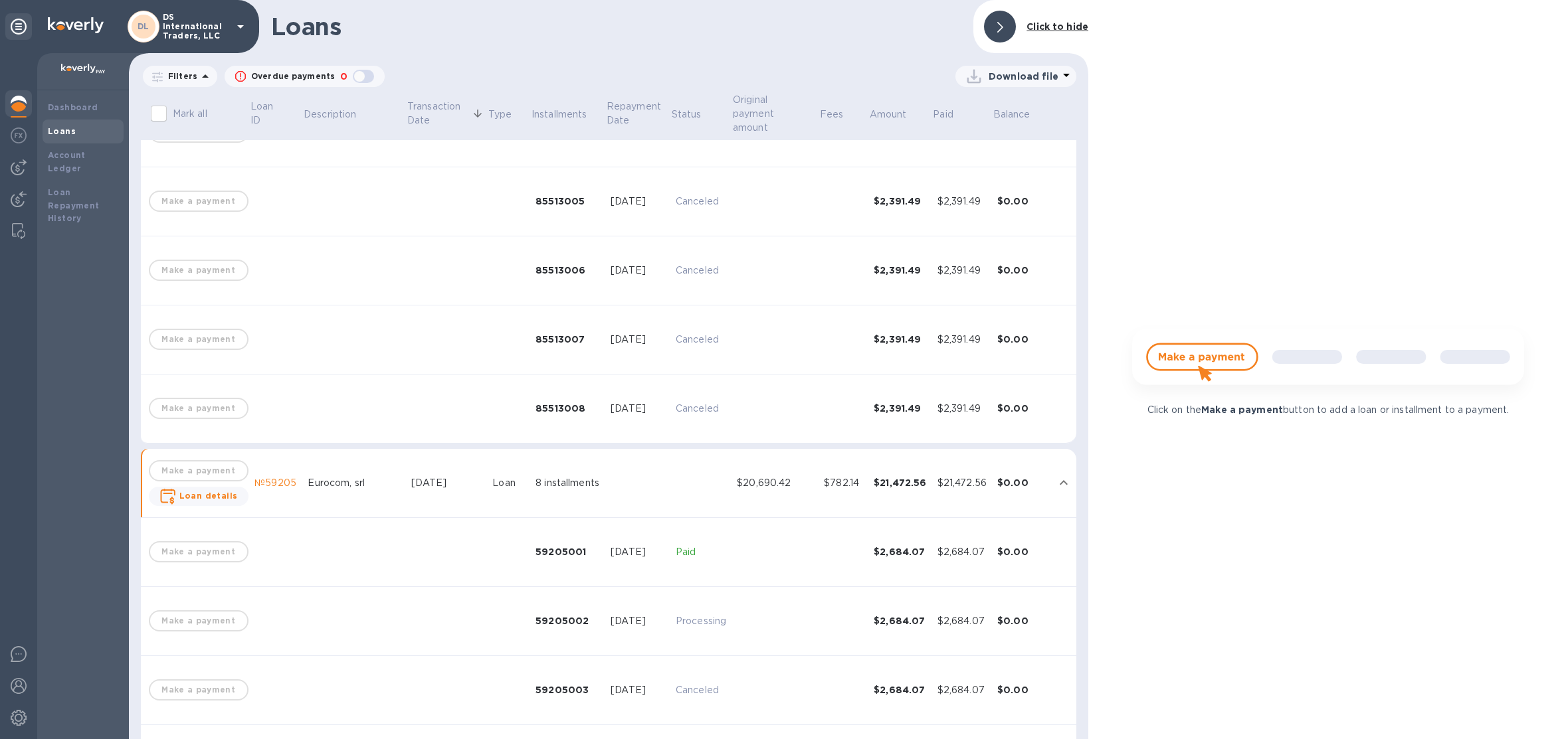
scroll to position [381, 0]
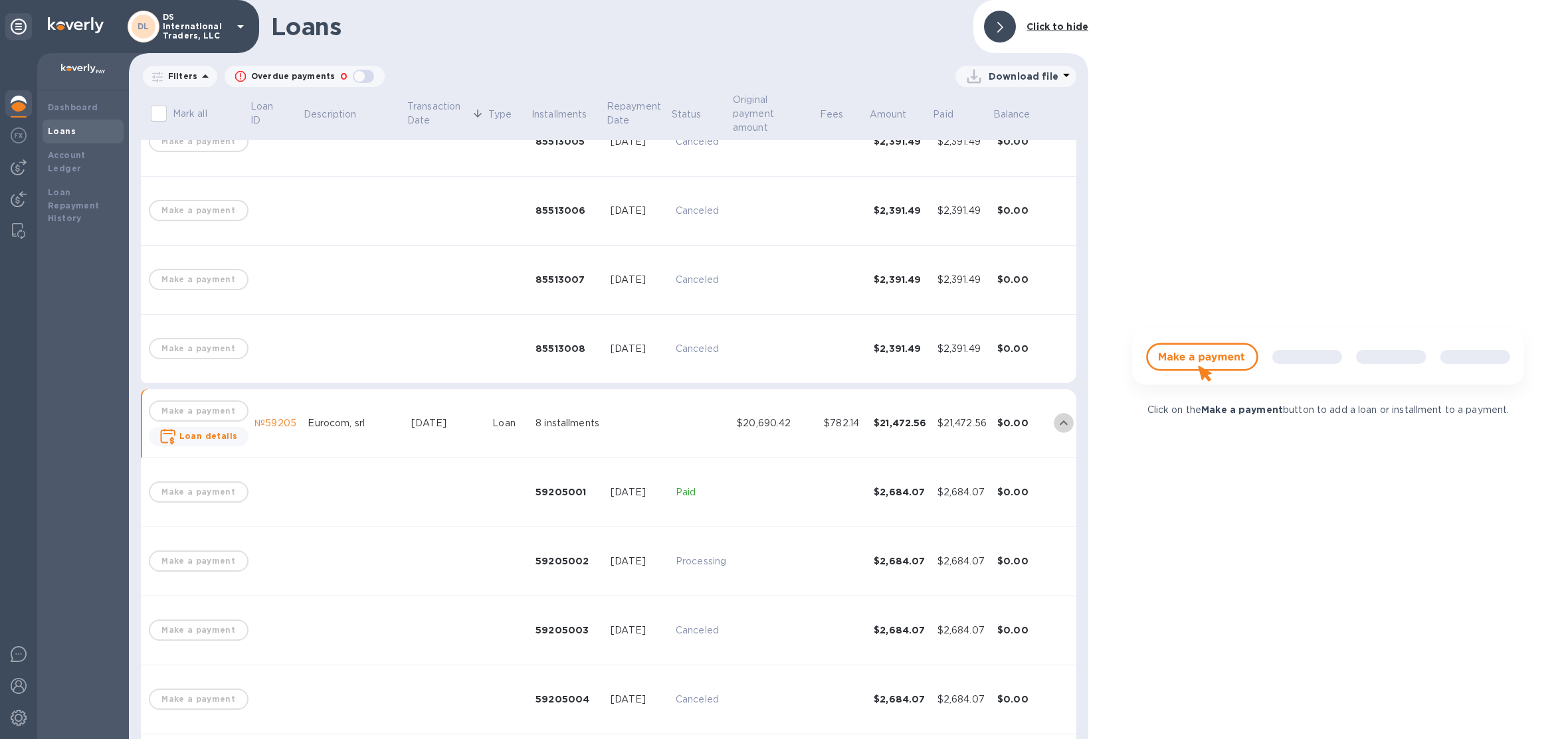
click at [1055, 421] on icon "expand row" at bounding box center [1063, 423] width 16 height 16
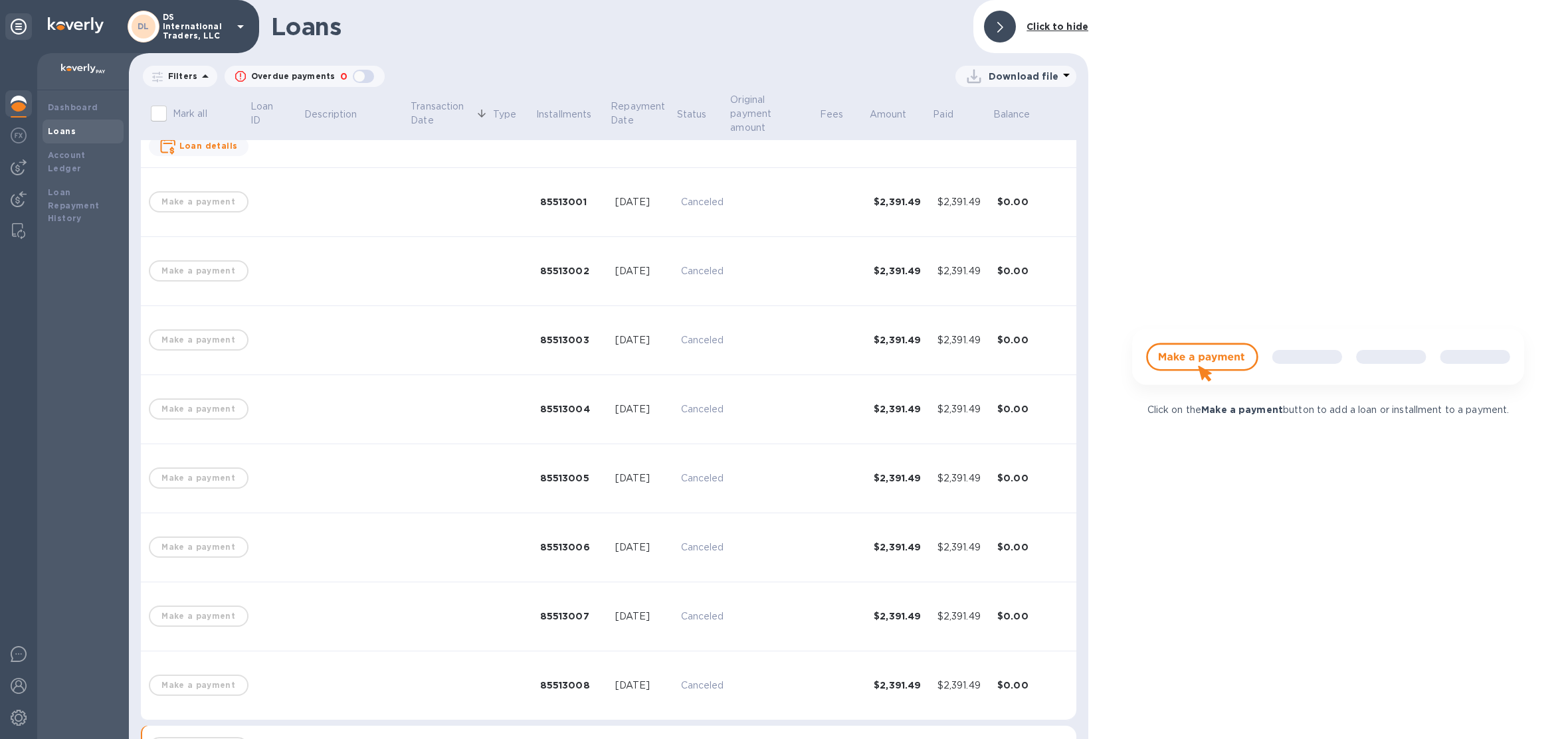
scroll to position [0, 0]
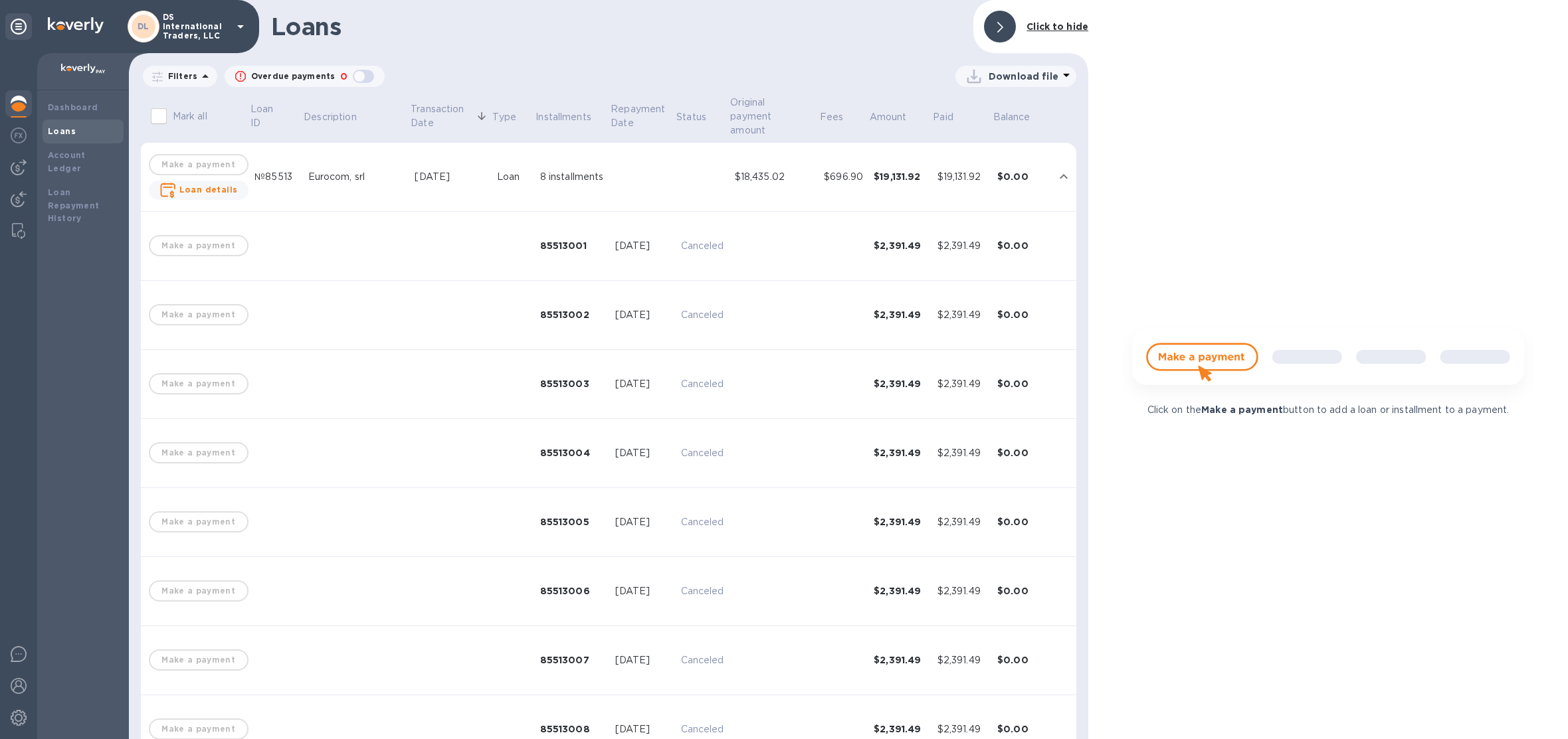
click at [1060, 178] on icon "expand row" at bounding box center [1063, 177] width 16 height 16
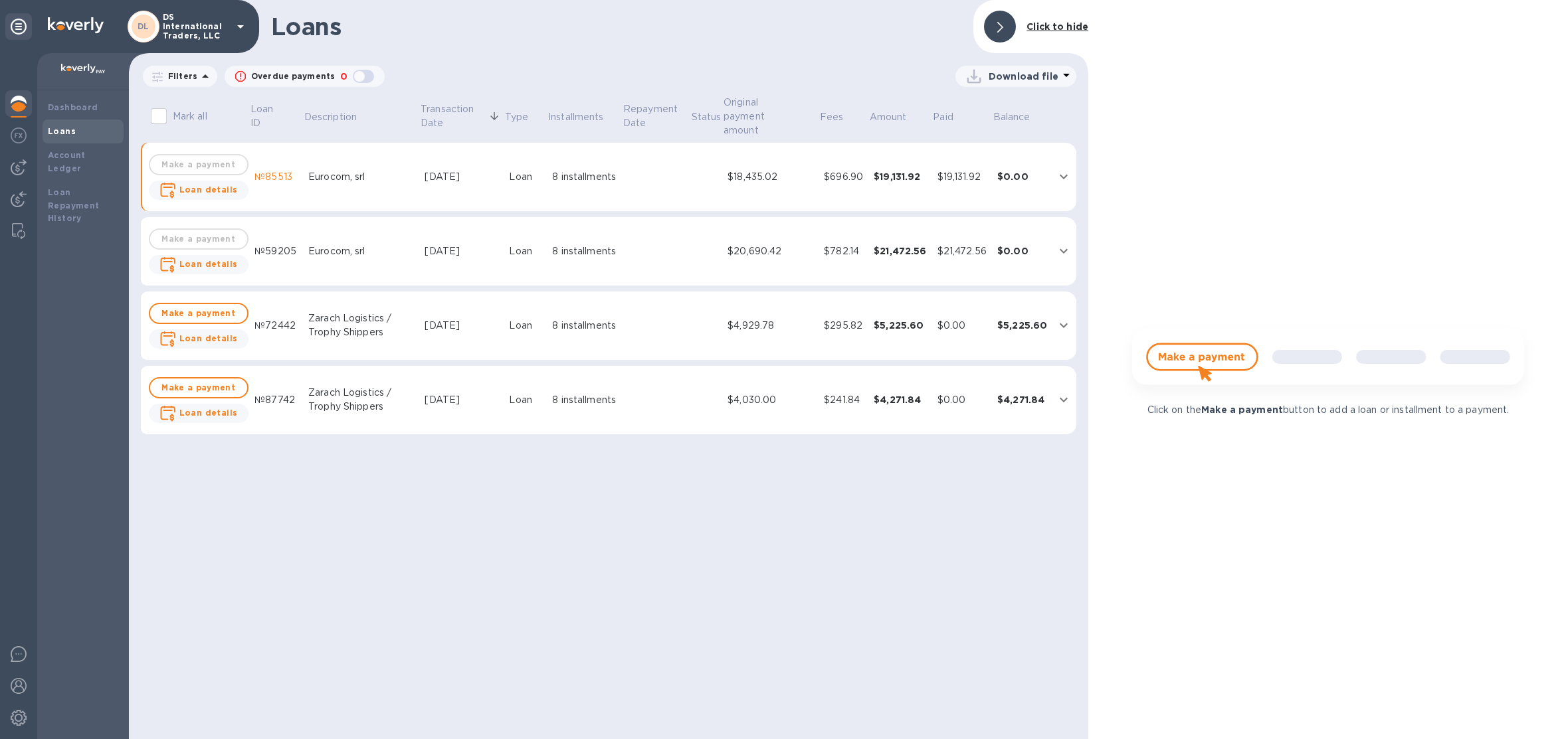
click at [209, 32] on p "DS International Traders, LLC" at bounding box center [196, 26] width 67 height 28
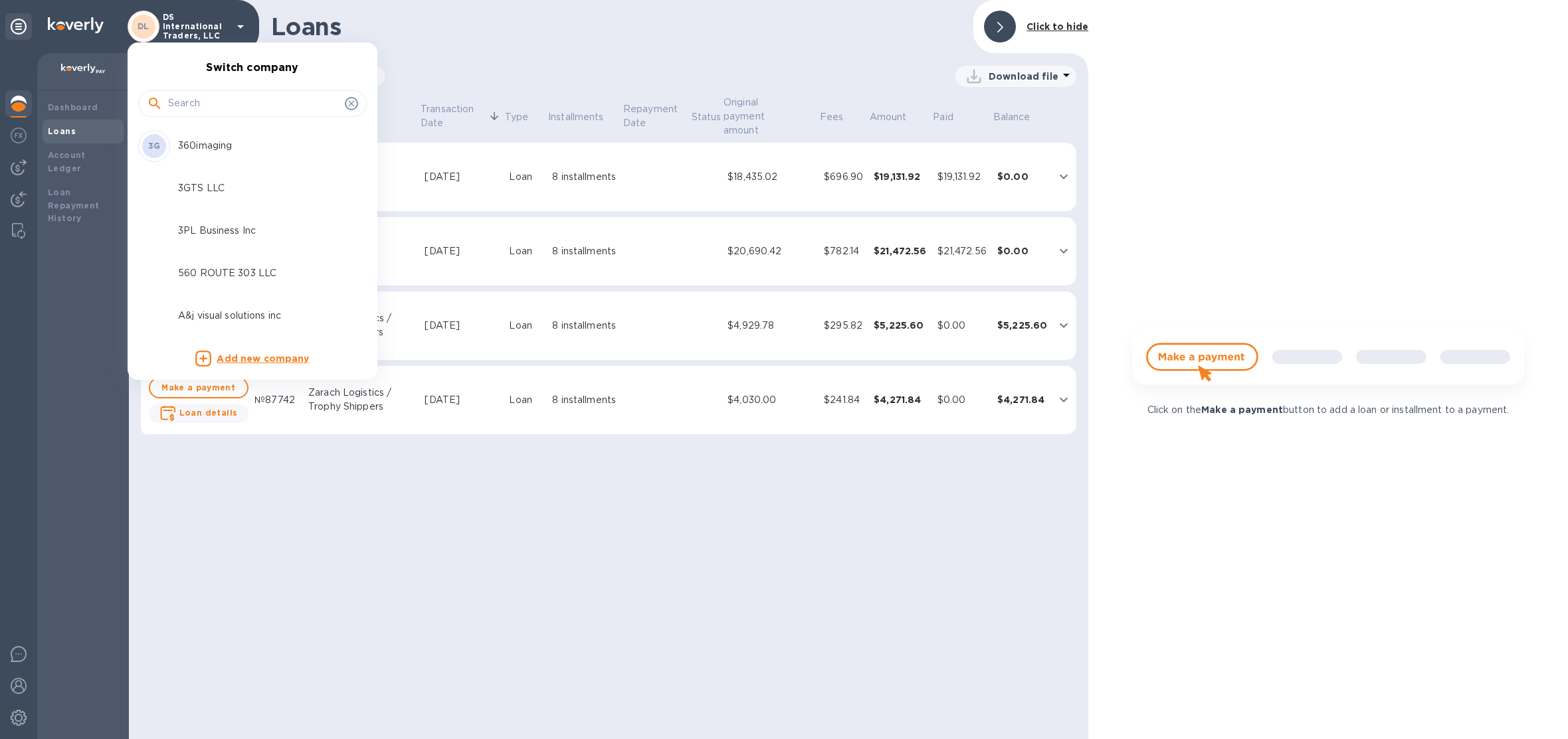
click at [208, 109] on input "text" at bounding box center [254, 104] width 171 height 20
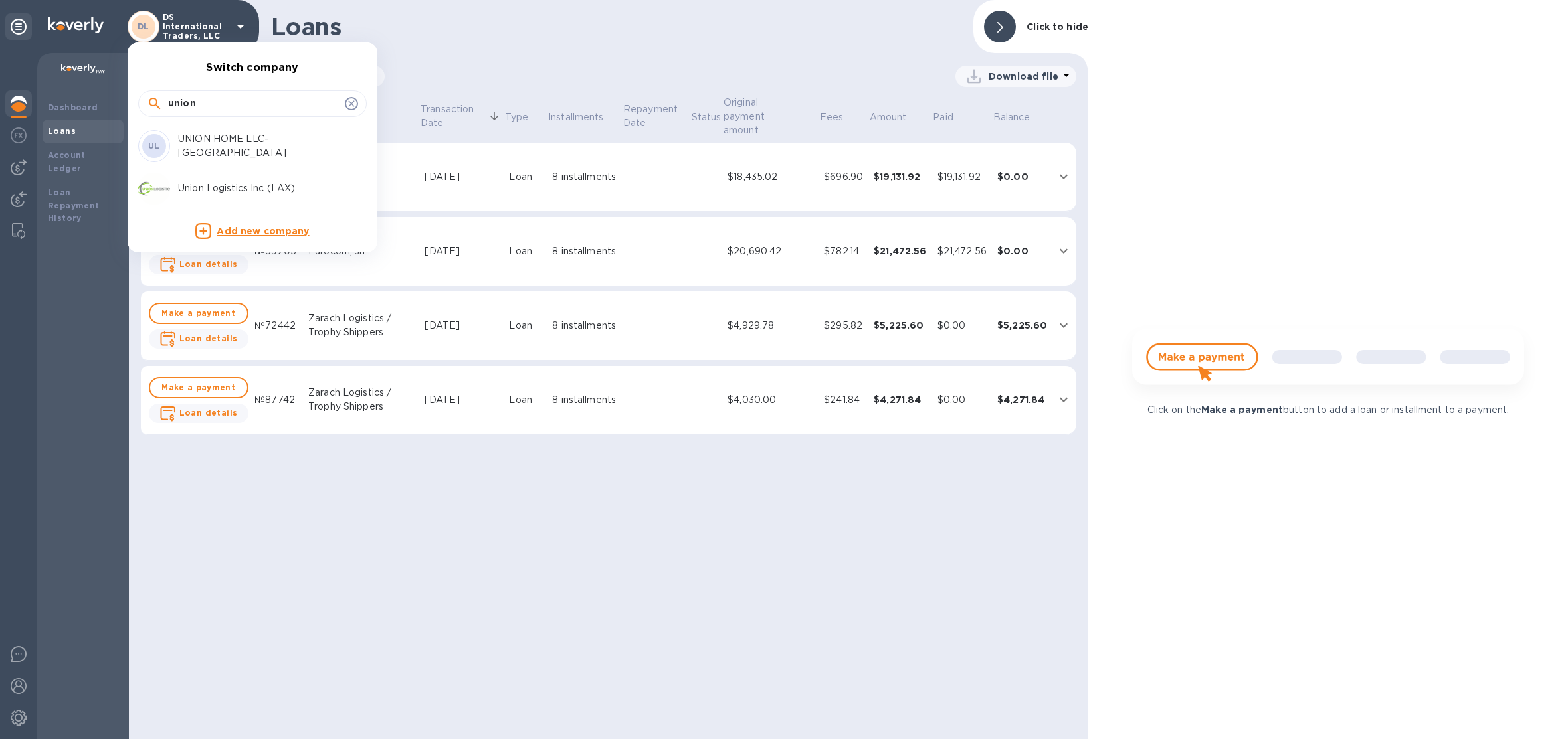
type input "union"
click at [220, 179] on div "Union Logistics Inc (LAX)" at bounding box center [241, 188] width 207 height 32
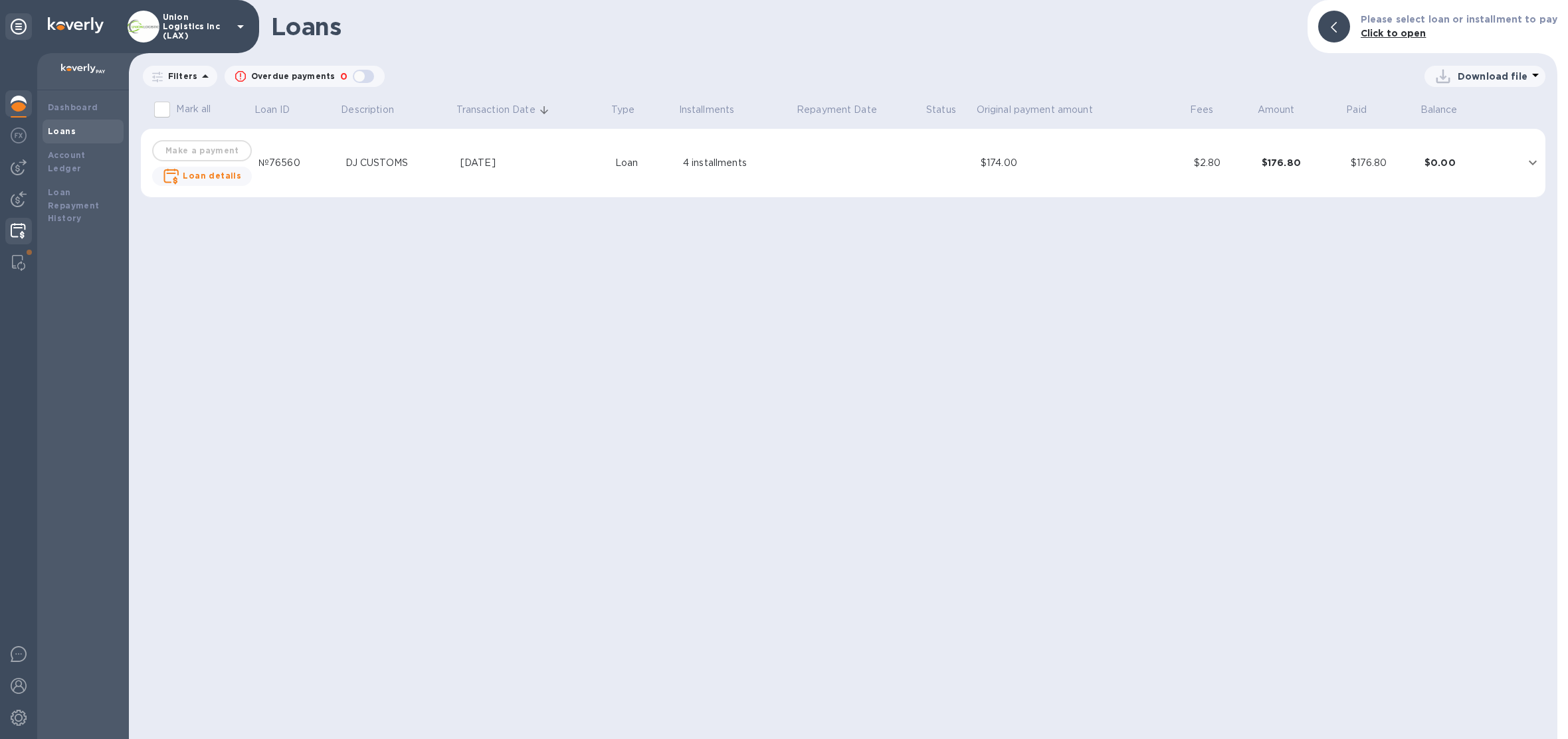
click at [16, 225] on img at bounding box center [19, 231] width 16 height 16
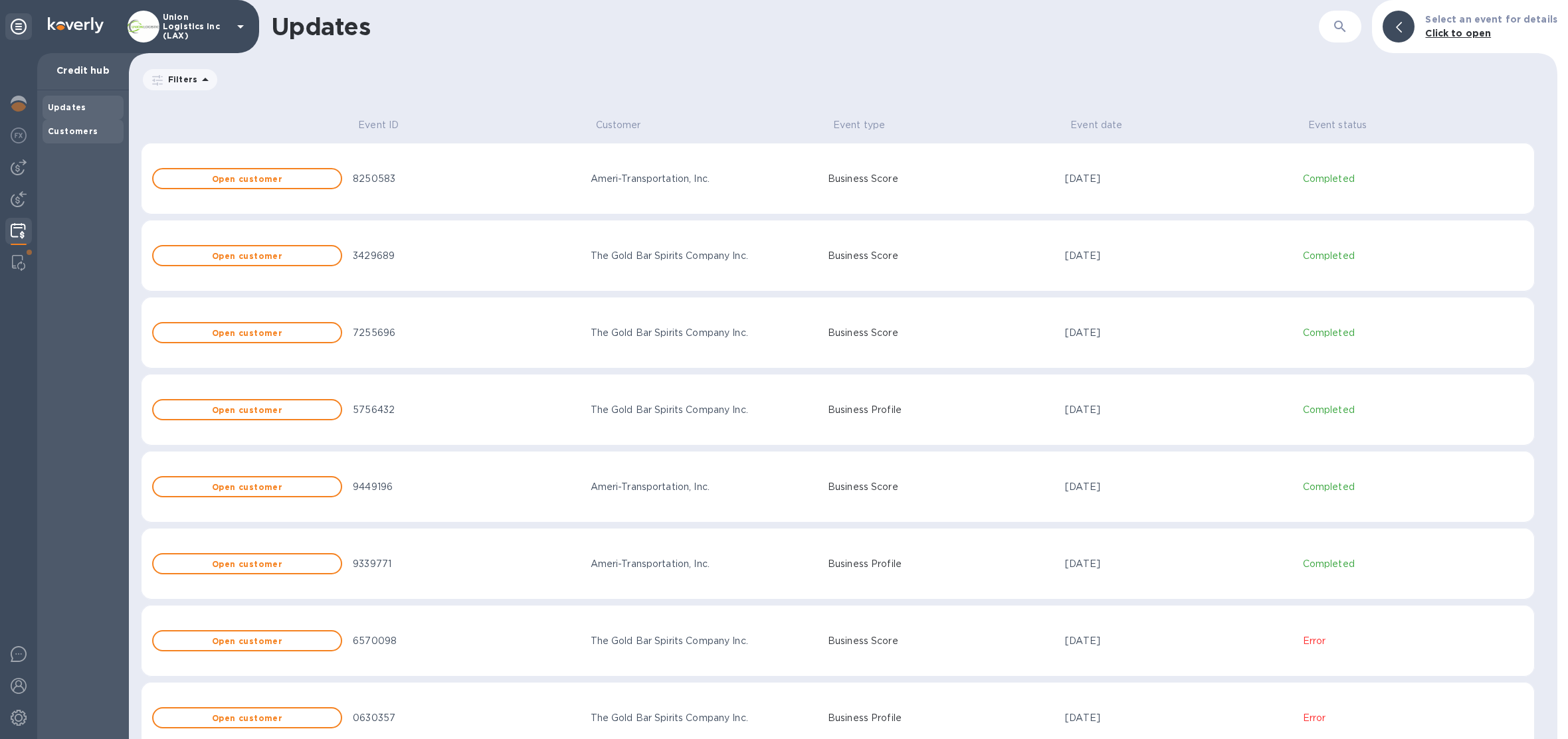
click at [99, 136] on div "Customers" at bounding box center [83, 131] width 71 height 13
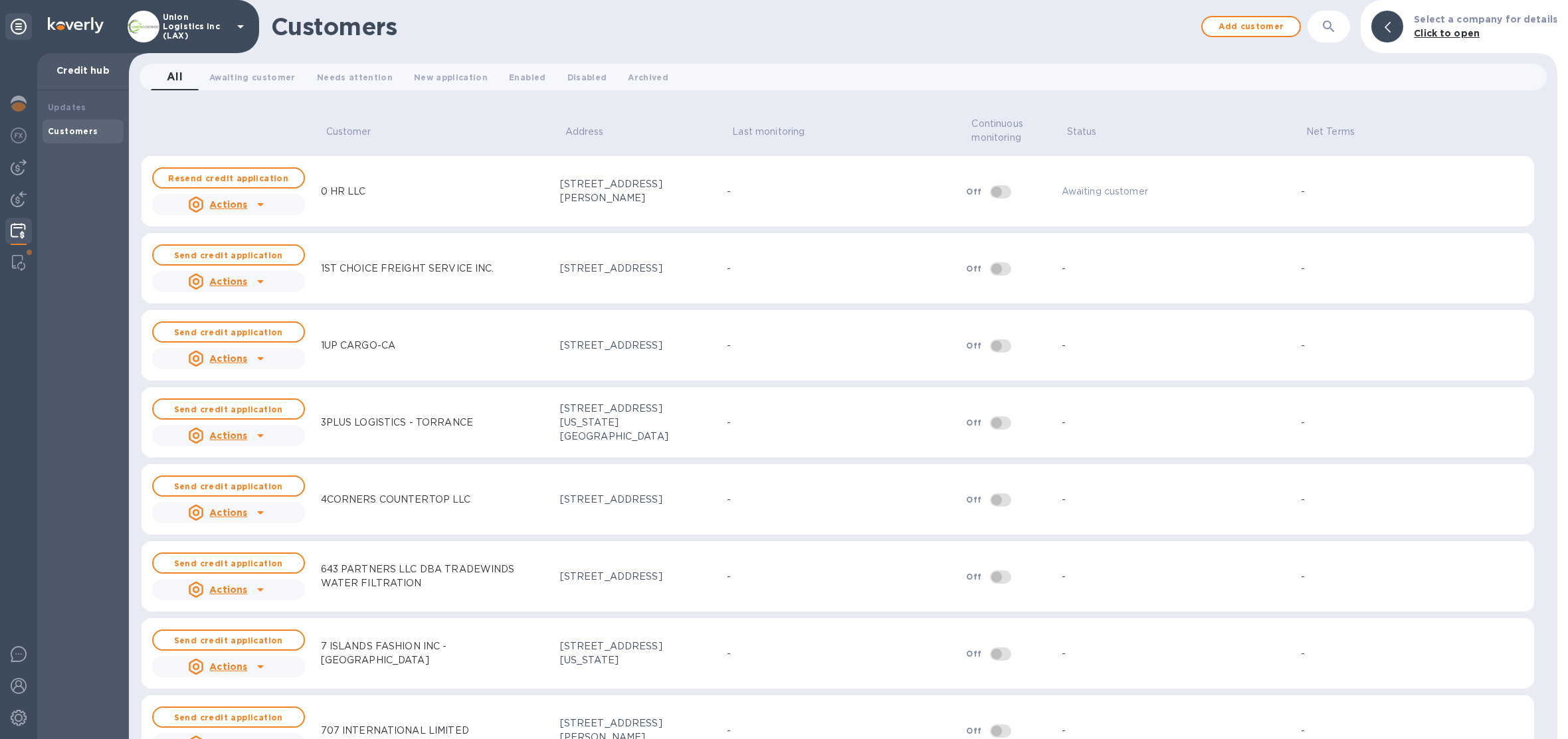
click at [95, 125] on div "Customers" at bounding box center [83, 131] width 71 height 13
click at [93, 116] on div "Updates" at bounding box center [83, 107] width 81 height 24
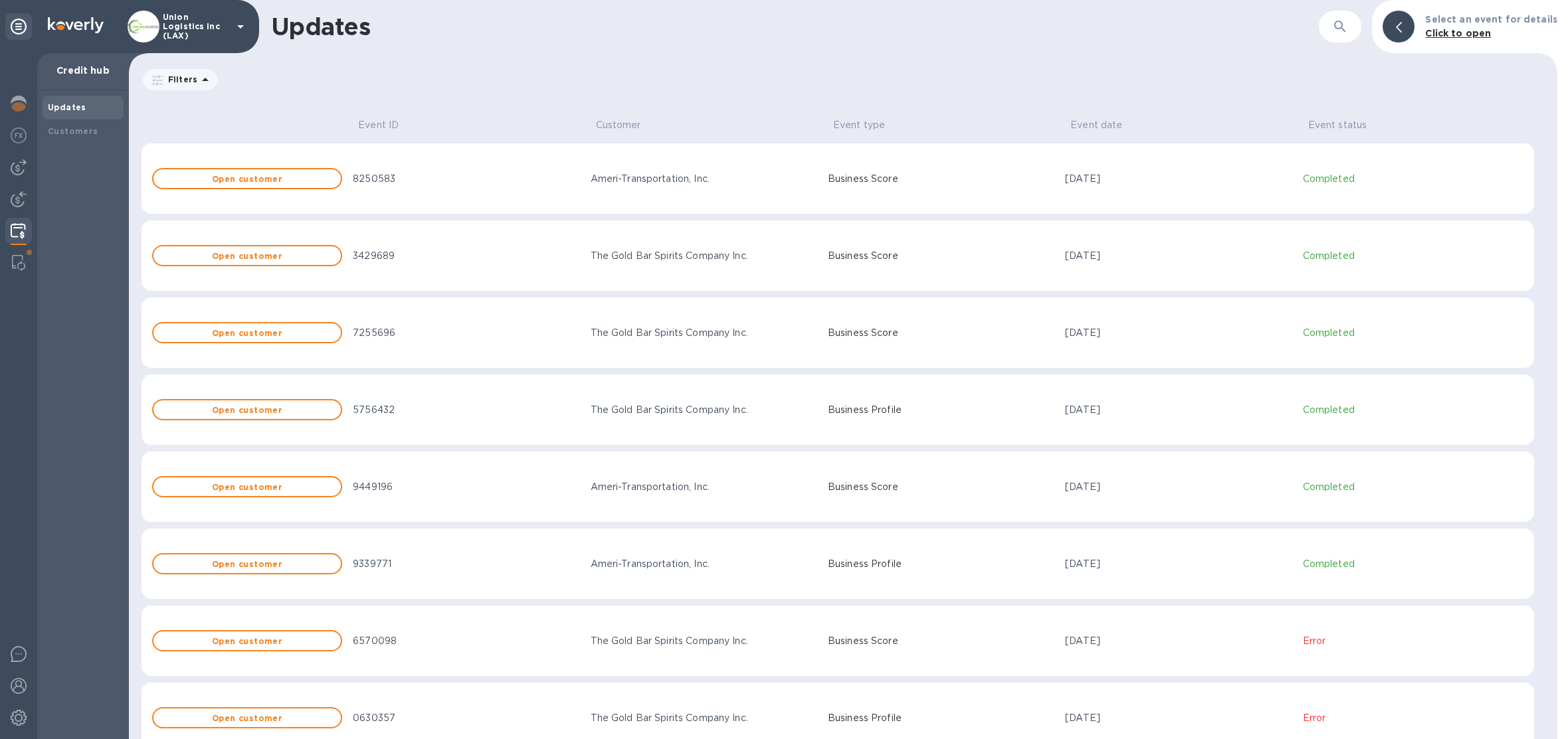
click at [462, 248] on td "3429689" at bounding box center [466, 256] width 237 height 72
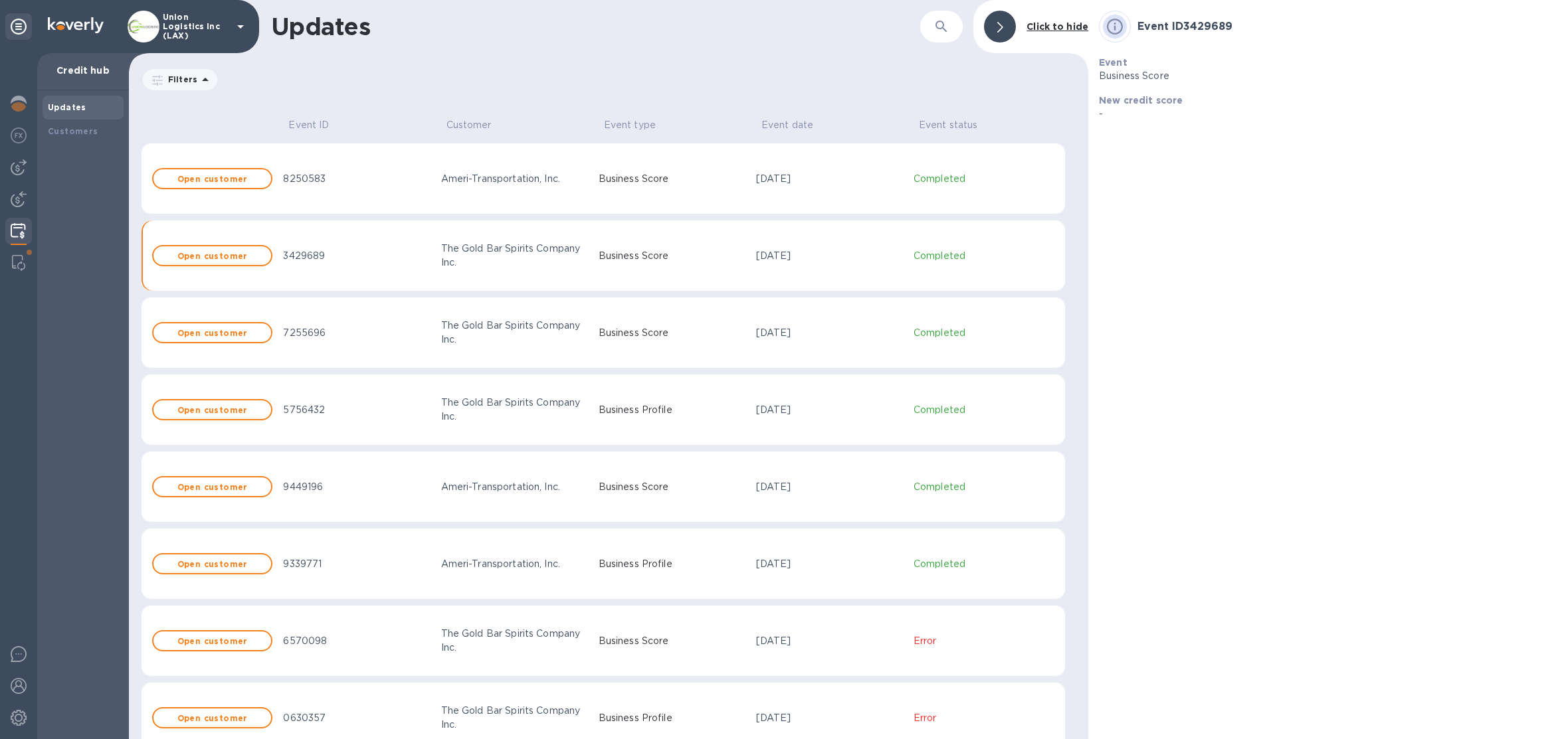
click at [451, 253] on div "The Gold Bar Spirits Company Inc." at bounding box center [514, 256] width 147 height 28
click at [218, 251] on b "Open customer" at bounding box center [212, 256] width 71 height 10
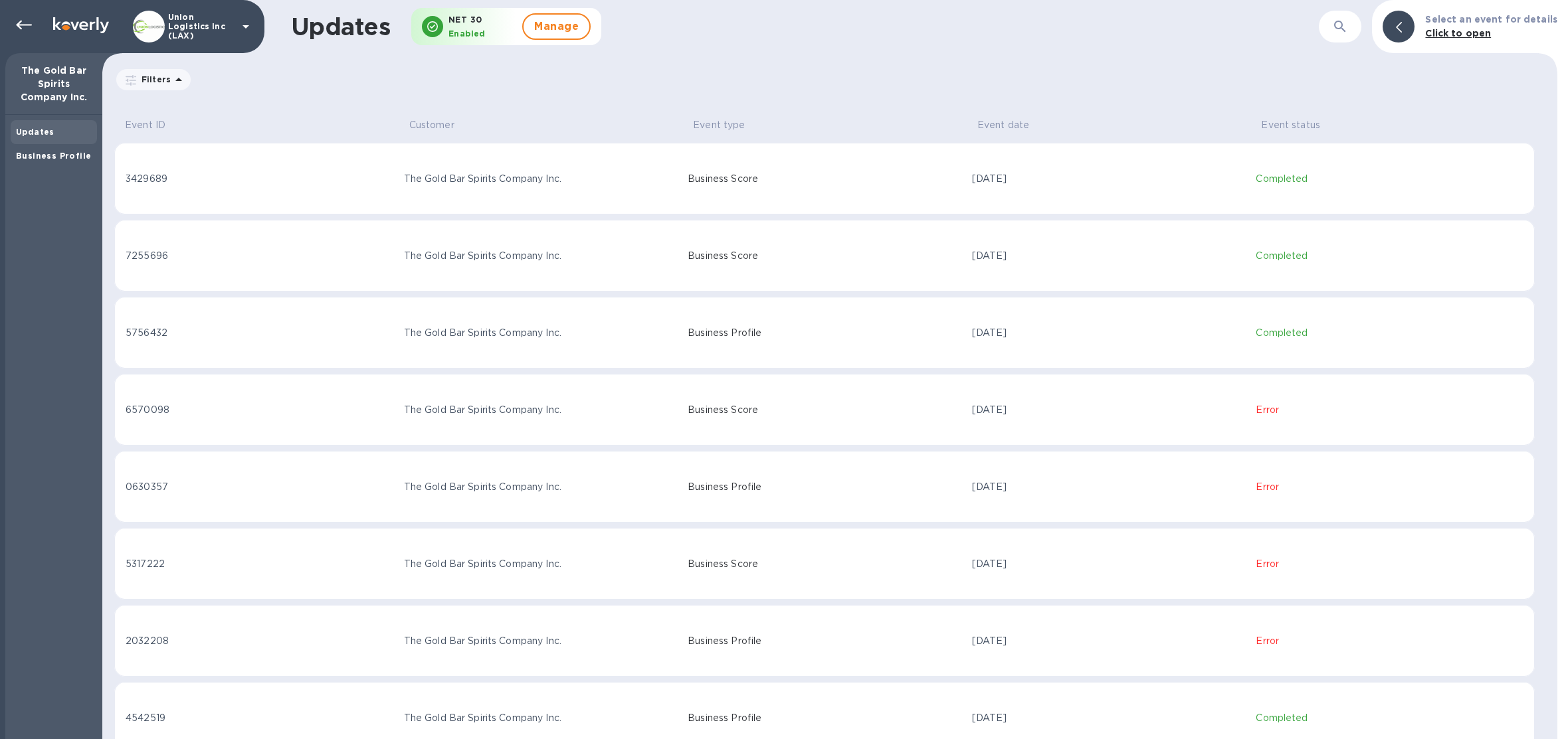
click at [271, 187] on td "3429689" at bounding box center [256, 178] width 285 height 72
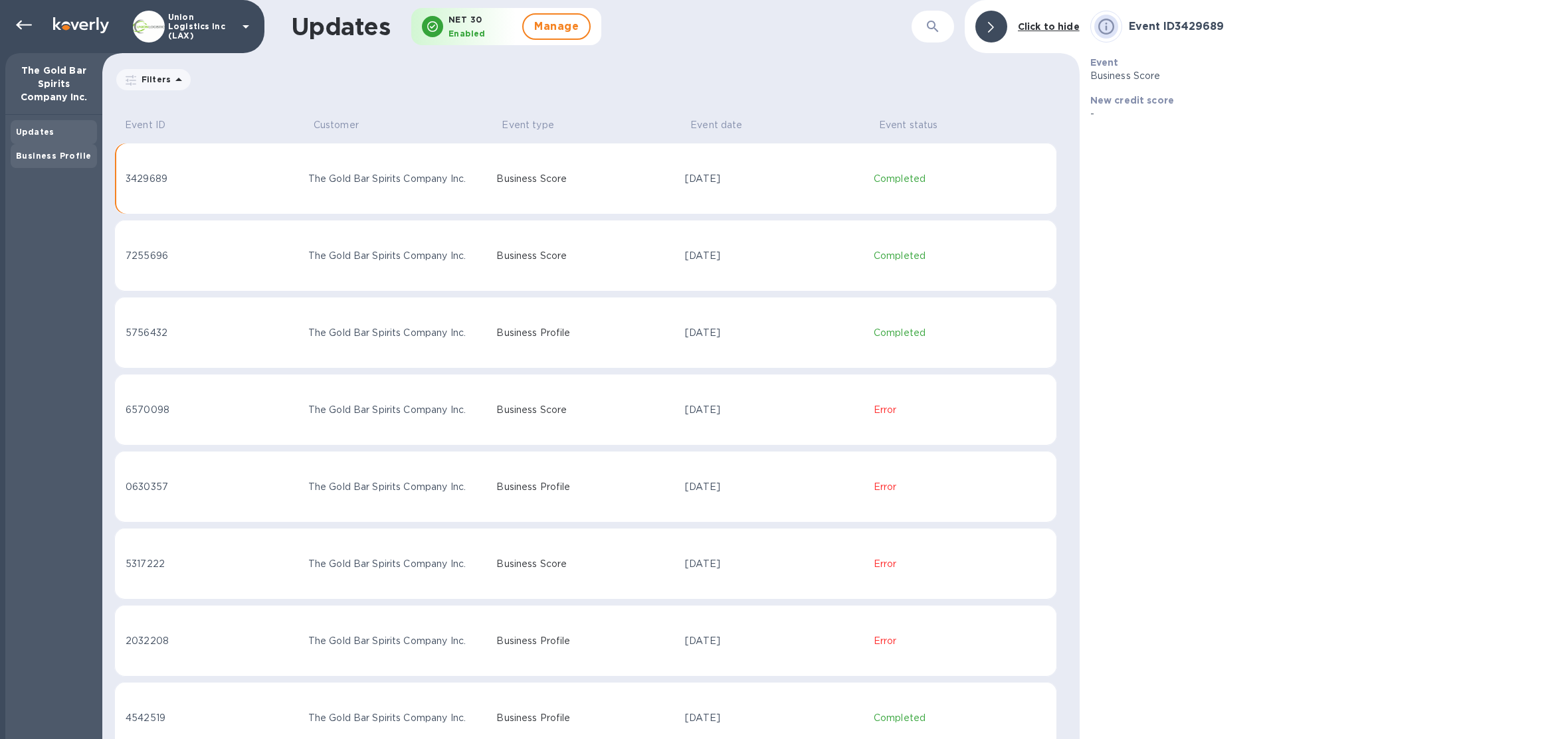
click at [85, 155] on div "Business Profile" at bounding box center [54, 156] width 76 height 13
